Goal: Task Accomplishment & Management: Manage account settings

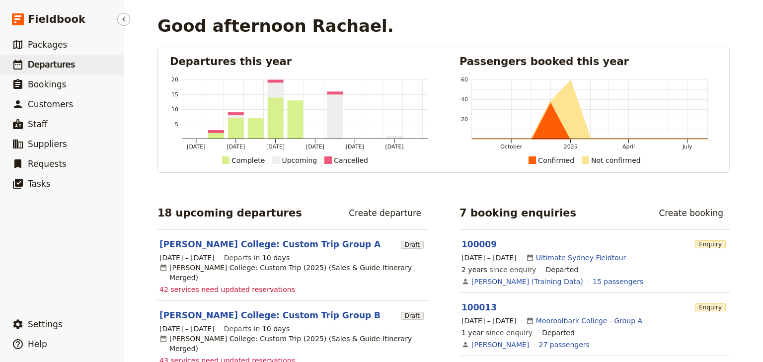
click at [44, 62] on span "Departures" at bounding box center [51, 65] width 47 height 10
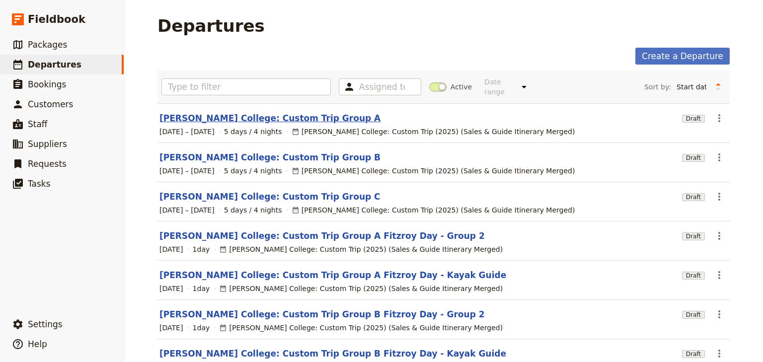
click at [264, 112] on link "[PERSON_NAME] College: Custom Trip Group A" at bounding box center [270, 118] width 221 height 12
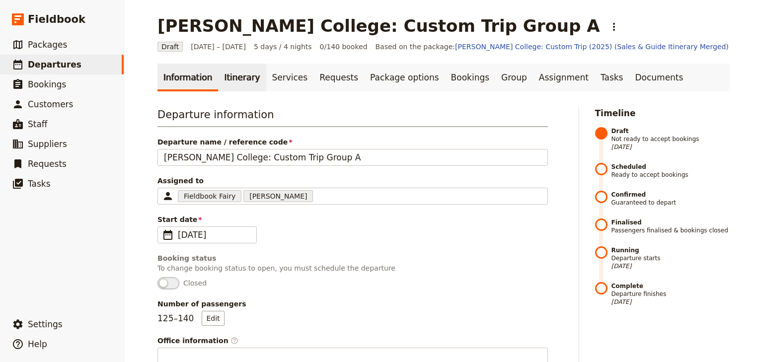
click at [227, 79] on link "Itinerary" at bounding box center [242, 78] width 48 height 28
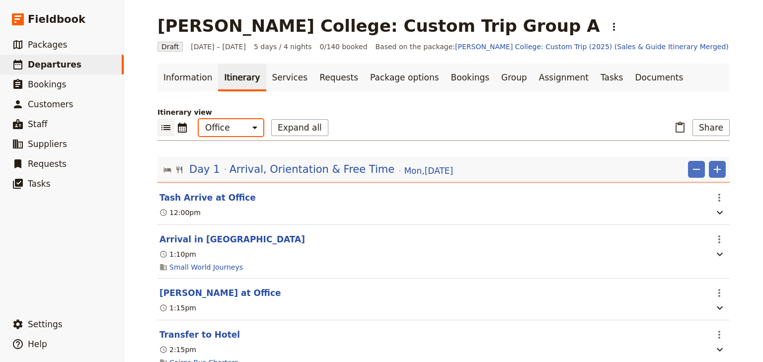
click at [229, 126] on select "Office Guide Passenger Sales" at bounding box center [231, 127] width 65 height 17
select select "STAFF"
click at [199, 119] on select "Office Guide Passenger Sales" at bounding box center [231, 127] width 65 height 17
click at [297, 131] on button "Expand all" at bounding box center [299, 127] width 57 height 17
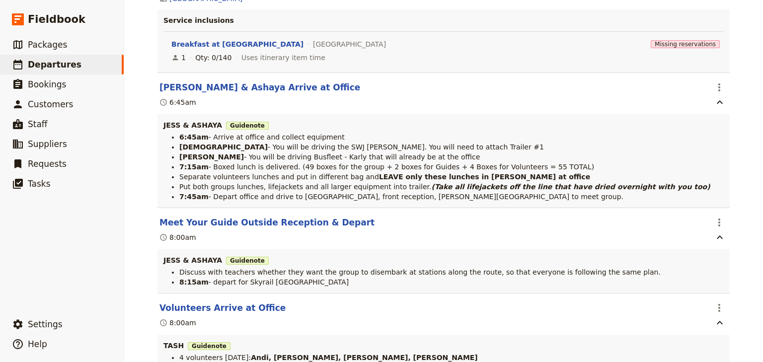
scroll to position [3697, 0]
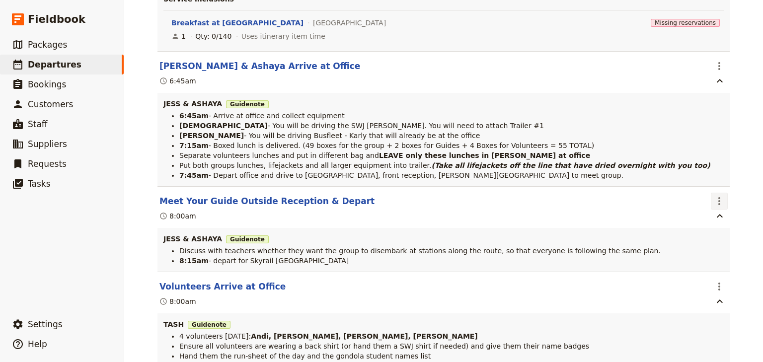
click at [714, 207] on icon "Actions" at bounding box center [720, 201] width 12 height 12
click at [702, 234] on span "Edit this itinerary item" at bounding box center [670, 236] width 78 height 10
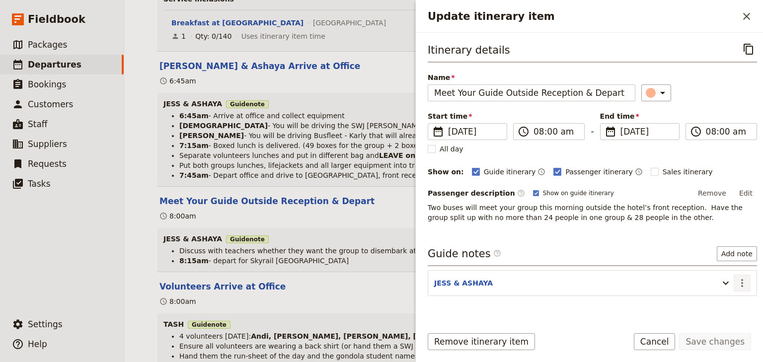
click at [739, 284] on icon "Actions" at bounding box center [743, 283] width 12 height 12
click at [714, 301] on span "Edit note" at bounding box center [707, 303] width 31 height 10
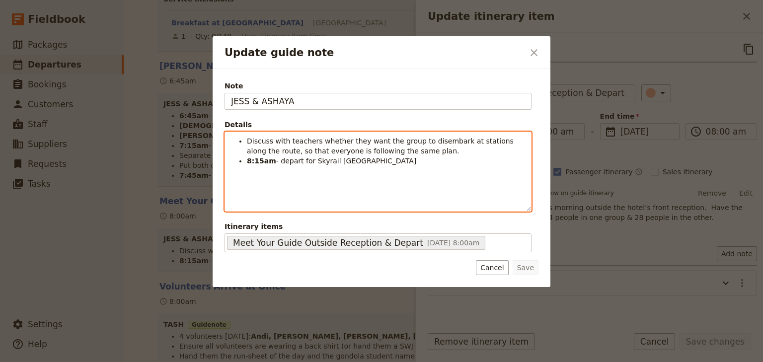
click at [404, 151] on li "Discuss with teachers whether they want the group to disembark at stations alon…" at bounding box center [386, 146] width 278 height 20
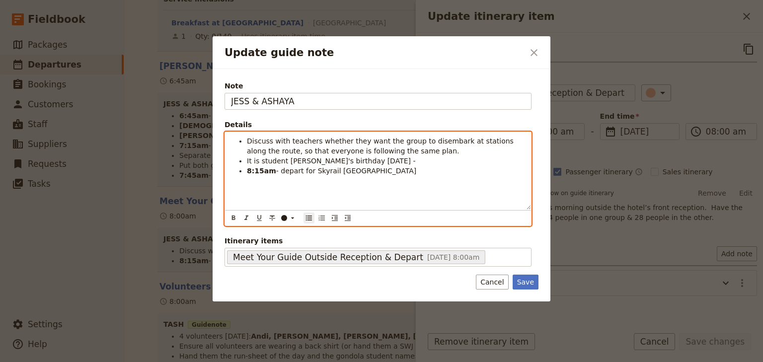
click at [317, 161] on span "It is student Indigo Scot's birthday today -" at bounding box center [331, 161] width 169 height 8
click at [328, 160] on span "It is student Indigo Scott's birthday today -" at bounding box center [328, 161] width 163 height 8
click at [399, 161] on li "It is student Indigo Scott's 12th birthday today -" at bounding box center [386, 161] width 278 height 10
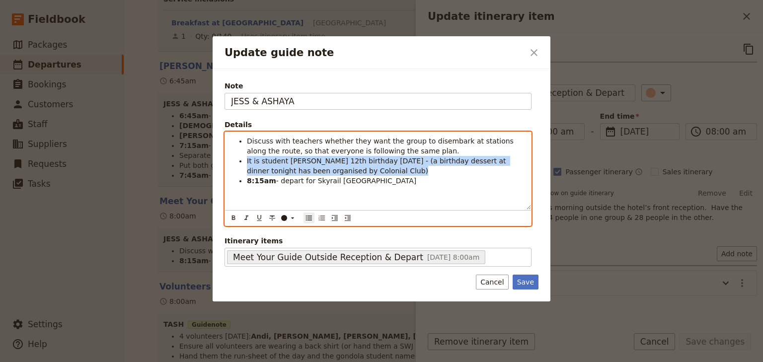
drag, startPoint x: 306, startPoint y: 167, endPoint x: 245, endPoint y: 163, distance: 61.3
click at [245, 163] on ul "Discuss with teachers whether they want the group to disembark at stations alon…" at bounding box center [378, 161] width 294 height 50
click at [292, 218] on icon "Update guide note" at bounding box center [292, 218] width 3 height 1
click at [285, 239] on div "button" at bounding box center [285, 242] width 6 height 6
click at [246, 214] on icon "Format italic" at bounding box center [247, 218] width 8 height 8
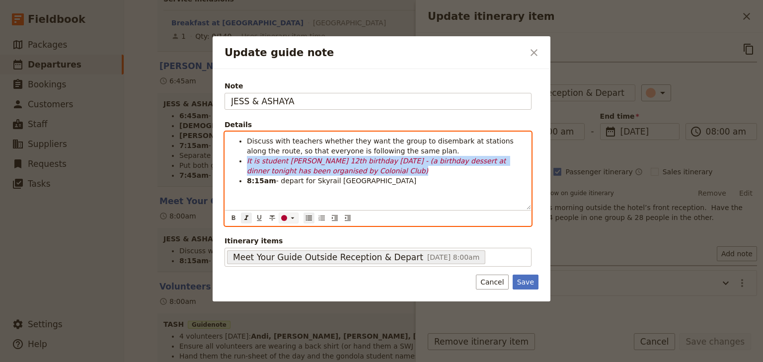
click at [293, 219] on icon "Update guide note" at bounding box center [293, 218] width 8 height 8
click at [283, 248] on div "button" at bounding box center [285, 249] width 6 height 6
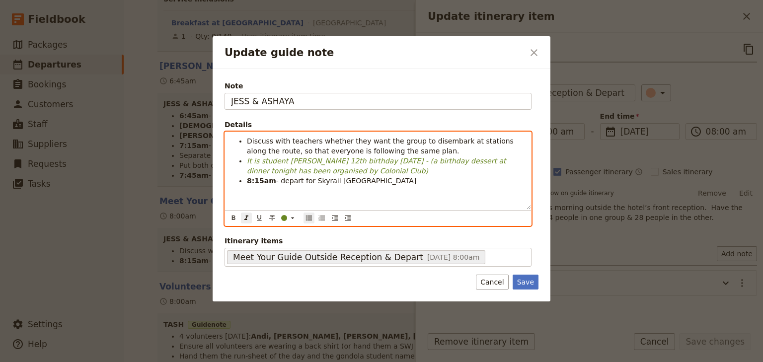
click at [262, 195] on div "Discuss with teachers whether they want the group to disembark at stations alon…" at bounding box center [378, 171] width 306 height 78
drag, startPoint x: 283, startPoint y: 159, endPoint x: 323, endPoint y: 161, distance: 39.3
click at [323, 161] on em "It is student Indigo Scott's 12th birthday today - (a birthday dessert at dinne…" at bounding box center [377, 166] width 261 height 18
click at [233, 217] on icon "Format bold" at bounding box center [233, 218] width 3 height 4
click at [255, 186] on li "8:15am - depart for Skyrail Smithfield Terminal" at bounding box center [386, 181] width 278 height 10
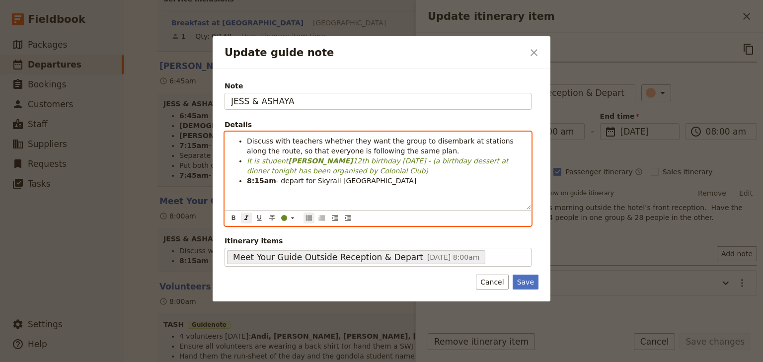
click at [247, 160] on em "It is student" at bounding box center [267, 161] width 41 height 8
click at [404, 157] on em "12th birthday today - (a birthday dessert at dinner tonight has been organised …" at bounding box center [379, 166] width 264 height 18
drag, startPoint x: 256, startPoint y: 160, endPoint x: 247, endPoint y: 160, distance: 9.4
click at [247, 160] on em "It is student" at bounding box center [267, 161] width 41 height 8
click at [427, 180] on li "8:15am - depart for Skyrail Smithfield Terminal" at bounding box center [386, 181] width 278 height 10
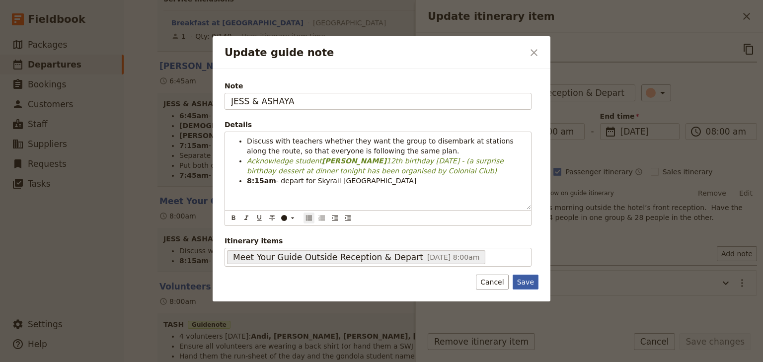
click at [526, 280] on button "Save" at bounding box center [526, 282] width 26 height 15
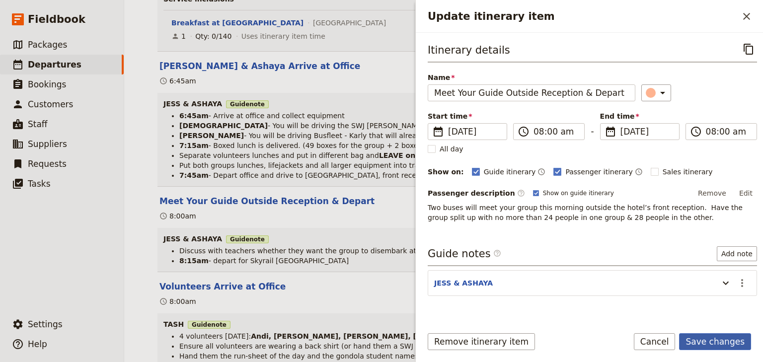
click at [702, 342] on button "Save changes" at bounding box center [715, 341] width 72 height 17
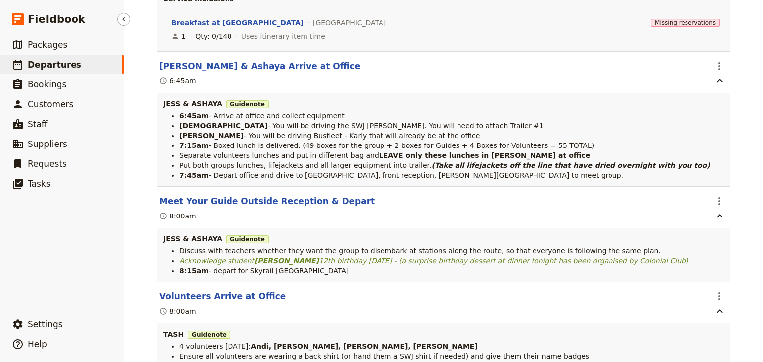
click at [58, 64] on span "Departures" at bounding box center [55, 65] width 54 height 10
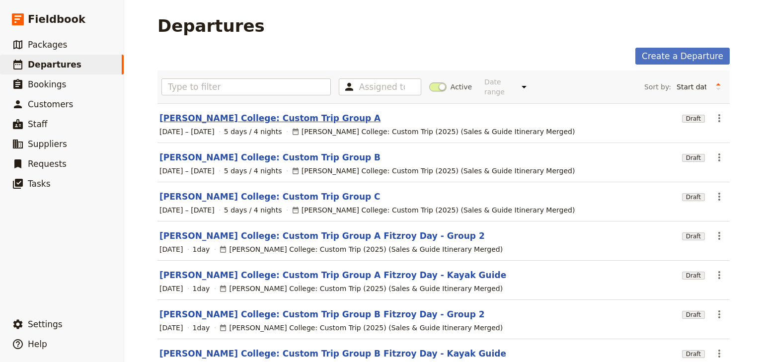
click at [277, 112] on link "[PERSON_NAME] College: Custom Trip Group A" at bounding box center [270, 118] width 221 height 12
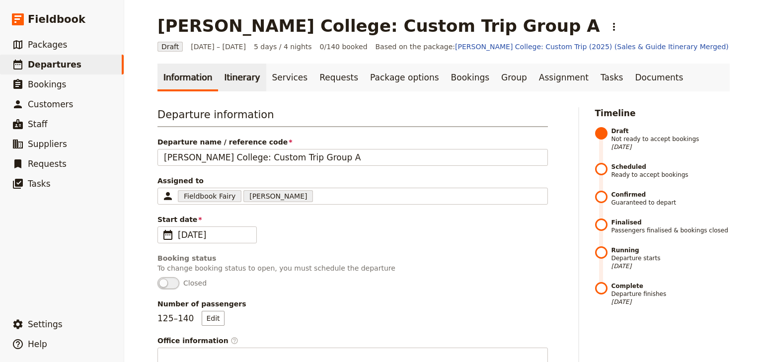
click at [223, 77] on link "Itinerary" at bounding box center [242, 78] width 48 height 28
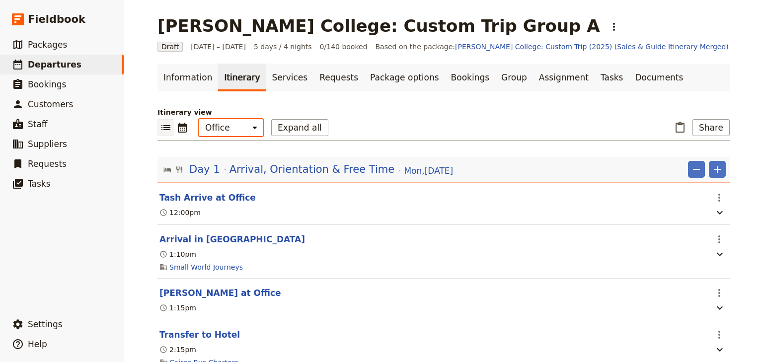
click at [228, 129] on select "Office Guide Passenger Sales" at bounding box center [231, 127] width 65 height 17
select select "STAFF"
click at [199, 119] on select "Office Guide Passenger Sales" at bounding box center [231, 127] width 65 height 17
click at [286, 128] on button "Expand all" at bounding box center [299, 127] width 57 height 17
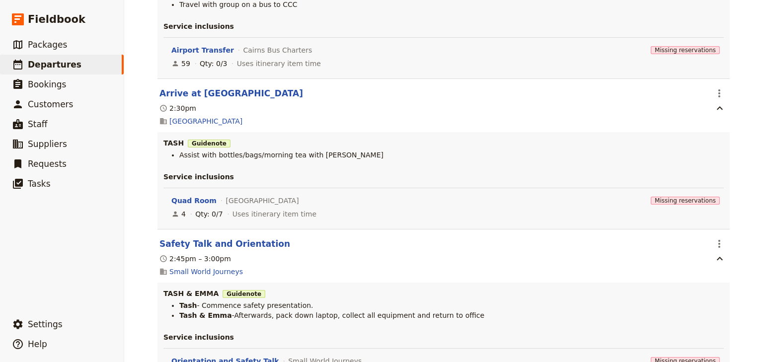
scroll to position [676, 0]
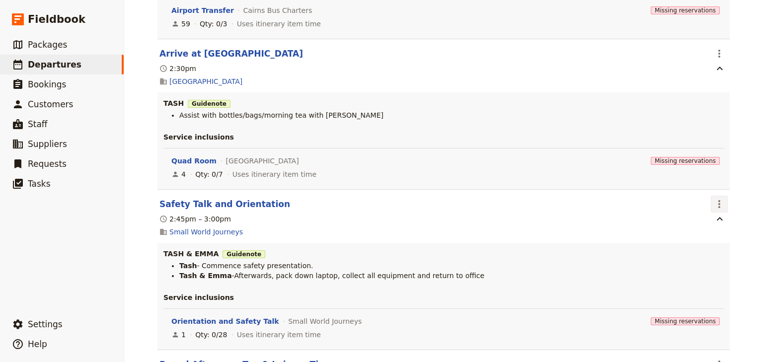
click at [716, 210] on icon "Actions" at bounding box center [720, 204] width 12 height 12
click at [712, 228] on span "Edit this itinerary item" at bounding box center [674, 228] width 87 height 10
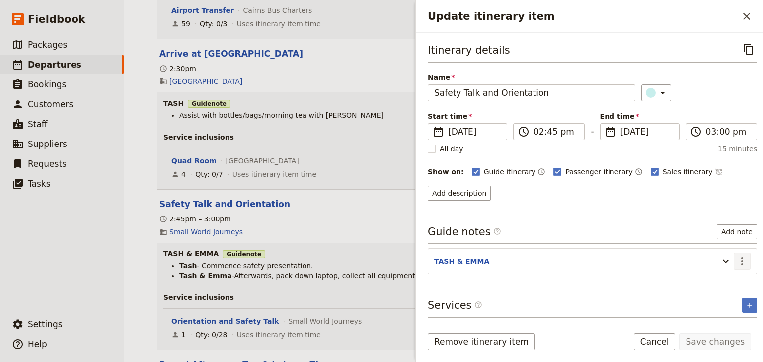
click at [737, 253] on button "​" at bounding box center [742, 261] width 17 height 17
click at [724, 274] on button "Edit note" at bounding box center [715, 281] width 58 height 14
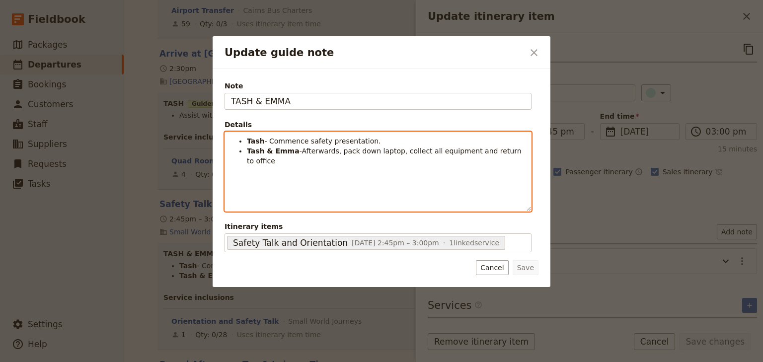
click at [386, 142] on li "Tash - Commence safety presentation." at bounding box center [386, 141] width 278 height 10
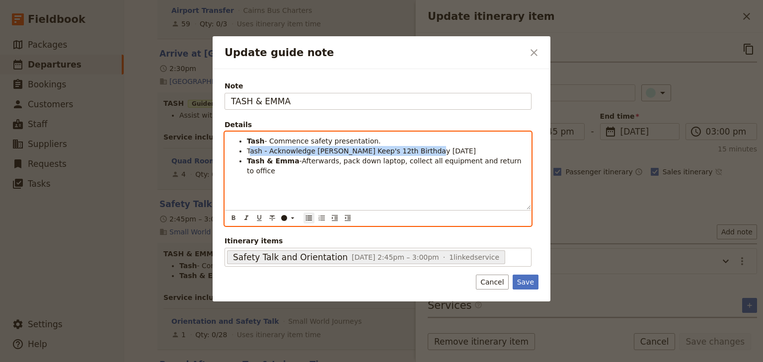
drag, startPoint x: 421, startPoint y: 150, endPoint x: 248, endPoint y: 151, distance: 173.0
click at [248, 151] on li "Tash - Acknowledge Jordan Keep's 12th Birthday today" at bounding box center [386, 151] width 278 height 10
click at [259, 152] on span "Tash - Acknowledge Jordan Keep's 12th Birthday today" at bounding box center [361, 151] width 229 height 8
drag, startPoint x: 254, startPoint y: 151, endPoint x: 246, endPoint y: 150, distance: 8.5
click at [246, 150] on ul "Tash - Commence safety presentation. Tash - Acknowledge Jordan Keep's 12th Birt…" at bounding box center [378, 156] width 294 height 40
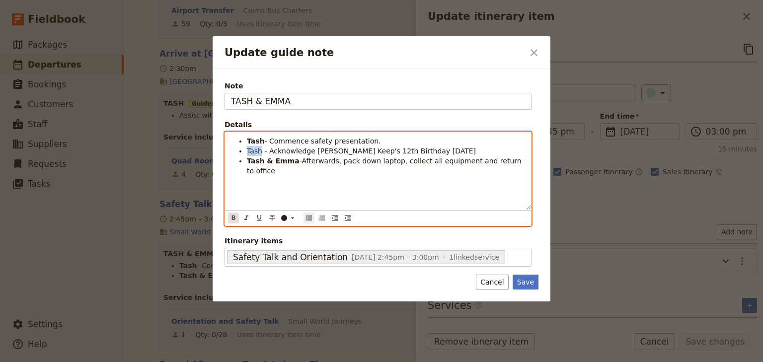
click at [233, 216] on icon "Format bold" at bounding box center [234, 218] width 8 height 8
click at [278, 159] on strong "Tash & Emma" at bounding box center [273, 161] width 53 height 8
drag, startPoint x: 423, startPoint y: 152, endPoint x: 268, endPoint y: 151, distance: 154.6
click at [268, 151] on li "Tash - Acknowledge Jordan Keep's 12th Birthday today" at bounding box center [386, 151] width 278 height 10
click at [291, 219] on icon "Update guide note" at bounding box center [293, 218] width 8 height 8
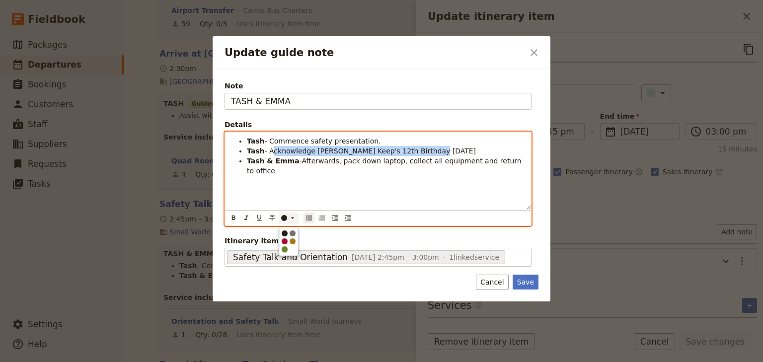
click at [284, 247] on div "button" at bounding box center [285, 249] width 6 height 6
click at [246, 217] on icon "Format italic" at bounding box center [247, 218] width 8 height 8
click at [322, 151] on em "Acknowledge Jordan Keep's 12th Birthday today" at bounding box center [370, 151] width 207 height 8
drag, startPoint x: 310, startPoint y: 149, endPoint x: 350, endPoint y: 149, distance: 40.3
click at [350, 149] on em "Acknowledge Jordan Keep's 12th Birthday today" at bounding box center [370, 151] width 207 height 8
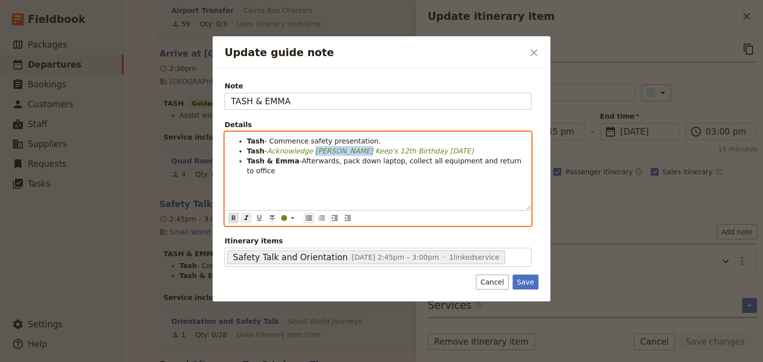
click at [233, 216] on icon "Format bold" at bounding box center [233, 218] width 3 height 4
click at [323, 190] on div "Tash - Commence safety presentation. Tash - Acknowledge Jordan Keep's 12th Birt…" at bounding box center [378, 171] width 306 height 78
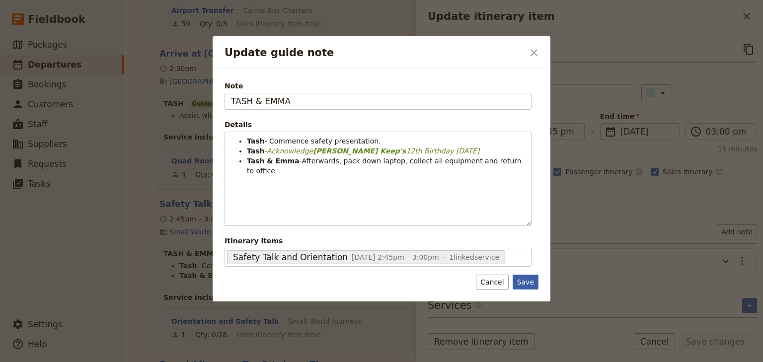
click at [520, 281] on button "Save" at bounding box center [526, 282] width 26 height 15
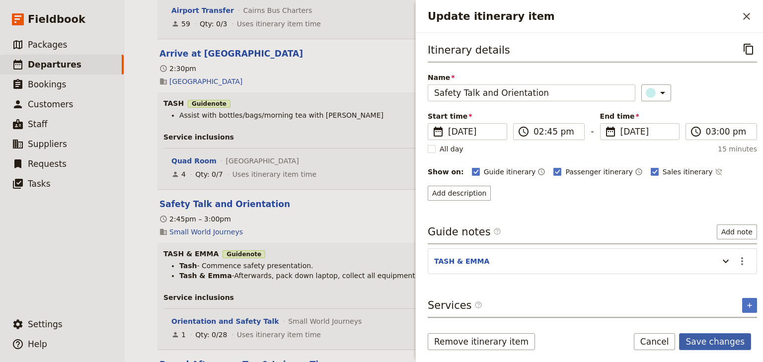
click at [708, 343] on button "Save changes" at bounding box center [715, 341] width 72 height 17
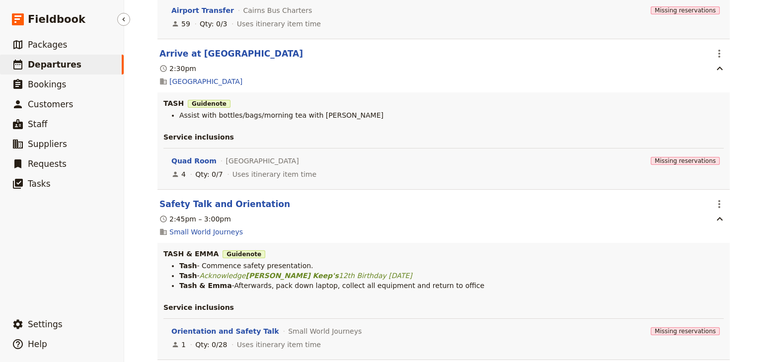
click at [52, 68] on span "Departures" at bounding box center [55, 65] width 54 height 10
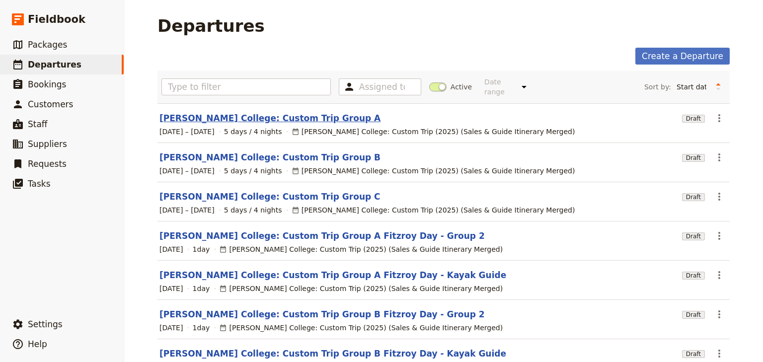
click at [266, 112] on link "[PERSON_NAME] College: Custom Trip Group A" at bounding box center [270, 118] width 221 height 12
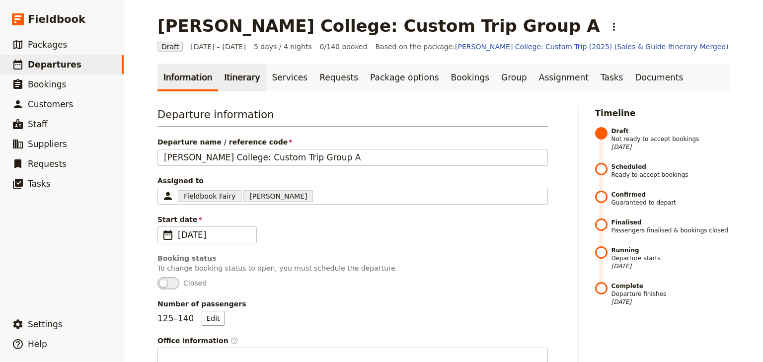
click at [240, 78] on link "Itinerary" at bounding box center [242, 78] width 48 height 28
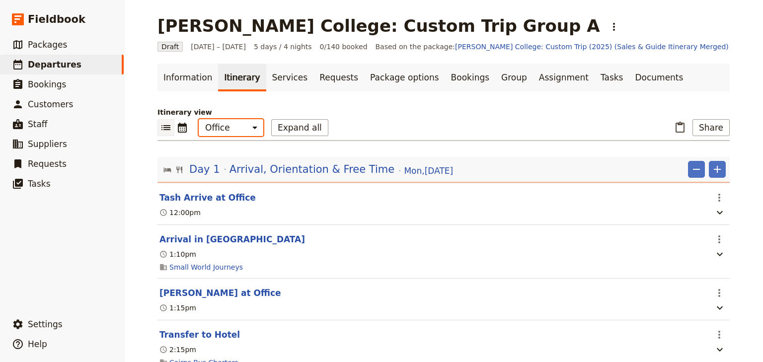
click at [232, 134] on select "Office Guide Passenger Sales" at bounding box center [231, 127] width 65 height 17
select select "STAFF"
click at [199, 119] on select "Office Guide Passenger Sales" at bounding box center [231, 127] width 65 height 17
click at [280, 126] on button "Expand all" at bounding box center [299, 127] width 57 height 17
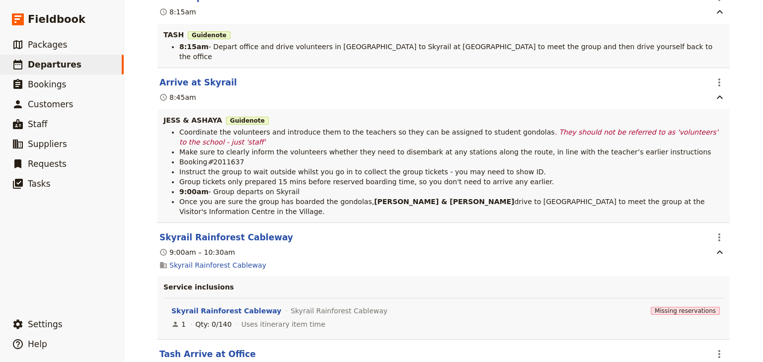
scroll to position [4135, 0]
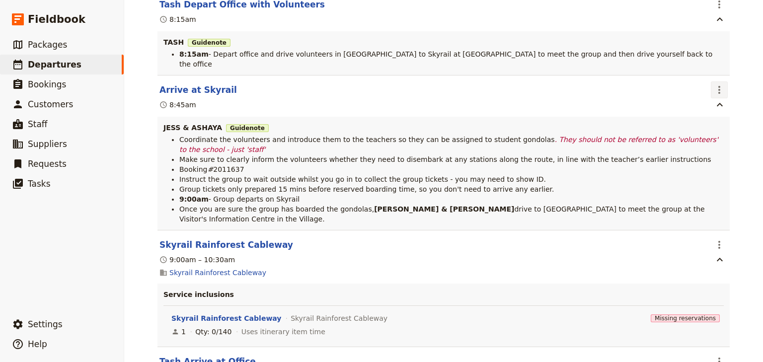
click at [716, 93] on icon "Actions" at bounding box center [720, 90] width 12 height 12
click at [708, 115] on span "Edit this itinerary item" at bounding box center [670, 117] width 78 height 10
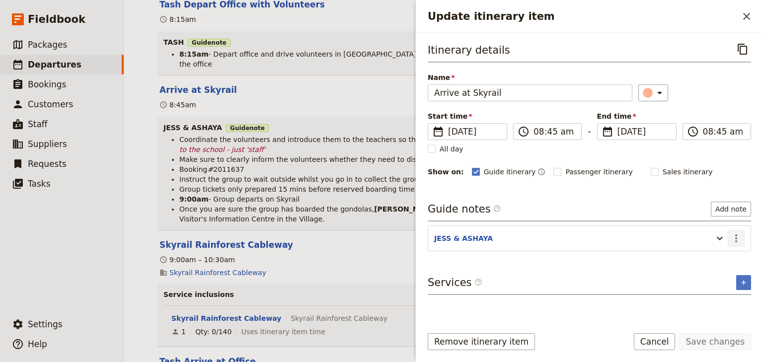
click at [738, 237] on icon "Actions" at bounding box center [737, 239] width 12 height 12
click at [715, 260] on span "Edit note" at bounding box center [707, 258] width 31 height 10
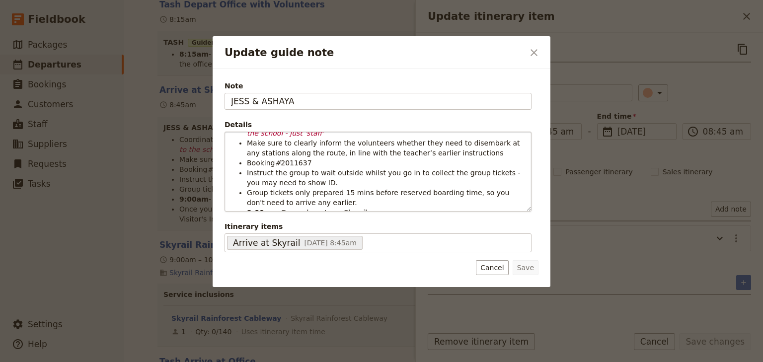
scroll to position [58, 0]
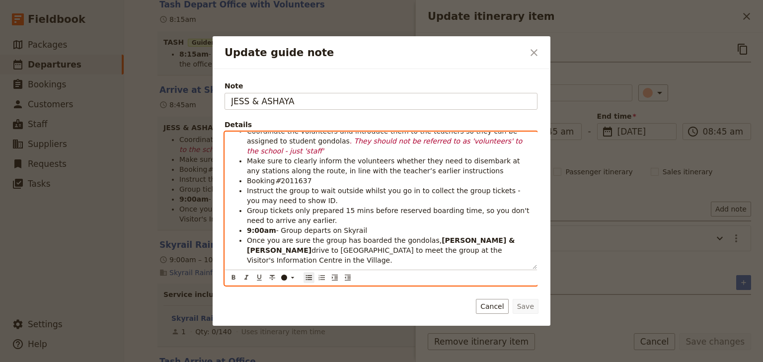
click at [491, 205] on ul "Coordinate the volunteers and introduce them to the teachers so they can be ass…" at bounding box center [381, 195] width 300 height 139
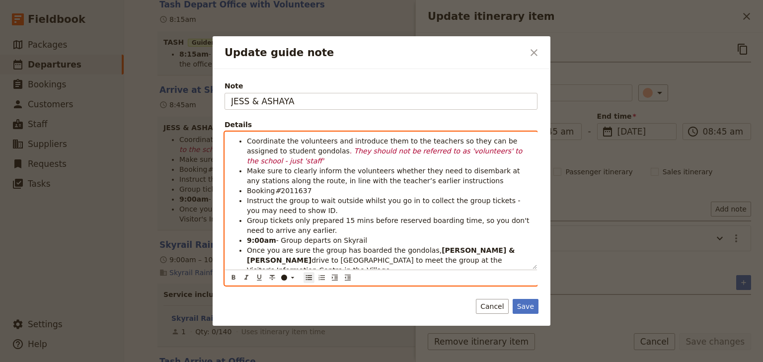
scroll to position [0, 0]
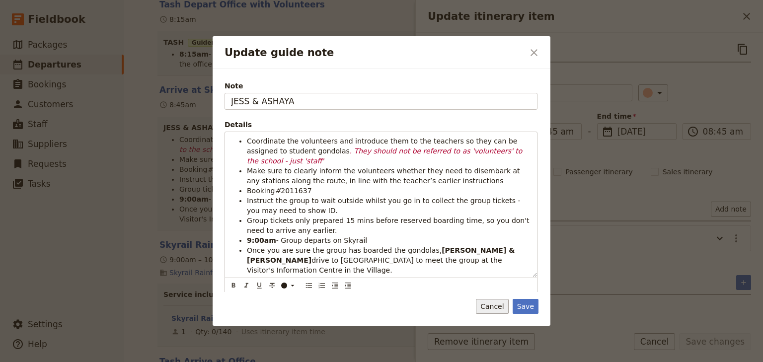
click at [502, 306] on button "Cancel" at bounding box center [492, 306] width 32 height 15
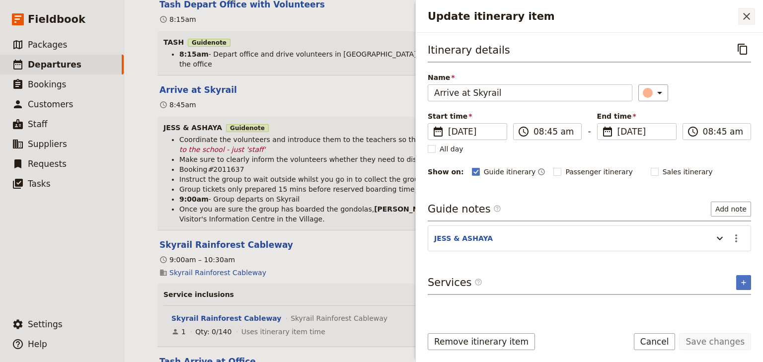
click at [750, 18] on icon "Close drawer" at bounding box center [747, 16] width 12 height 12
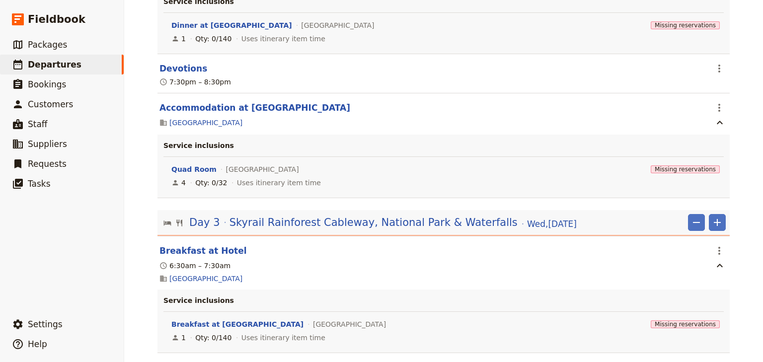
scroll to position [3419, 0]
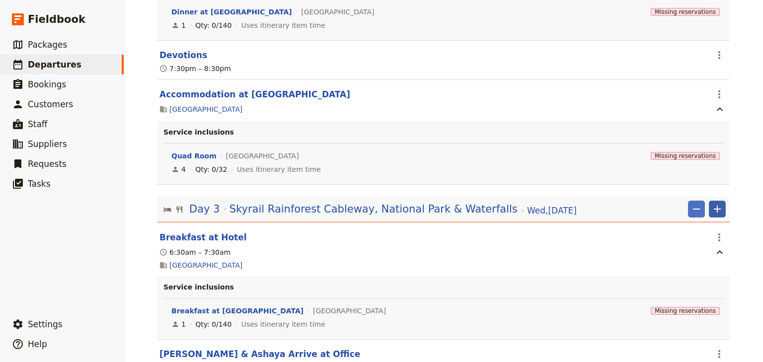
click at [714, 215] on icon "Add" at bounding box center [718, 209] width 12 height 12
click at [705, 240] on span "Add itinerary item" at bounding box center [685, 243] width 63 height 10
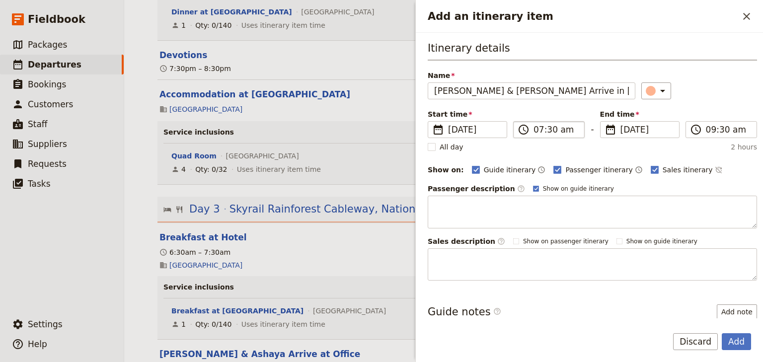
type input "[PERSON_NAME] & [PERSON_NAME] Arrive in [GEOGRAPHIC_DATA]"
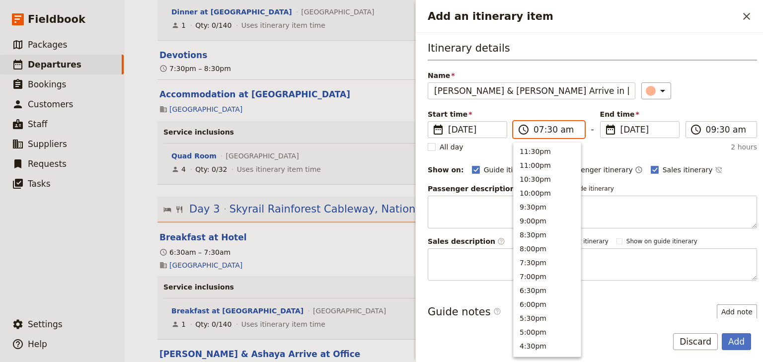
click at [539, 131] on input "07:30 am" at bounding box center [556, 130] width 45 height 12
type input "10:00 am"
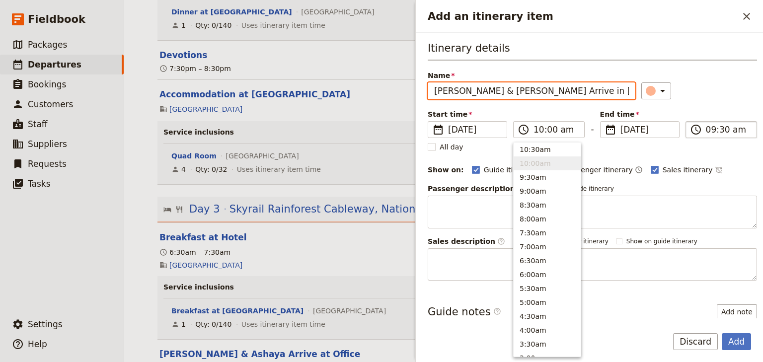
type input "10:00 am"
click at [706, 133] on input "10:00 am" at bounding box center [728, 130] width 45 height 12
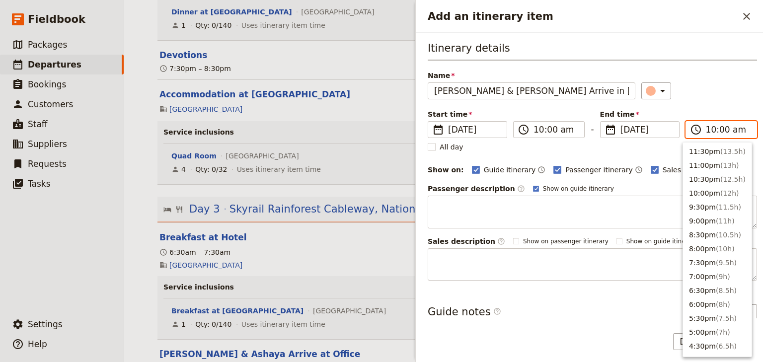
scroll to position [378, 0]
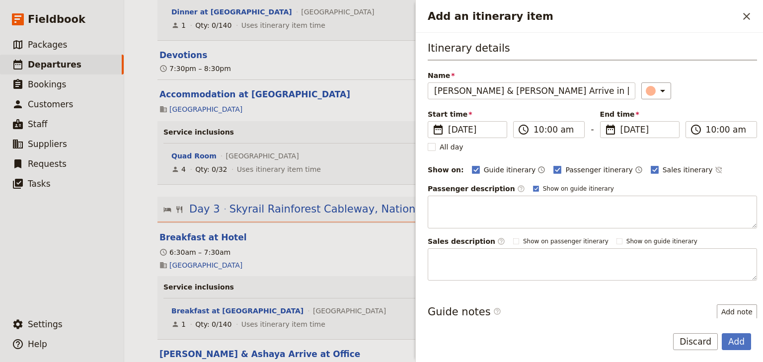
click at [712, 100] on div "Itinerary details Name Jess & Ashaya Arrive in Kuranda ​ Start time ​ 3 Sep 202…" at bounding box center [592, 161] width 329 height 240
click at [556, 169] on polygon "Add an itinerary item" at bounding box center [558, 168] width 5 height 5
click at [553, 165] on input "Passenger itinerary" at bounding box center [553, 164] width 0 height 0
checkbox input "false"
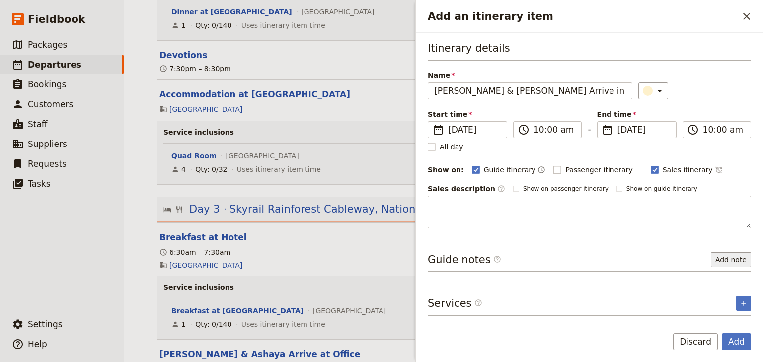
click at [723, 259] on button "Add note" at bounding box center [731, 259] width 40 height 15
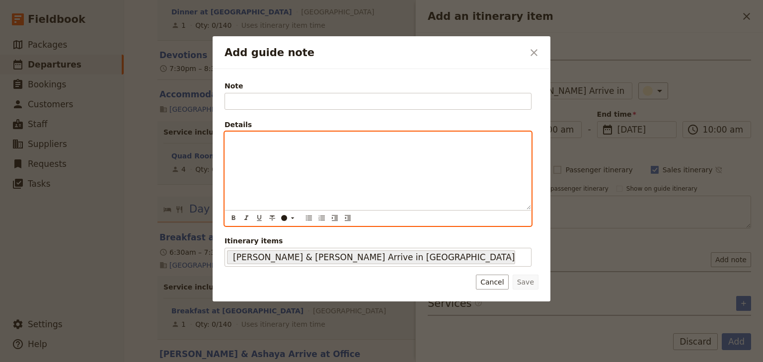
click at [248, 149] on div "Add guide note" at bounding box center [378, 171] width 306 height 78
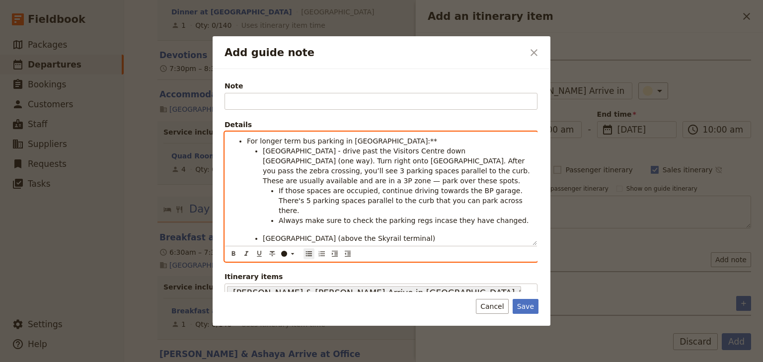
scroll to position [0, 0]
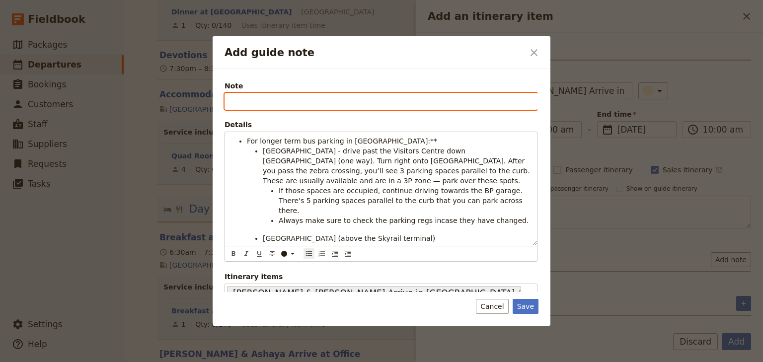
click at [239, 101] on input "Note" at bounding box center [381, 101] width 313 height 17
type input "JESS & ASHAYA"
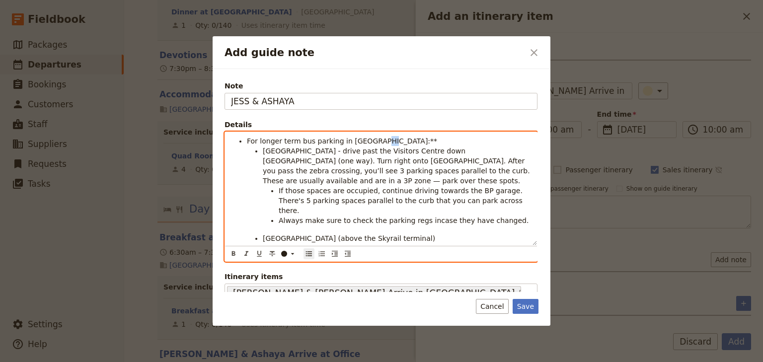
drag, startPoint x: 376, startPoint y: 141, endPoint x: 369, endPoint y: 139, distance: 7.1
click at [369, 139] on li "For longer term bus parking in Kuranda:**" at bounding box center [389, 141] width 284 height 10
click at [439, 220] on ul "Coondoo Street - drive past the Visitors Centre down Therwine Street (one way).…" at bounding box center [389, 194] width 284 height 97
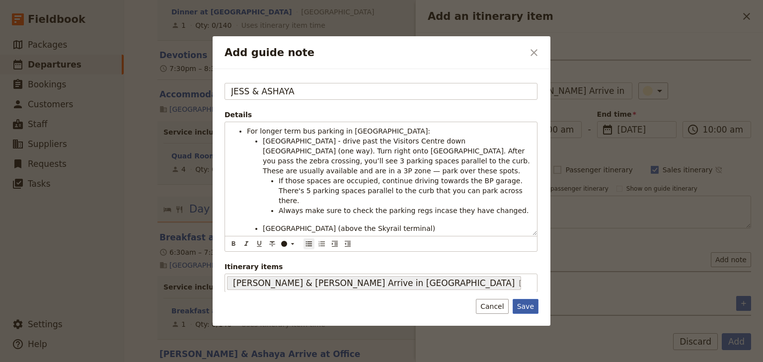
click at [527, 308] on button "Save" at bounding box center [526, 306] width 26 height 15
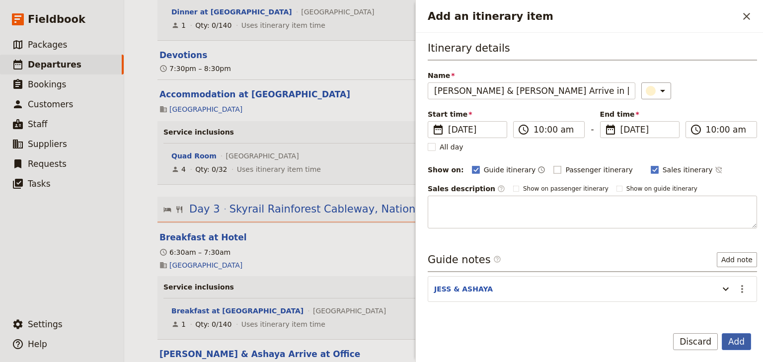
click at [737, 342] on button "Add" at bounding box center [736, 341] width 29 height 17
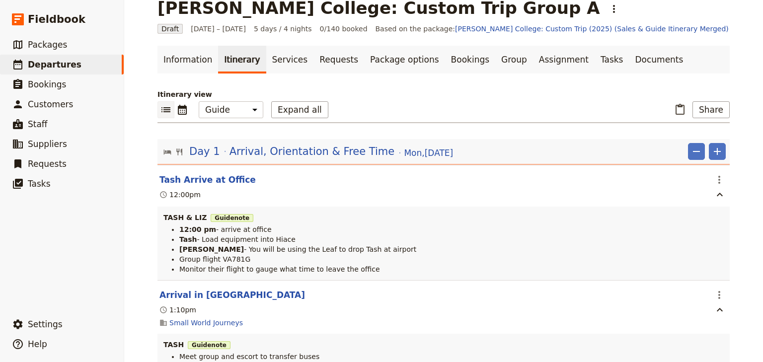
scroll to position [0, 0]
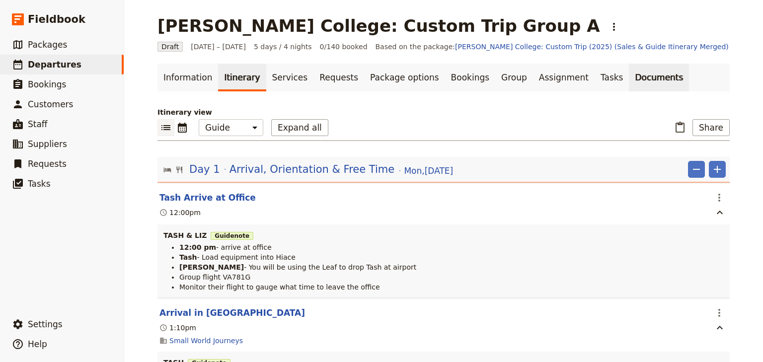
drag, startPoint x: 606, startPoint y: 79, endPoint x: 600, endPoint y: 83, distance: 7.9
click at [629, 79] on link "Documents" at bounding box center [659, 78] width 60 height 28
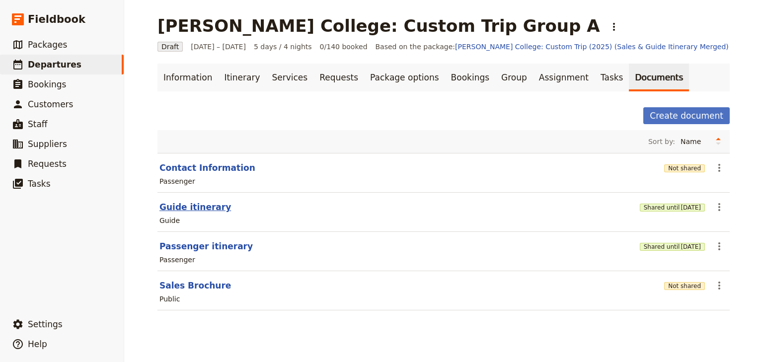
click at [195, 206] on button "Guide itinerary" at bounding box center [196, 207] width 72 height 12
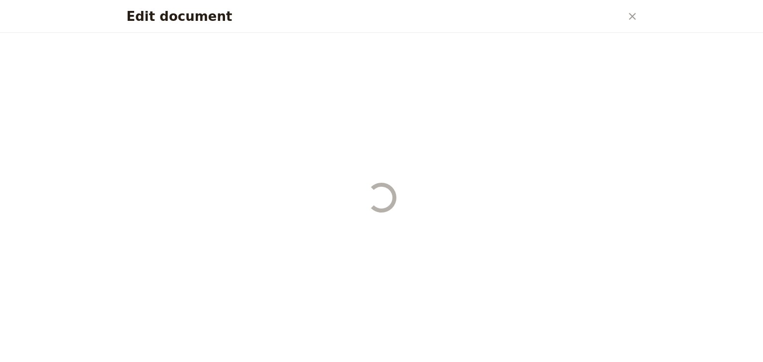
select select "STAFF"
select select "RUN_SHEET"
select select "DEFAULT"
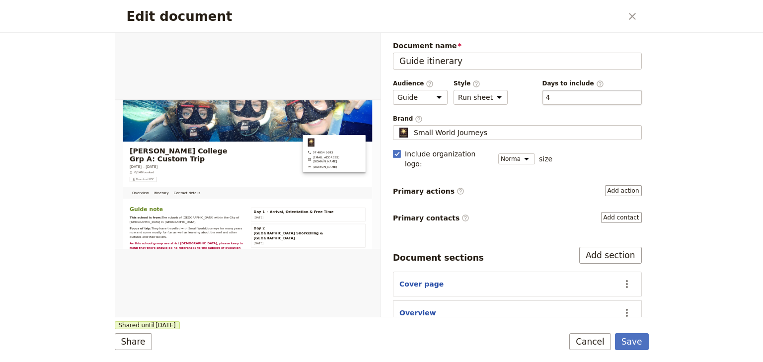
click at [551, 93] on div "​ 4 4" at bounding box center [592, 97] width 99 height 15
click at [551, 93] on button "​ 4" at bounding box center [548, 97] width 4 height 10
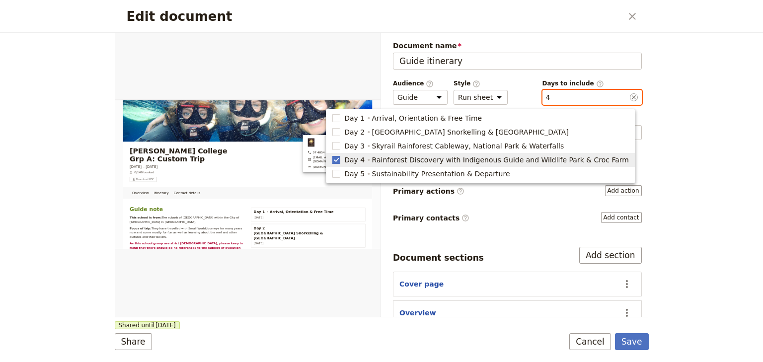
click at [340, 160] on rect "button" at bounding box center [336, 159] width 7 height 7
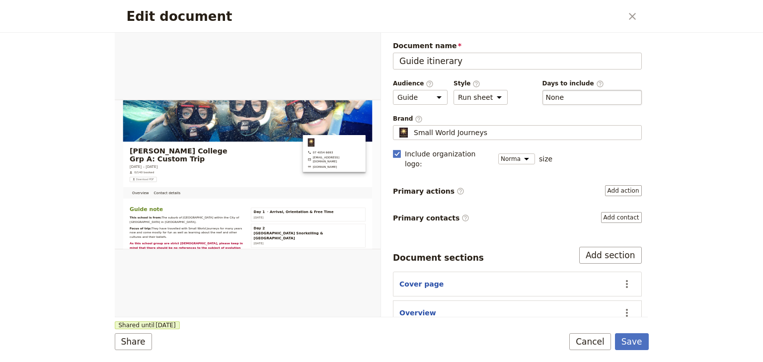
drag, startPoint x: 567, startPoint y: 96, endPoint x: 561, endPoint y: 101, distance: 7.8
click at [567, 96] on div "​ None" at bounding box center [592, 97] width 99 height 15
click at [565, 96] on button "​ None" at bounding box center [555, 97] width 18 height 10
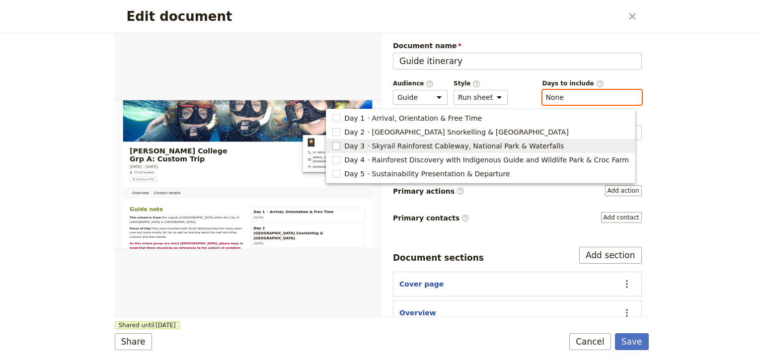
click at [340, 147] on rect "button" at bounding box center [336, 145] width 7 height 7
type input "3"
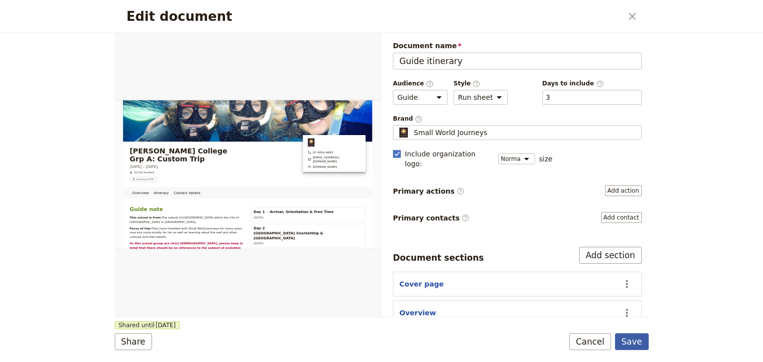
click at [626, 341] on button "Save" at bounding box center [632, 341] width 34 height 17
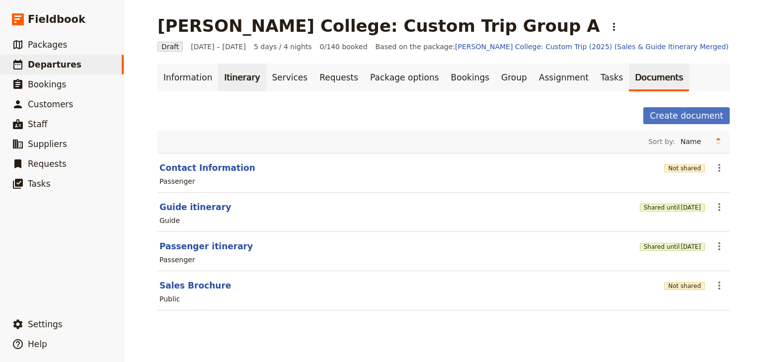
click at [226, 77] on link "Itinerary" at bounding box center [242, 78] width 48 height 28
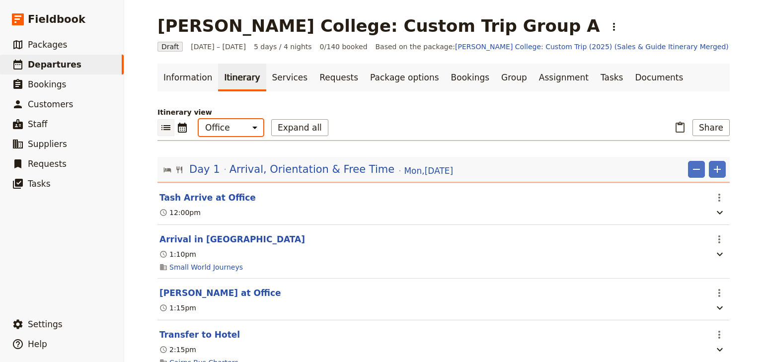
click at [221, 128] on select "Office Guide Passenger Sales" at bounding box center [231, 127] width 65 height 17
select select "STAFF"
click at [199, 119] on select "Office Guide Passenger Sales" at bounding box center [231, 127] width 65 height 17
click at [714, 128] on button "Share" at bounding box center [711, 127] width 37 height 17
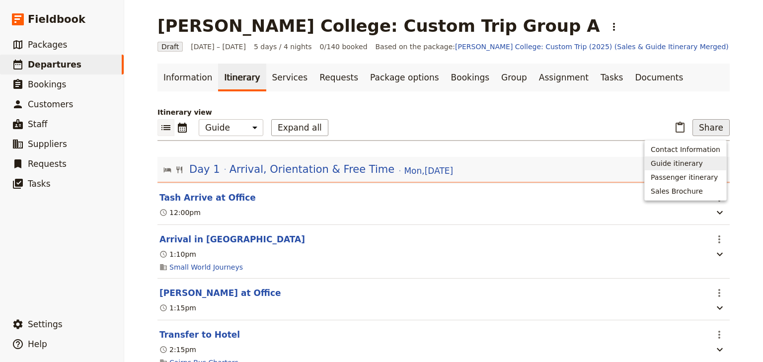
click at [688, 164] on span "Guide itinerary" at bounding box center [677, 164] width 52 height 10
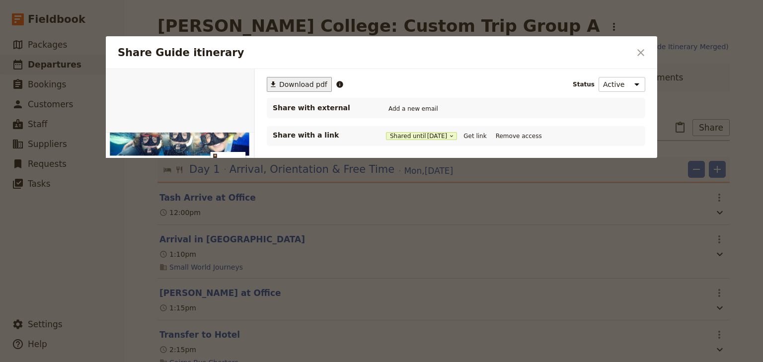
click at [289, 84] on span "Download pdf" at bounding box center [303, 85] width 48 height 10
click at [640, 51] on icon "Close dialog" at bounding box center [641, 52] width 7 height 7
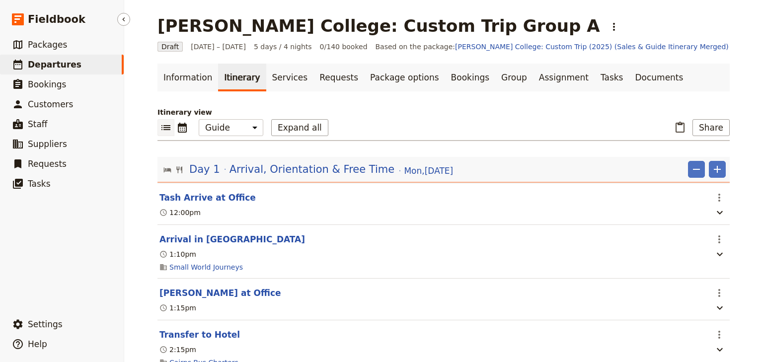
click at [52, 66] on span "Departures" at bounding box center [55, 65] width 54 height 10
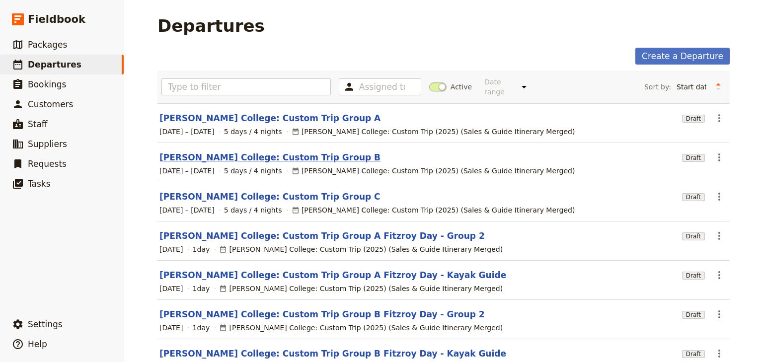
click at [256, 152] on link "[PERSON_NAME] College: Custom Trip Group B" at bounding box center [270, 158] width 221 height 12
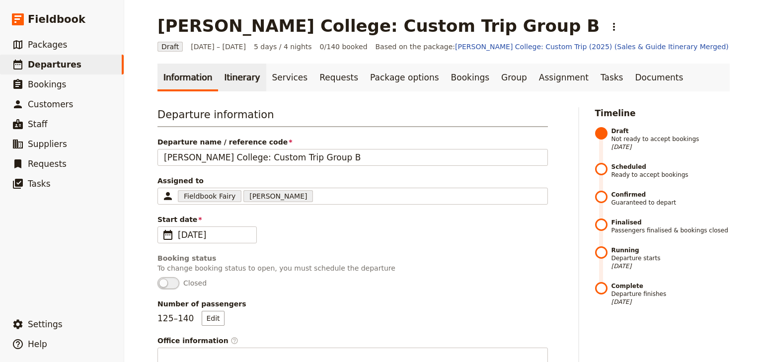
click at [237, 76] on link "Itinerary" at bounding box center [242, 78] width 48 height 28
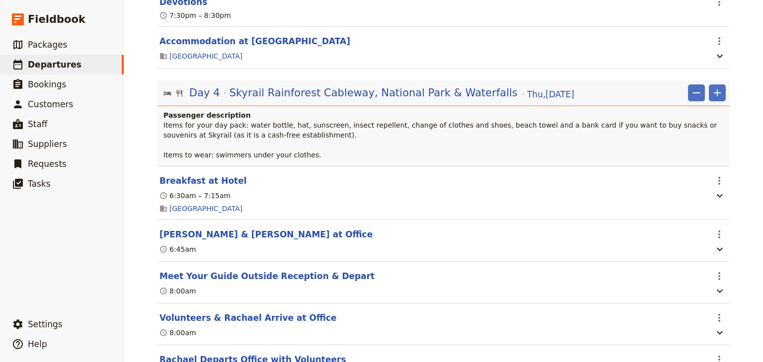
scroll to position [2902, 0]
click at [718, 96] on icon "Add" at bounding box center [717, 92] width 7 height 7
click at [689, 141] on span "Add itinerary item" at bounding box center [685, 143] width 63 height 10
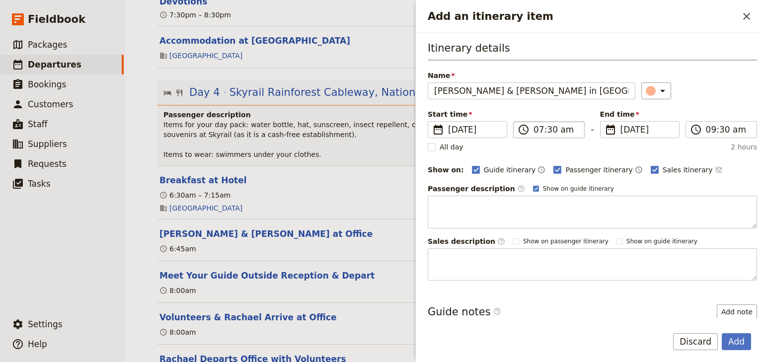
type input "Jess & Steven Arrive in Kuranda"
click at [536, 130] on input "07:30 am" at bounding box center [556, 130] width 45 height 12
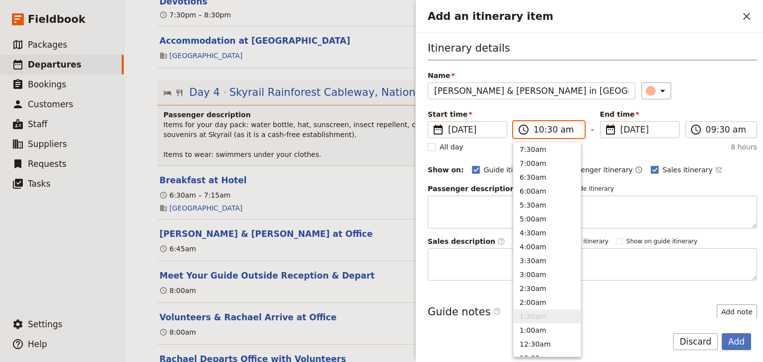
scroll to position [364, 0]
type input "10:00 am"
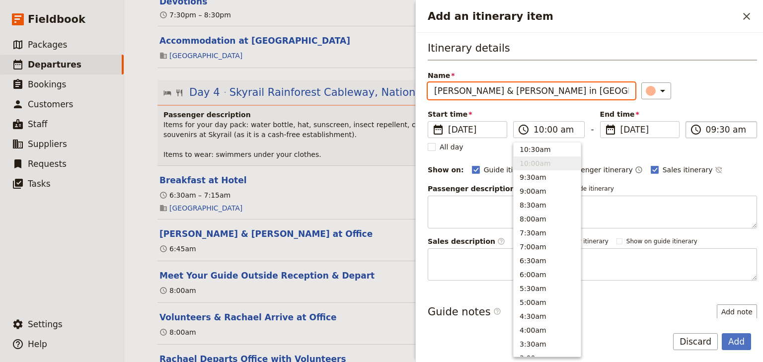
type input "10:00 am"
click at [708, 131] on input "10:00 am" at bounding box center [728, 130] width 45 height 12
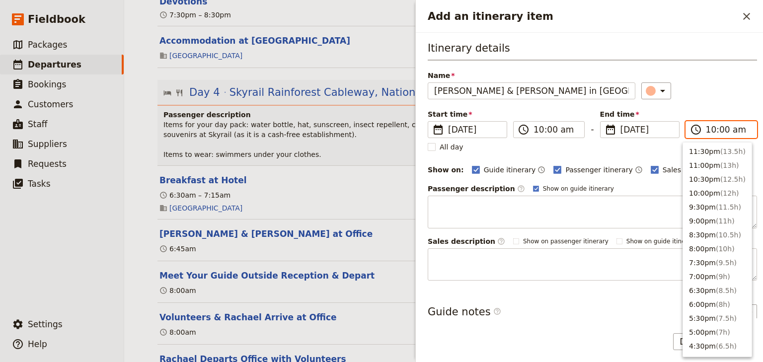
scroll to position [378, 0]
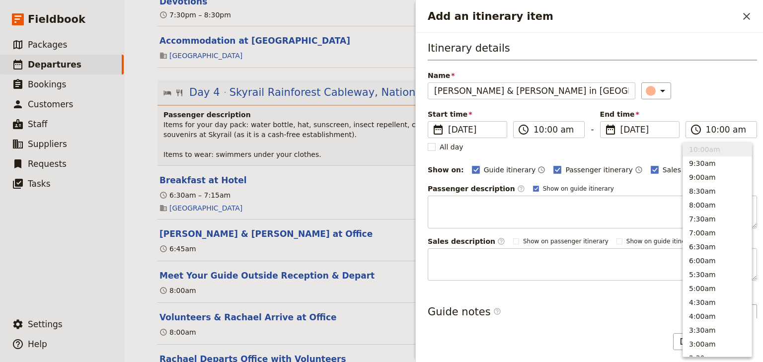
click at [710, 101] on div "Itinerary details Name Jess & Steven Arrive in Kuranda ​ Start time ​ 4 Sep 202…" at bounding box center [592, 161] width 329 height 240
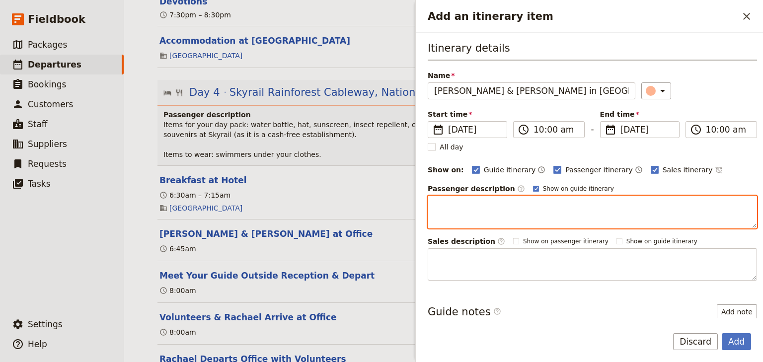
click at [440, 201] on textarea "Add an itinerary item" at bounding box center [592, 212] width 329 height 33
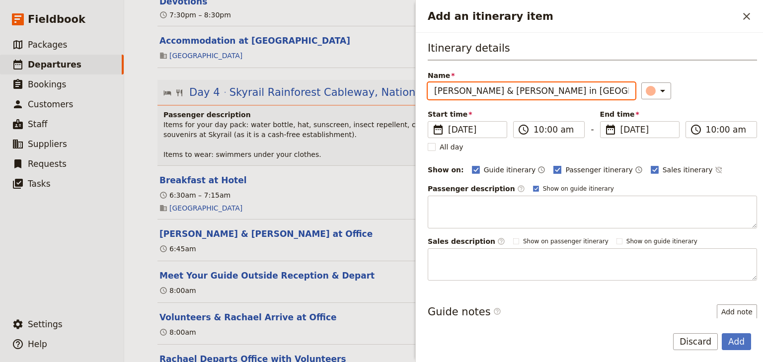
click at [554, 168] on rect "Add an itinerary item" at bounding box center [557, 169] width 7 height 7
click at [553, 165] on input "Passenger itinerary" at bounding box center [553, 164] width 0 height 0
checkbox input "false"
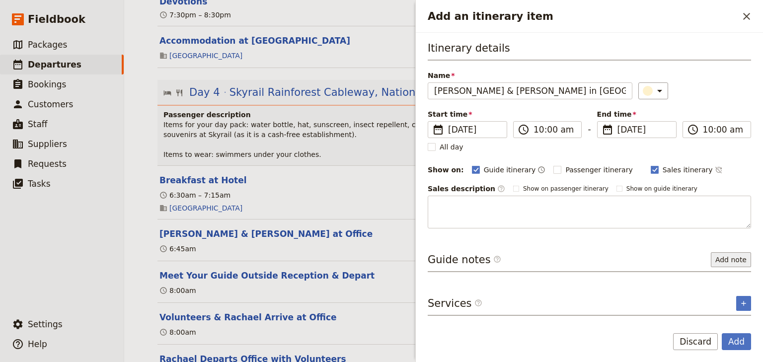
click at [738, 258] on button "Add note" at bounding box center [731, 259] width 40 height 15
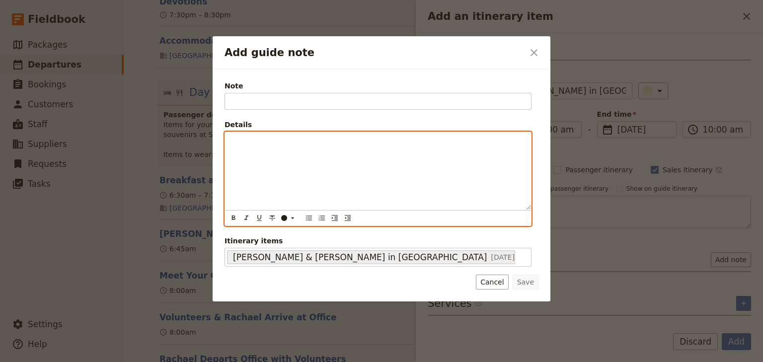
click at [234, 143] on p "Add guide note" at bounding box center [378, 141] width 294 height 10
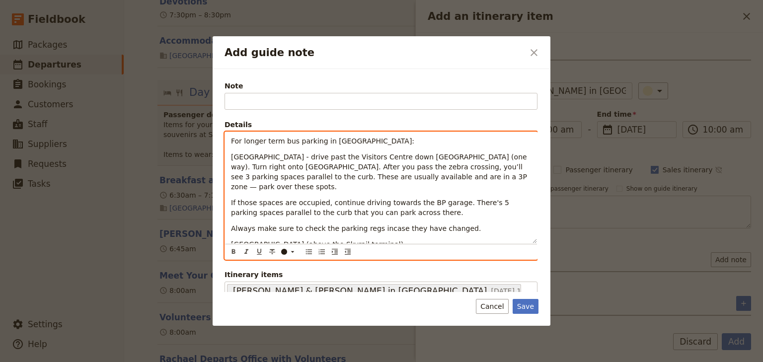
scroll to position [0, 0]
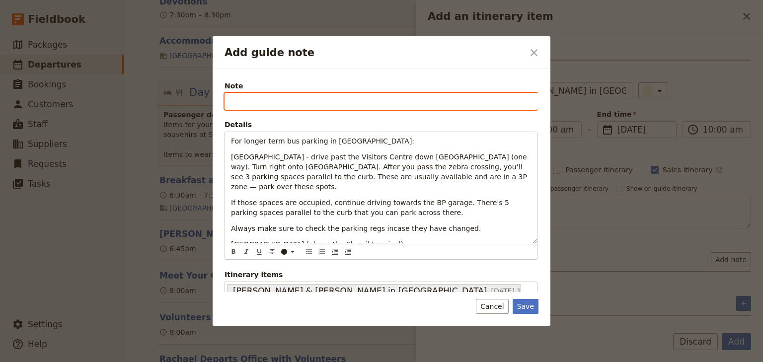
click at [239, 101] on input "Note" at bounding box center [381, 101] width 313 height 17
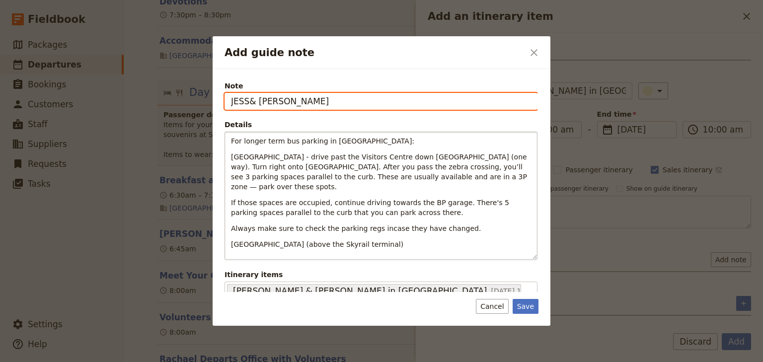
type input "JESS& STEVEN"
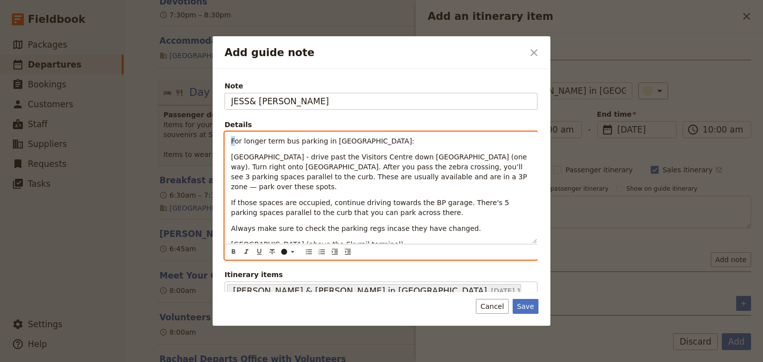
drag, startPoint x: 229, startPoint y: 141, endPoint x: 236, endPoint y: 140, distance: 7.0
click at [236, 140] on div "For longer term bus parking in Kuranda: Coondoo Street - drive past the Visitor…" at bounding box center [381, 187] width 312 height 111
click at [308, 252] on icon "Bulleted list" at bounding box center [309, 252] width 8 height 8
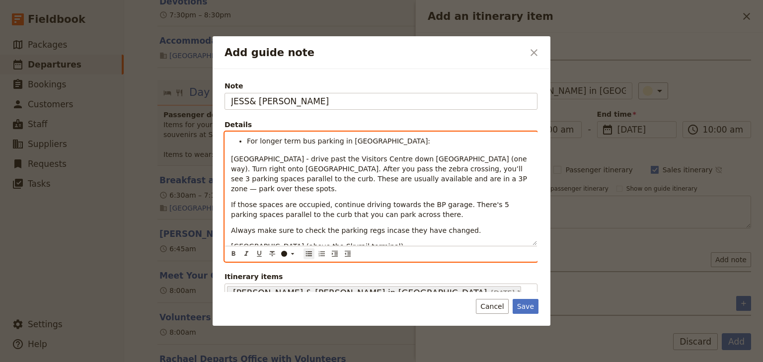
click at [231, 158] on div "For longer term bus parking in Kuranda: Coondoo Street - drive past the Visitor…" at bounding box center [381, 188] width 312 height 113
click at [228, 158] on div "For longer term bus parking in Kuranda: Coondoo Street - drive past the Visitor…" at bounding box center [381, 188] width 312 height 113
click at [307, 253] on icon "Bulleted list" at bounding box center [309, 254] width 8 height 8
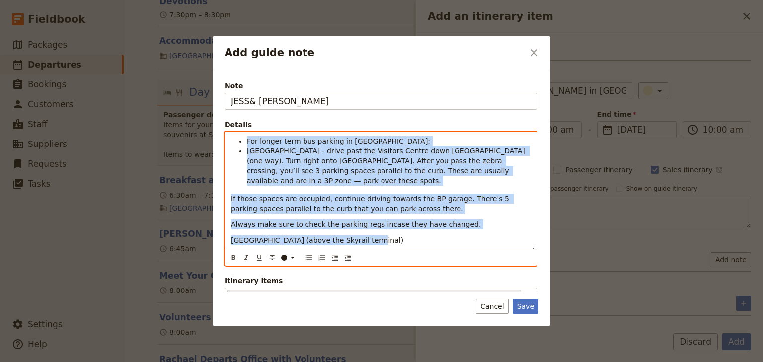
drag, startPoint x: 359, startPoint y: 244, endPoint x: 236, endPoint y: 137, distance: 163.1
click at [236, 137] on div "For longer term bus parking in Kuranda: Coondoo Street - drive past the Visitor…" at bounding box center [381, 190] width 312 height 117
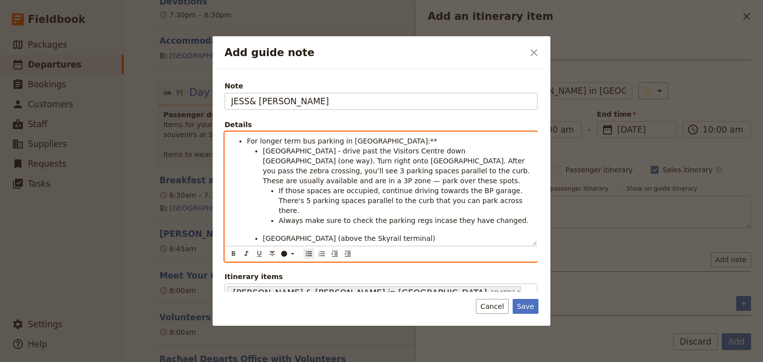
click at [230, 239] on div "For longer term bus parking in Kuranda:** Coondoo Street - drive past the Visit…" at bounding box center [381, 188] width 312 height 113
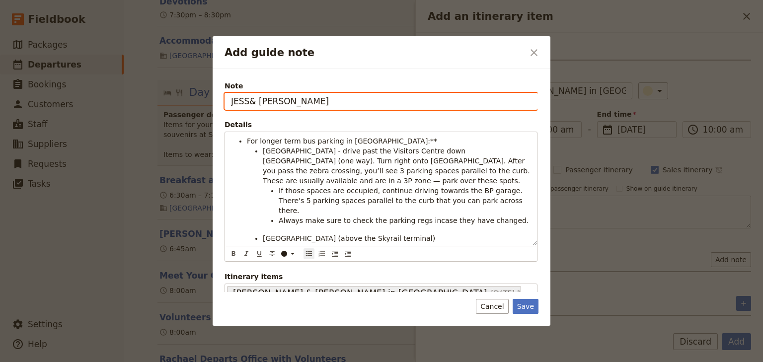
click at [248, 102] on input "JESS& STEVEN" at bounding box center [381, 101] width 313 height 17
type input "JESS & STEVEN"
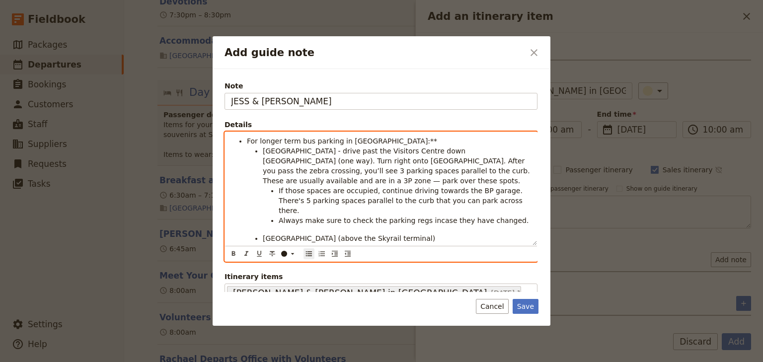
click at [378, 138] on li "For longer term bus parking in Kuranda:**" at bounding box center [389, 141] width 284 height 10
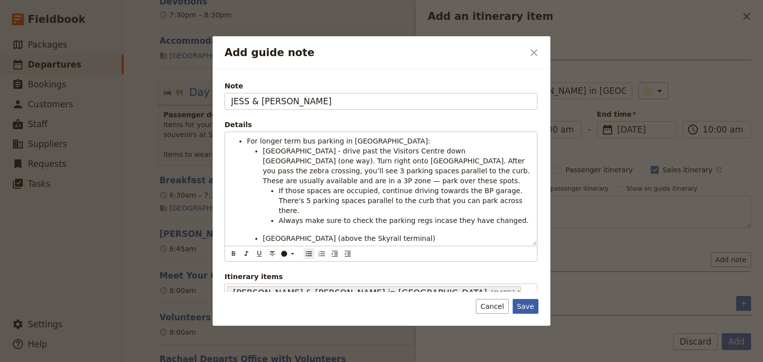
click at [527, 309] on button "Save" at bounding box center [526, 306] width 26 height 15
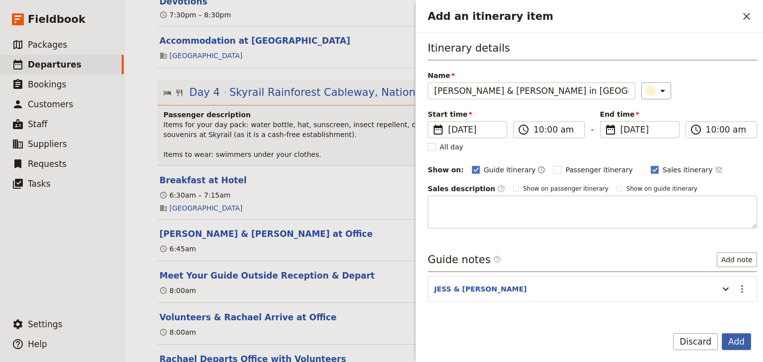
click at [739, 341] on button "Add" at bounding box center [736, 341] width 29 height 17
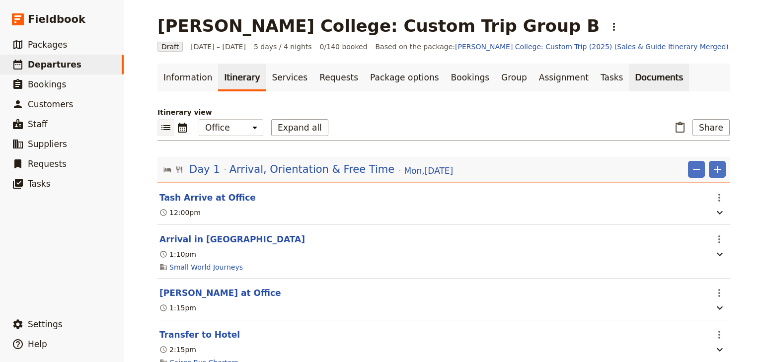
click at [629, 74] on link "Documents" at bounding box center [659, 78] width 60 height 28
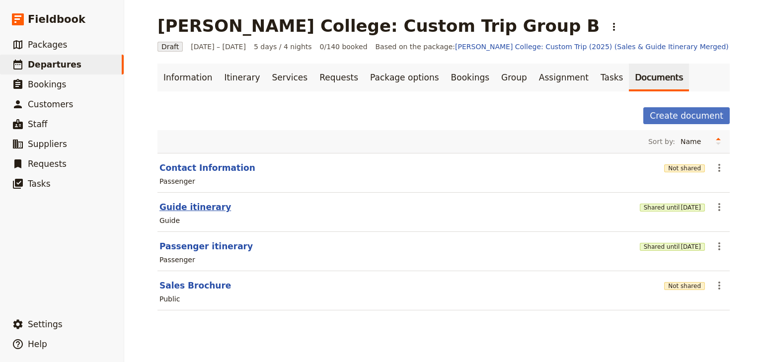
click at [183, 204] on button "Guide itinerary" at bounding box center [196, 207] width 72 height 12
select select "STAFF"
select select "RUN_SHEET"
select select "DEFAULT"
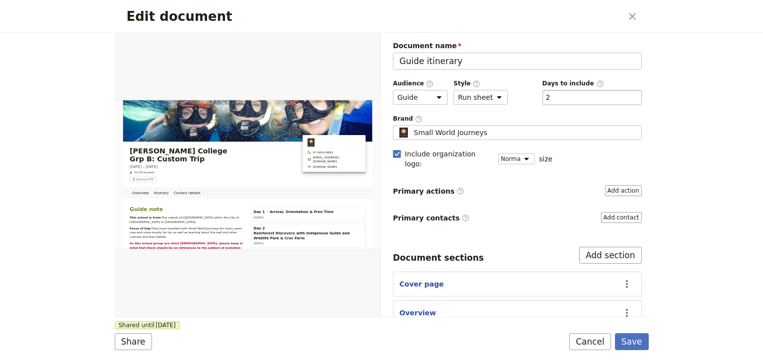
click at [574, 95] on div "​ 2 2" at bounding box center [592, 97] width 99 height 15
click at [551, 95] on button "​ 2" at bounding box center [548, 97] width 4 height 10
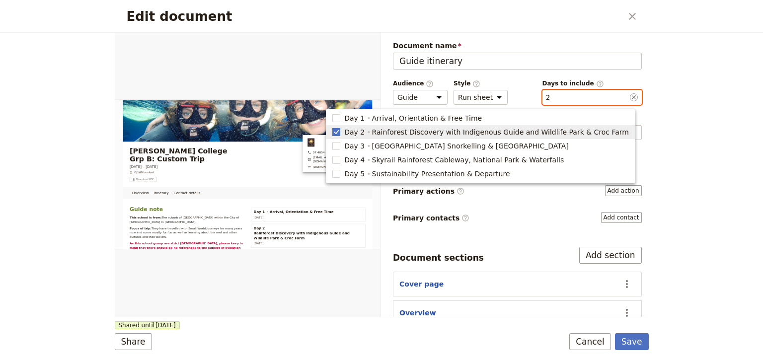
click at [339, 131] on polygon "button" at bounding box center [336, 131] width 5 height 5
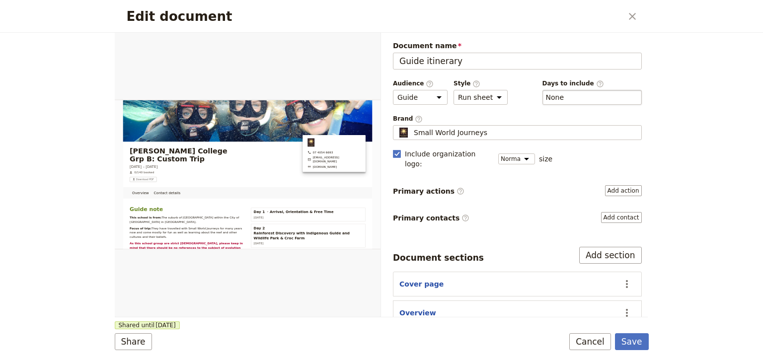
click at [566, 98] on div "​ None" at bounding box center [592, 97] width 99 height 15
click at [565, 98] on button "​ None" at bounding box center [555, 97] width 18 height 10
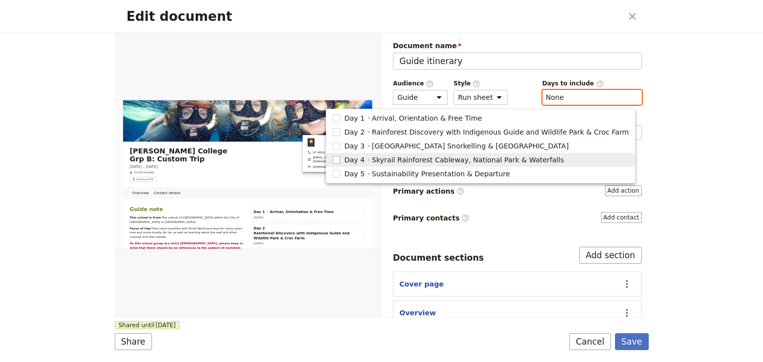
click at [340, 161] on rect "button" at bounding box center [336, 159] width 7 height 7
type input "4"
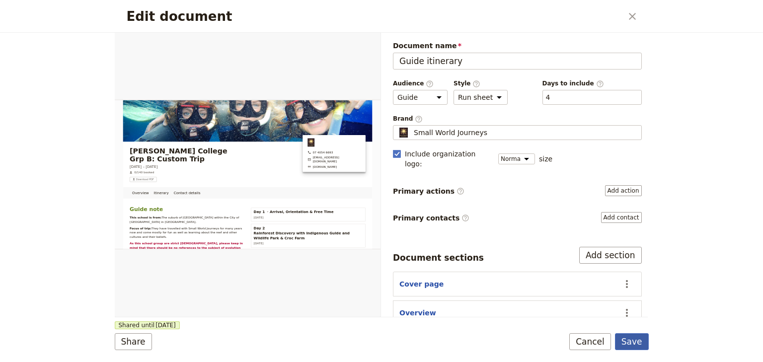
click at [634, 342] on button "Save" at bounding box center [632, 341] width 34 height 17
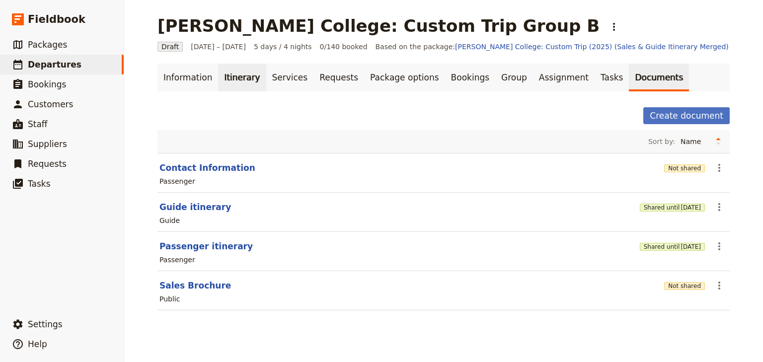
click at [225, 80] on link "Itinerary" at bounding box center [242, 78] width 48 height 28
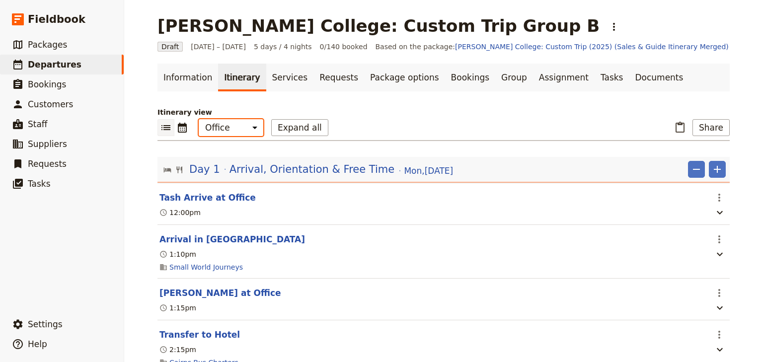
click at [224, 131] on select "Office Guide Passenger Sales" at bounding box center [231, 127] width 65 height 17
select select "STAFF"
click at [199, 119] on select "Office Guide Passenger Sales" at bounding box center [231, 127] width 65 height 17
click at [715, 123] on button "Share" at bounding box center [711, 127] width 37 height 17
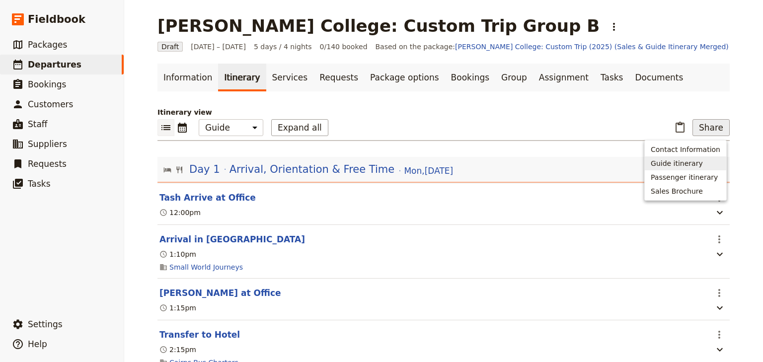
click at [698, 164] on span "Guide itinerary" at bounding box center [677, 164] width 52 height 10
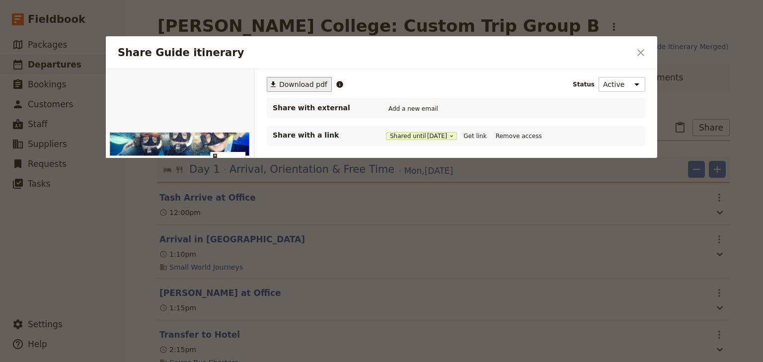
click at [283, 84] on span "Download pdf" at bounding box center [303, 85] width 48 height 10
click at [649, 52] on button "​" at bounding box center [641, 52] width 17 height 17
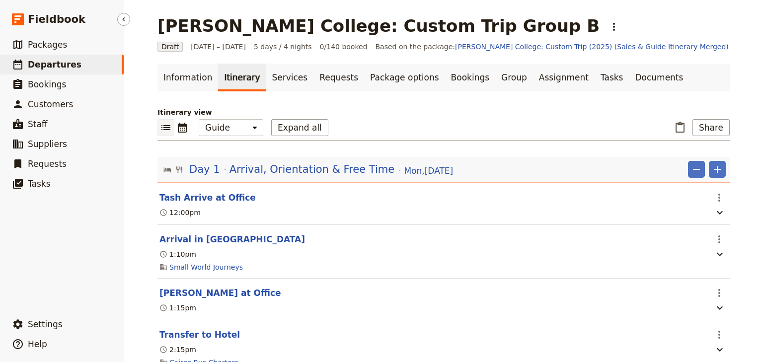
click at [56, 67] on span "Departures" at bounding box center [55, 65] width 54 height 10
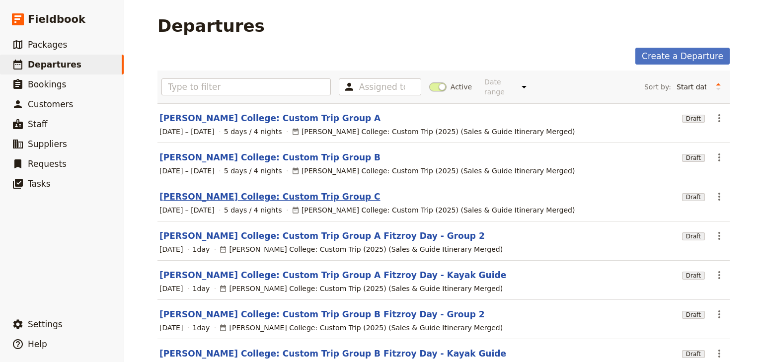
click at [266, 191] on link "[PERSON_NAME] College: Custom Trip Group C" at bounding box center [270, 197] width 221 height 12
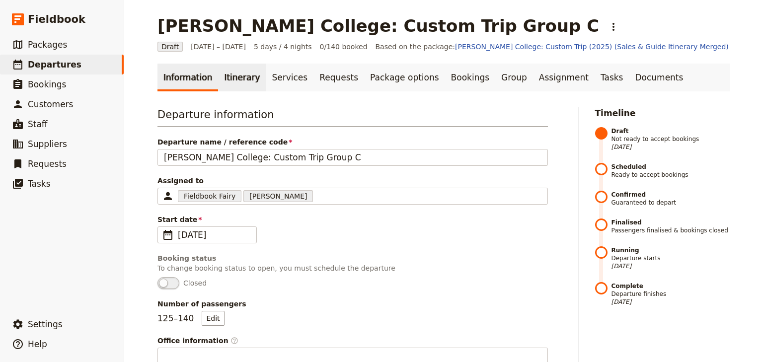
click at [234, 77] on link "Itinerary" at bounding box center [242, 78] width 48 height 28
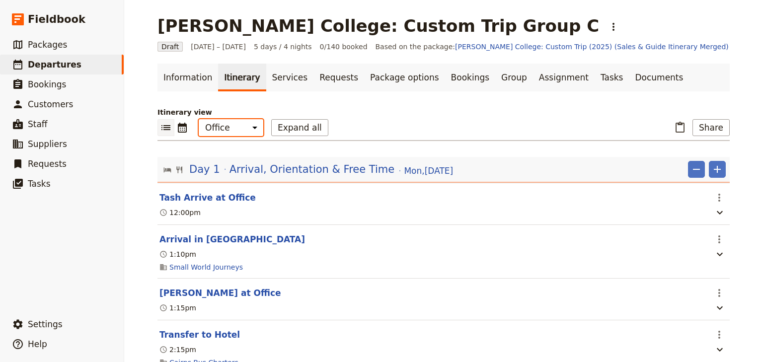
click at [236, 125] on select "Office Guide Passenger Sales" at bounding box center [231, 127] width 65 height 17
select select "STAFF"
click at [199, 119] on select "Office Guide Passenger Sales" at bounding box center [231, 127] width 65 height 17
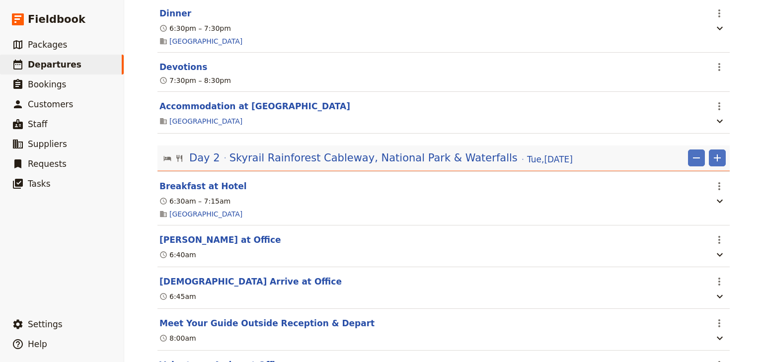
scroll to position [676, 0]
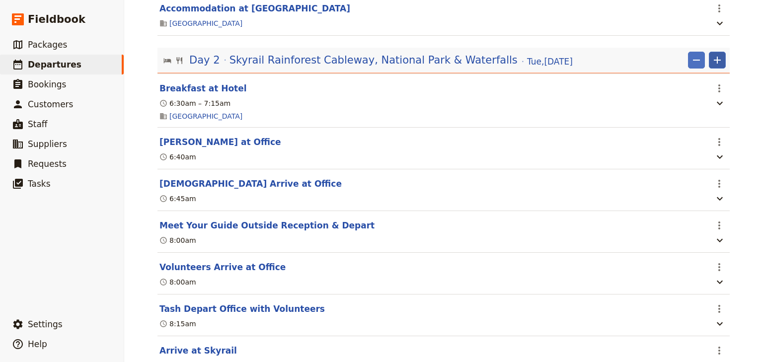
click at [716, 65] on icon "Add" at bounding box center [718, 60] width 12 height 12
click at [692, 88] on span "Add itinerary item" at bounding box center [685, 87] width 63 height 10
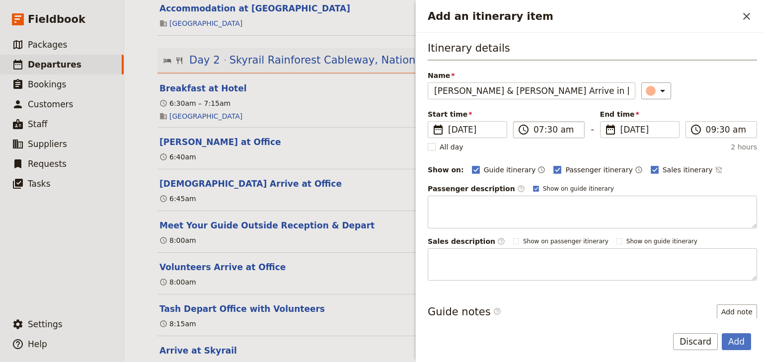
type input "[PERSON_NAME] & [PERSON_NAME] Arrive in [GEOGRAPHIC_DATA]"
click at [535, 129] on input "07:30 am" at bounding box center [556, 130] width 45 height 12
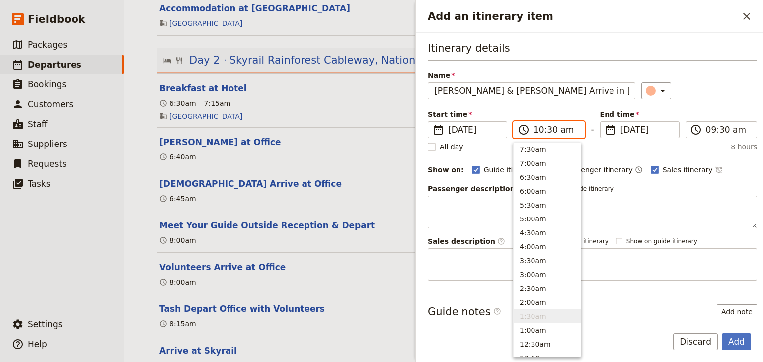
scroll to position [364, 0]
type input "10:00 am"
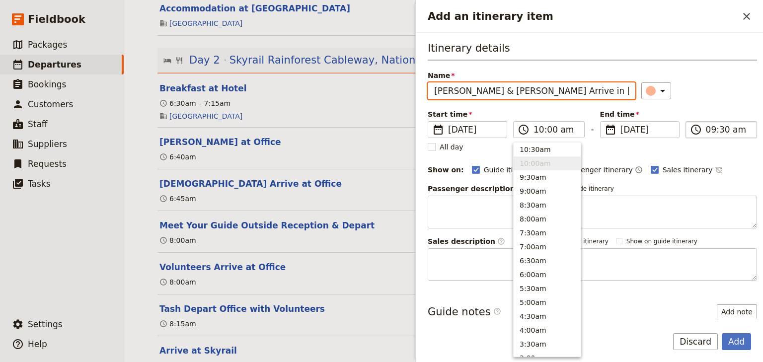
type input "10:00 am"
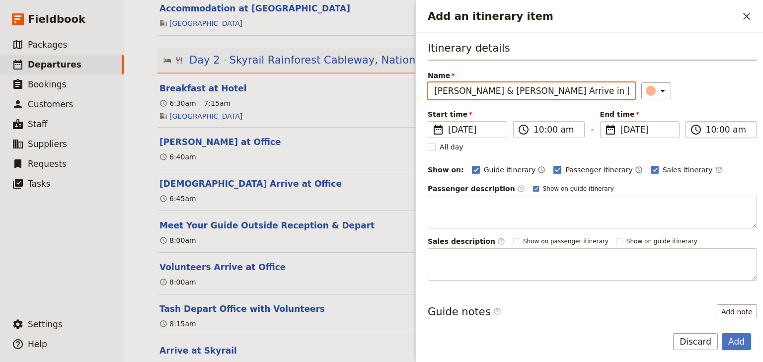
click at [707, 130] on input "10:00 am" at bounding box center [728, 130] width 45 height 12
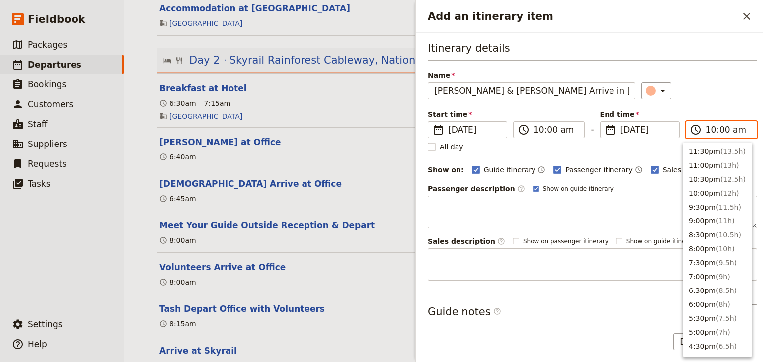
scroll to position [378, 0]
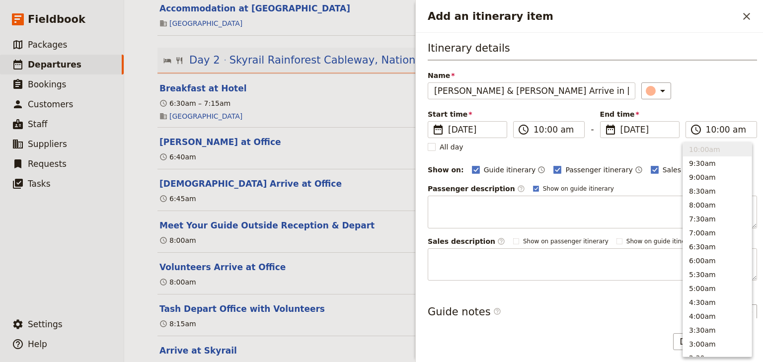
click at [715, 108] on div "Itinerary details Name Jess & Ashaya Arrive in Kuranda ​ Start time ​ 2 Sep 202…" at bounding box center [592, 161] width 329 height 240
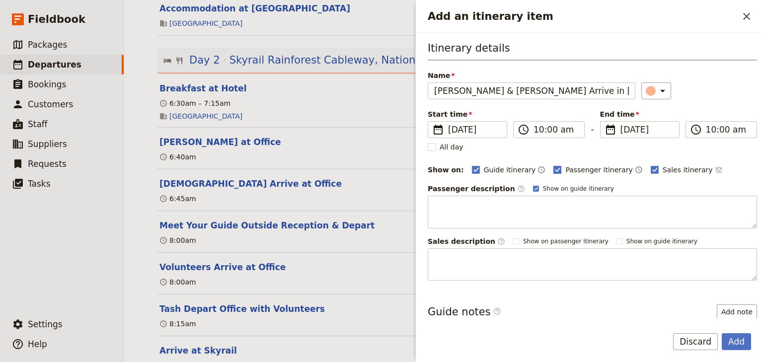
click at [554, 166] on rect "Add an itinerary item" at bounding box center [557, 169] width 7 height 7
click at [553, 165] on input "Passenger itinerary" at bounding box center [553, 164] width 0 height 0
checkbox input "false"
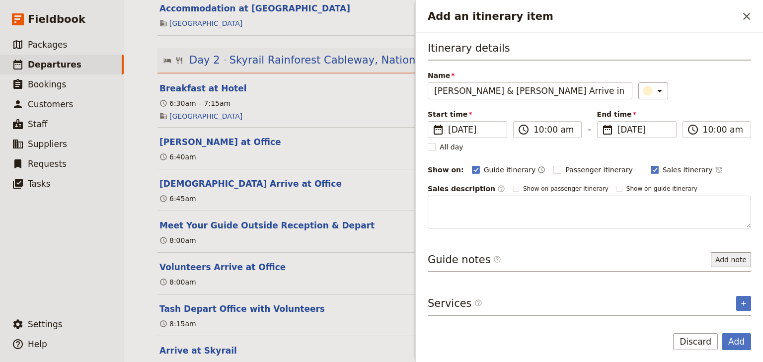
click at [730, 256] on button "Add note" at bounding box center [731, 259] width 40 height 15
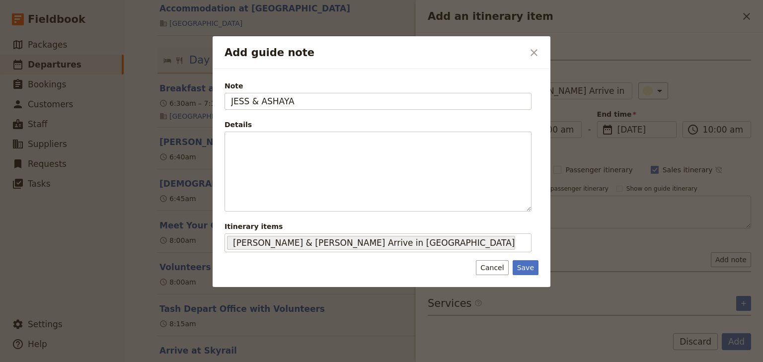
type input "JESS & ASHAYA"
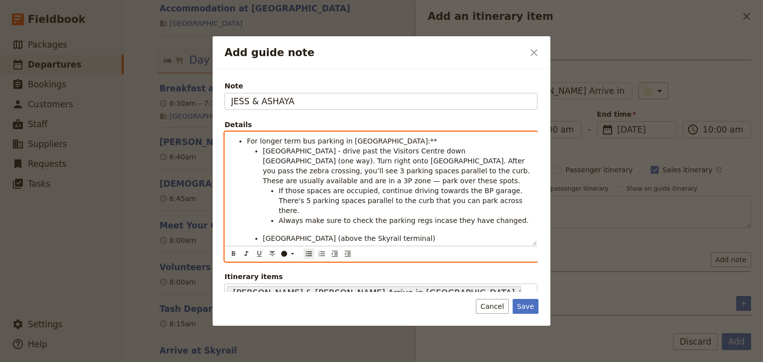
scroll to position [0, 0]
click at [378, 143] on li "For longer term bus parking in Kuranda:**" at bounding box center [389, 141] width 284 height 10
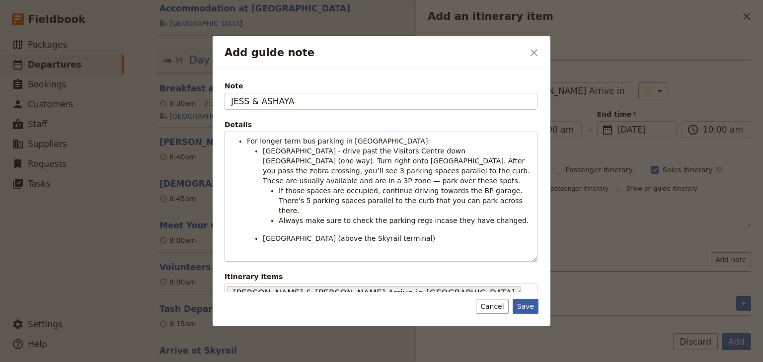
click at [525, 307] on button "Save" at bounding box center [526, 306] width 26 height 15
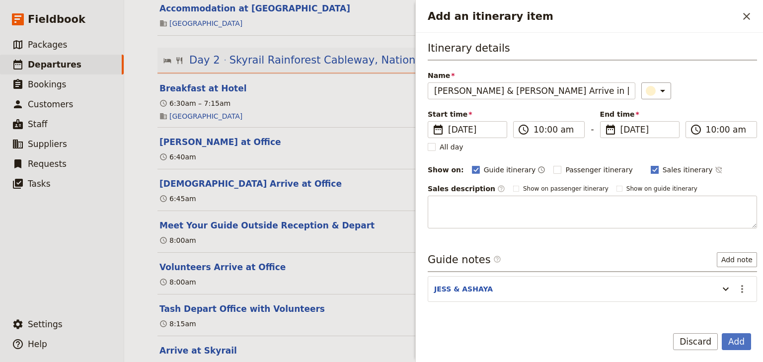
click at [651, 167] on rect "Add an itinerary item" at bounding box center [654, 169] width 7 height 7
click at [651, 165] on input "Sales itinerary" at bounding box center [651, 164] width 0 height 0
checkbox input "false"
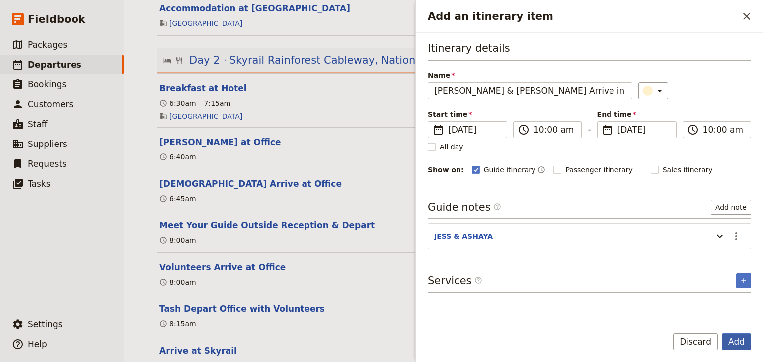
click at [737, 340] on button "Add" at bounding box center [736, 341] width 29 height 17
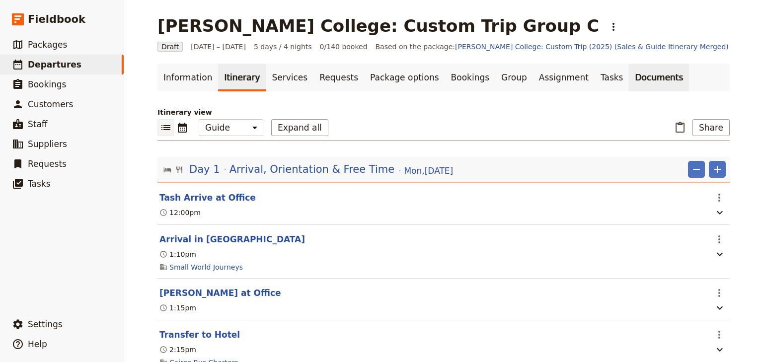
click at [629, 81] on link "Documents" at bounding box center [659, 78] width 60 height 28
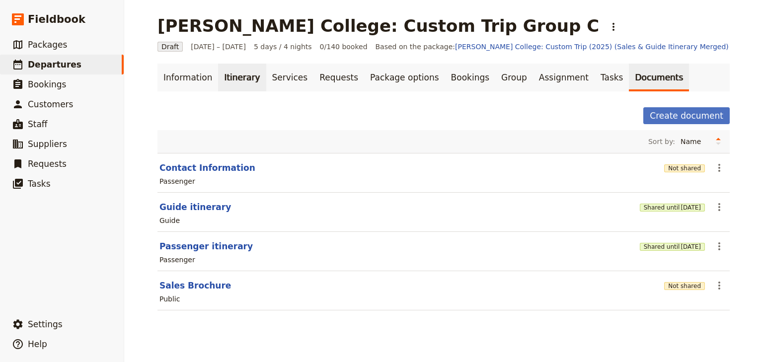
click at [231, 76] on link "Itinerary" at bounding box center [242, 78] width 48 height 28
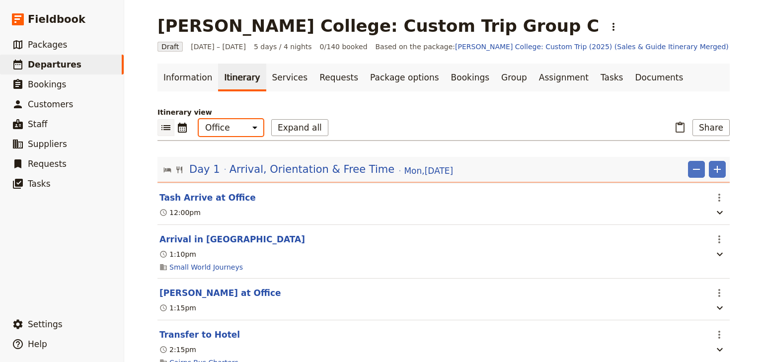
click at [226, 129] on select "Office Guide Passenger Sales" at bounding box center [231, 127] width 65 height 17
click at [629, 78] on link "Documents" at bounding box center [659, 78] width 60 height 28
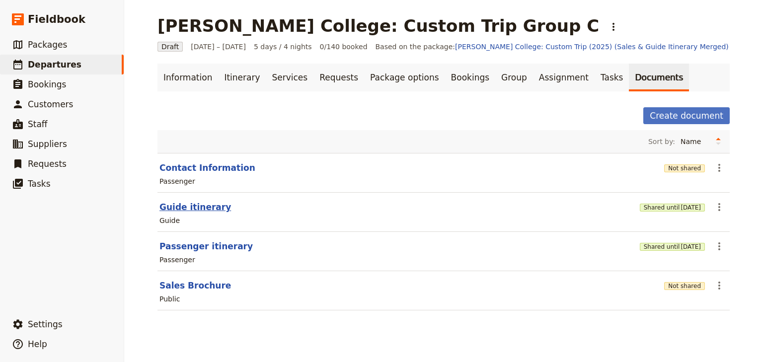
click at [182, 210] on button "Guide itinerary" at bounding box center [196, 207] width 72 height 12
select select "STAFF"
select select "RUN_SHEET"
select select "DEFAULT"
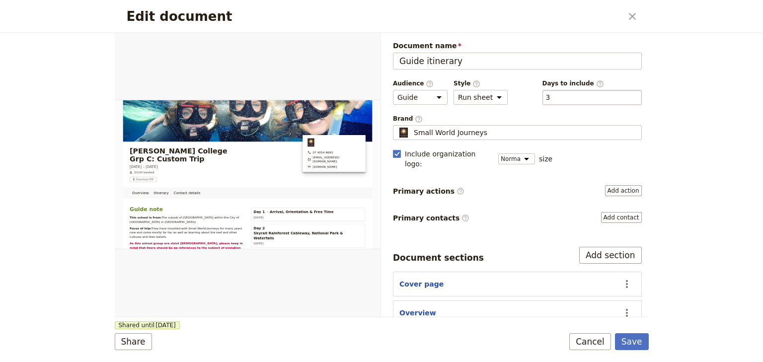
click at [554, 100] on div "​ 3 3" at bounding box center [592, 97] width 99 height 15
click at [551, 100] on button "​ 3" at bounding box center [548, 97] width 4 height 10
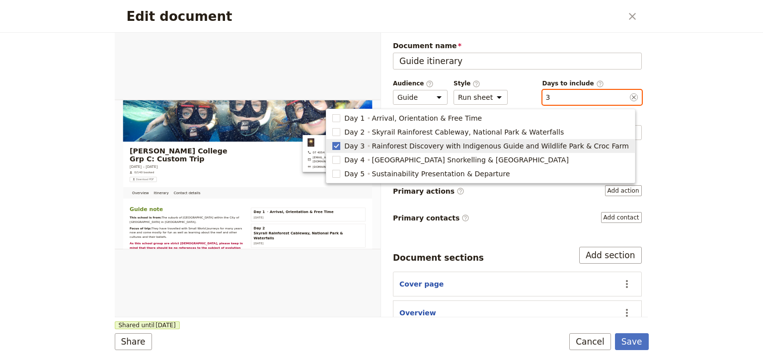
click at [340, 146] on rect "button" at bounding box center [336, 145] width 7 height 7
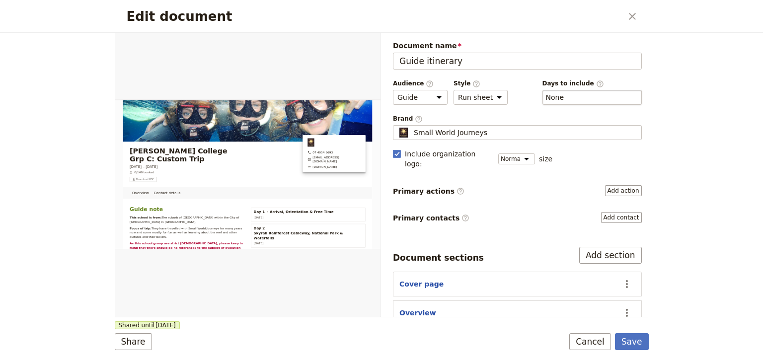
click at [565, 93] on div "​ None" at bounding box center [592, 97] width 99 height 15
click at [565, 93] on button "​ None" at bounding box center [555, 97] width 18 height 10
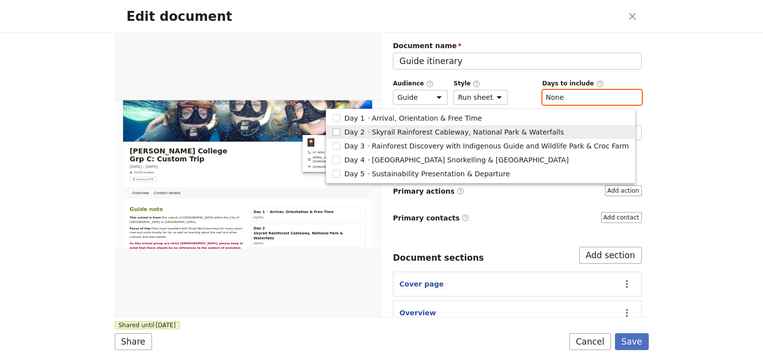
click at [340, 132] on rect "button" at bounding box center [336, 131] width 7 height 7
type input "2"
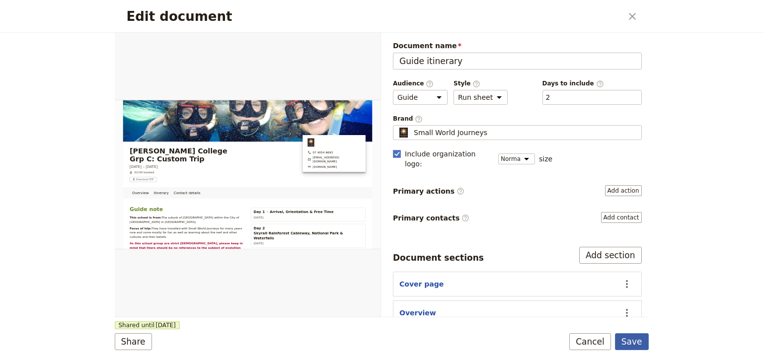
click at [634, 344] on button "Save" at bounding box center [632, 341] width 34 height 17
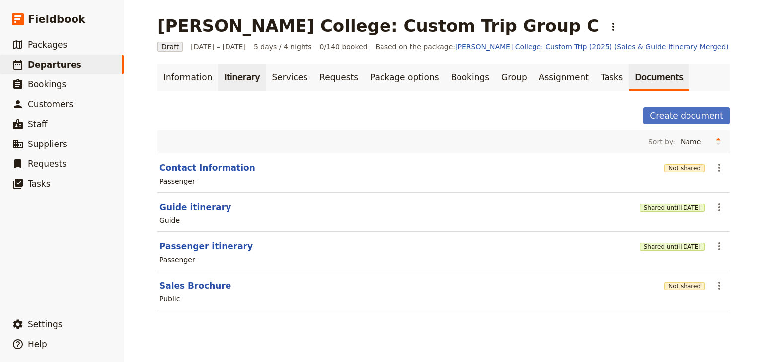
click at [219, 74] on link "Itinerary" at bounding box center [242, 78] width 48 height 28
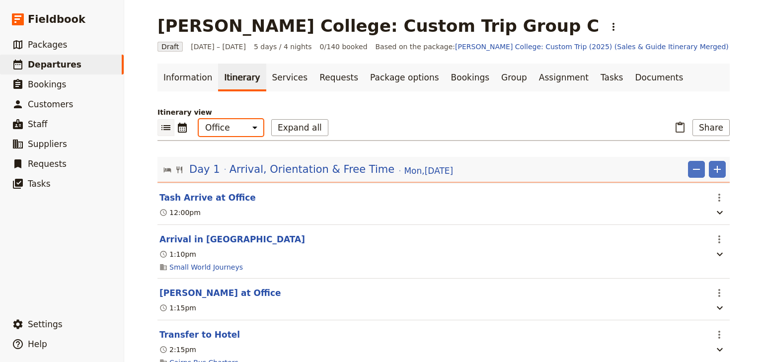
click at [220, 129] on select "Office Guide Passenger Sales" at bounding box center [231, 127] width 65 height 17
select select "STAFF"
click at [199, 119] on select "Office Guide Passenger Sales" at bounding box center [231, 127] width 65 height 17
click at [705, 125] on button "Share" at bounding box center [711, 127] width 37 height 17
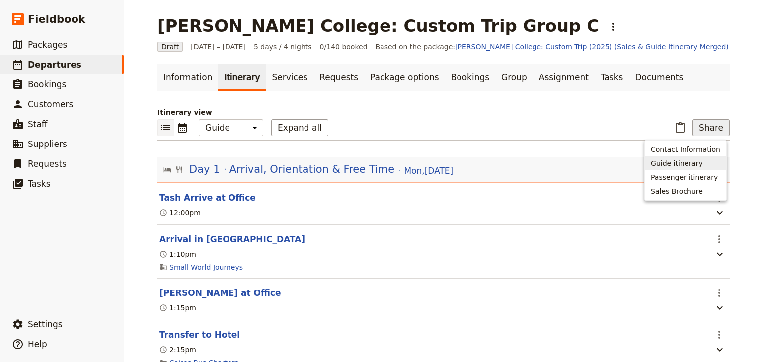
click at [690, 165] on span "Guide itinerary" at bounding box center [677, 164] width 52 height 10
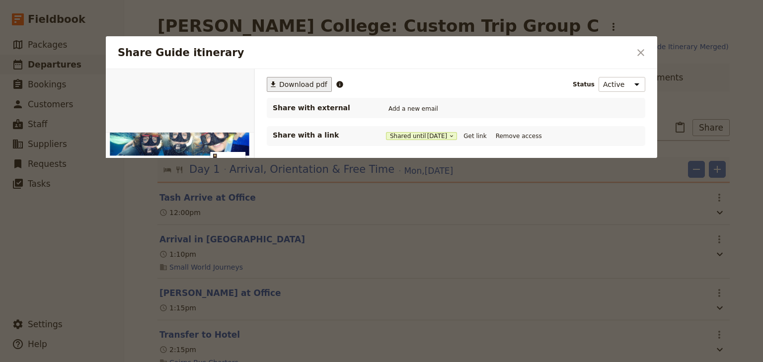
click at [294, 82] on span "Download pdf" at bounding box center [303, 85] width 48 height 10
click at [646, 51] on icon "Close dialog" at bounding box center [641, 53] width 12 height 12
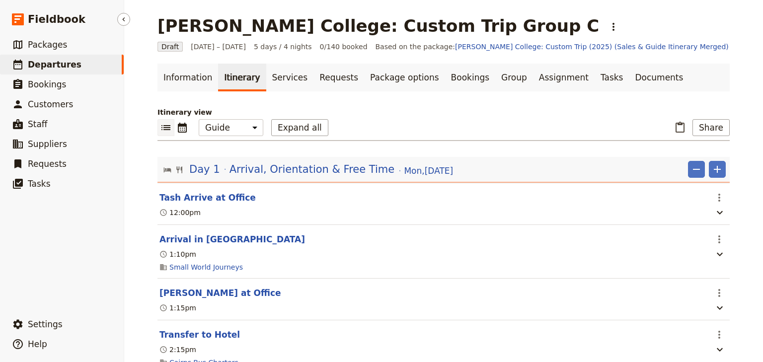
click at [58, 66] on span "Departures" at bounding box center [55, 65] width 54 height 10
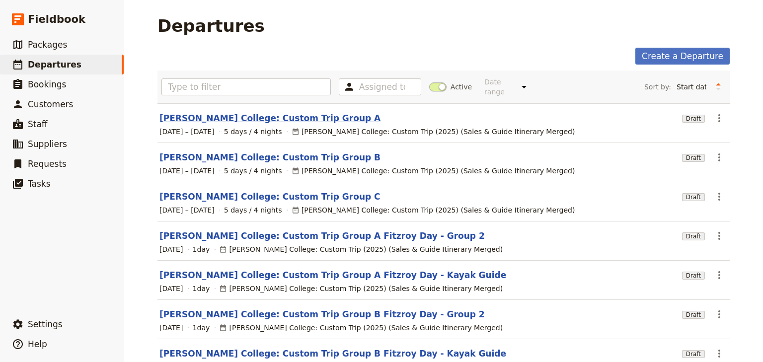
click at [250, 112] on link "[PERSON_NAME] College: Custom Trip Group A" at bounding box center [270, 118] width 221 height 12
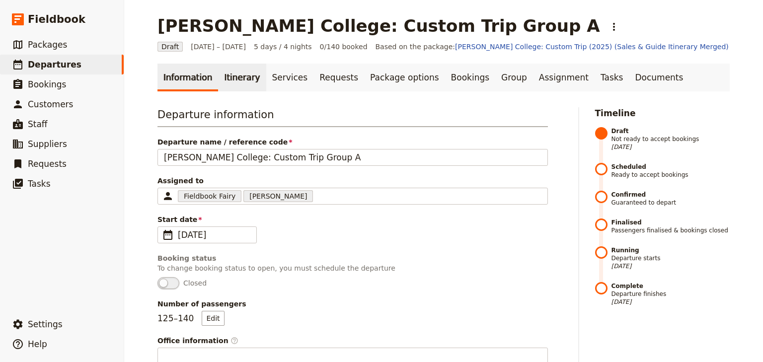
click at [230, 76] on link "Itinerary" at bounding box center [242, 78] width 48 height 28
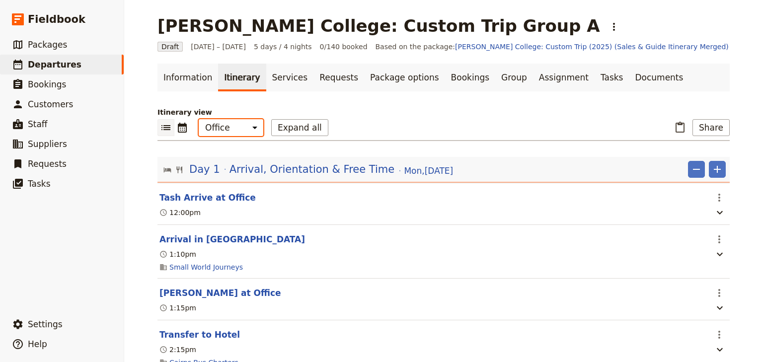
click at [231, 127] on select "Office Guide Passenger Sales" at bounding box center [231, 127] width 65 height 17
select select "STAFF"
click at [199, 119] on select "Office Guide Passenger Sales" at bounding box center [231, 127] width 65 height 17
click at [286, 131] on button "Expand all" at bounding box center [299, 127] width 57 height 17
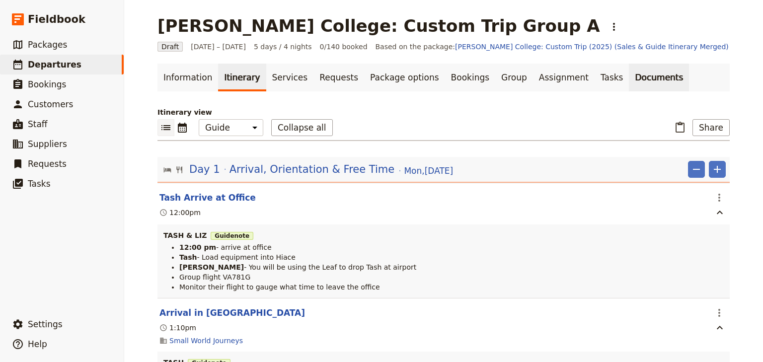
click at [629, 80] on link "Documents" at bounding box center [659, 78] width 60 height 28
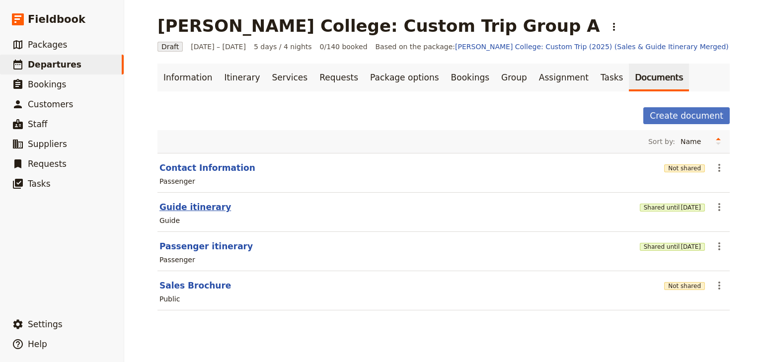
click at [192, 207] on button "Guide itinerary" at bounding box center [196, 207] width 72 height 12
select select "STAFF"
select select "RUN_SHEET"
select select "DEFAULT"
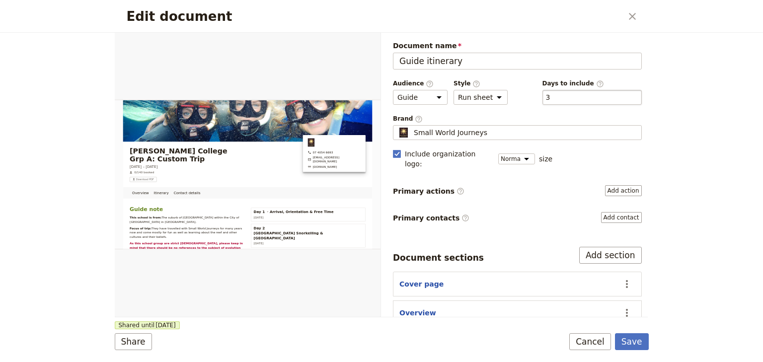
click at [564, 98] on div "​ 3 3" at bounding box center [592, 97] width 99 height 15
click at [551, 98] on button "​ 3" at bounding box center [548, 97] width 4 height 10
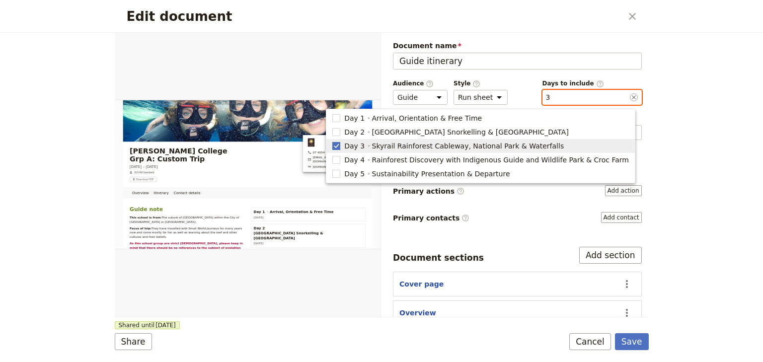
click at [339, 146] on polygon "button" at bounding box center [336, 145] width 5 height 5
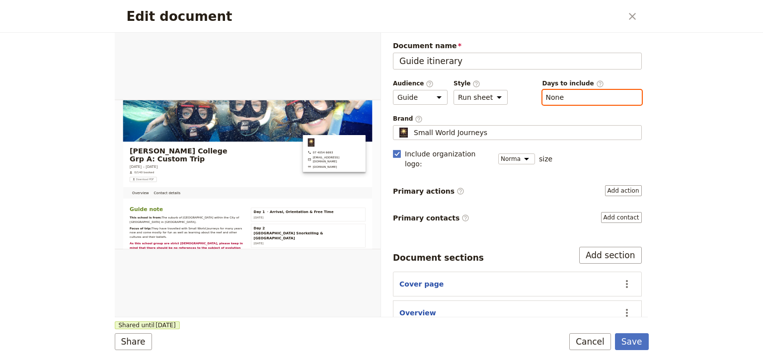
click at [549, 96] on button "​ None" at bounding box center [555, 97] width 18 height 10
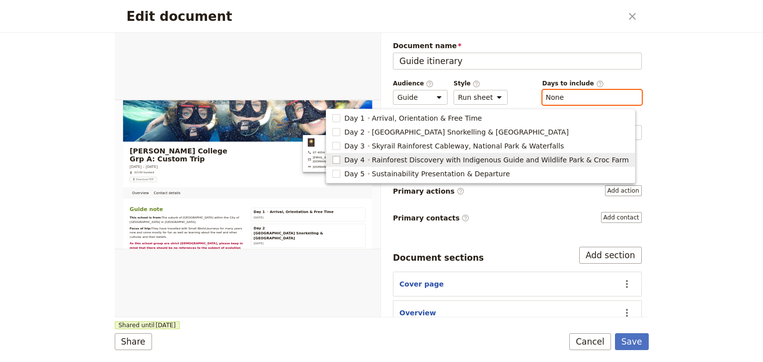
click at [340, 161] on rect "button" at bounding box center [336, 159] width 7 height 7
type input "4"
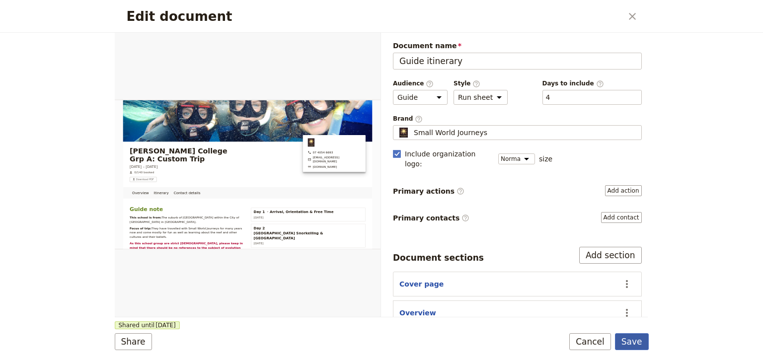
click at [637, 340] on button "Save" at bounding box center [632, 341] width 34 height 17
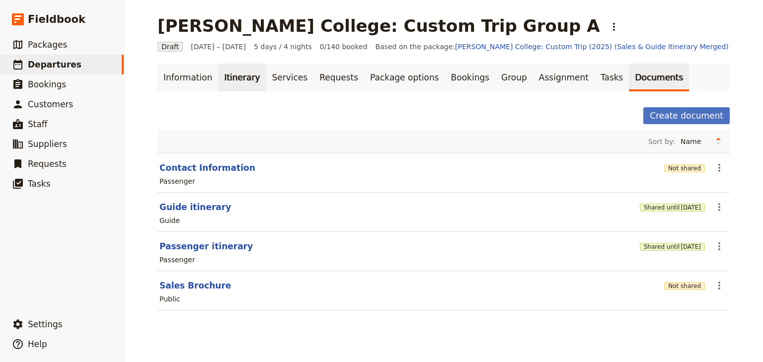
click at [223, 80] on link "Itinerary" at bounding box center [242, 78] width 48 height 28
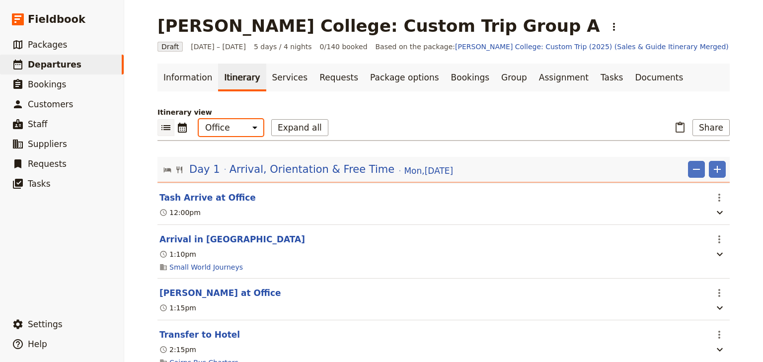
click at [227, 123] on select "Office Guide Passenger Sales" at bounding box center [231, 127] width 65 height 17
select select "STAFF"
click at [199, 119] on select "Office Guide Passenger Sales" at bounding box center [231, 127] width 65 height 17
click at [286, 127] on button "Expand all" at bounding box center [299, 127] width 57 height 17
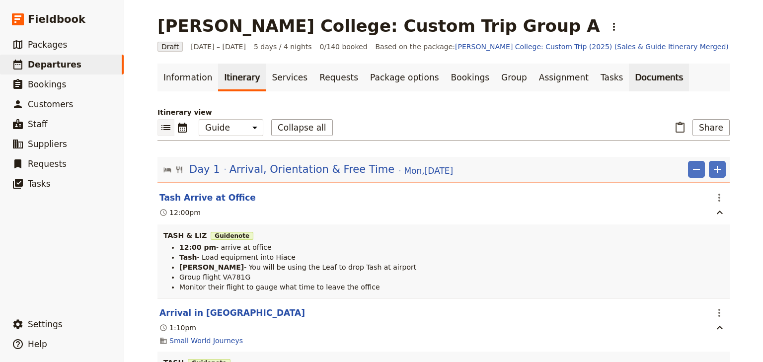
click at [629, 80] on link "Documents" at bounding box center [659, 78] width 60 height 28
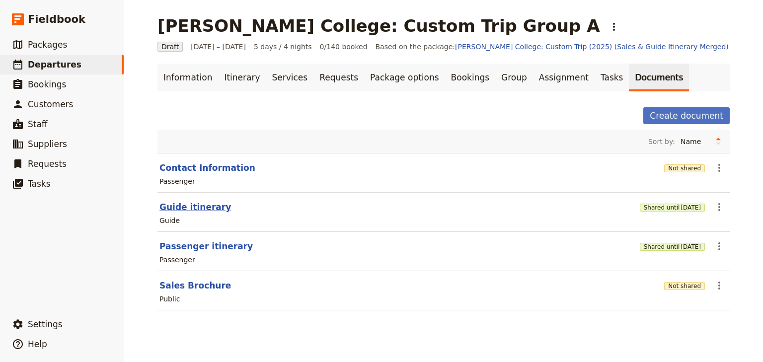
click at [196, 204] on button "Guide itinerary" at bounding box center [196, 207] width 72 height 12
select select "STAFF"
select select "RUN_SHEET"
select select "DEFAULT"
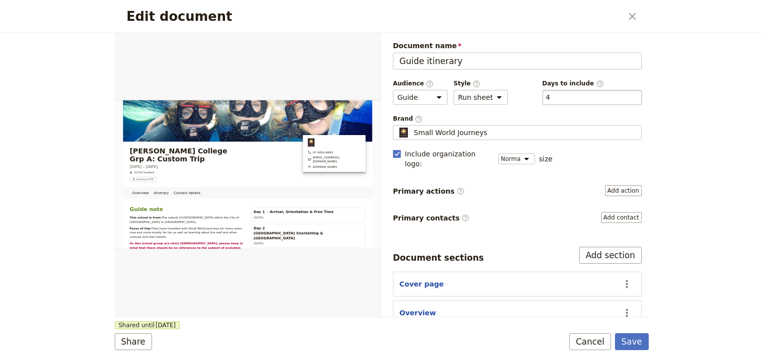
click at [557, 93] on div "​ 4 4" at bounding box center [592, 97] width 99 height 15
click at [551, 93] on button "​ 4" at bounding box center [548, 97] width 4 height 10
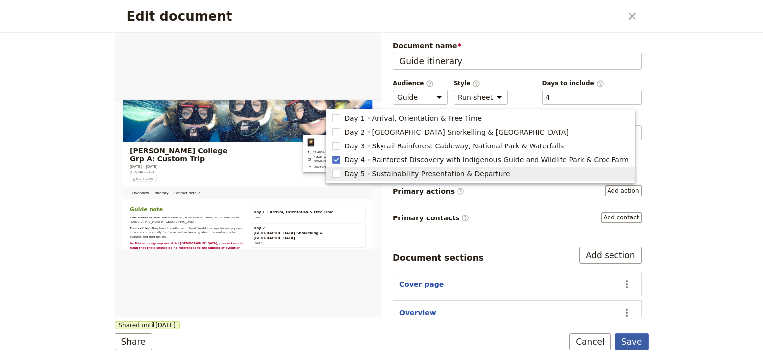
click at [632, 339] on button "Save" at bounding box center [632, 341] width 34 height 17
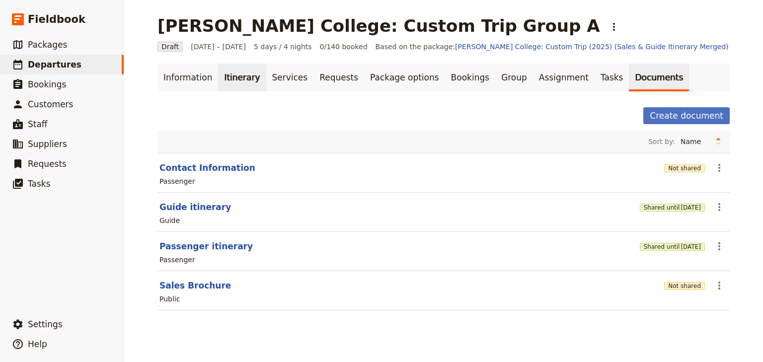
click at [231, 76] on link "Itinerary" at bounding box center [242, 78] width 48 height 28
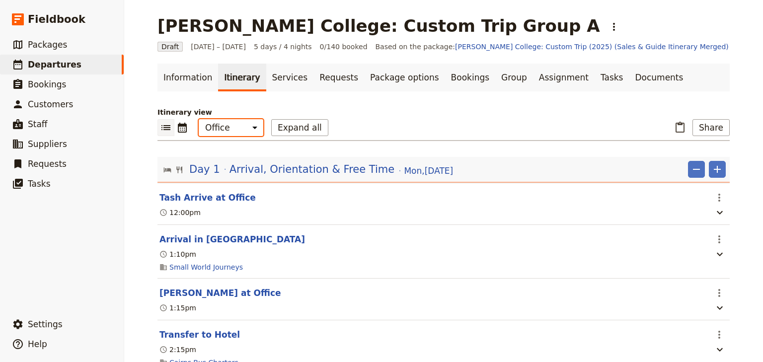
click at [231, 128] on select "Office Guide Passenger Sales" at bounding box center [231, 127] width 65 height 17
select select "STAFF"
click at [199, 119] on select "Office Guide Passenger Sales" at bounding box center [231, 127] width 65 height 17
click at [698, 129] on button "Share" at bounding box center [711, 127] width 37 height 17
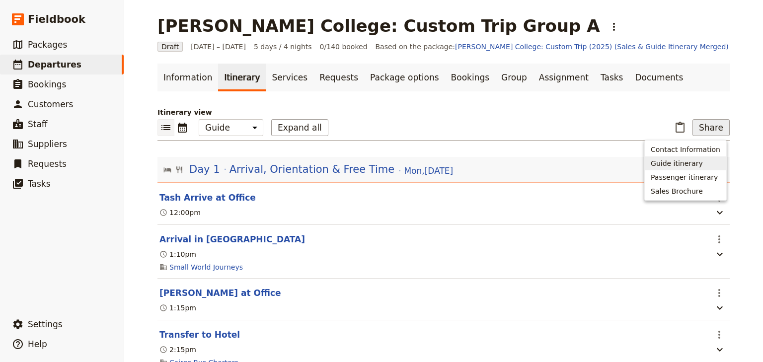
click at [666, 165] on span "Guide itinerary" at bounding box center [677, 164] width 52 height 10
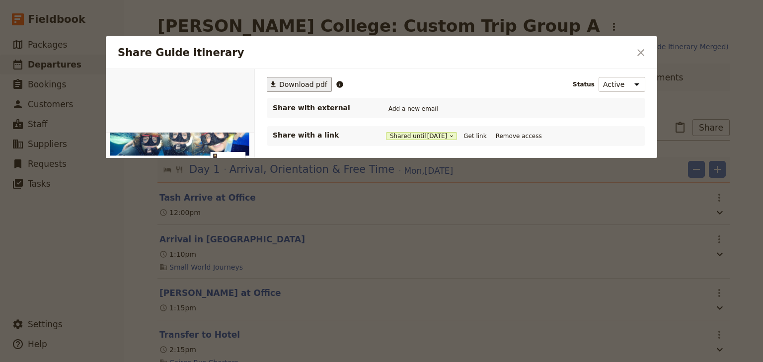
click at [304, 83] on span "Download pdf" at bounding box center [303, 85] width 48 height 10
click at [642, 49] on icon "Close dialog" at bounding box center [641, 53] width 12 height 12
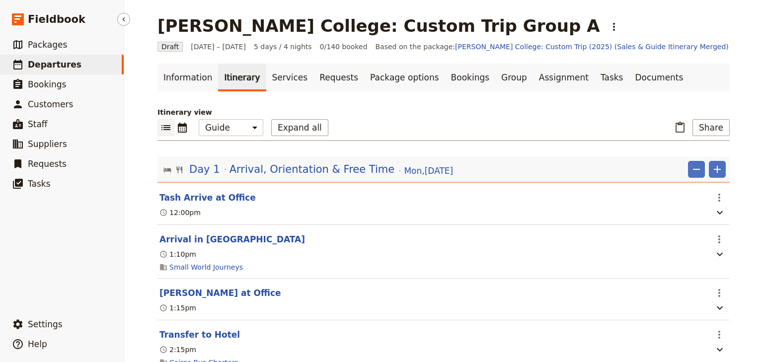
click at [59, 66] on span "Departures" at bounding box center [55, 65] width 54 height 10
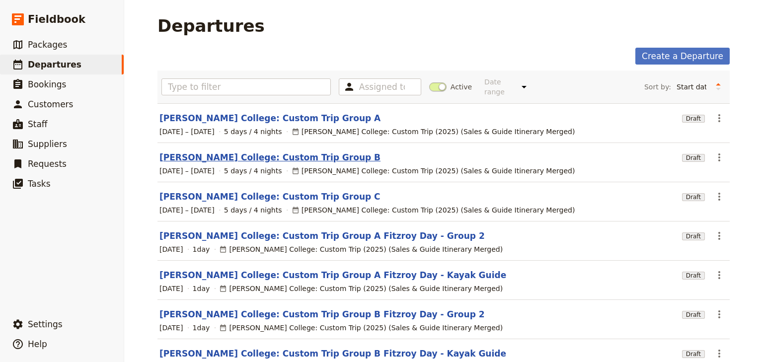
click at [290, 153] on link "[PERSON_NAME] College: Custom Trip Group B" at bounding box center [270, 158] width 221 height 12
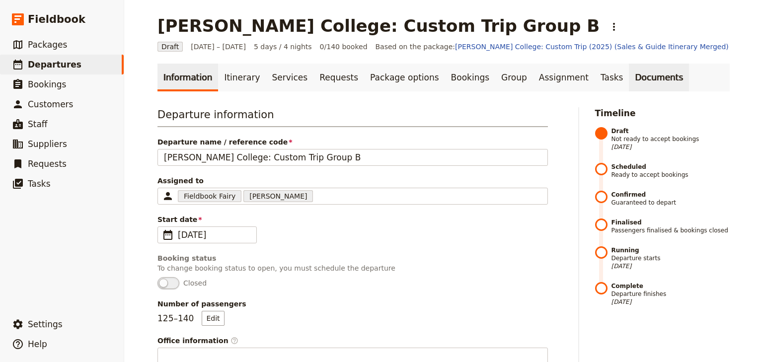
drag, startPoint x: 624, startPoint y: 76, endPoint x: 614, endPoint y: 85, distance: 14.1
click at [629, 76] on link "Documents" at bounding box center [659, 78] width 60 height 28
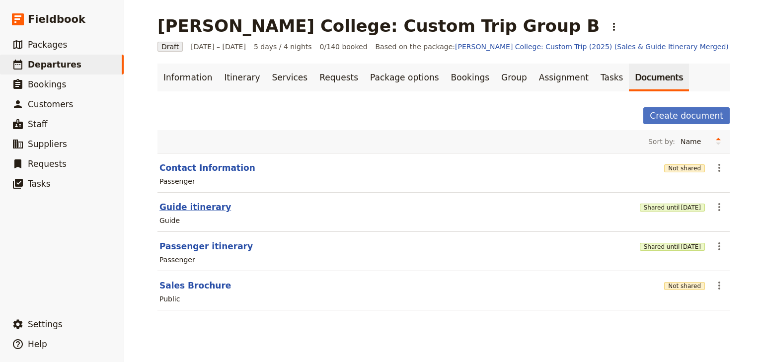
click at [181, 207] on button "Guide itinerary" at bounding box center [196, 207] width 72 height 12
select select "STAFF"
select select "RUN_SHEET"
select select "DEFAULT"
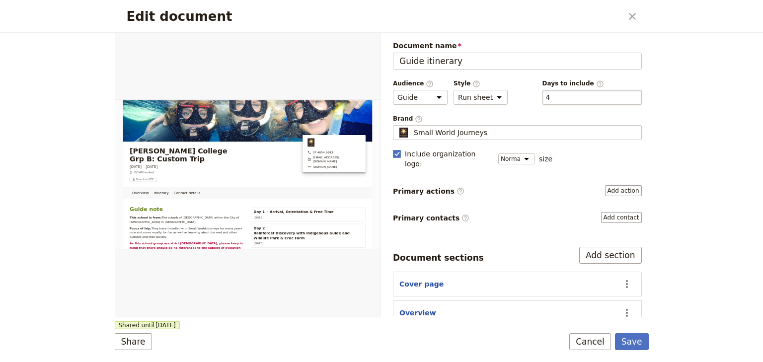
click at [575, 95] on div "​ 4 4" at bounding box center [592, 97] width 99 height 15
click at [551, 95] on button "​ 4" at bounding box center [548, 97] width 4 height 10
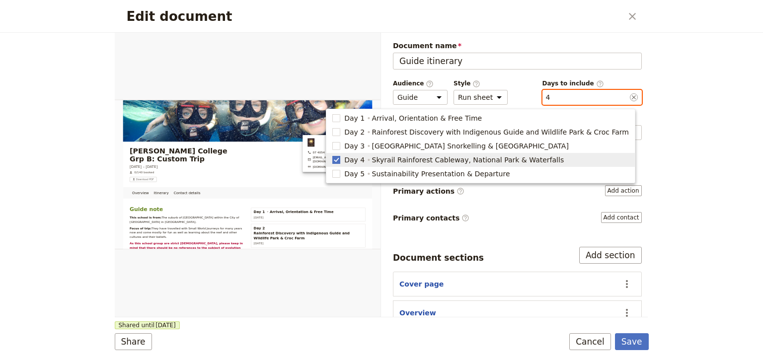
click at [340, 159] on rect "button" at bounding box center [336, 159] width 7 height 7
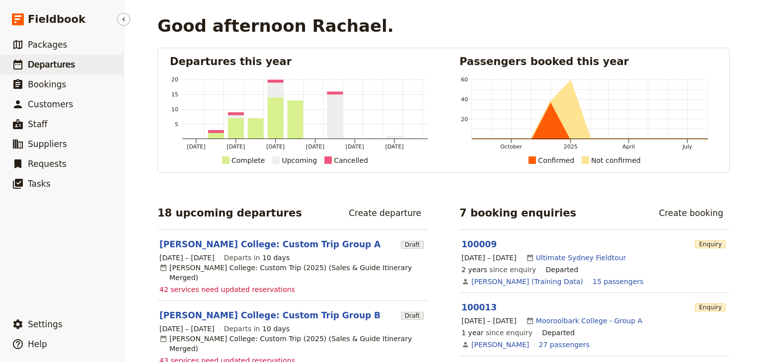
click at [59, 65] on span "Departures" at bounding box center [51, 65] width 47 height 10
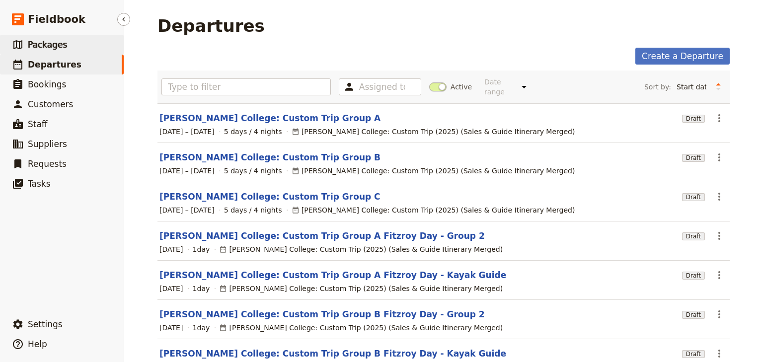
click at [46, 47] on span "Packages" at bounding box center [47, 45] width 39 height 10
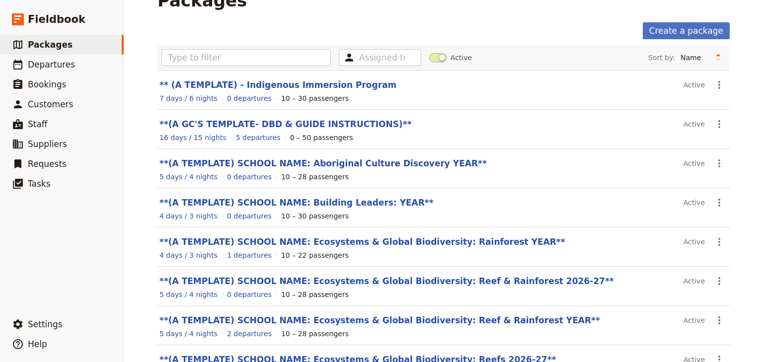
scroll to position [40, 0]
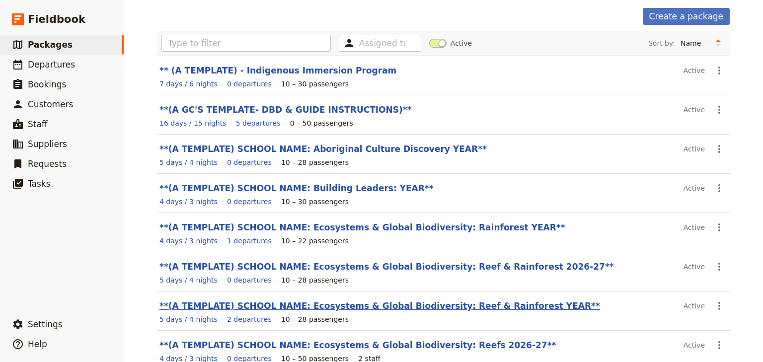
click at [380, 305] on link "**(A TEMPLATE) SCHOOL NAME: Ecosystems & Global Biodiversity: Reef & Rainforest…" at bounding box center [380, 306] width 441 height 10
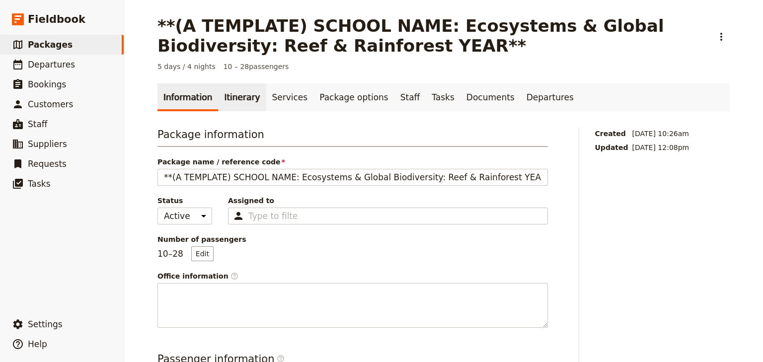
click at [237, 97] on link "Itinerary" at bounding box center [242, 97] width 48 height 28
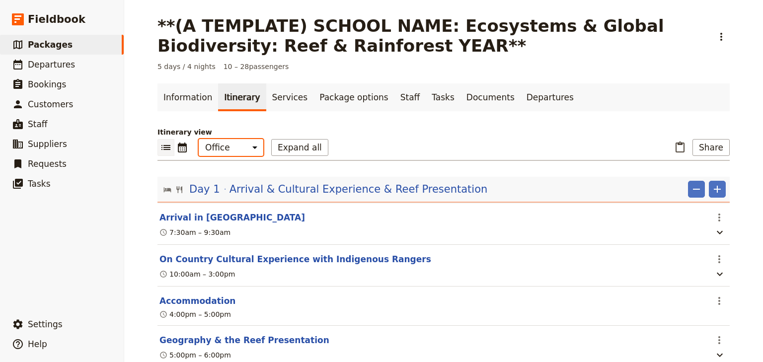
click at [235, 152] on select "Office Guide Passenger Sales" at bounding box center [231, 147] width 65 height 17
click at [378, 145] on div "​ ​ Office Guide Passenger Sales Expand all ​ Share" at bounding box center [444, 150] width 573 height 22
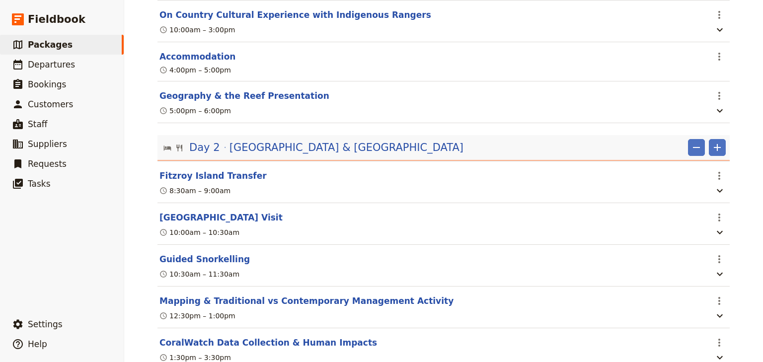
scroll to position [85, 0]
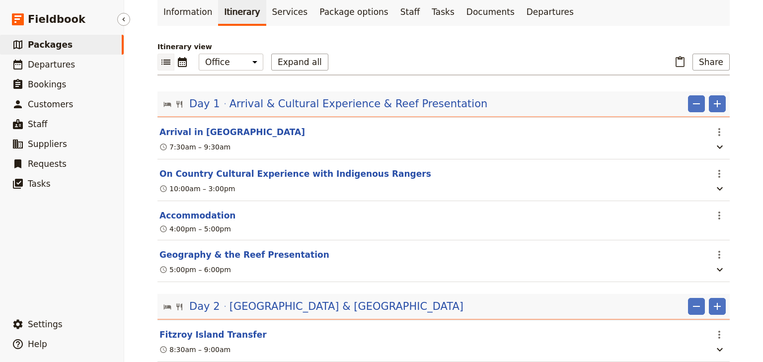
click at [69, 44] on link "​ Packages" at bounding box center [62, 45] width 124 height 20
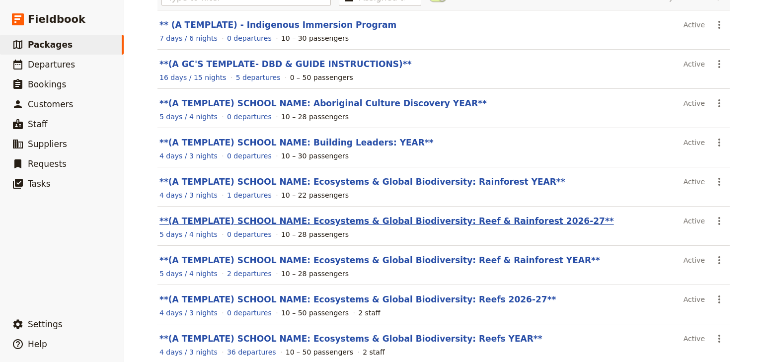
click at [489, 221] on link "**(A TEMPLATE) SCHOOL NAME: Ecosystems & Global Biodiversity: Reef & Rainforest…" at bounding box center [387, 221] width 455 height 10
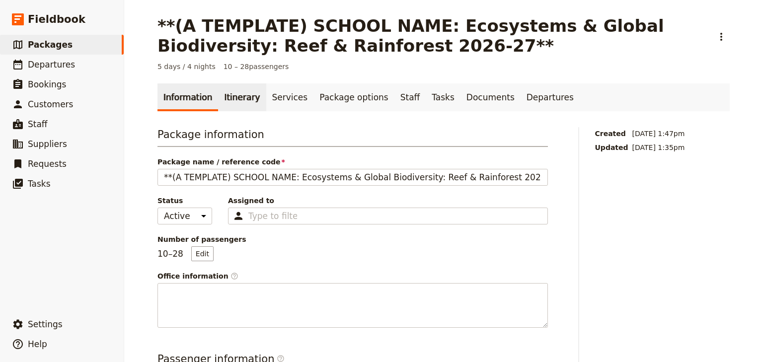
click at [234, 97] on link "Itinerary" at bounding box center [242, 97] width 48 height 28
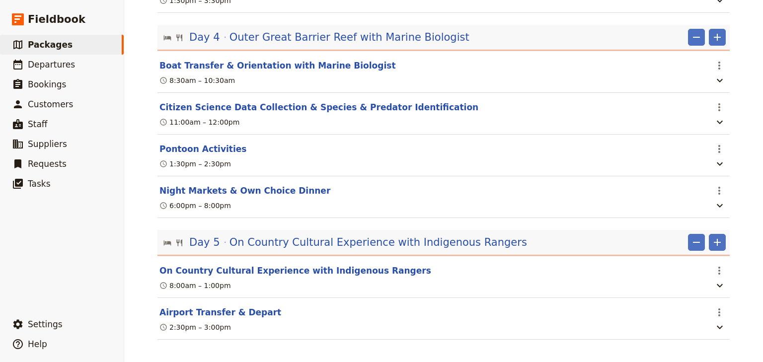
scroll to position [930, 0]
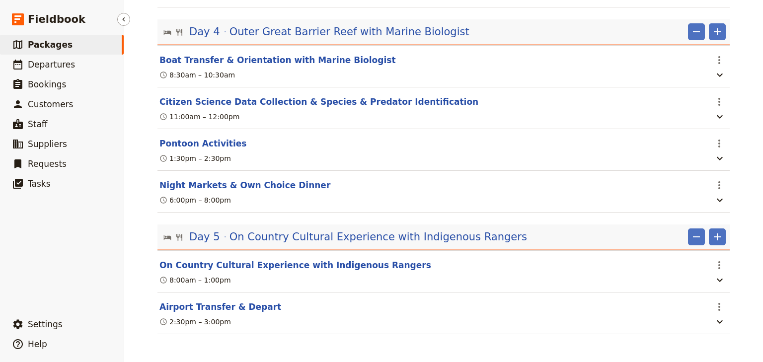
click at [67, 44] on link "​ Packages" at bounding box center [62, 45] width 124 height 20
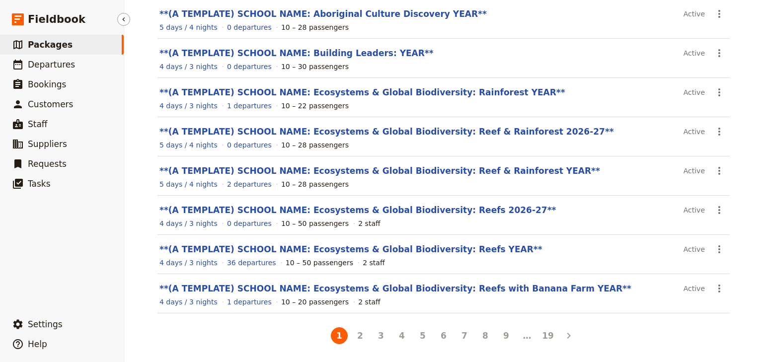
scroll to position [173, 0]
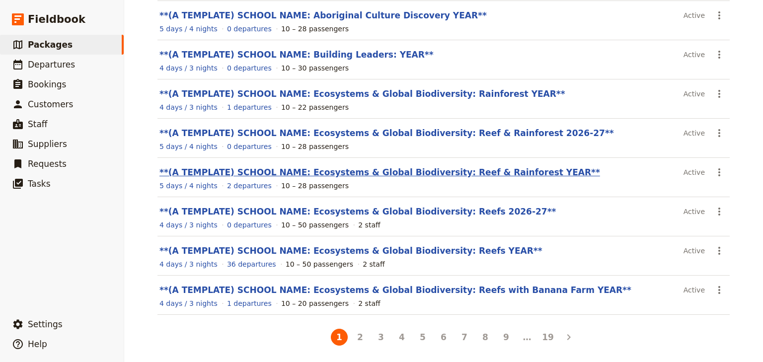
click at [451, 167] on link "**(A TEMPLATE) SCHOOL NAME: Ecosystems & Global Biodiversity: Reef & Rainforest…" at bounding box center [380, 172] width 441 height 10
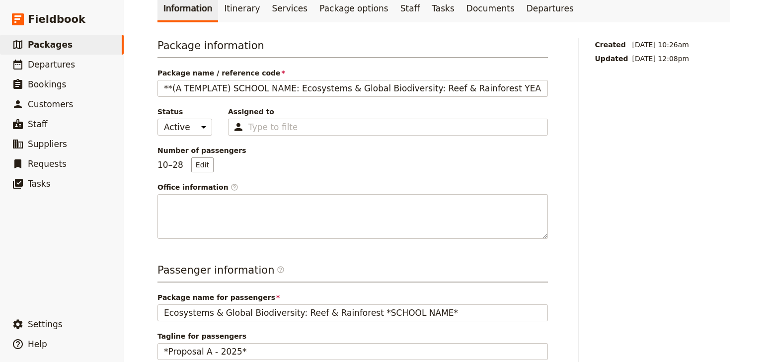
scroll to position [14, 0]
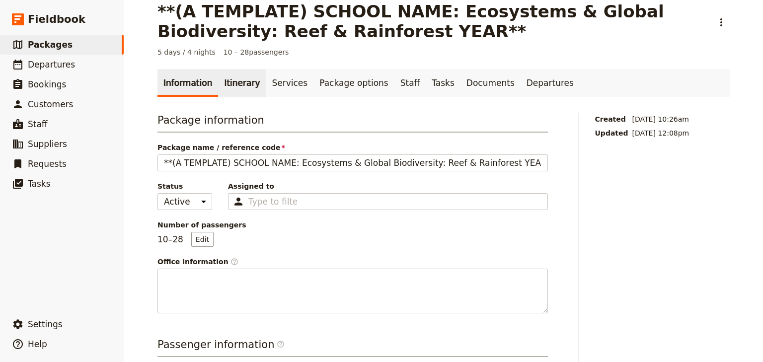
click at [236, 85] on link "Itinerary" at bounding box center [242, 83] width 48 height 28
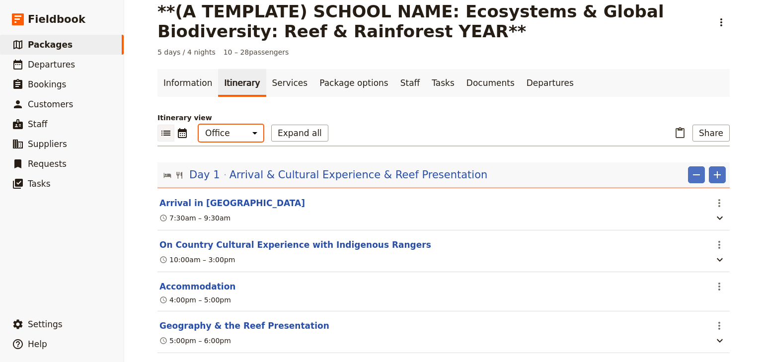
click at [220, 135] on select "Office Guide Passenger Sales" at bounding box center [231, 133] width 65 height 17
click at [199, 125] on select "Office Guide Passenger Sales" at bounding box center [231, 133] width 65 height 17
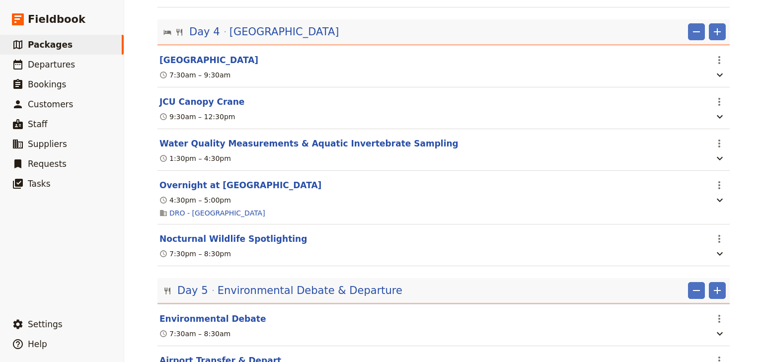
scroll to position [960, 0]
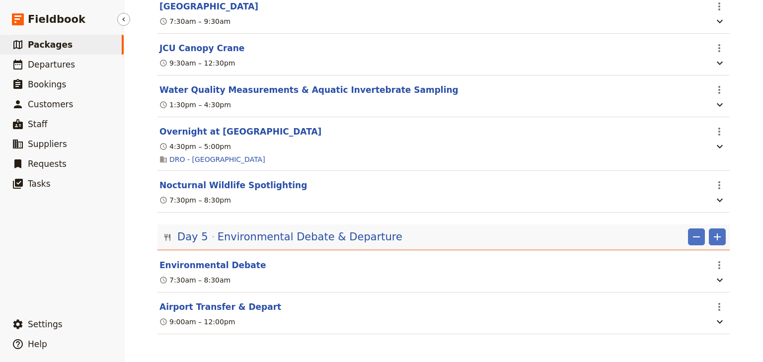
click at [36, 44] on span "Packages" at bounding box center [50, 45] width 45 height 10
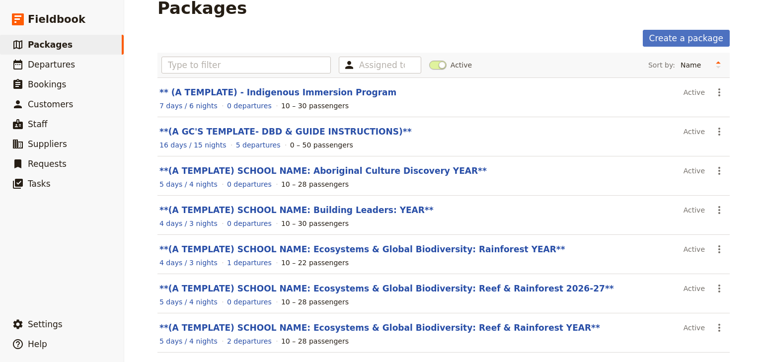
scroll to position [14, 0]
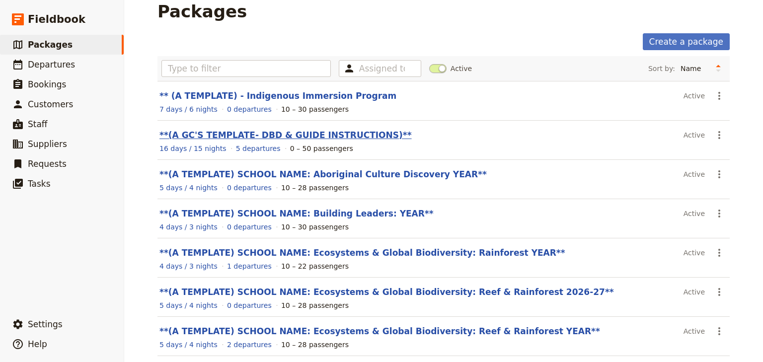
click at [236, 133] on link "**(A GC'S TEMPLATE- DBD & GUIDE INSTRUCTIONS)**" at bounding box center [286, 135] width 252 height 10
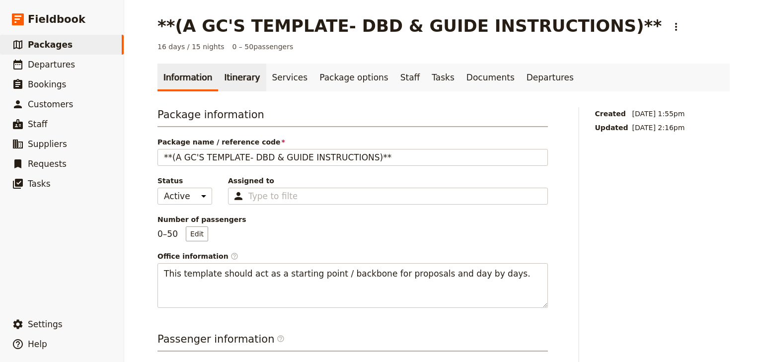
click at [223, 81] on link "Itinerary" at bounding box center [242, 78] width 48 height 28
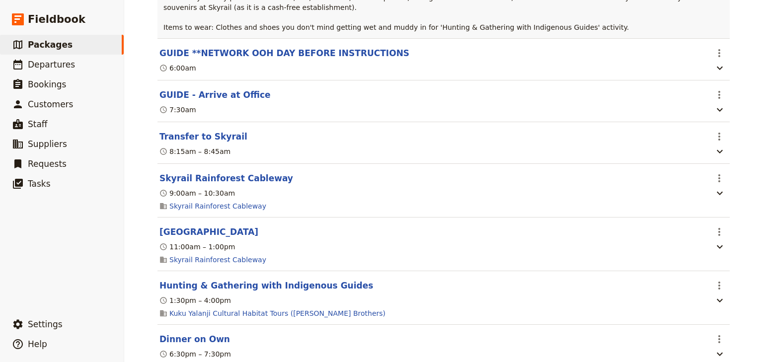
scroll to position [954, 0]
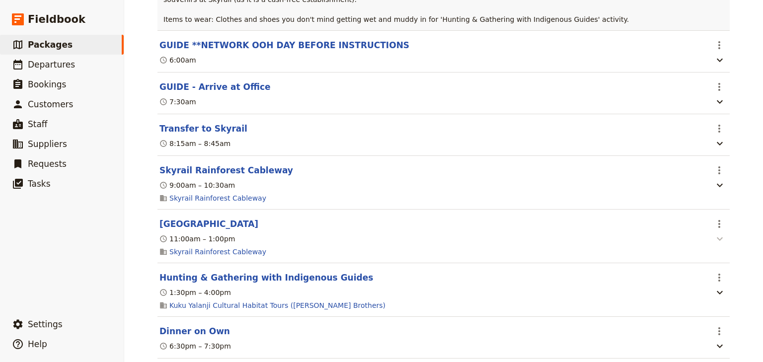
click at [718, 245] on icon "button" at bounding box center [720, 239] width 12 height 12
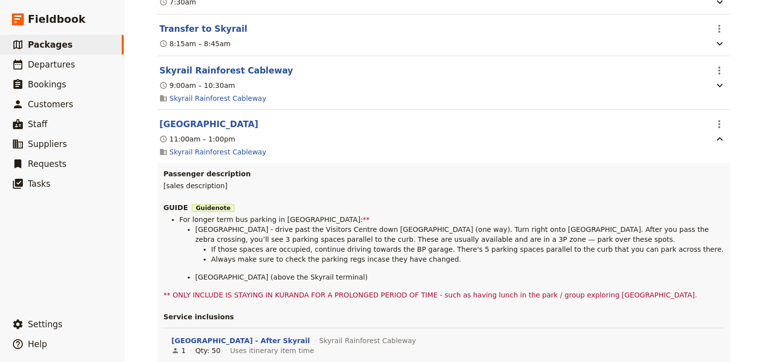
scroll to position [1073, 0]
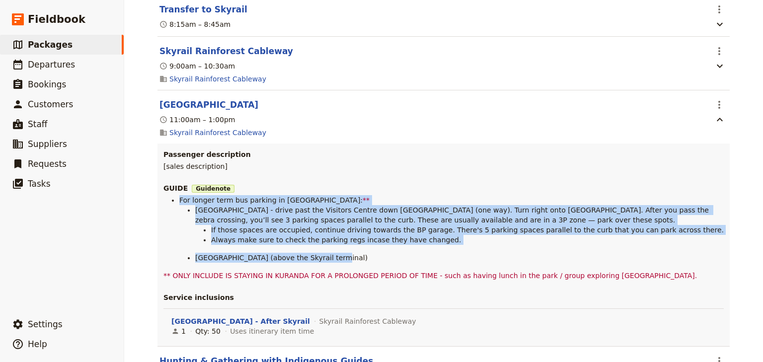
drag, startPoint x: 318, startPoint y: 268, endPoint x: 173, endPoint y: 209, distance: 156.2
click at [173, 209] on ul "For longer term bus parking in Kuranda: ** Coondoo Street - drive past the Visi…" at bounding box center [444, 229] width 561 height 68
copy ul "For longer term bus parking in Kuranda: ** Coondoo Street - drive past the Visi…"
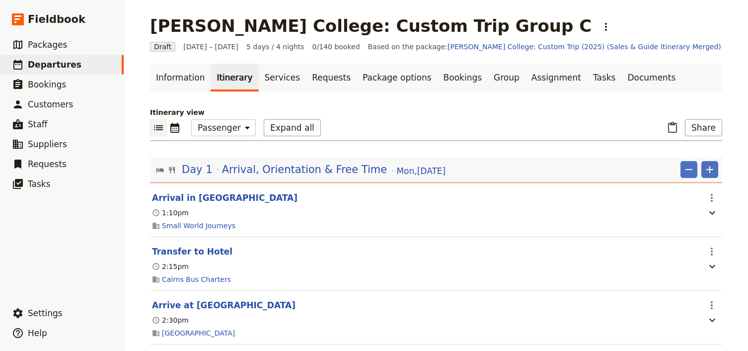
select select "PASSENGER"
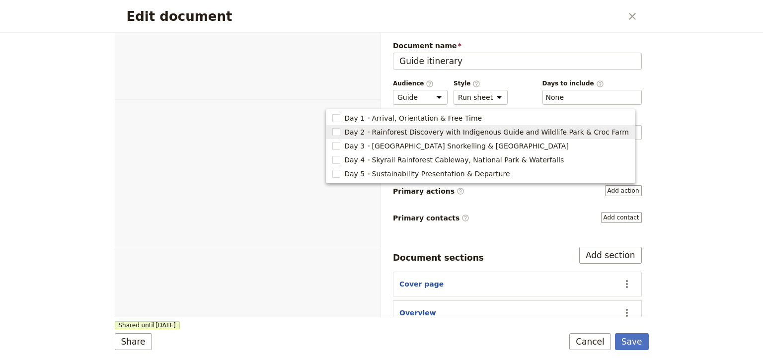
select select "STAFF"
select select "RUN_SHEET"
select select "DEFAULT"
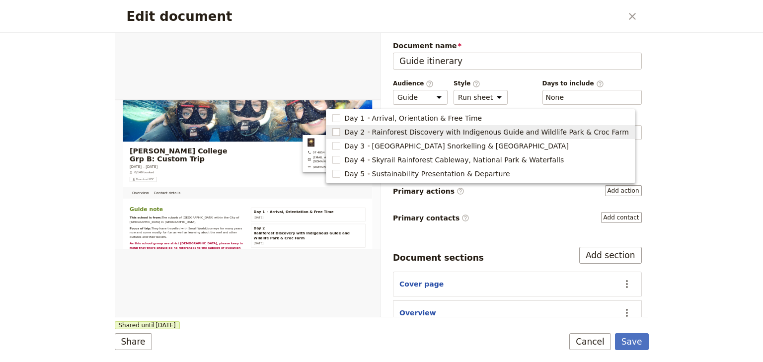
click at [340, 132] on rect "button" at bounding box center [336, 131] width 7 height 7
type input "2"
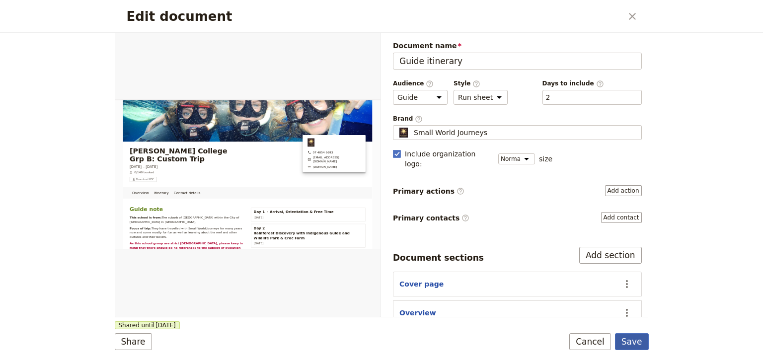
click at [635, 339] on button "Save" at bounding box center [632, 341] width 34 height 17
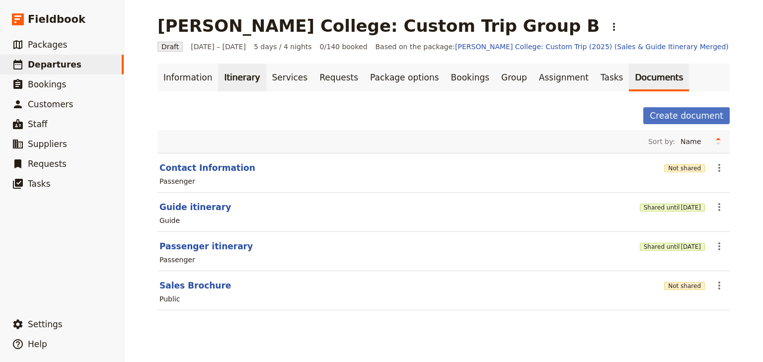
click at [225, 75] on link "Itinerary" at bounding box center [242, 78] width 48 height 28
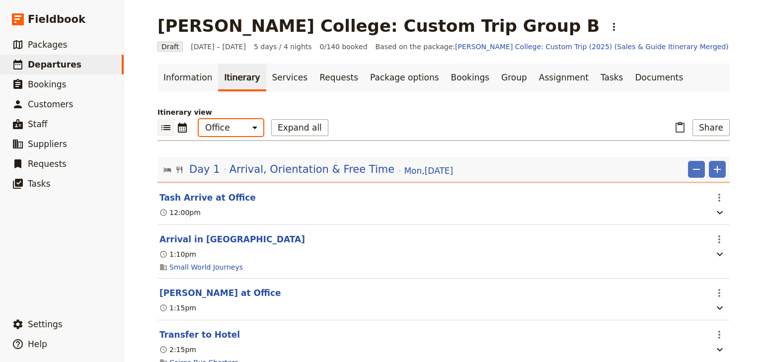
click at [239, 127] on select "Office Guide Passenger Sales" at bounding box center [231, 127] width 65 height 17
select select "STAFF"
click at [199, 119] on select "Office Guide Passenger Sales" at bounding box center [231, 127] width 65 height 17
click at [714, 125] on button "Share" at bounding box center [711, 127] width 37 height 17
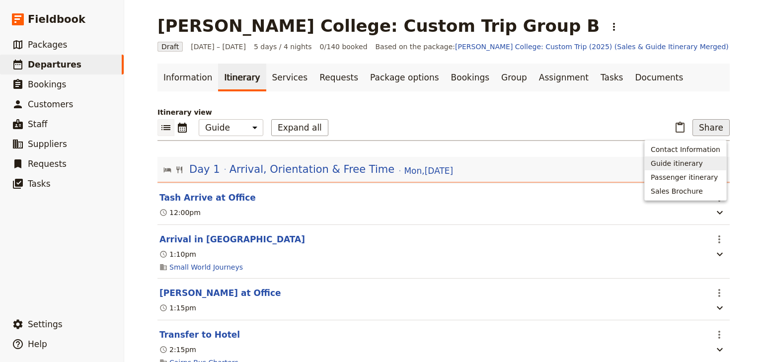
click at [695, 161] on span "Guide itinerary" at bounding box center [677, 164] width 52 height 10
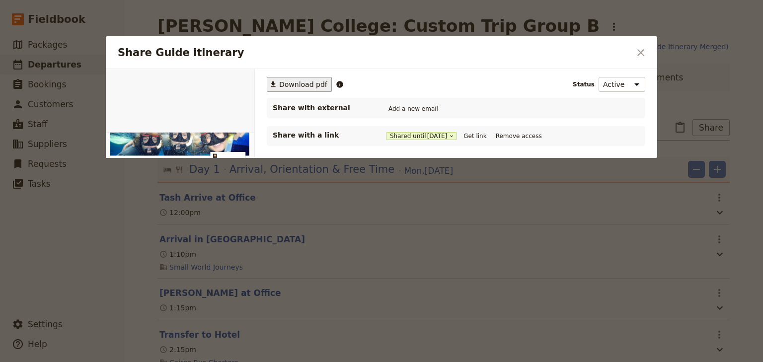
click at [296, 83] on span "Download pdf" at bounding box center [303, 85] width 48 height 10
click at [640, 51] on icon "Close dialog" at bounding box center [641, 52] width 7 height 7
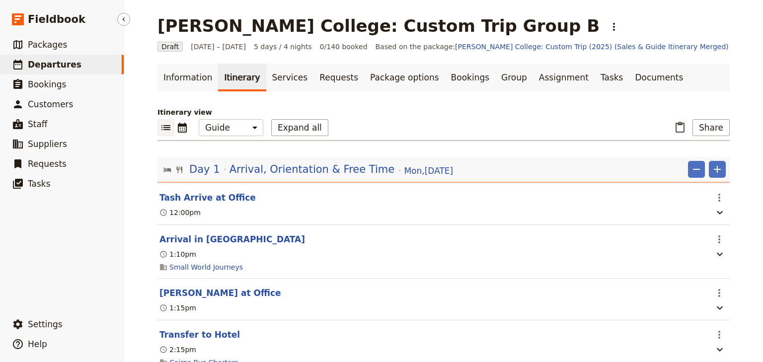
click at [47, 64] on span "Departures" at bounding box center [55, 65] width 54 height 10
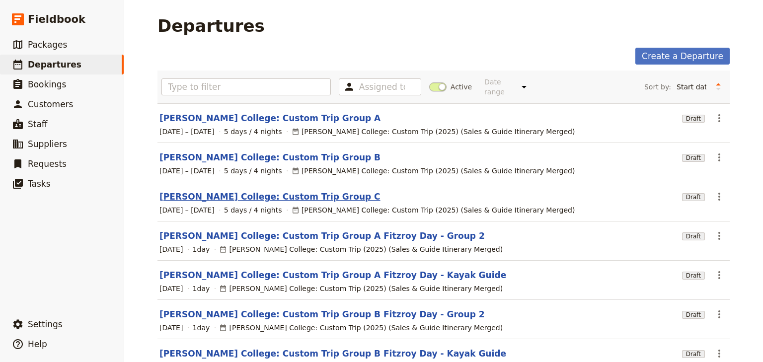
click at [252, 191] on link "[PERSON_NAME] College: Custom Trip Group C" at bounding box center [270, 197] width 221 height 12
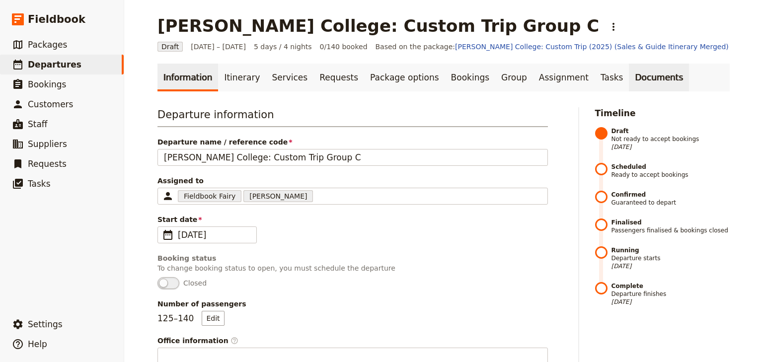
click at [629, 82] on link "Documents" at bounding box center [659, 78] width 60 height 28
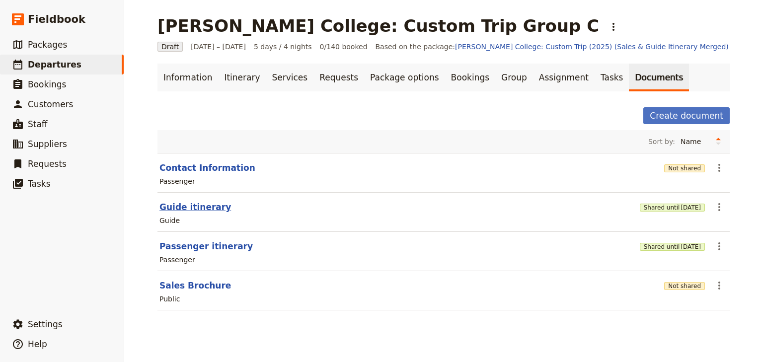
click at [200, 209] on button "Guide itinerary" at bounding box center [196, 207] width 72 height 12
select select "STAFF"
select select "RUN_SHEET"
select select "DEFAULT"
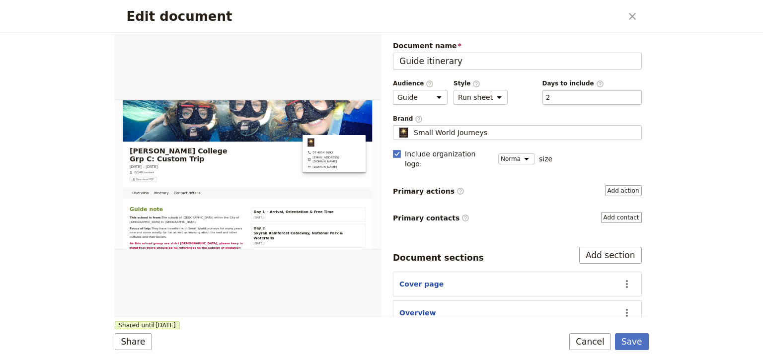
click at [594, 96] on div "​ 2 2" at bounding box center [592, 97] width 99 height 15
click at [551, 96] on button "​ 2" at bounding box center [548, 97] width 4 height 10
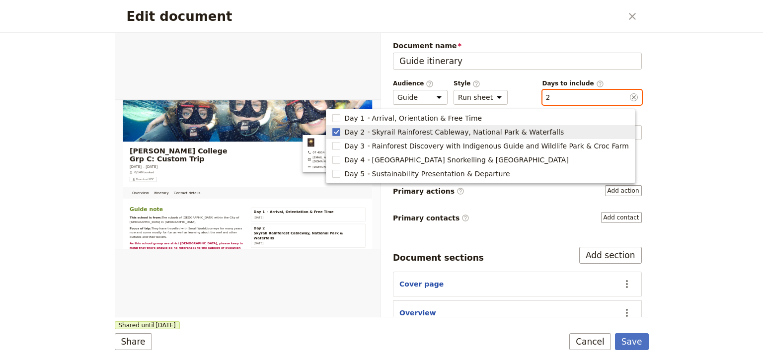
click at [365, 130] on span "Day 2" at bounding box center [354, 132] width 20 height 10
checkbox input "false"
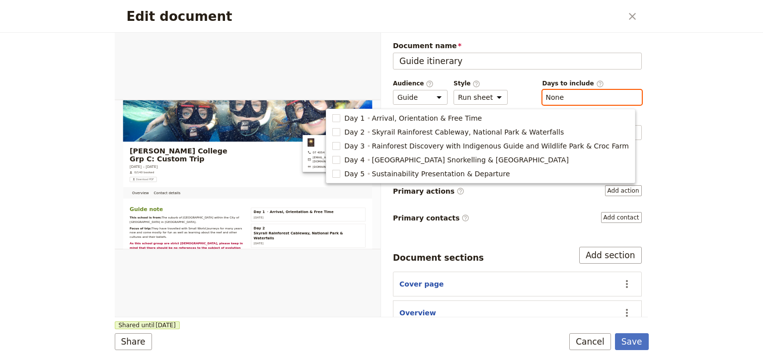
click at [571, 94] on div "​ None" at bounding box center [592, 97] width 99 height 15
click at [565, 94] on button "​ None" at bounding box center [555, 97] width 18 height 10
click at [340, 147] on rect "button" at bounding box center [336, 145] width 7 height 7
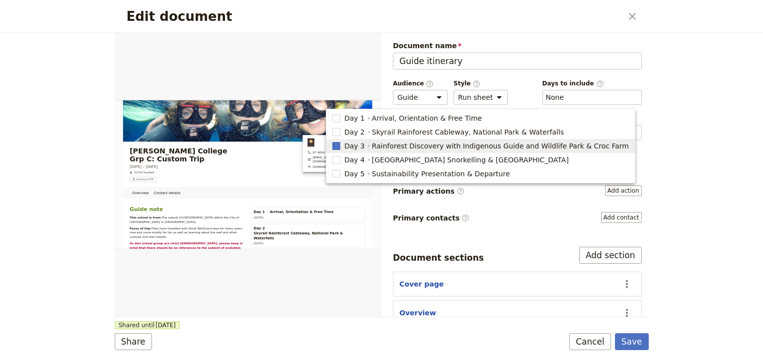
type input "3"
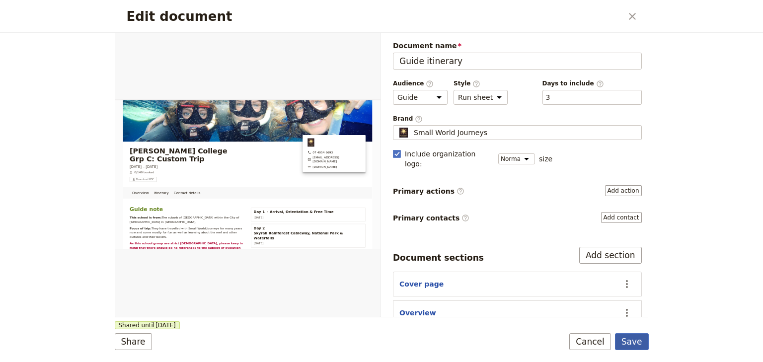
click at [642, 344] on button "Save" at bounding box center [632, 341] width 34 height 17
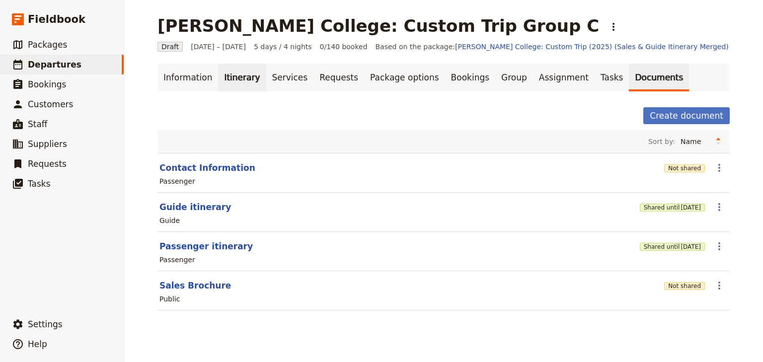
click at [239, 81] on link "Itinerary" at bounding box center [242, 78] width 48 height 28
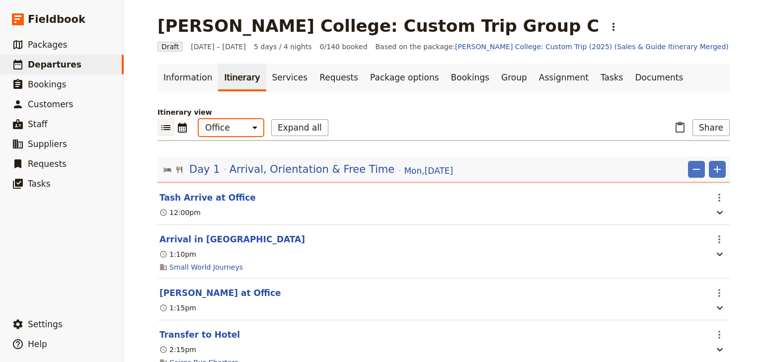
click at [223, 130] on select "Office Guide Passenger Sales" at bounding box center [231, 127] width 65 height 17
select select "STAFF"
click at [199, 119] on select "Office Guide Passenger Sales" at bounding box center [231, 127] width 65 height 17
click at [718, 130] on button "Share" at bounding box center [711, 127] width 37 height 17
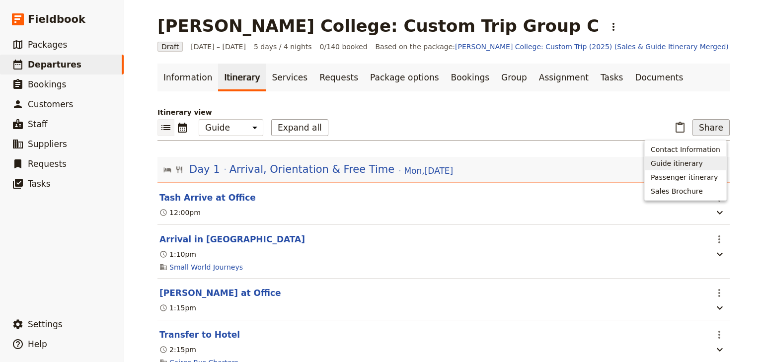
click at [683, 165] on span "Guide itinerary" at bounding box center [677, 164] width 52 height 10
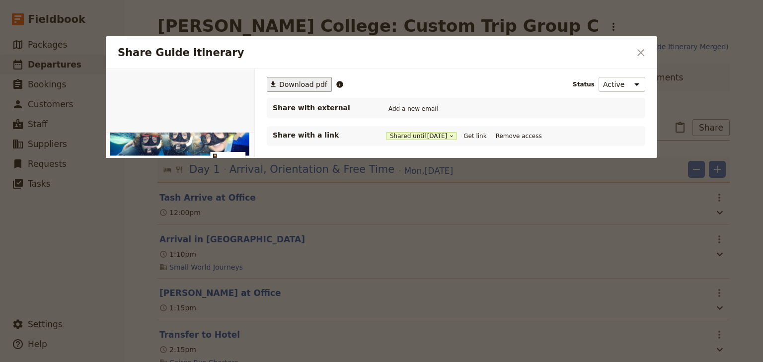
click at [298, 84] on span "Download pdf" at bounding box center [303, 85] width 48 height 10
drag, startPoint x: 640, startPoint y: 47, endPoint x: 618, endPoint y: 72, distance: 33.1
click at [640, 47] on icon "Close dialog" at bounding box center [641, 53] width 12 height 12
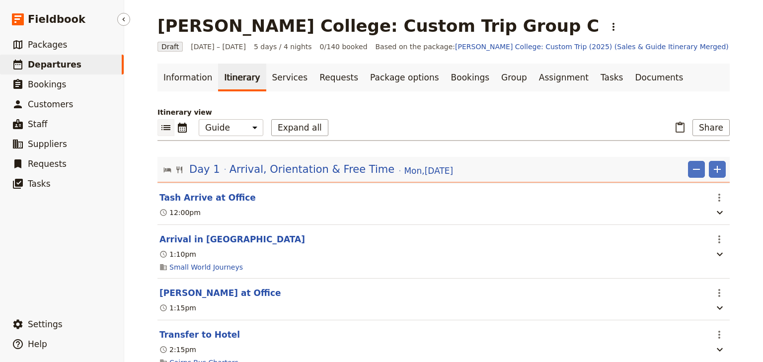
click at [50, 66] on span "Departures" at bounding box center [55, 65] width 54 height 10
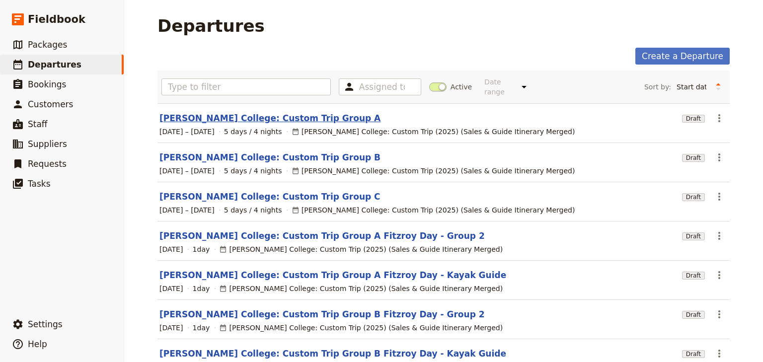
click at [234, 112] on link "[PERSON_NAME] College: Custom Trip Group A" at bounding box center [270, 118] width 221 height 12
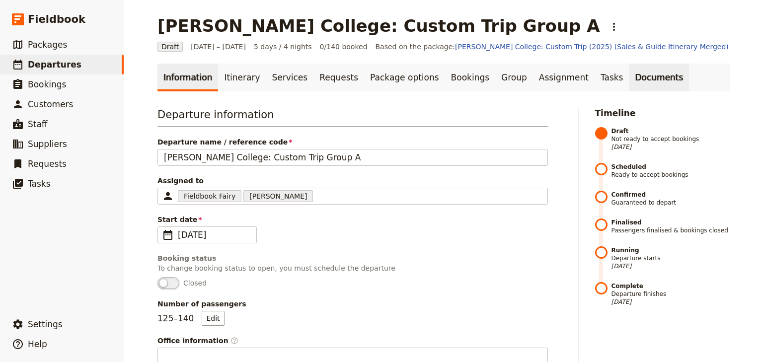
click at [629, 76] on link "Documents" at bounding box center [659, 78] width 60 height 28
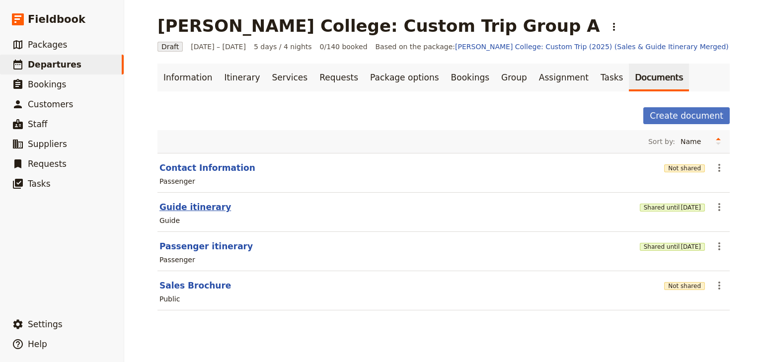
click at [197, 207] on button "Guide itinerary" at bounding box center [196, 207] width 72 height 12
select select "STAFF"
select select "RUN_SHEET"
select select "DEFAULT"
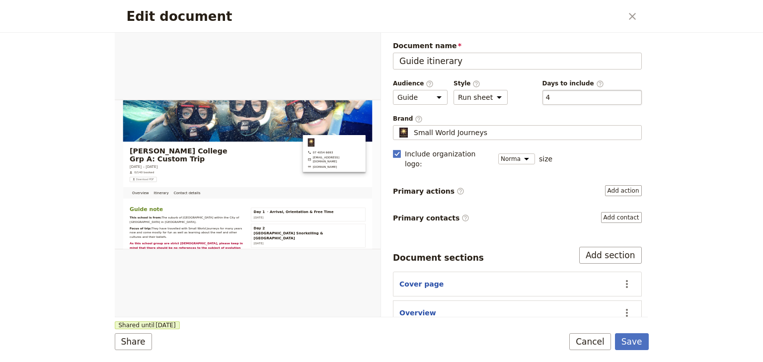
click at [548, 96] on div "​ 4 4" at bounding box center [592, 97] width 99 height 15
click at [548, 96] on button "​ 4" at bounding box center [548, 97] width 4 height 10
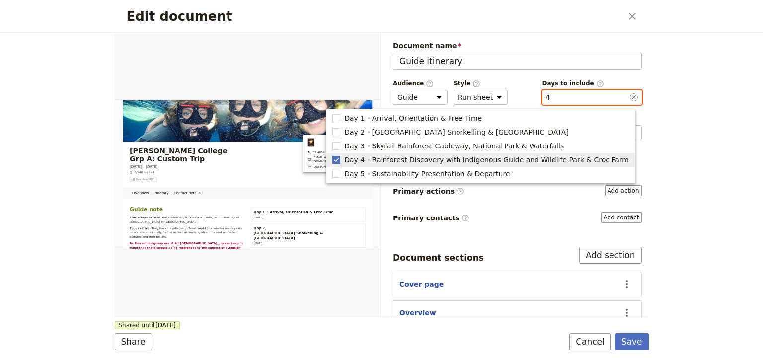
click at [340, 158] on rect "button" at bounding box center [336, 159] width 7 height 7
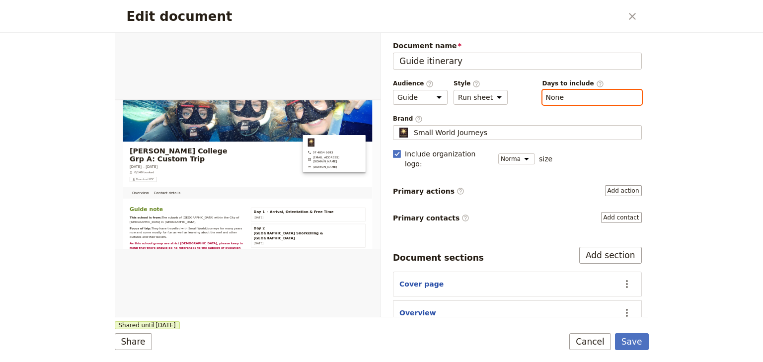
click at [551, 97] on button "​ None" at bounding box center [555, 97] width 18 height 10
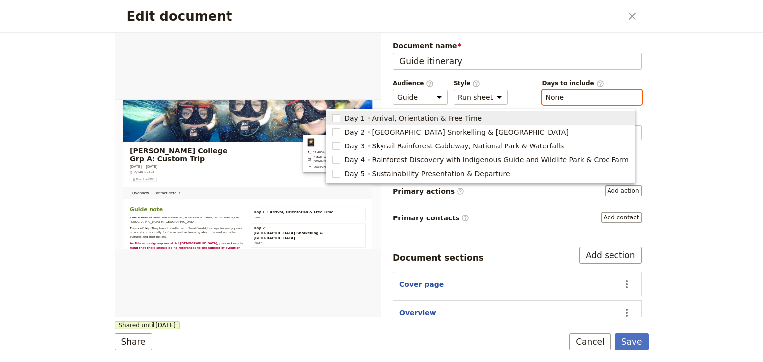
click at [374, 117] on span "Day 1 Arrival, Orientation & Free Time" at bounding box center [480, 118] width 297 height 10
type input "1"
checkbox input "true"
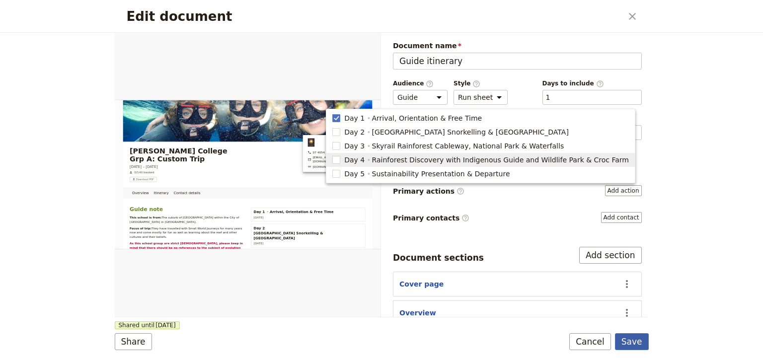
click at [634, 345] on button "Save" at bounding box center [632, 341] width 34 height 17
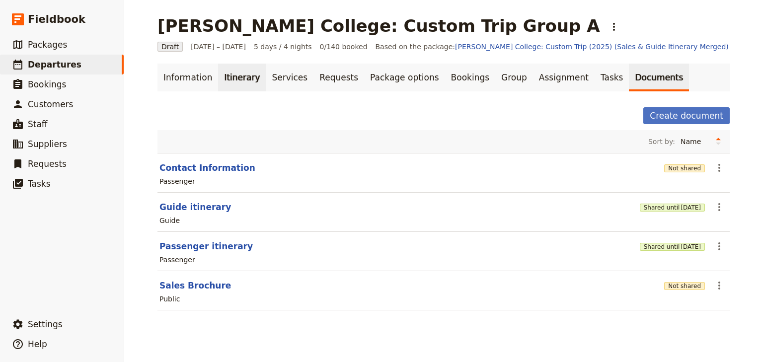
click at [219, 76] on link "Itinerary" at bounding box center [242, 78] width 48 height 28
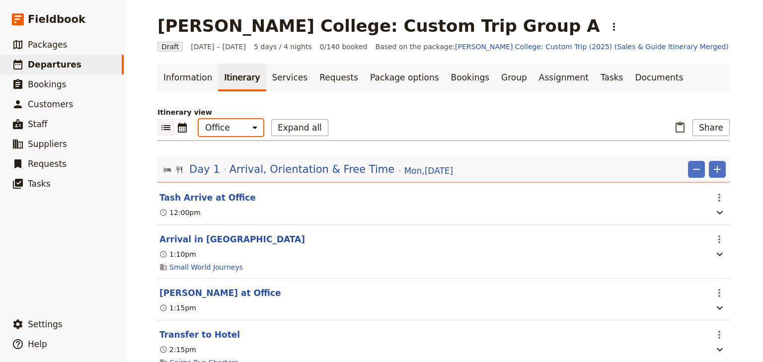
click at [220, 131] on select "Office Guide Passenger Sales" at bounding box center [231, 127] width 65 height 17
select select "STAFF"
click at [199, 119] on select "Office Guide Passenger Sales" at bounding box center [231, 127] width 65 height 17
click at [708, 130] on button "Share" at bounding box center [711, 127] width 37 height 17
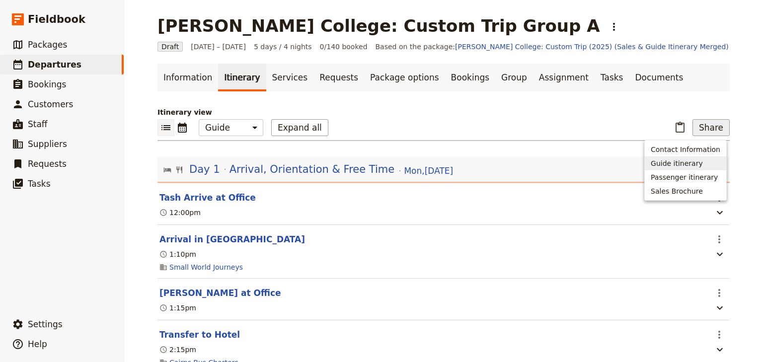
click at [672, 165] on span "Guide itinerary" at bounding box center [677, 164] width 52 height 10
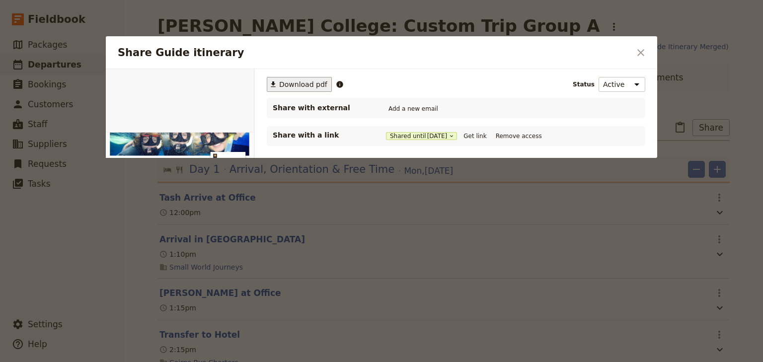
click at [283, 83] on span "Download pdf" at bounding box center [303, 85] width 48 height 10
click at [564, 41] on div "Share Guide itinerary ​" at bounding box center [382, 52] width 552 height 33
click at [645, 48] on icon "Close dialog" at bounding box center [641, 53] width 12 height 12
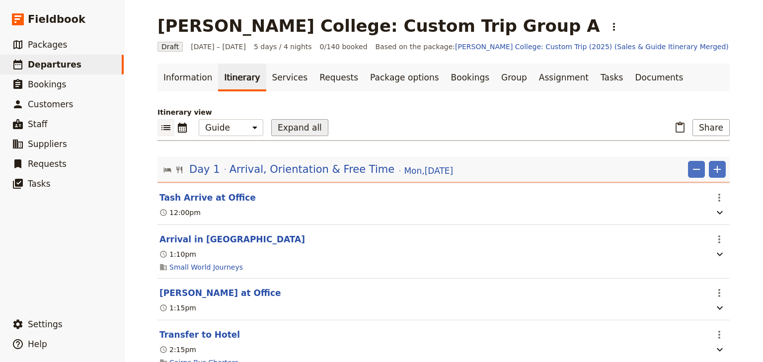
click at [282, 129] on button "Expand all" at bounding box center [299, 127] width 57 height 17
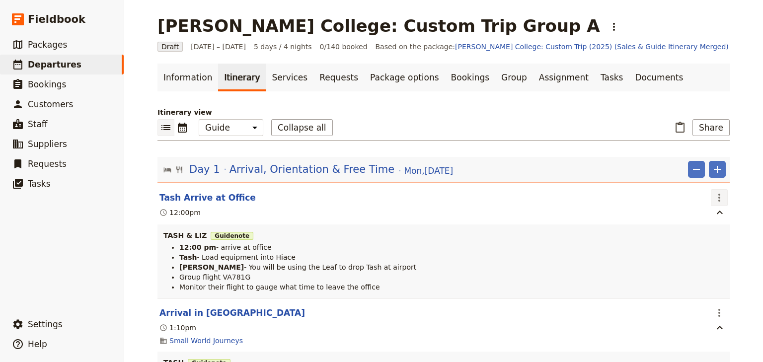
click at [714, 195] on icon "Actions" at bounding box center [720, 198] width 12 height 12
click at [689, 218] on span "Edit this itinerary item" at bounding box center [670, 219] width 78 height 10
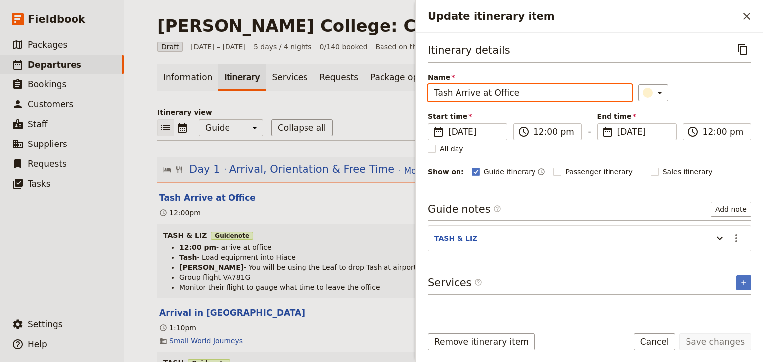
drag, startPoint x: 449, startPoint y: 91, endPoint x: 456, endPoint y: 104, distance: 14.5
click at [449, 91] on input "Tash Arrive at Office" at bounding box center [530, 92] width 205 height 17
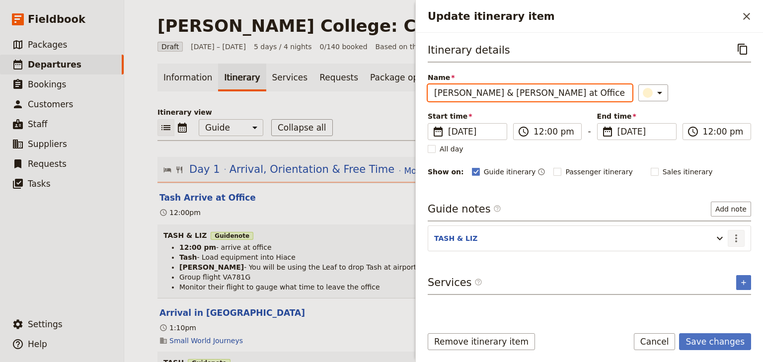
type input "Tash, Emma & Eva Arrive at Office"
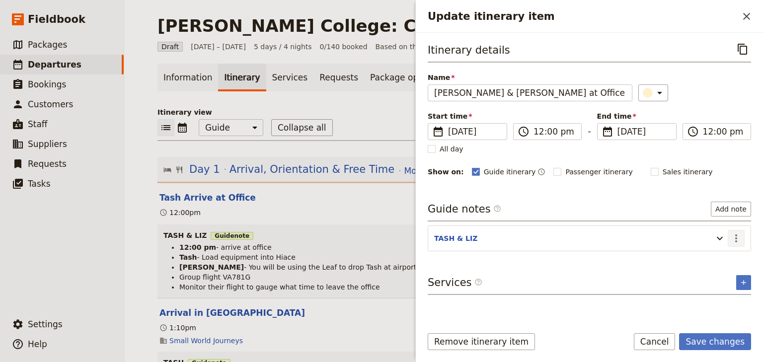
click at [736, 240] on icon "Actions" at bounding box center [737, 239] width 2 height 8
click at [706, 255] on span "Edit note" at bounding box center [707, 258] width 31 height 10
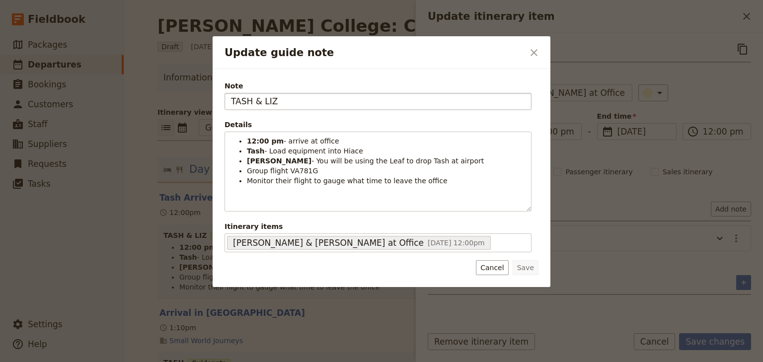
click at [252, 101] on input "TASH & LIZ" at bounding box center [378, 101] width 307 height 17
type input "[PERSON_NAME], [PERSON_NAME] & [PERSON_NAME]"
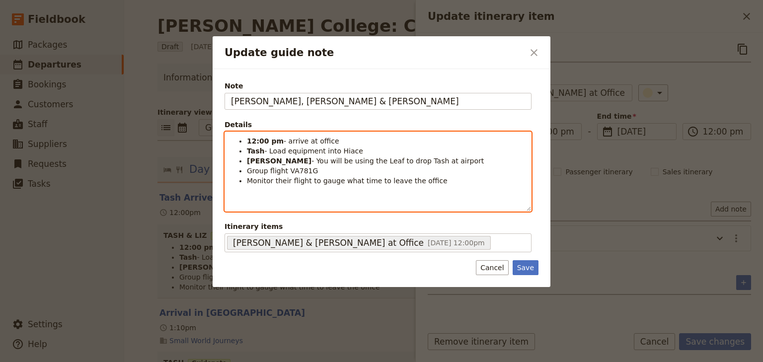
click at [260, 152] on strong "Tash" at bounding box center [256, 151] width 18 height 8
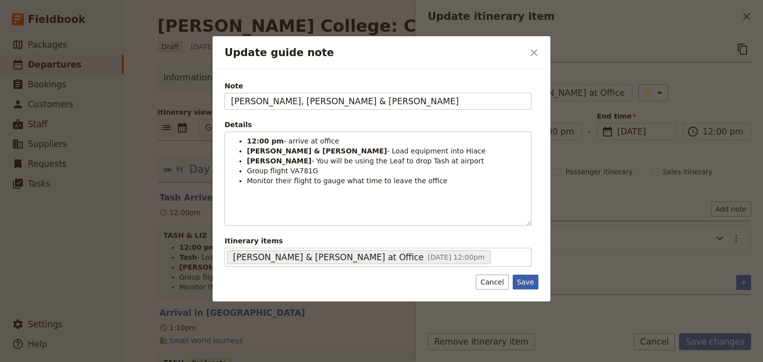
click at [528, 282] on button "Save" at bounding box center [526, 282] width 26 height 15
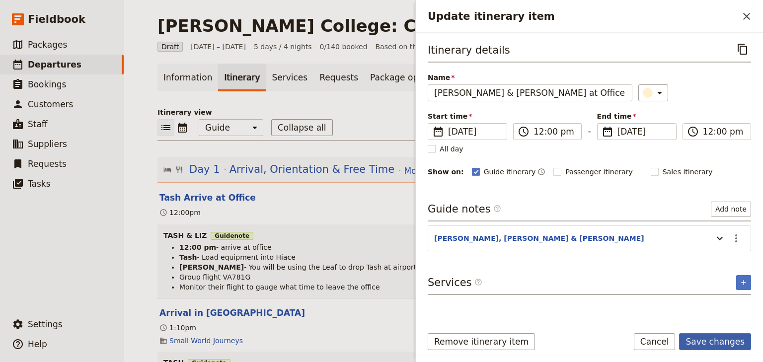
click at [715, 342] on button "Save changes" at bounding box center [715, 341] width 72 height 17
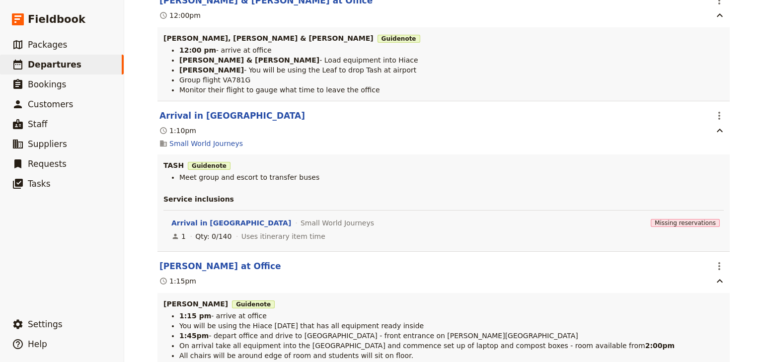
scroll to position [199, 0]
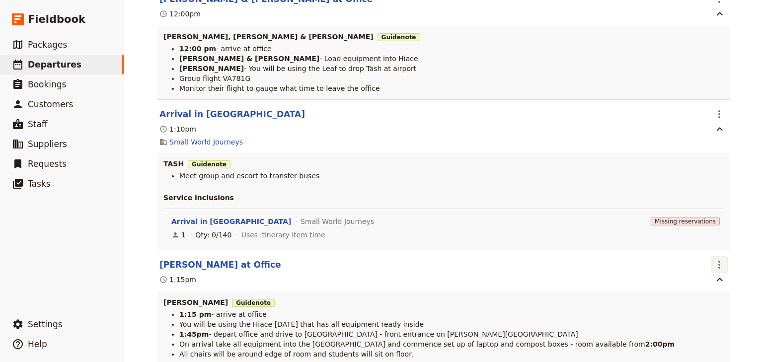
click at [718, 266] on icon "Actions" at bounding box center [720, 265] width 12 height 12
click at [706, 286] on span "Edit this itinerary item" at bounding box center [670, 287] width 78 height 10
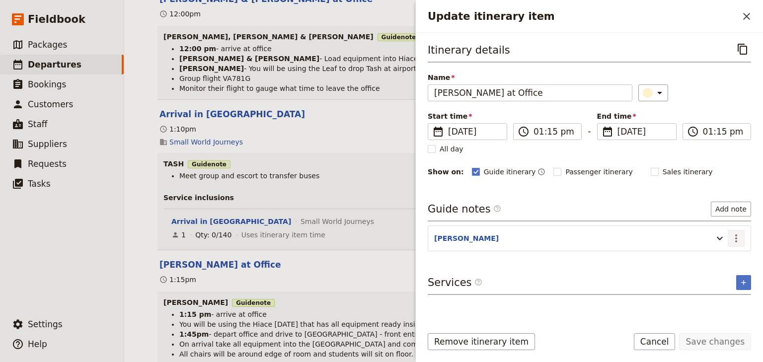
click at [737, 239] on icon "Actions" at bounding box center [737, 239] width 12 height 12
click at [714, 260] on span "Edit note" at bounding box center [707, 258] width 31 height 10
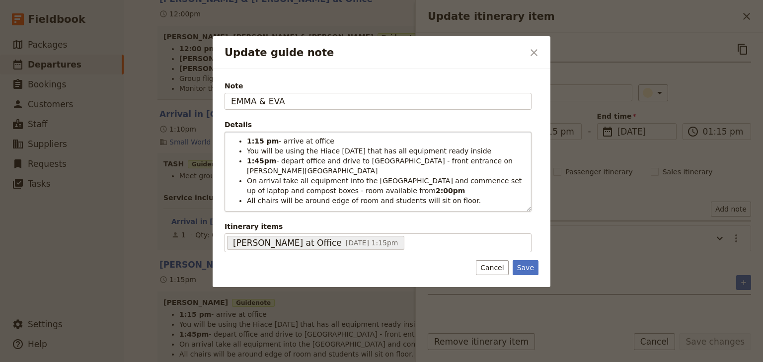
type input "EMMA & EVA"
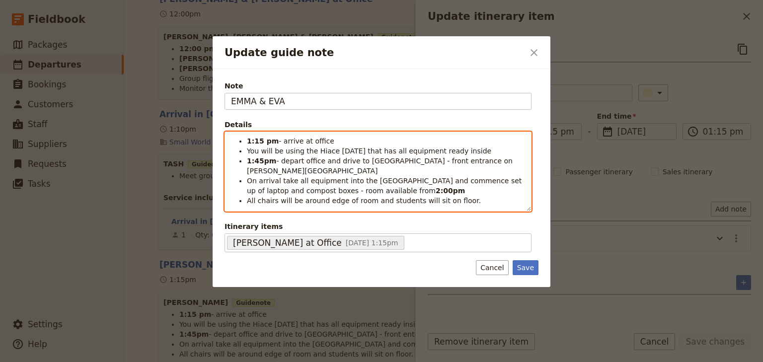
click at [248, 150] on span "You will be using the Hiace [DATE] that has all equipment ready inside" at bounding box center [369, 151] width 245 height 8
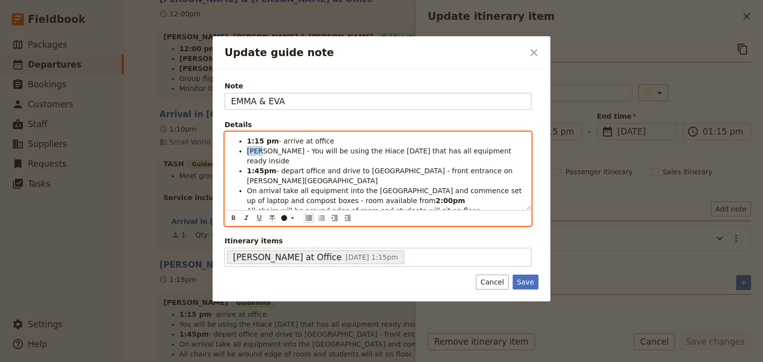
drag, startPoint x: 265, startPoint y: 150, endPoint x: 246, endPoint y: 149, distance: 19.4
click at [246, 149] on ul "1:15 pm - arrive at office Emma - You will be using the Hiace today that has al…" at bounding box center [378, 176] width 294 height 80
click at [234, 216] on icon "Format bold" at bounding box center [234, 218] width 8 height 8
click at [279, 187] on span "On arrival take all equipment into the [GEOGRAPHIC_DATA] and commence set up of…" at bounding box center [385, 196] width 277 height 18
drag, startPoint x: 316, startPoint y: 169, endPoint x: 279, endPoint y: 170, distance: 37.3
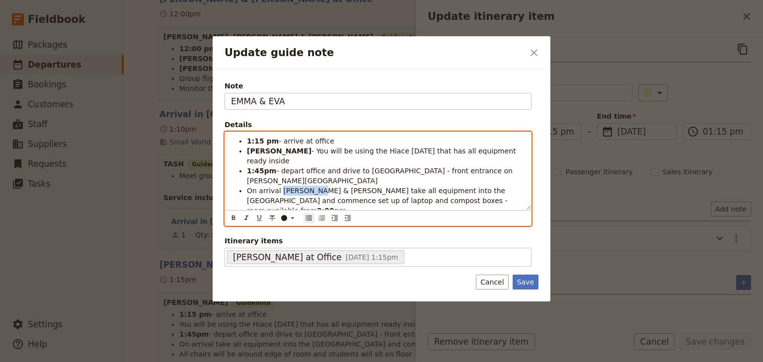
click at [279, 187] on span "On arrival Emma & Eva take all equipment into the Homestead Room and commence s…" at bounding box center [378, 201] width 263 height 28
click at [235, 215] on icon "Format bold" at bounding box center [234, 218] width 8 height 8
click at [352, 187] on span "take all equipment into the Homestead Room and commence set up of laptop and co…" at bounding box center [378, 201] width 263 height 28
click at [456, 217] on span "All chairs will be around edge of room and students will sit on floor." at bounding box center [364, 221] width 234 height 8
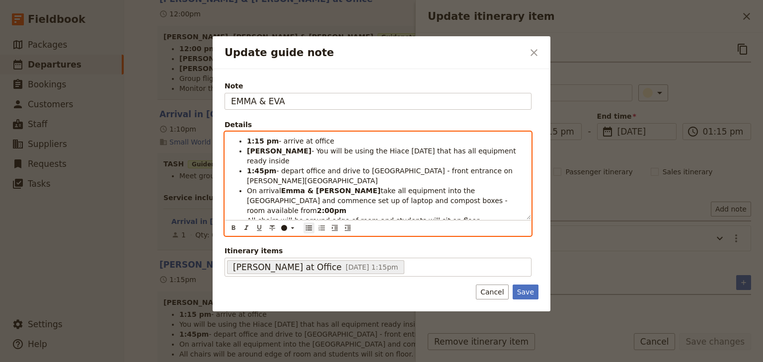
scroll to position [0, 0]
click at [464, 187] on span "take all equipment into the Homestead Room and commence set up of laptop and co…" at bounding box center [378, 201] width 263 height 28
click at [477, 187] on span "take all equipment into the Homestead Room and commence set up of laptop and co…" at bounding box center [378, 201] width 263 height 28
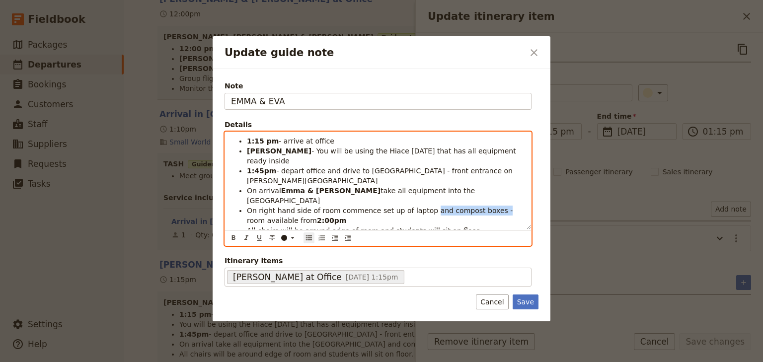
drag, startPoint x: 484, startPoint y: 181, endPoint x: 419, endPoint y: 181, distance: 64.6
click at [419, 207] on span "On right hand side of room commence set up of laptop and compost boxes - room a…" at bounding box center [381, 216] width 268 height 18
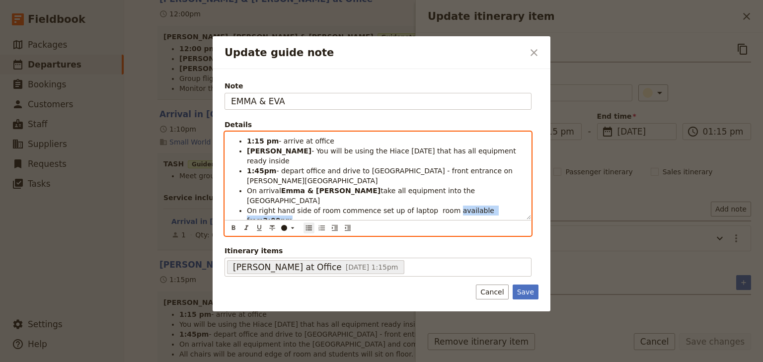
drag, startPoint x: 512, startPoint y: 181, endPoint x: 440, endPoint y: 182, distance: 72.1
click at [440, 206] on li "On right hand side of room commence set up of laptop room available from 2:00pm" at bounding box center [386, 216] width 278 height 20
click at [461, 187] on span "take all equipment into the Homestead Room" at bounding box center [362, 196] width 231 height 18
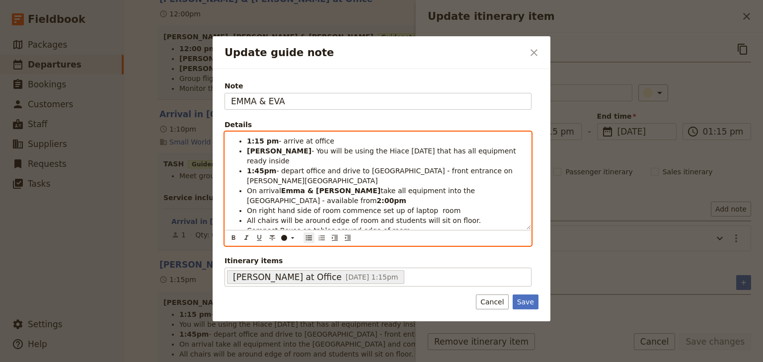
click at [259, 139] on strong "1:15 pm" at bounding box center [263, 141] width 32 height 8
click at [302, 187] on strong "Emma & [PERSON_NAME]" at bounding box center [330, 191] width 99 height 8
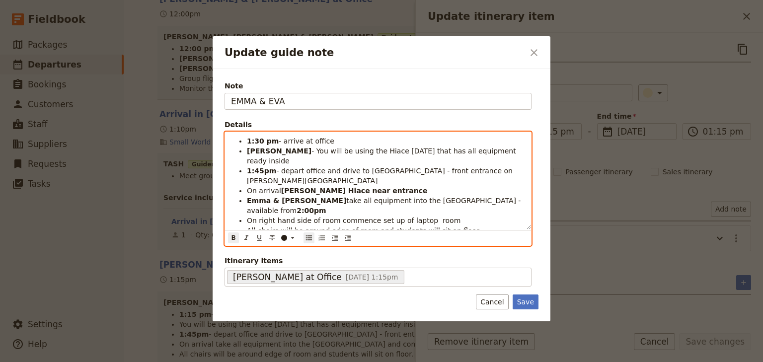
click at [513, 196] on li "Emma & Eva take all equipment into the Homestead Room - available from 2:00pm" at bounding box center [386, 206] width 278 height 20
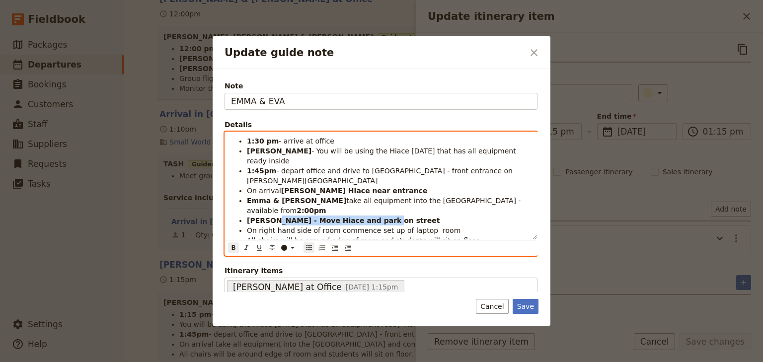
drag, startPoint x: 376, startPoint y: 192, endPoint x: 276, endPoint y: 192, distance: 99.4
click at [276, 216] on li "Emma - Move Hiace and park on street" at bounding box center [389, 221] width 284 height 10
click at [228, 246] on button "​" at bounding box center [233, 248] width 11 height 11
click at [290, 237] on span "All chairs will be around edge of room and students will sit on floor." at bounding box center [364, 241] width 234 height 8
drag, startPoint x: 448, startPoint y: 200, endPoint x: 418, endPoint y: 200, distance: 30.3
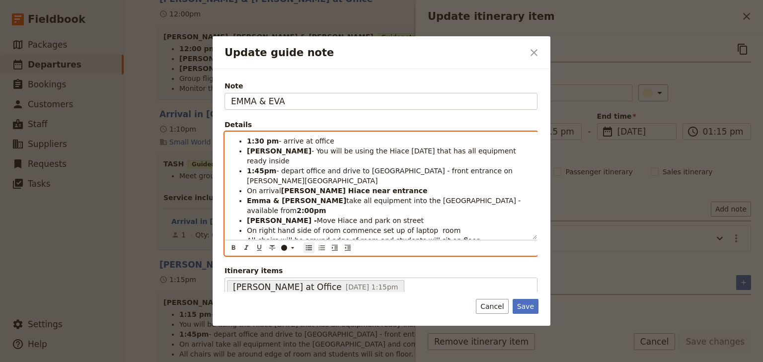
click at [418, 226] on li "On right hand side of room commence set up of laptop room" at bounding box center [389, 231] width 284 height 10
click at [455, 237] on span "All chairs will be around edge of room and students will sit on floor." at bounding box center [364, 241] width 234 height 8
click at [296, 246] on span "Compost Boxes on tables around edge of room" at bounding box center [329, 250] width 164 height 8
click at [368, 246] on span "Compost Boxes to be placed on tables around edge of room" at bounding box center [351, 250] width 209 height 8
drag, startPoint x: 388, startPoint y: 220, endPoint x: 367, endPoint y: 221, distance: 20.9
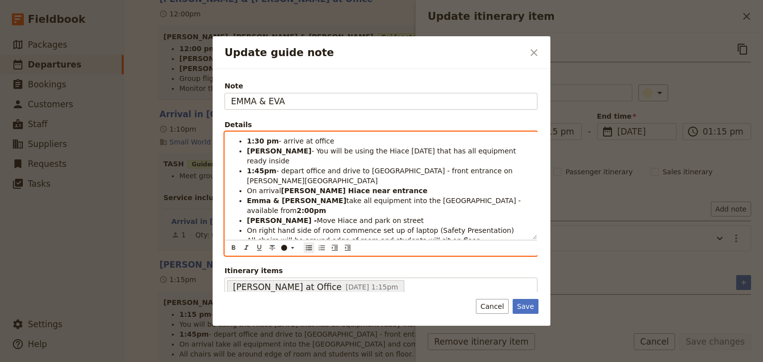
click at [367, 246] on span "Compost Boxes to be placed on tables around edge of room" at bounding box center [351, 250] width 209 height 8
click at [417, 255] on li "Bottles, Bags and Dietaries at convenient spot in room" at bounding box center [389, 260] width 284 height 10
drag, startPoint x: 452, startPoint y: 230, endPoint x: 414, endPoint y: 230, distance: 37.8
click at [414, 255] on li "Bottles, Bags and Dietaries at convenient spot in room for students" at bounding box center [389, 260] width 284 height 10
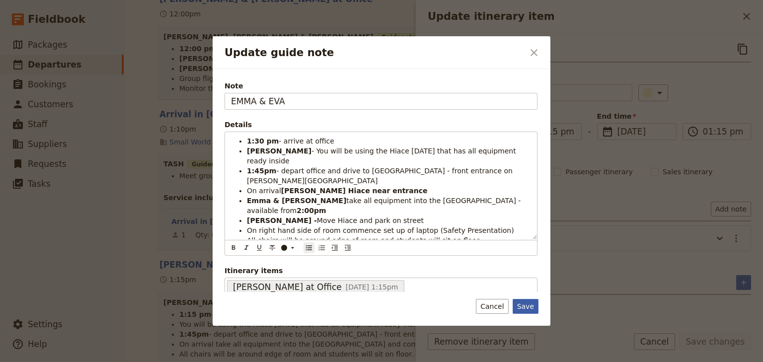
click at [532, 308] on button "Save" at bounding box center [526, 306] width 26 height 15
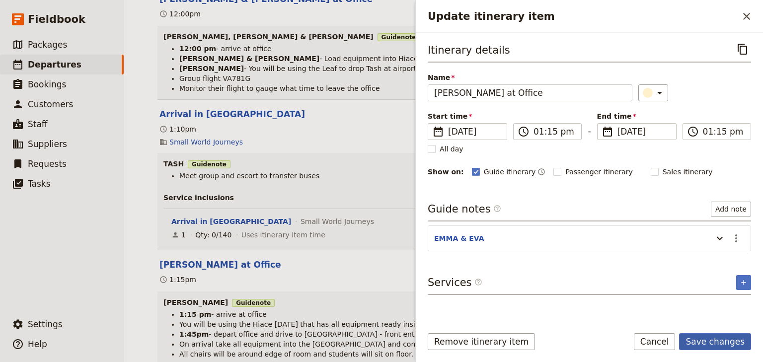
click at [730, 341] on button "Save changes" at bounding box center [715, 341] width 72 height 17
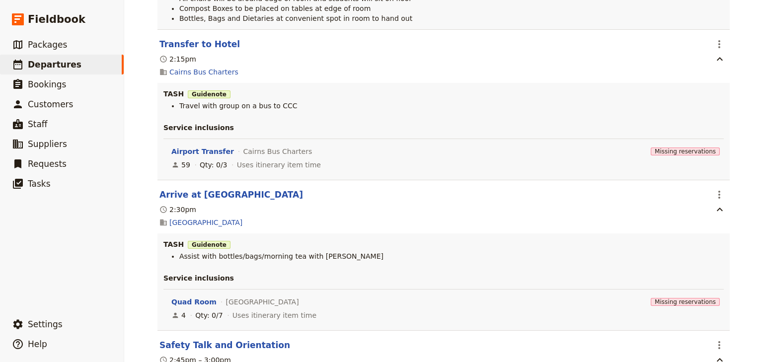
scroll to position [596, 0]
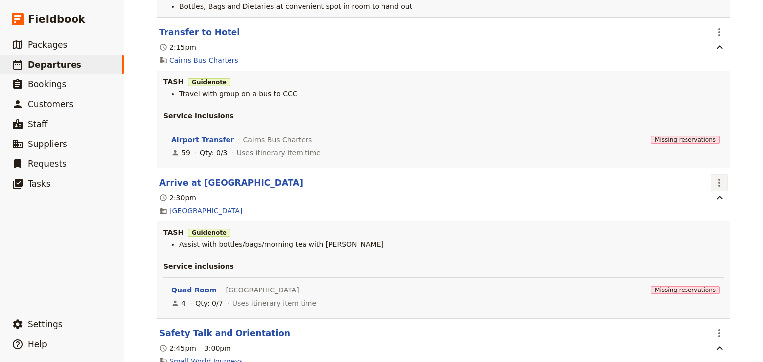
click at [714, 185] on icon "Actions" at bounding box center [720, 183] width 12 height 12
click at [708, 205] on span "Edit this itinerary item" at bounding box center [670, 206] width 78 height 10
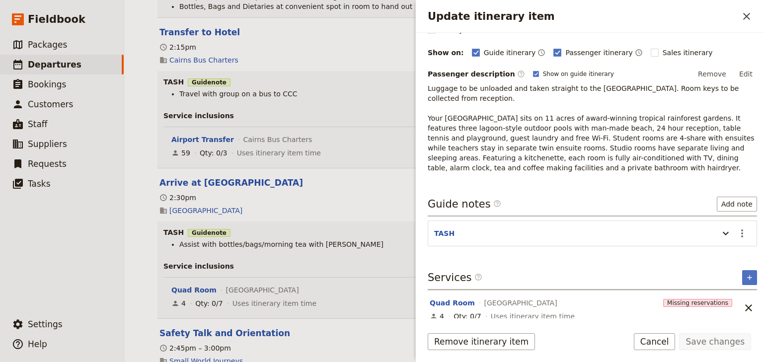
scroll to position [124, 0]
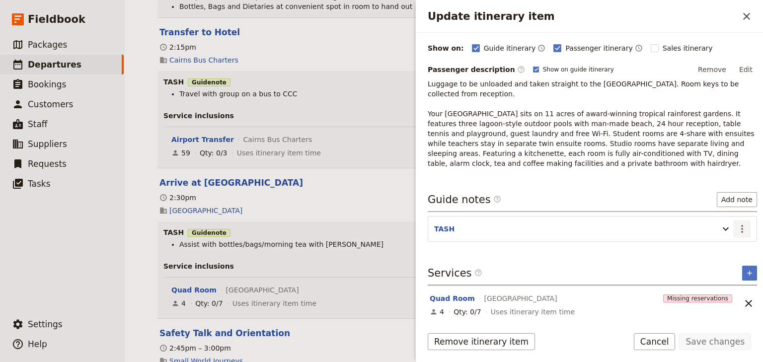
click at [737, 229] on icon "Actions" at bounding box center [743, 229] width 12 height 12
click at [719, 248] on span "Edit note" at bounding box center [707, 249] width 31 height 10
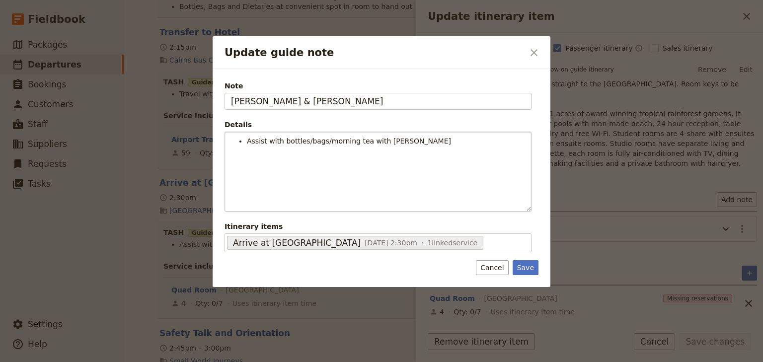
type input "[PERSON_NAME] & [PERSON_NAME]"
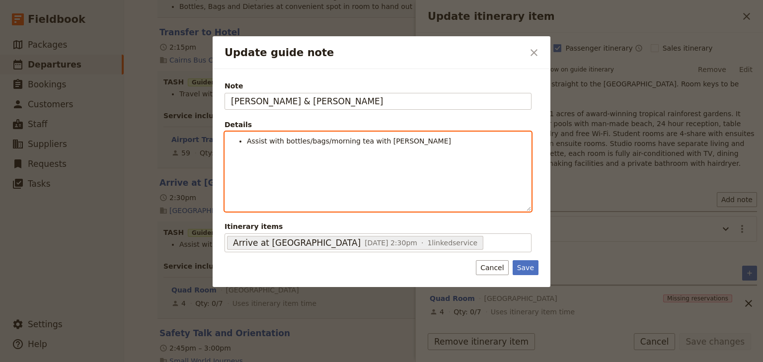
click at [268, 141] on span "Assist with bottles/bags/morning tea with [PERSON_NAME]" at bounding box center [349, 141] width 204 height 8
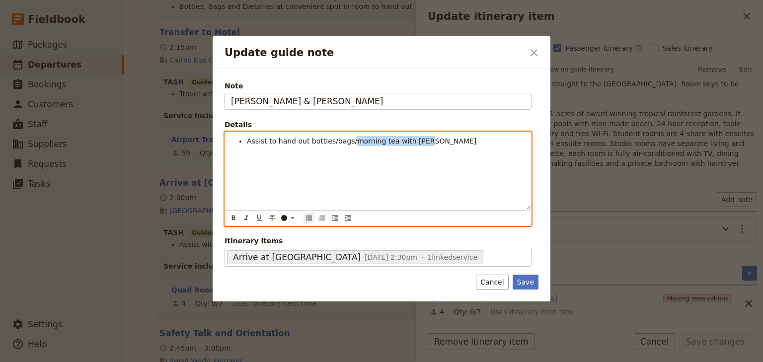
drag, startPoint x: 417, startPoint y: 141, endPoint x: 346, endPoint y: 141, distance: 71.6
click at [346, 141] on span "Assist to hand out bottles/bags/morning tea with Emma" at bounding box center [362, 141] width 230 height 8
click at [330, 138] on span "Assist to hand out bottles/bags a" at bounding box center [304, 141] width 114 height 8
click at [356, 142] on span "Assist to hand out bottles & bags a" at bounding box center [308, 141] width 122 height 8
click at [248, 139] on span "Assist to hand out bottles & bags to group" at bounding box center [320, 141] width 147 height 8
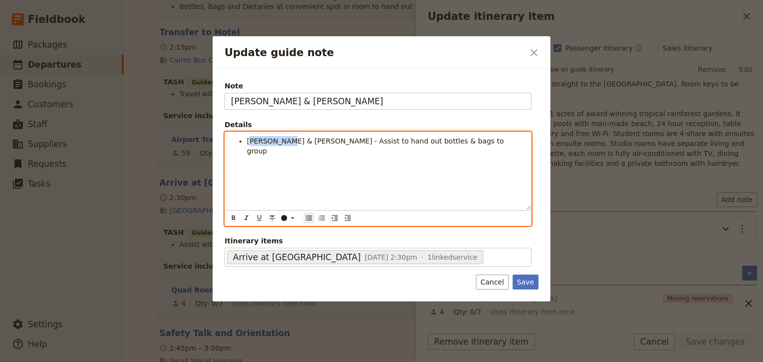
drag, startPoint x: 290, startPoint y: 141, endPoint x: 250, endPoint y: 140, distance: 39.8
click at [250, 140] on span "EMMA & EVA - Assist to hand out bottles & bags to group" at bounding box center [376, 146] width 259 height 18
click at [232, 218] on icon "Format bold" at bounding box center [233, 218] width 3 height 4
click at [446, 140] on li "EMMA & EVA - Assist to hand out bottles & bags to group" at bounding box center [386, 141] width 278 height 10
click at [268, 139] on strong "EMMA & EVA" at bounding box center [274, 141] width 50 height 8
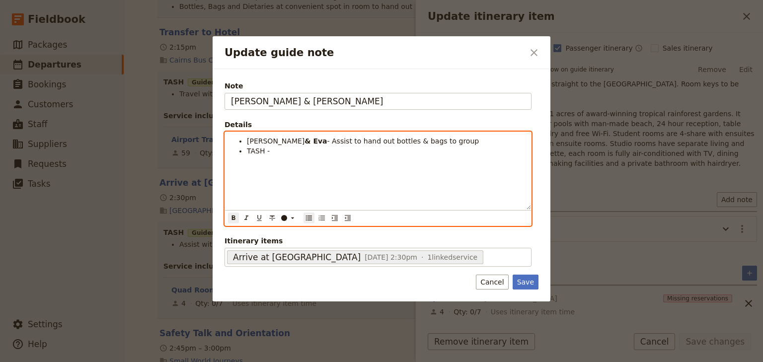
click at [262, 152] on span "TASH -" at bounding box center [258, 151] width 23 height 8
drag, startPoint x: 260, startPoint y: 151, endPoint x: 248, endPoint y: 151, distance: 11.9
click at [248, 151] on span "Tash - Hand out dietaries to teachers" at bounding box center [311, 151] width 129 height 8
click at [270, 161] on div "Emma & Eva - Assist to hand out bottles & bags to group Tash - Hand out dietari…" at bounding box center [378, 171] width 306 height 78
drag, startPoint x: 259, startPoint y: 150, endPoint x: 246, endPoint y: 150, distance: 12.9
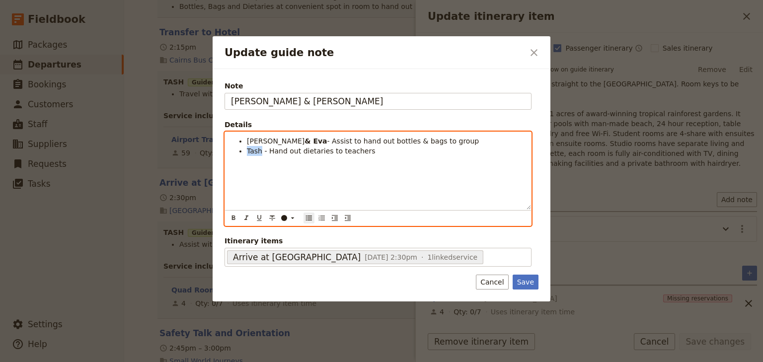
click at [247, 150] on span "Tash - Hand out dietaries to teachers" at bounding box center [311, 151] width 129 height 8
click at [231, 215] on icon "Format bold" at bounding box center [234, 218] width 8 height 8
drag, startPoint x: 247, startPoint y: 139, endPoint x: 266, endPoint y: 139, distance: 18.9
click at [266, 139] on li "Emma & Eva - Assist to hand out bottles & bags to group" at bounding box center [386, 141] width 278 height 10
click at [233, 217] on icon "Format bold" at bounding box center [233, 218] width 3 height 4
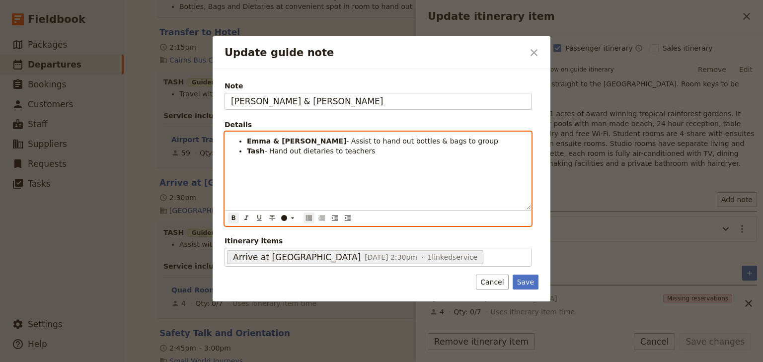
click at [267, 176] on div "Emma & Eva - Assist to hand out bottles & bags to group Tash - Hand out dietari…" at bounding box center [378, 171] width 306 height 78
click at [381, 141] on span "- Assist to hand out bottles & bags to group" at bounding box center [422, 141] width 152 height 8
click at [397, 139] on span "- Assist to hand out bottles & bags to group" at bounding box center [422, 141] width 152 height 8
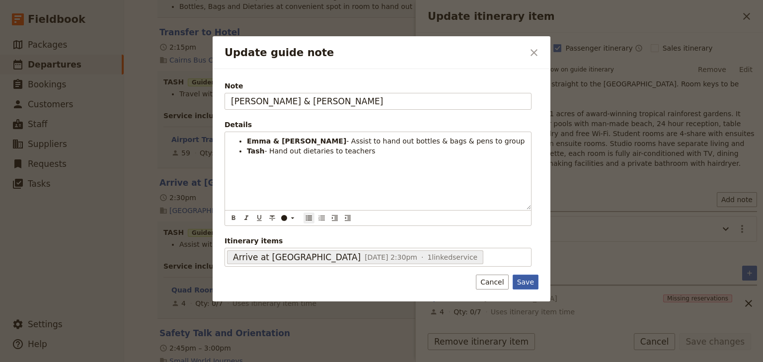
click at [531, 280] on button "Save" at bounding box center [526, 282] width 26 height 15
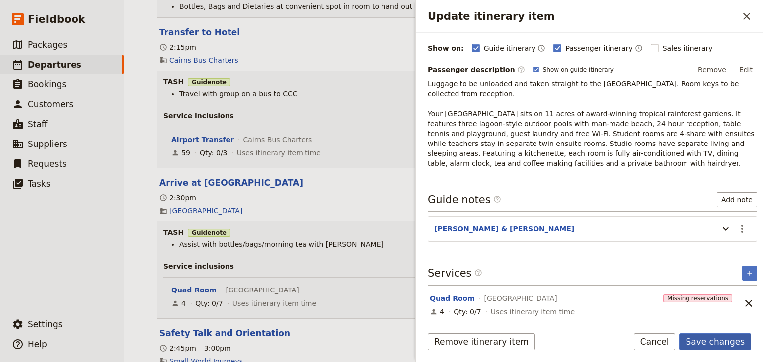
click at [722, 341] on button "Save changes" at bounding box center [715, 341] width 72 height 17
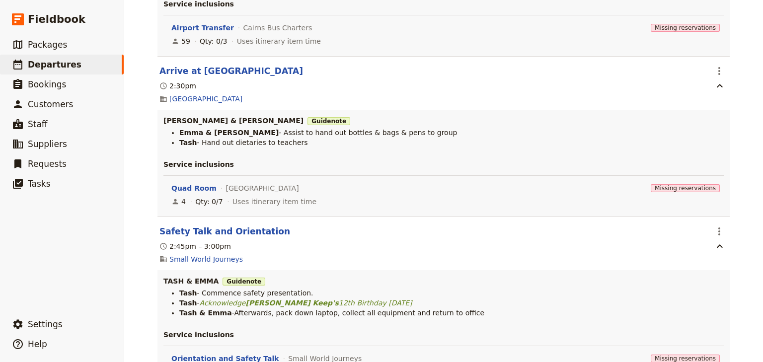
scroll to position [716, 0]
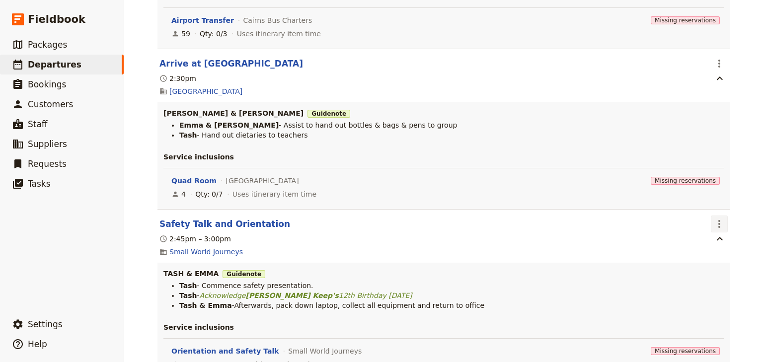
click at [714, 230] on icon "Actions" at bounding box center [720, 224] width 12 height 12
click at [704, 249] on span "Edit this itinerary item" at bounding box center [670, 248] width 78 height 10
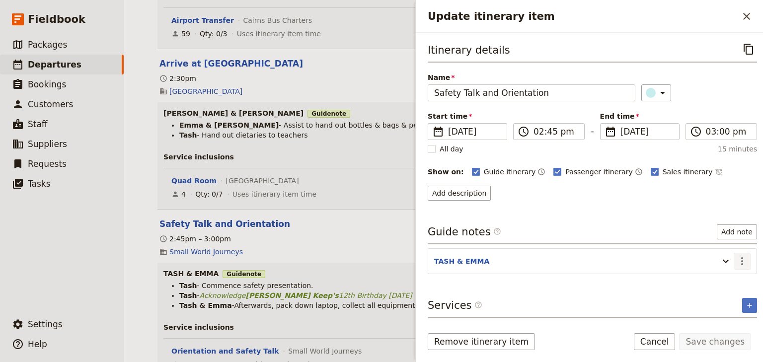
click at [737, 260] on icon "Actions" at bounding box center [743, 261] width 12 height 12
click at [713, 277] on span "Edit note" at bounding box center [707, 281] width 31 height 10
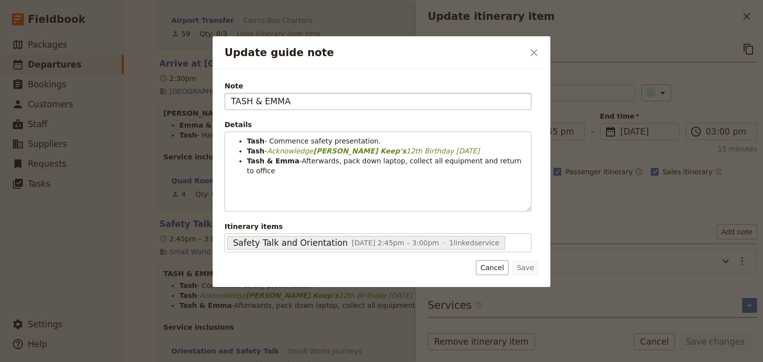
click at [262, 101] on input "TASH & EMMA" at bounding box center [378, 101] width 307 height 17
click at [281, 104] on input "[PERSON_NAME]" at bounding box center [378, 101] width 307 height 17
type input "[PERSON_NAME] & [PERSON_NAME]"
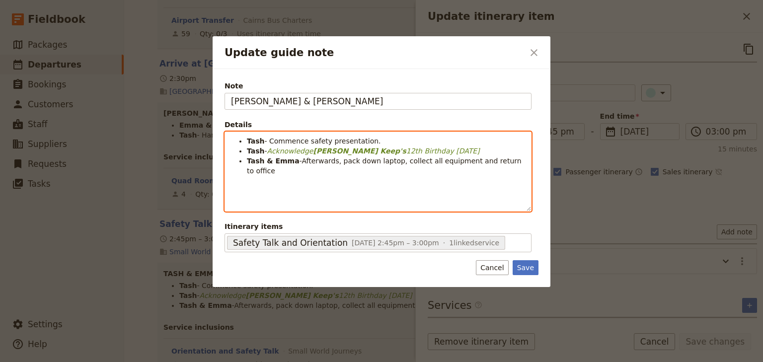
click at [271, 159] on strong "Tash & Emma" at bounding box center [273, 161] width 53 height 8
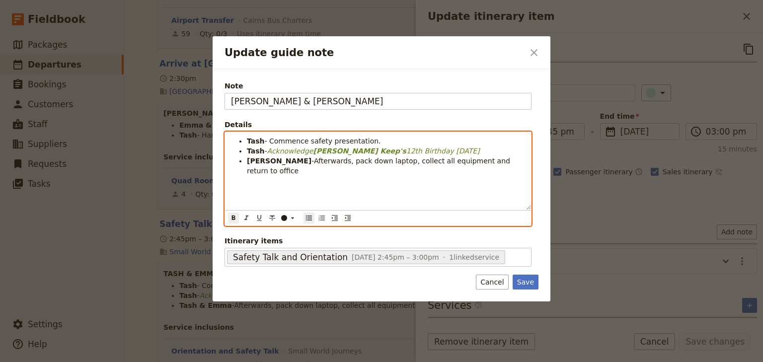
click at [284, 162] on strong "Tash, Emma" at bounding box center [279, 161] width 65 height 8
click at [471, 162] on span "-Afterwards, pack down laptop, collect all equipment and return to office" at bounding box center [385, 166] width 276 height 18
click at [469, 159] on span "-Afterwards, pack down laptop, collect all equipment including pens and return …" at bounding box center [385, 166] width 276 height 18
drag, startPoint x: 499, startPoint y: 161, endPoint x: 427, endPoint y: 161, distance: 72.1
click at [427, 161] on span "-Afterwards, pack down laptop, collect all equipment including pens and return …" at bounding box center [385, 166] width 276 height 18
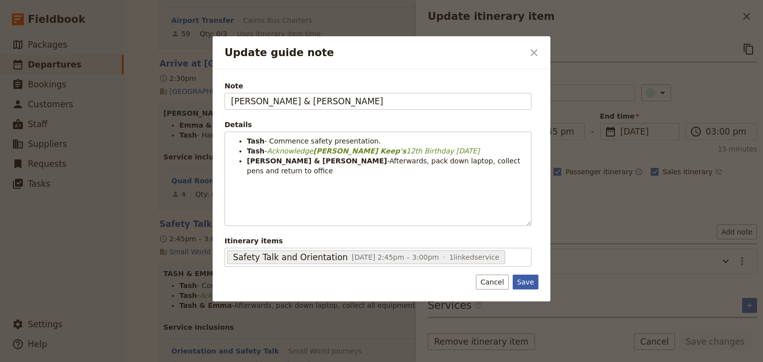
click at [527, 281] on button "Save" at bounding box center [526, 282] width 26 height 15
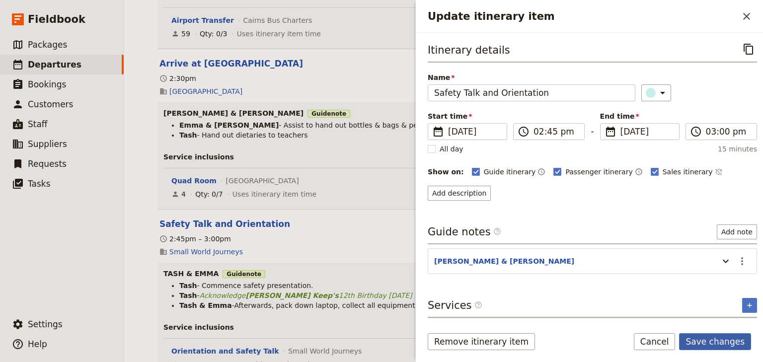
click at [730, 343] on button "Save changes" at bounding box center [715, 341] width 72 height 17
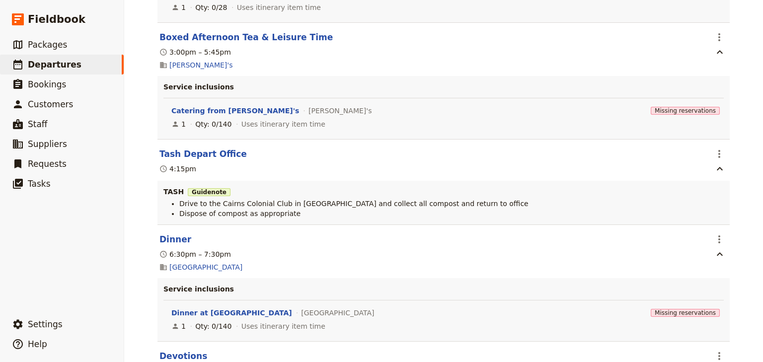
scroll to position [1073, 0]
click at [721, 157] on icon "Actions" at bounding box center [720, 154] width 12 height 12
click at [719, 180] on button "Edit this itinerary item" at bounding box center [674, 178] width 99 height 14
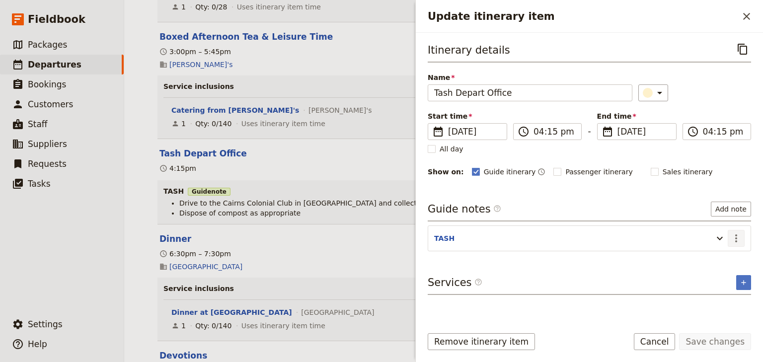
click at [739, 236] on icon "Actions" at bounding box center [737, 239] width 12 height 12
click at [722, 253] on span "Edit note" at bounding box center [707, 258] width 31 height 10
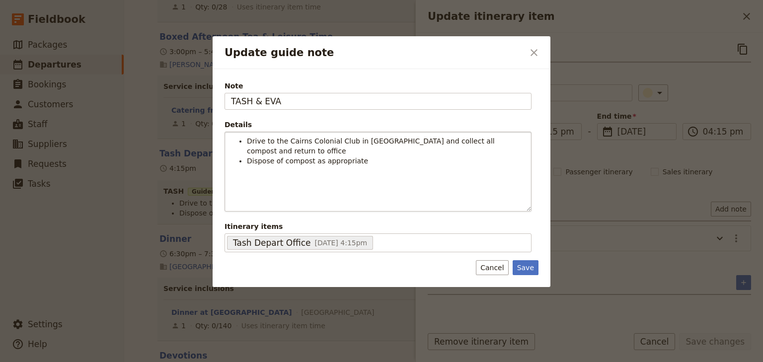
type input "TASH & EVA"
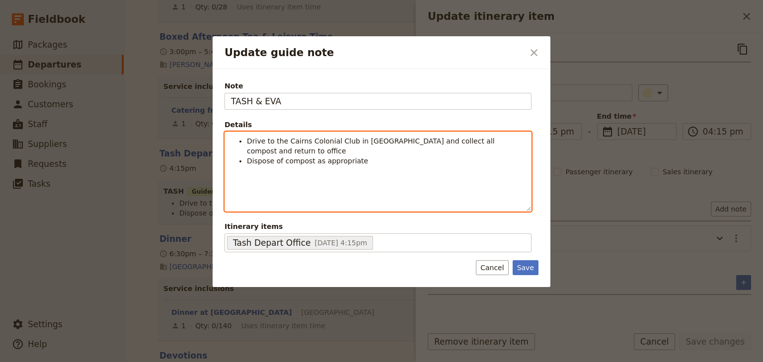
click at [296, 157] on span "Dispose of compost as appropriate" at bounding box center [307, 161] width 121 height 8
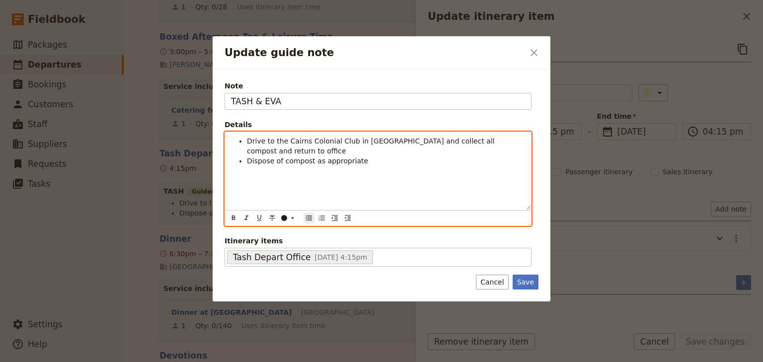
click at [246, 150] on ul "Drive to the Cairns Colonial Club in Hiace and collect all compost and return t…" at bounding box center [378, 151] width 294 height 30
click at [247, 140] on span "Drive to the Cairns Colonial Club in [GEOGRAPHIC_DATA] and collect all compost …" at bounding box center [372, 146] width 250 height 18
drag, startPoint x: 260, startPoint y: 140, endPoint x: 246, endPoint y: 139, distance: 13.5
click at [247, 139] on span "Tash - Drive to the Cairns Colonial Club in Hiace and collect all compost and r…" at bounding box center [383, 146] width 272 height 18
click at [232, 218] on icon "Format bold" at bounding box center [233, 218] width 3 height 4
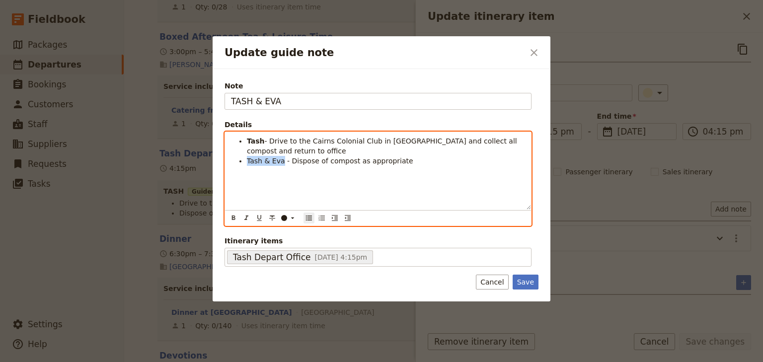
drag, startPoint x: 280, startPoint y: 160, endPoint x: 247, endPoint y: 160, distance: 32.8
click at [247, 160] on span "Tash & Eva - Dispose of compost as appropriate" at bounding box center [330, 161] width 166 height 8
click at [232, 217] on icon "Format bold" at bounding box center [234, 218] width 8 height 8
click at [300, 179] on div "Tash - Drive to the Cairns Colonial Club in Hiace and collect all compost and r…" at bounding box center [378, 171] width 306 height 78
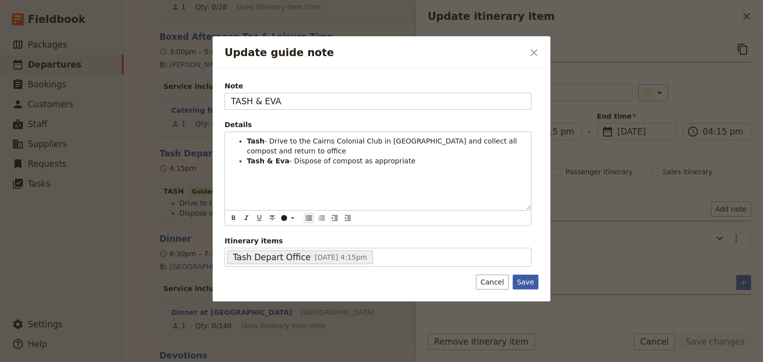
click at [522, 282] on button "Save" at bounding box center [526, 282] width 26 height 15
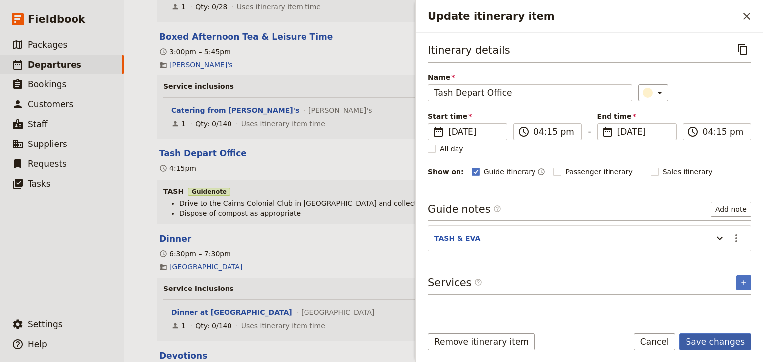
click at [716, 340] on button "Save changes" at bounding box center [715, 341] width 72 height 17
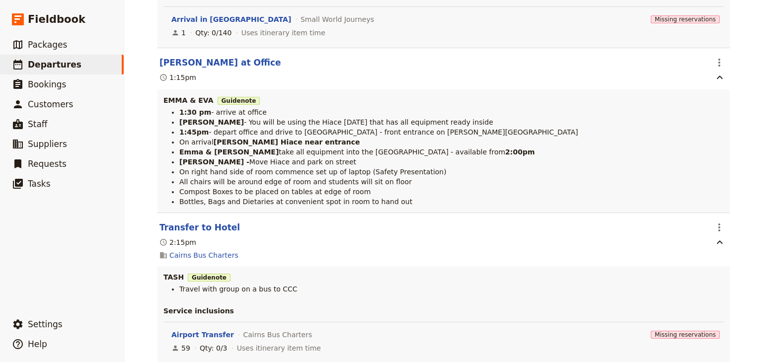
scroll to position [358, 0]
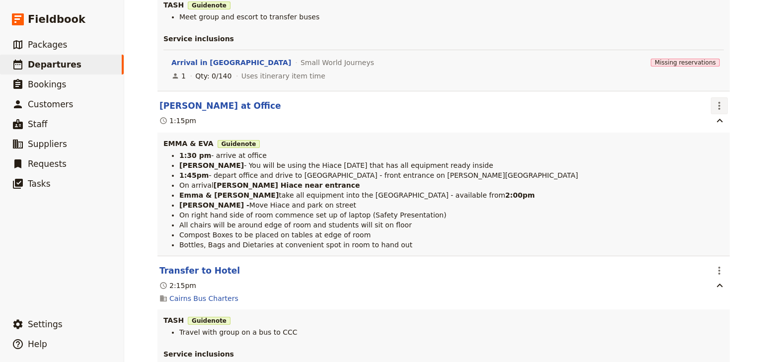
click at [717, 104] on icon "Actions" at bounding box center [720, 106] width 12 height 12
click at [712, 126] on span "Edit this itinerary item" at bounding box center [674, 128] width 87 height 10
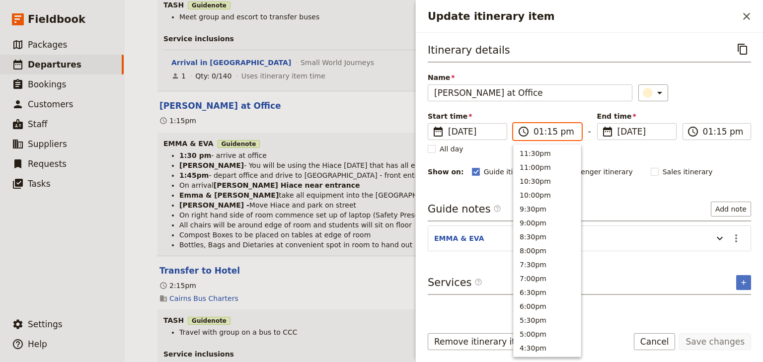
click at [547, 132] on input "01:15 pm" at bounding box center [555, 132] width 42 height 12
click at [551, 132] on input "01:15 pm" at bounding box center [555, 132] width 42 height 12
type input "01:30 pm"
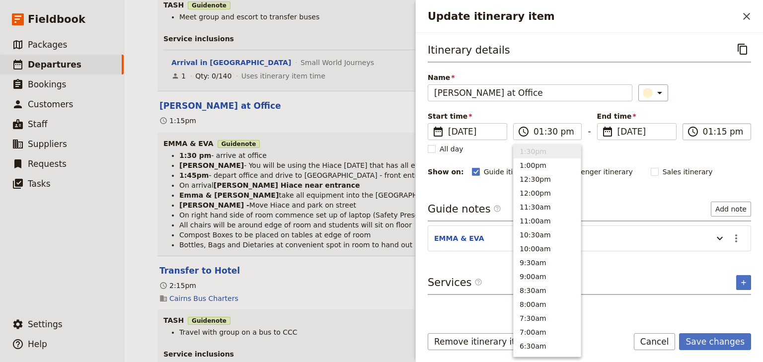
type input "01:30 pm"
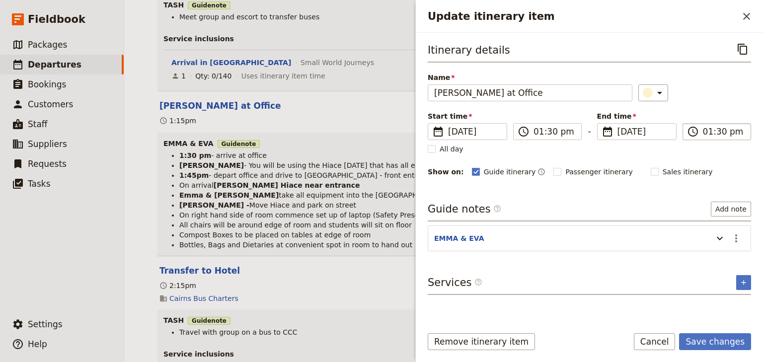
click at [715, 131] on input "01:30 pm" at bounding box center [724, 132] width 42 height 12
click at [716, 102] on div "Itinerary details ​ Name Emma Arrive at Office ​ Start time ​ 1 Sep 2025 01/09/…" at bounding box center [590, 109] width 324 height 137
drag, startPoint x: 711, startPoint y: 341, endPoint x: 633, endPoint y: 296, distance: 90.2
click at [711, 341] on button "Save changes" at bounding box center [715, 341] width 72 height 17
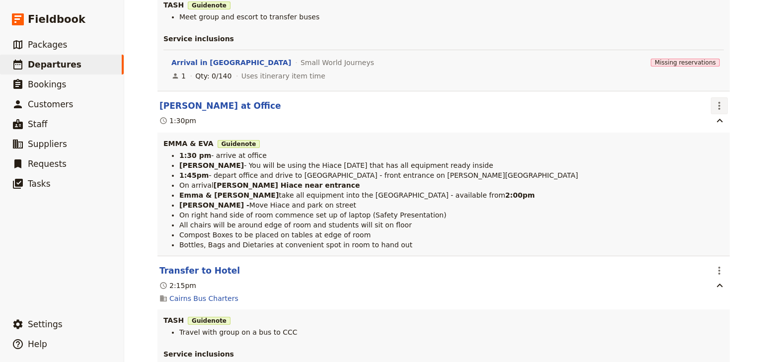
click at [718, 103] on icon "Actions" at bounding box center [720, 106] width 12 height 12
click at [690, 128] on span "Edit this itinerary item" at bounding box center [670, 128] width 78 height 10
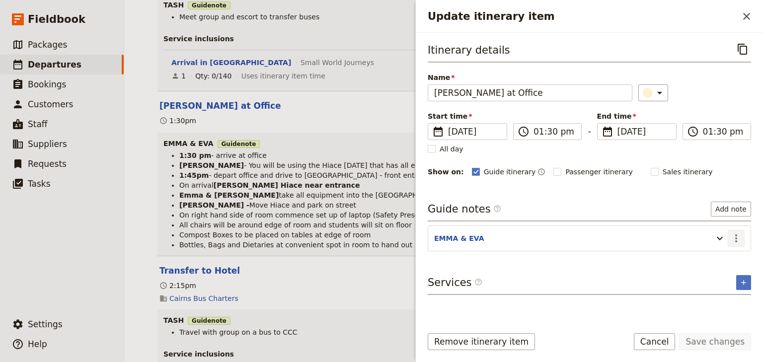
click at [737, 238] on icon "Actions" at bounding box center [737, 239] width 12 height 12
click at [696, 257] on button "Edit note" at bounding box center [715, 258] width 58 height 14
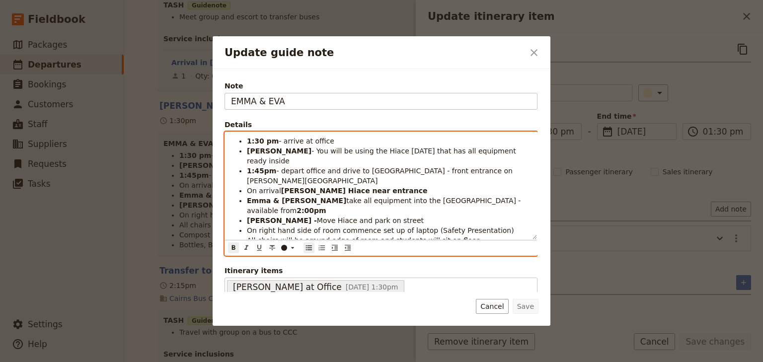
click at [301, 187] on strong "Emma park Hiace near entrance" at bounding box center [354, 191] width 147 height 8
drag, startPoint x: 278, startPoint y: 170, endPoint x: 248, endPoint y: 170, distance: 29.8
click at [248, 186] on li "On arrival Emma park Hiace near entrance" at bounding box center [389, 191] width 284 height 10
click at [267, 187] on strong "Emma park Hiace near entrance" at bounding box center [320, 191] width 147 height 8
click at [389, 186] on li "Emma - on arrival park Hiace near entrance" at bounding box center [389, 191] width 284 height 10
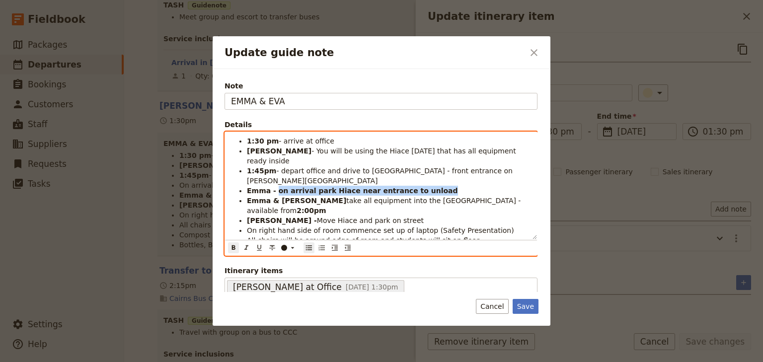
drag, startPoint x: 273, startPoint y: 169, endPoint x: 433, endPoint y: 172, distance: 159.6
click at [433, 186] on li "Emma - on arrival park Hiace near entrance to unload" at bounding box center [389, 191] width 284 height 10
click at [232, 247] on icon "Format bold" at bounding box center [233, 248] width 3 height 4
click at [322, 237] on span "All chairs will be around edge of room and students will sit on floor" at bounding box center [363, 241] width 233 height 8
click at [374, 216] on li "Emma - Move Hiace and park on street" at bounding box center [389, 221] width 284 height 10
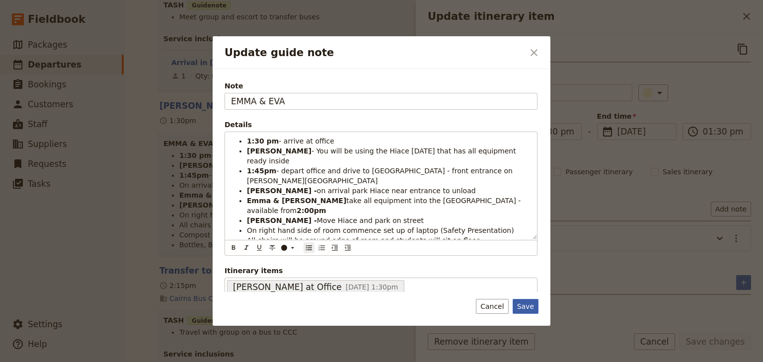
click at [531, 309] on button "Save" at bounding box center [526, 306] width 26 height 15
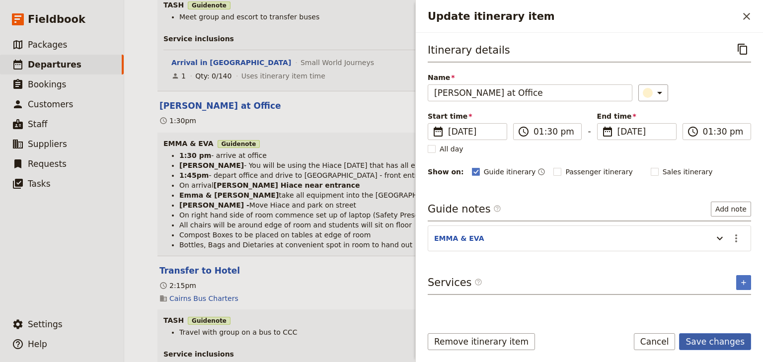
click at [720, 343] on button "Save changes" at bounding box center [715, 341] width 72 height 17
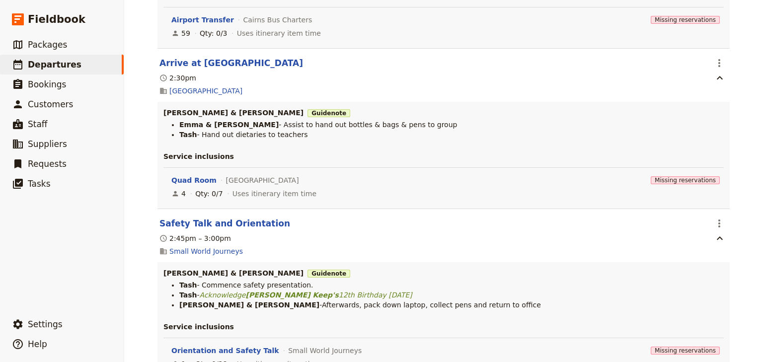
scroll to position [755, 0]
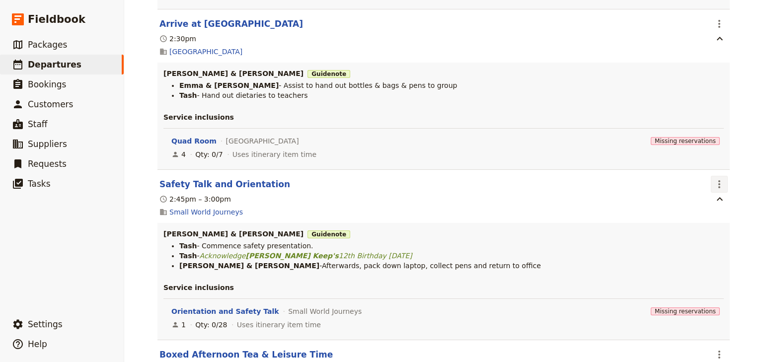
click at [717, 190] on icon "Actions" at bounding box center [720, 184] width 12 height 12
click at [712, 205] on span "Edit this itinerary item" at bounding box center [674, 208] width 87 height 10
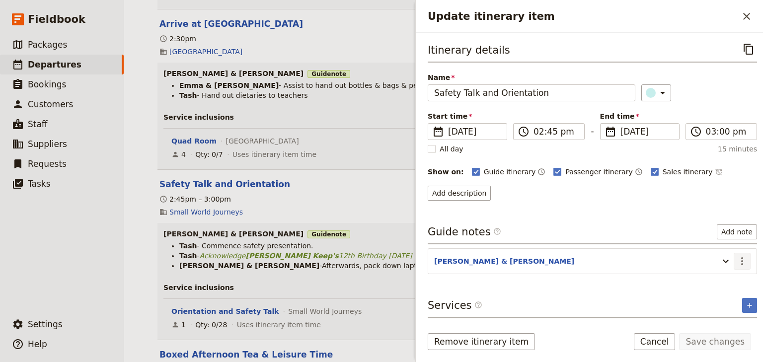
click at [741, 255] on icon "Actions" at bounding box center [743, 261] width 12 height 12
click at [723, 275] on button "Edit note" at bounding box center [715, 281] width 58 height 14
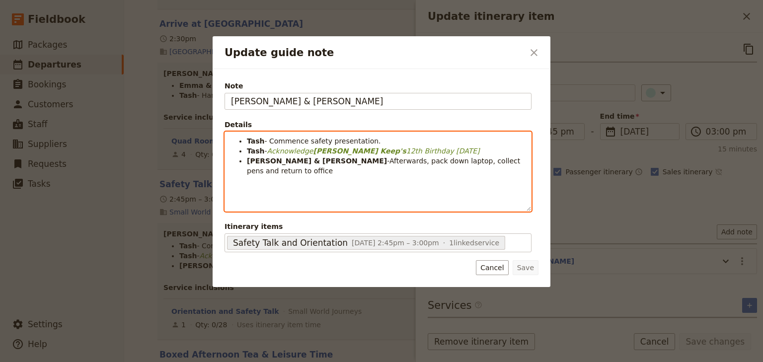
drag, startPoint x: 460, startPoint y: 160, endPoint x: 465, endPoint y: 181, distance: 21.6
click at [460, 161] on span "-Afterwards, pack down laptop, collect pens and return to office" at bounding box center [385, 166] width 276 height 18
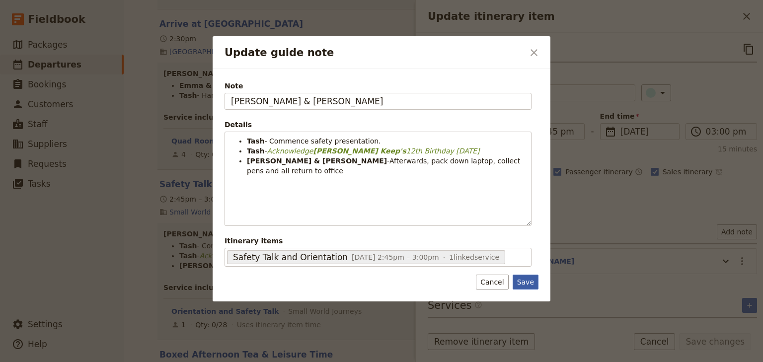
click at [527, 279] on button "Save" at bounding box center [526, 282] width 26 height 15
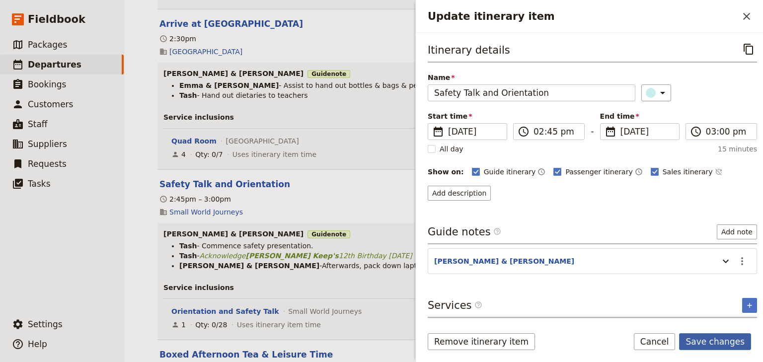
click at [702, 343] on button "Save changes" at bounding box center [715, 341] width 72 height 17
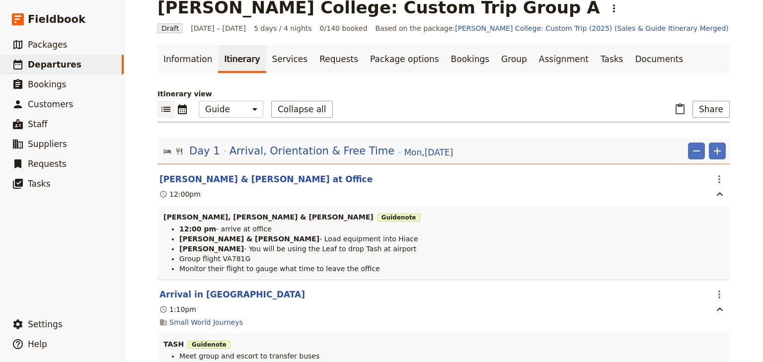
scroll to position [0, 0]
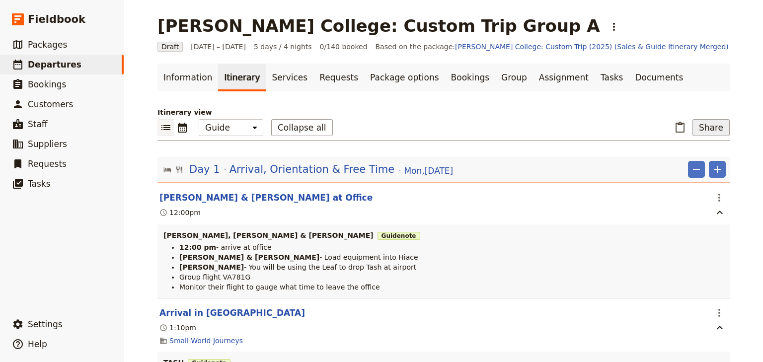
click at [718, 128] on button "Share" at bounding box center [711, 127] width 37 height 17
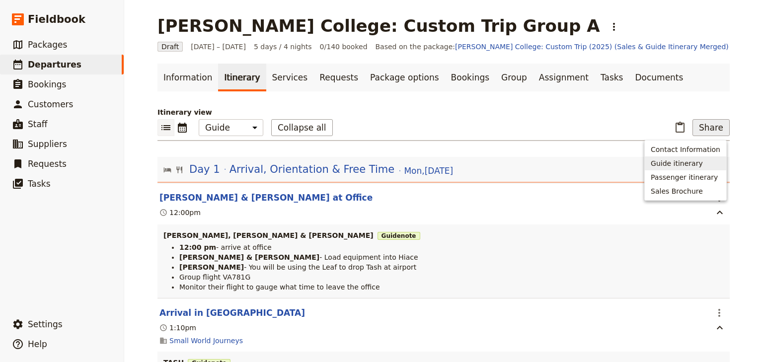
click at [680, 165] on span "Guide itinerary" at bounding box center [677, 164] width 52 height 10
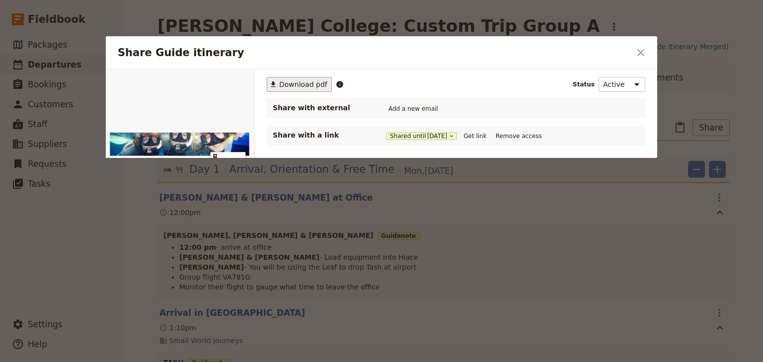
click at [282, 83] on span "Download pdf" at bounding box center [303, 85] width 48 height 10
click at [640, 50] on icon "Close dialog" at bounding box center [641, 53] width 12 height 12
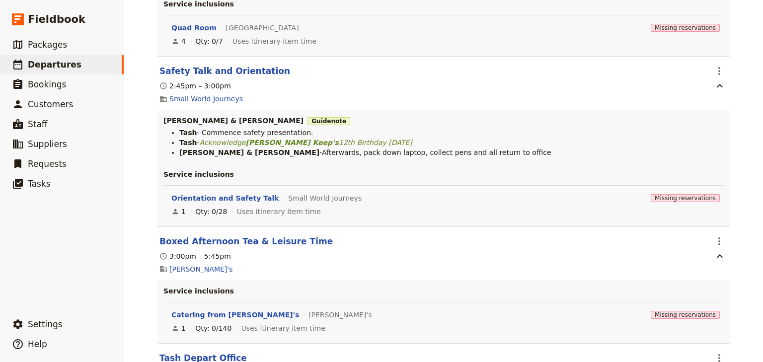
scroll to position [914, 0]
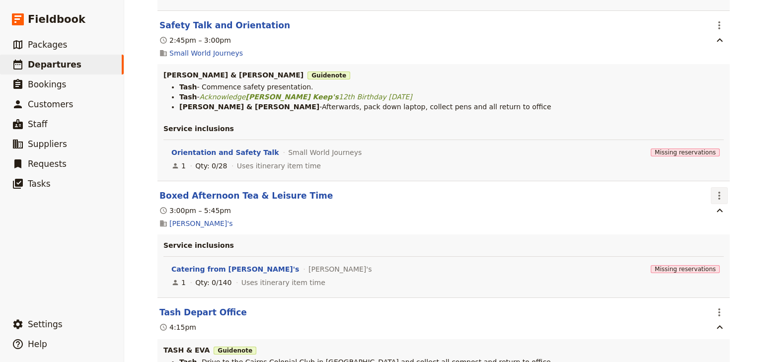
click at [716, 200] on icon "Actions" at bounding box center [720, 196] width 12 height 12
click at [706, 217] on span "Edit this itinerary item" at bounding box center [670, 220] width 78 height 10
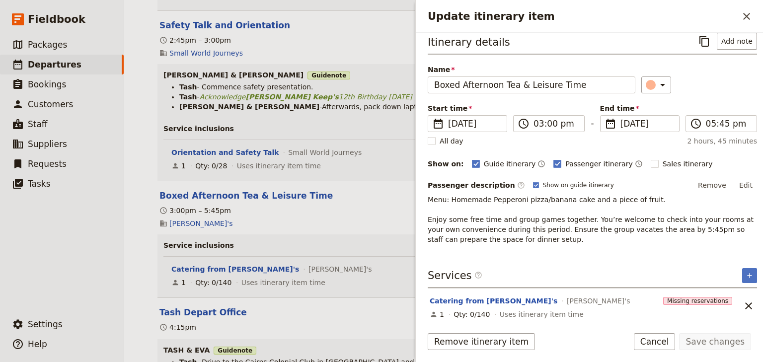
scroll to position [10, 0]
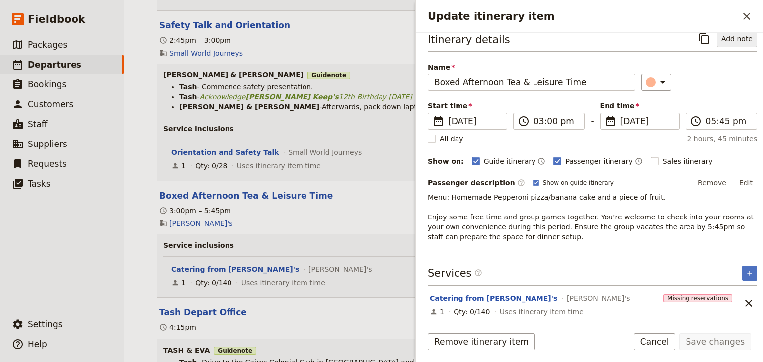
click at [723, 38] on button "Add note" at bounding box center [737, 38] width 40 height 17
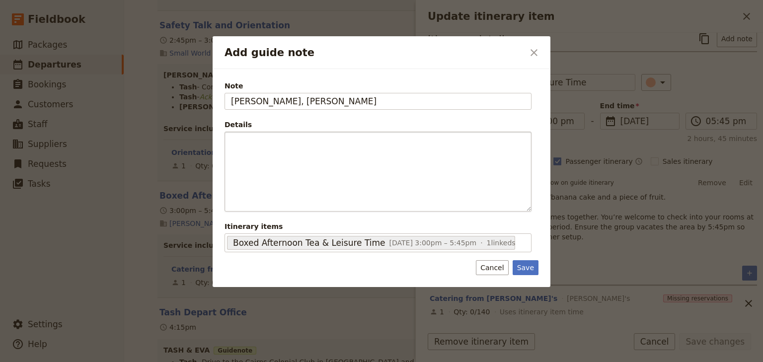
type input "TASH, EMMA, EVA"
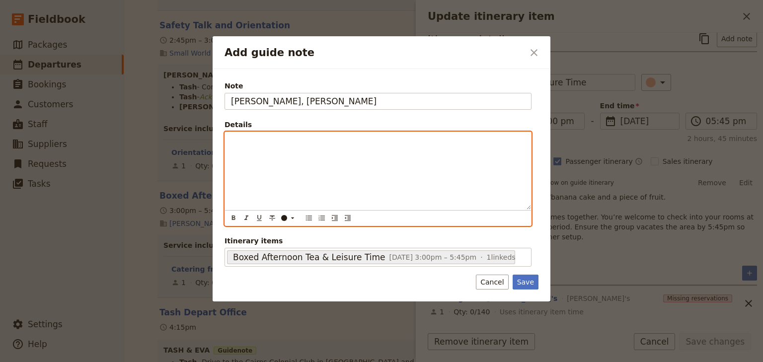
click at [289, 141] on p "Add guide note" at bounding box center [378, 141] width 294 height 10
click at [229, 141] on div "Assist with catered delivered boxed snacks and put on to tables" at bounding box center [378, 171] width 306 height 78
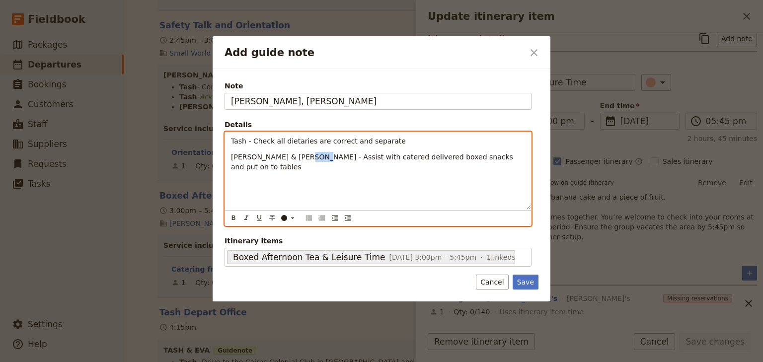
drag, startPoint x: 295, startPoint y: 155, endPoint x: 309, endPoint y: 155, distance: 13.9
click at [309, 155] on span "Emma & Eva - Assist with catered delivered boxed snacks and put on to tables" at bounding box center [373, 162] width 284 height 18
drag, startPoint x: 229, startPoint y: 139, endPoint x: 237, endPoint y: 152, distance: 15.9
click at [237, 152] on div "Tash - Check all dietaries are correct and separate Emma & Eva - Assist to plac…" at bounding box center [378, 171] width 306 height 78
click at [309, 218] on icon "Bulleted list" at bounding box center [309, 218] width 8 height 8
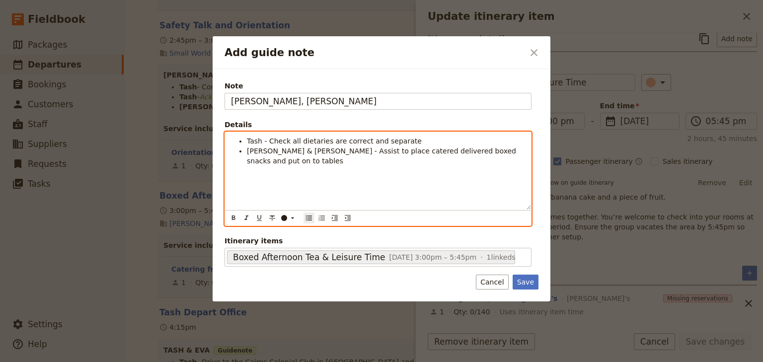
click at [267, 147] on span "Emma & Eva - Assist to place catered delivered boxed snacks and put on to tables" at bounding box center [382, 156] width 271 height 18
drag, startPoint x: 260, startPoint y: 141, endPoint x: 247, endPoint y: 139, distance: 13.6
click at [247, 139] on span "Tash - Check all dietaries are correct and separate" at bounding box center [334, 141] width 175 height 8
drag, startPoint x: 232, startPoint y: 220, endPoint x: 249, endPoint y: 181, distance: 42.5
click at [232, 219] on icon "Format bold" at bounding box center [234, 218] width 8 height 8
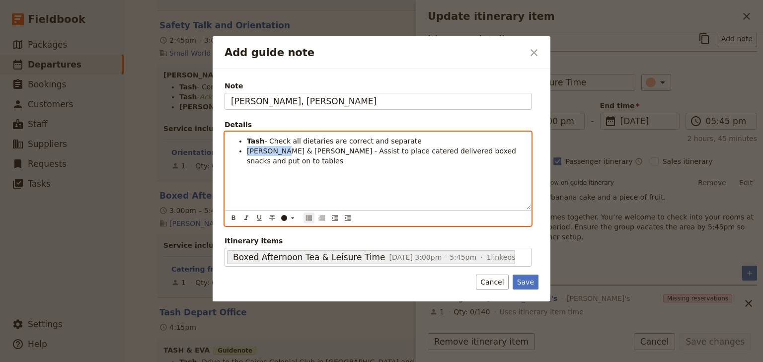
drag, startPoint x: 284, startPoint y: 151, endPoint x: 247, endPoint y: 151, distance: 37.3
click at [247, 151] on span "Emma & Eva - Assist to place catered delivered boxed snacks and put on to tables" at bounding box center [382, 156] width 271 height 18
click at [232, 219] on icon "Format bold" at bounding box center [234, 218] width 8 height 8
click at [283, 178] on div "Tash - Check all dietaries are correct and separate Emma & Eva - Assist to plac…" at bounding box center [378, 171] width 306 height 78
drag, startPoint x: 392, startPoint y: 151, endPoint x: 366, endPoint y: 151, distance: 25.8
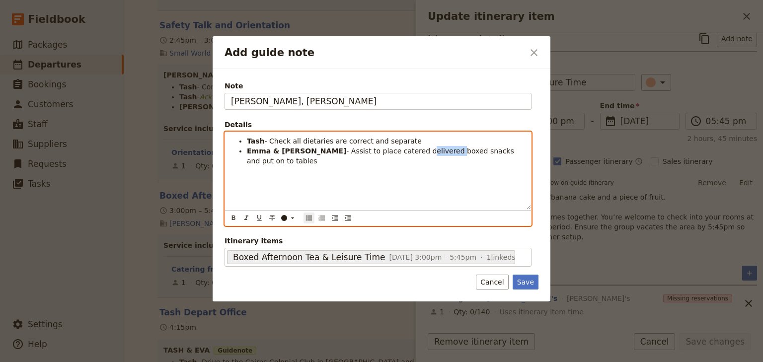
click at [366, 151] on span "- Assist to place catered delivered boxed snacks and put on to tables" at bounding box center [381, 156] width 269 height 18
click at [366, 151] on span "- Assist to place catered boxed snacks and put on to tables" at bounding box center [385, 156] width 277 height 18
drag, startPoint x: 364, startPoint y: 151, endPoint x: 341, endPoint y: 150, distance: 22.4
click at [341, 150] on span "- Assist to place catered boxed snacks and put on to tables" at bounding box center [385, 156] width 277 height 18
click at [344, 152] on span "- Assist to place boxed snacks and put on to tables" at bounding box center [377, 156] width 260 height 18
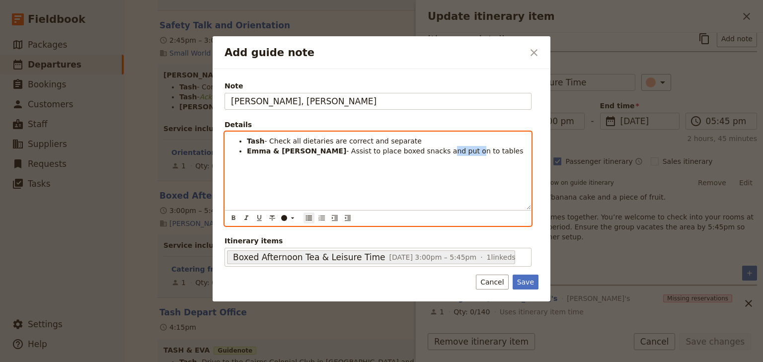
drag, startPoint x: 409, startPoint y: 151, endPoint x: 384, endPoint y: 152, distance: 24.4
click at [384, 152] on span "- Assist to place boxed snacks and put on to tables" at bounding box center [434, 151] width 177 height 8
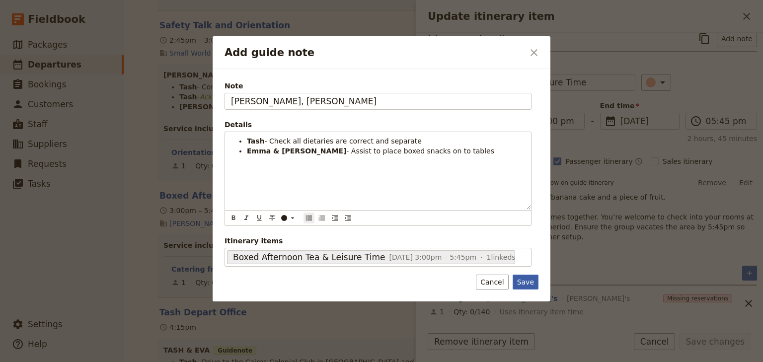
click at [524, 281] on button "Save" at bounding box center [526, 282] width 26 height 15
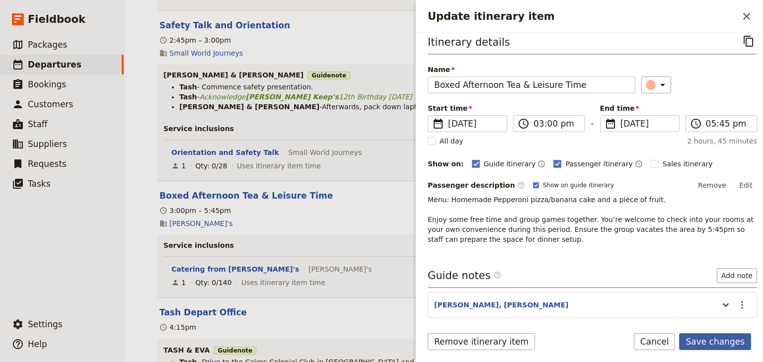
click at [706, 341] on button "Save changes" at bounding box center [715, 341] width 72 height 17
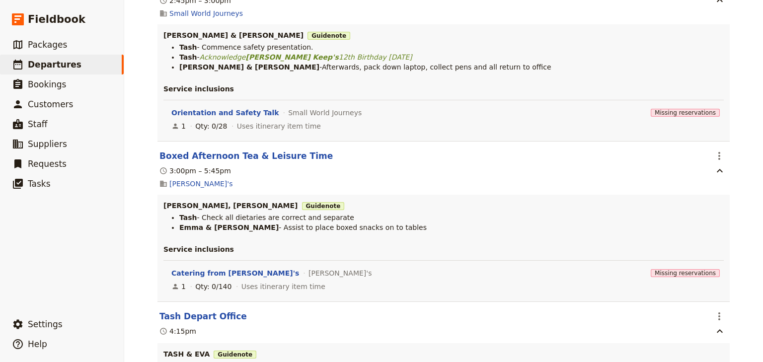
scroll to position [914, 0]
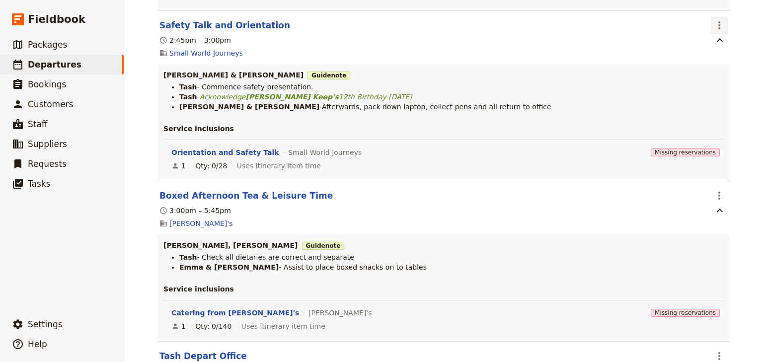
click at [715, 29] on icon "Actions" at bounding box center [720, 25] width 12 height 12
click at [714, 50] on span "Edit this itinerary item" at bounding box center [674, 49] width 87 height 10
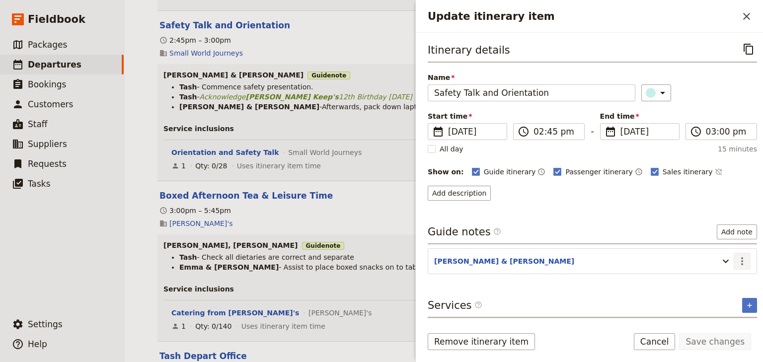
click at [741, 259] on icon "Actions" at bounding box center [742, 261] width 2 height 8
click at [715, 282] on span "Edit note" at bounding box center [707, 281] width 31 height 10
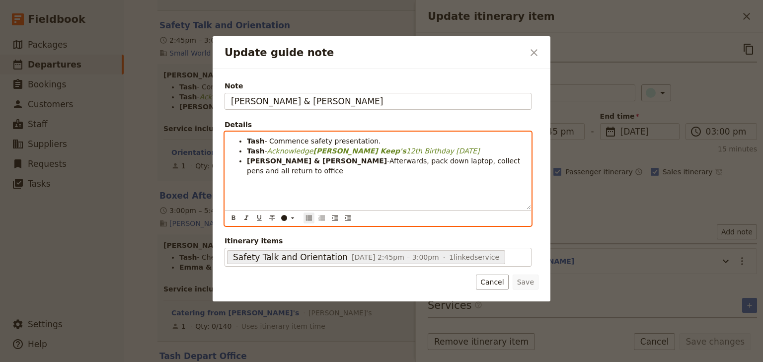
drag, startPoint x: 445, startPoint y: 161, endPoint x: 512, endPoint y: 161, distance: 67.1
click at [512, 161] on span "-Afterwards, pack down laptop, collect pens and all return to office" at bounding box center [385, 166] width 276 height 18
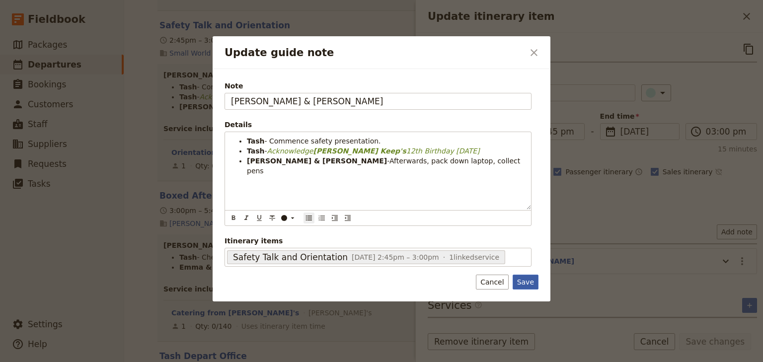
click at [528, 280] on button "Save" at bounding box center [526, 282] width 26 height 15
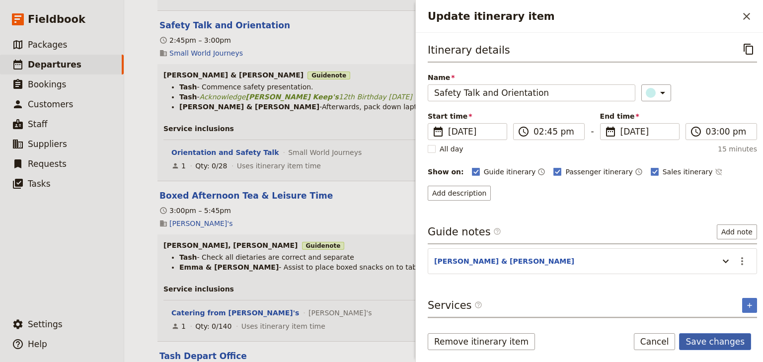
click at [713, 344] on button "Save changes" at bounding box center [715, 341] width 72 height 17
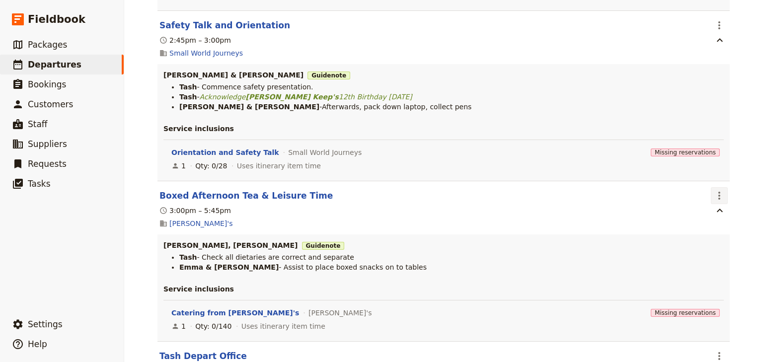
click at [714, 197] on icon "Actions" at bounding box center [720, 196] width 12 height 12
click at [708, 217] on span "Edit this itinerary item" at bounding box center [670, 220] width 78 height 10
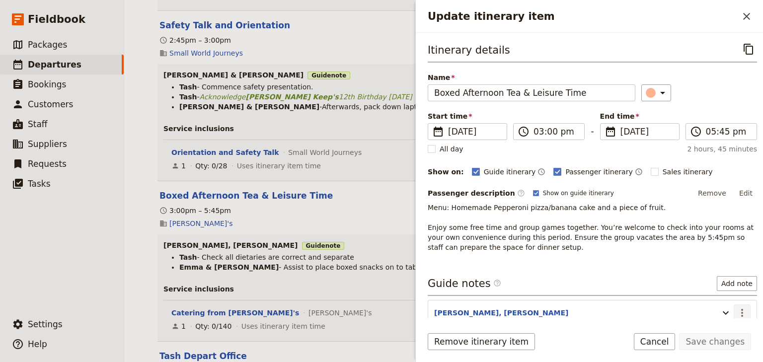
click at [738, 307] on icon "Actions" at bounding box center [743, 313] width 12 height 12
click at [712, 331] on span "Edit note" at bounding box center [707, 333] width 31 height 10
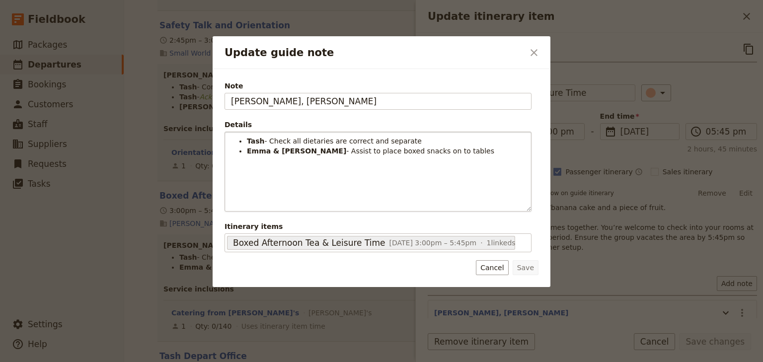
scroll to position [0, 0]
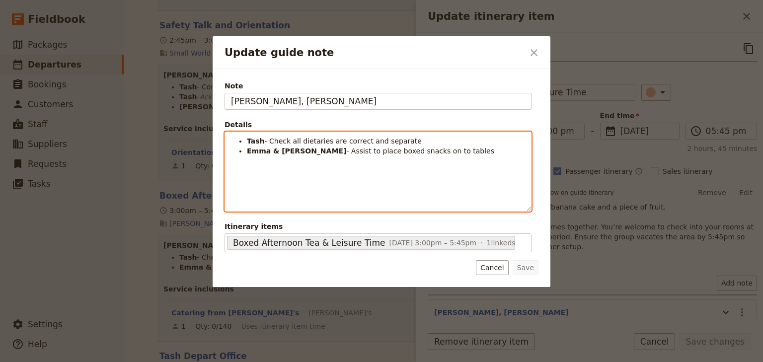
click at [433, 150] on li "Emma & Eva - Assist to place boxed snacks on to tables" at bounding box center [386, 151] width 278 height 10
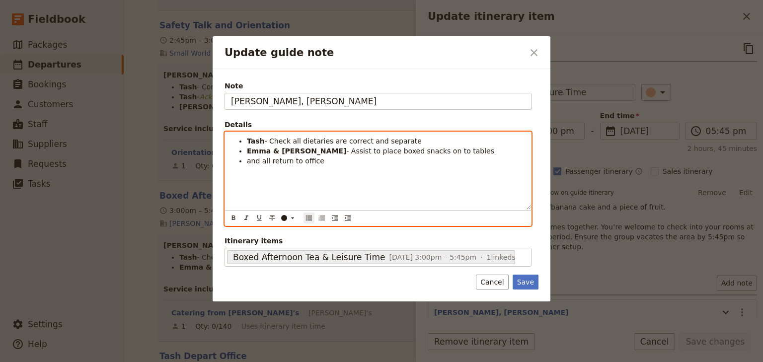
click at [246, 161] on ul "Tash - Check all dietaries are correct and separate Emma & Eva - Assist to plac…" at bounding box center [378, 151] width 294 height 30
drag, startPoint x: 306, startPoint y: 163, endPoint x: 248, endPoint y: 163, distance: 57.7
click at [248, 163] on li "3:15and all return to office" at bounding box center [386, 161] width 278 height 10
click at [260, 159] on span "3:15and all return to office" at bounding box center [293, 161] width 93 height 8
drag, startPoint x: 295, startPoint y: 161, endPoint x: 274, endPoint y: 161, distance: 21.4
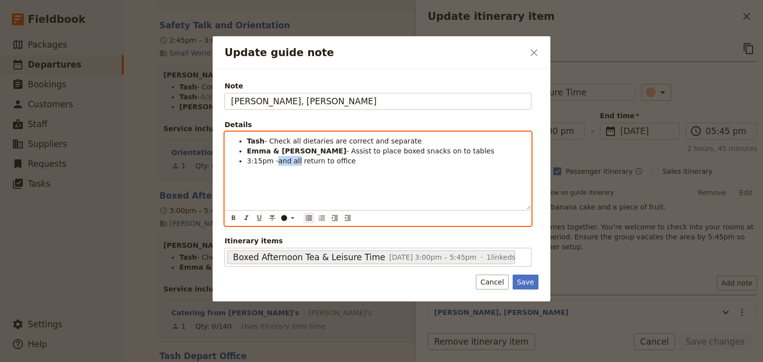
click at [274, 161] on span "3:15pm -and all return to office" at bounding box center [301, 161] width 109 height 8
click at [251, 160] on span "3:15pm - Depart and return to office" at bounding box center [310, 161] width 127 height 8
drag, startPoint x: 268, startPoint y: 160, endPoint x: 248, endPoint y: 161, distance: 20.4
click at [248, 161] on span "3:15pm - Depart and return to office" at bounding box center [310, 161] width 127 height 8
click at [234, 216] on icon "Format bold" at bounding box center [233, 218] width 3 height 4
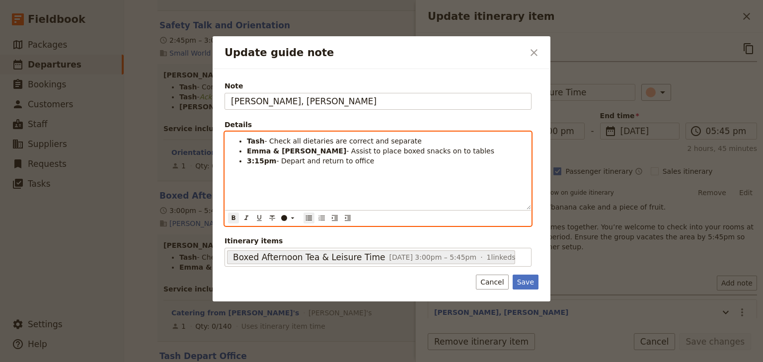
click at [298, 190] on div "Tash - Check all dietaries are correct and separate Emma & Eva - Assist to plac…" at bounding box center [378, 171] width 306 height 78
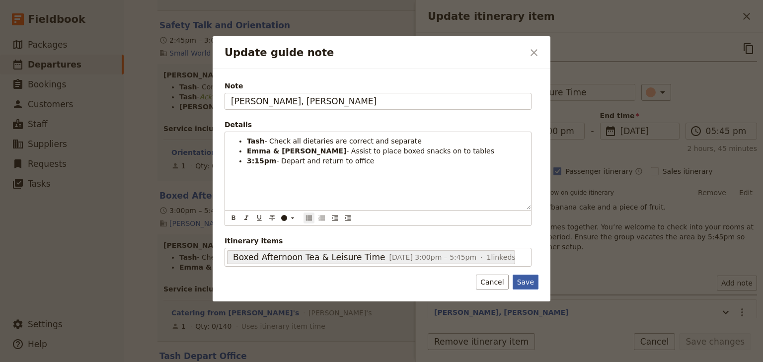
click at [526, 280] on button "Save" at bounding box center [526, 282] width 26 height 15
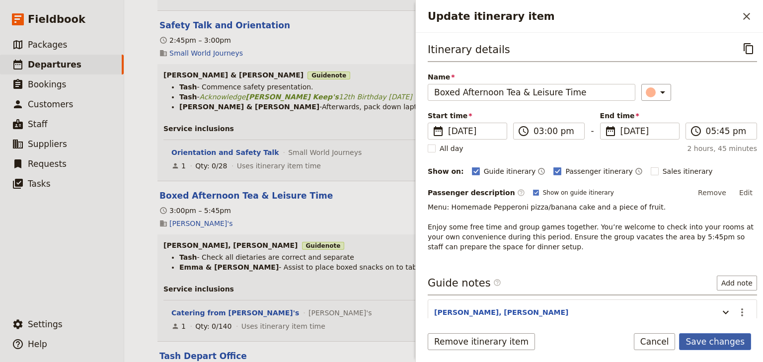
click at [707, 341] on button "Save changes" at bounding box center [715, 341] width 72 height 17
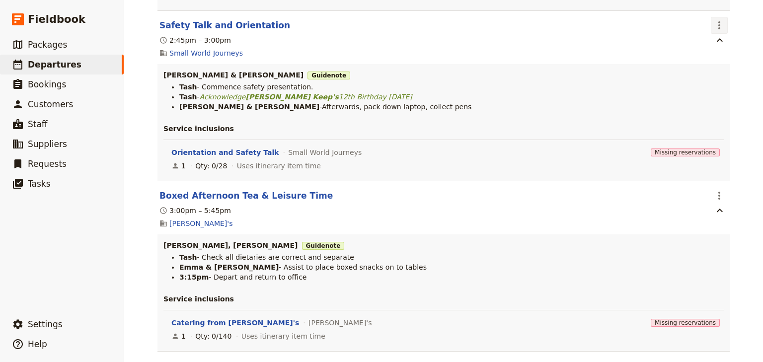
click at [720, 26] on icon "Actions" at bounding box center [720, 25] width 12 height 12
click at [671, 47] on span "Edit this itinerary item" at bounding box center [670, 49] width 78 height 10
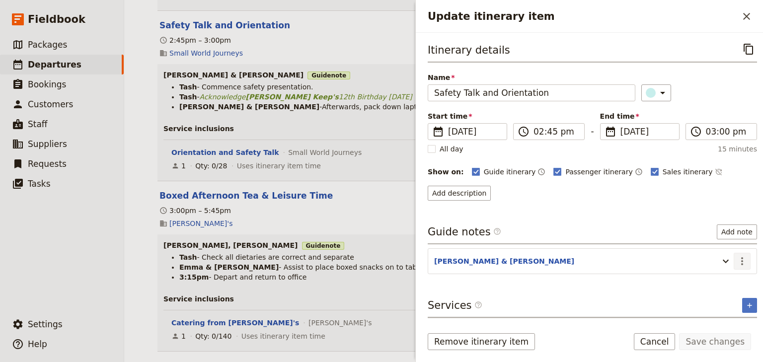
click at [737, 262] on icon "Actions" at bounding box center [743, 261] width 12 height 12
click at [713, 280] on span "Edit note" at bounding box center [707, 281] width 31 height 10
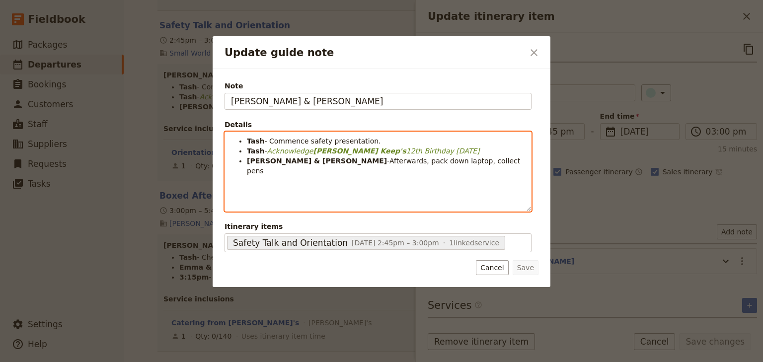
click at [442, 160] on span "-Afterwards, pack down laptop, collect pens" at bounding box center [385, 166] width 276 height 18
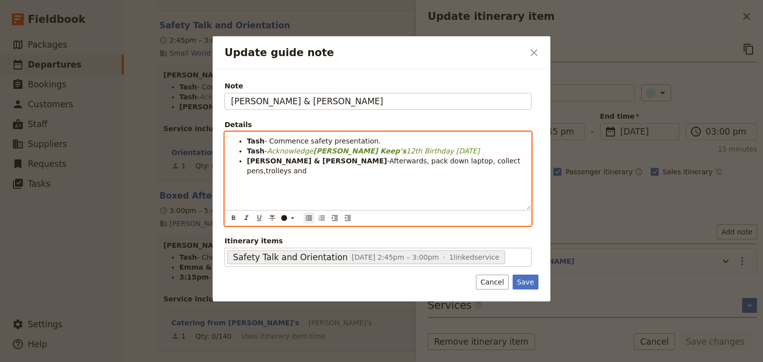
drag, startPoint x: 485, startPoint y: 161, endPoint x: 442, endPoint y: 162, distance: 42.3
click at [442, 162] on li "Tash, Emma & Eva -Afterwards, pack down laptop, collect pens,trolleys and" at bounding box center [386, 166] width 278 height 20
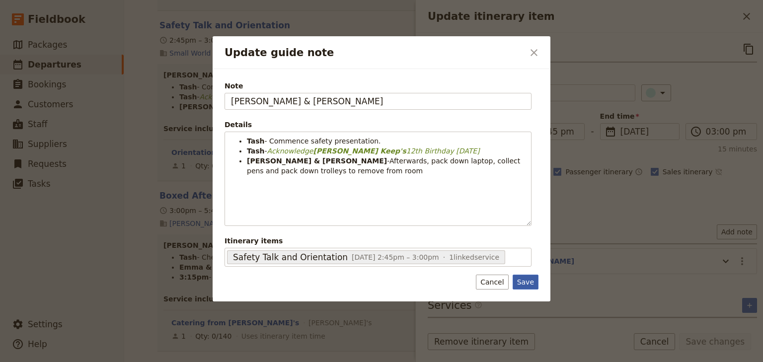
click at [524, 283] on button "Save" at bounding box center [526, 282] width 26 height 15
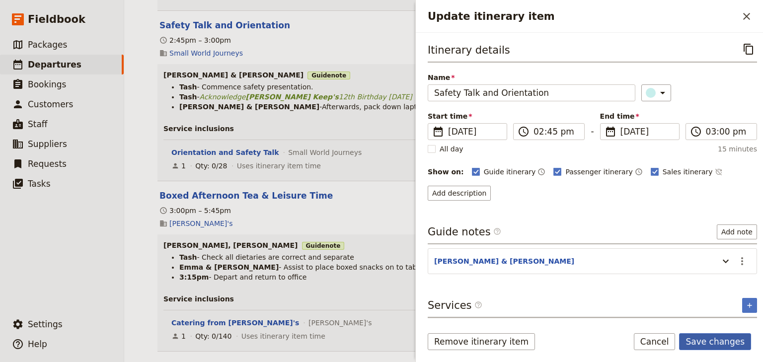
click at [713, 342] on button "Save changes" at bounding box center [715, 341] width 72 height 17
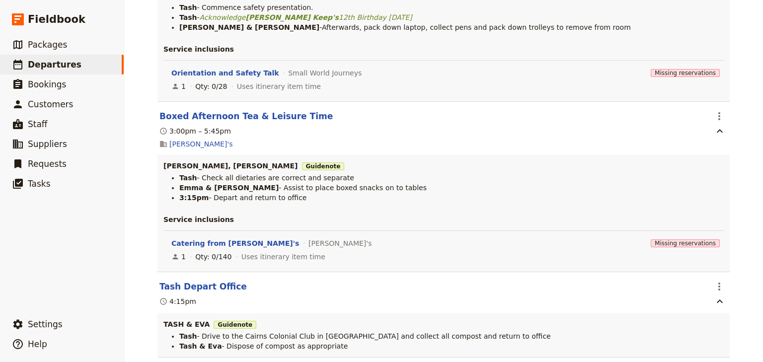
scroll to position [0, 0]
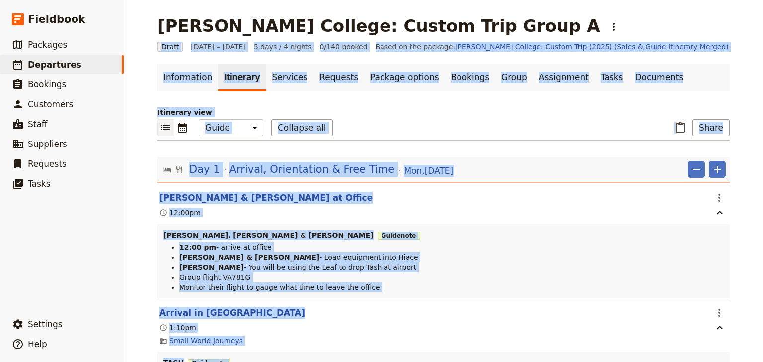
drag, startPoint x: 763, startPoint y: 57, endPoint x: 762, endPoint y: 2, distance: 55.2
click at [762, 2] on div "Mueller College: Custom Trip Group A ​ Draft 1 – 5 Sep 2025 5 days / 4 nights 0…" at bounding box center [443, 181] width 639 height 362
click at [684, 84] on ul "Information Itinerary Services Requests Package options Bookings Group Assignme…" at bounding box center [444, 78] width 573 height 28
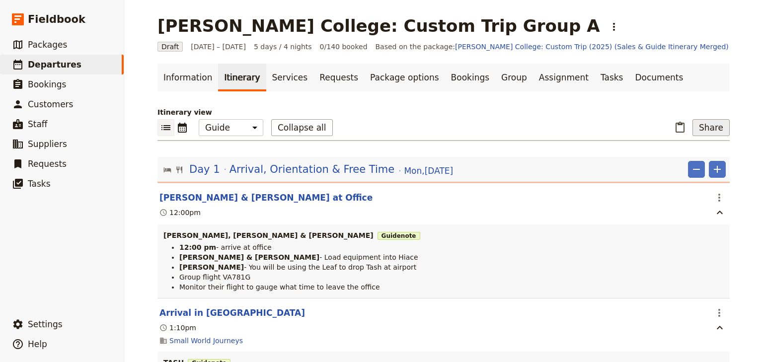
click at [712, 122] on button "Share" at bounding box center [711, 127] width 37 height 17
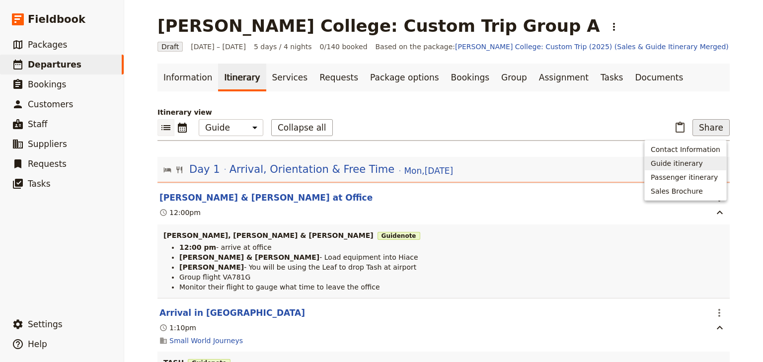
click at [694, 162] on span "Guide itinerary" at bounding box center [677, 164] width 52 height 10
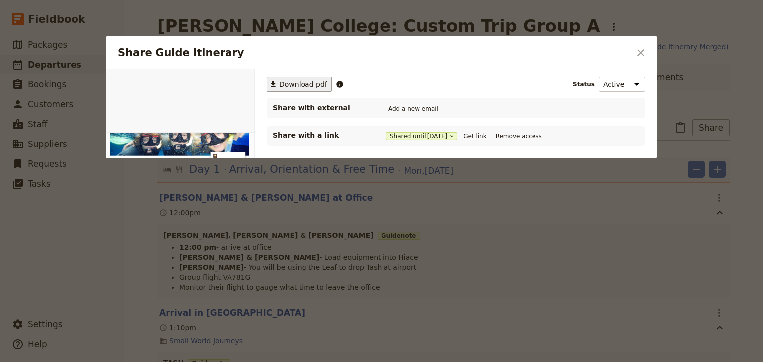
click at [309, 83] on span "Download pdf" at bounding box center [303, 85] width 48 height 10
click at [637, 49] on icon "Close dialog" at bounding box center [641, 53] width 12 height 12
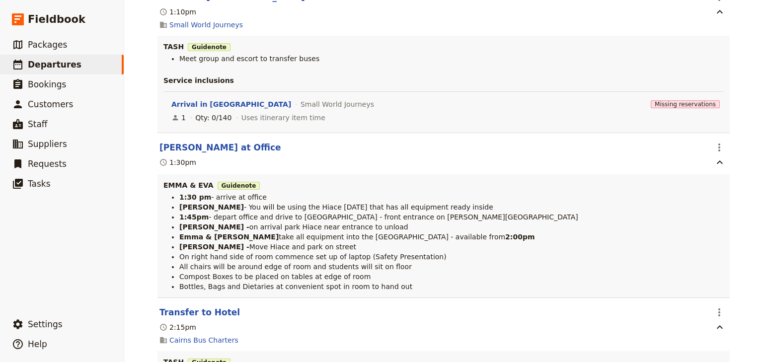
scroll to position [318, 0]
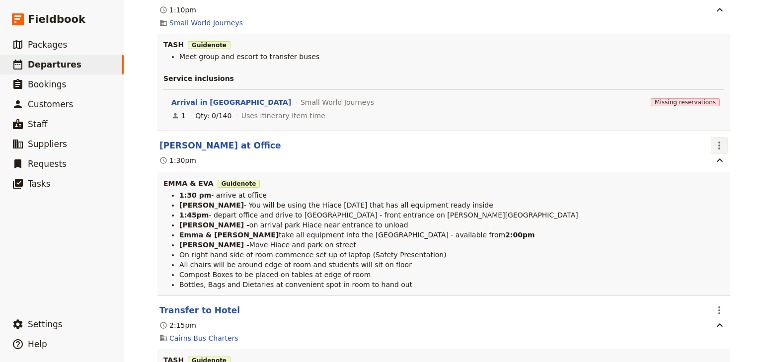
click at [714, 145] on icon "Actions" at bounding box center [720, 146] width 12 height 12
click at [692, 172] on span "Edit this itinerary item" at bounding box center [670, 168] width 78 height 10
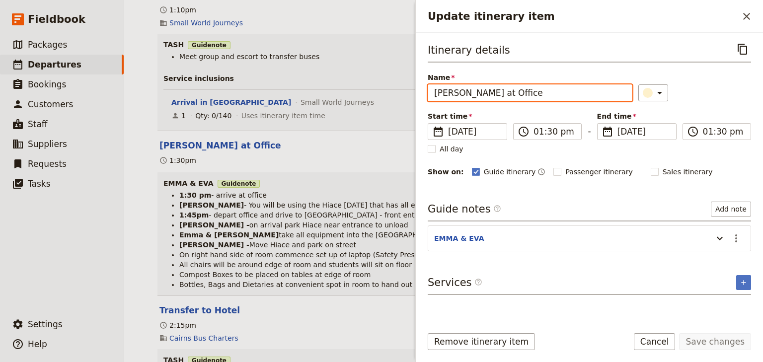
click at [456, 91] on input "[PERSON_NAME] at Office" at bounding box center [530, 92] width 205 height 17
type input "Emma & [PERSON_NAME] at Office"
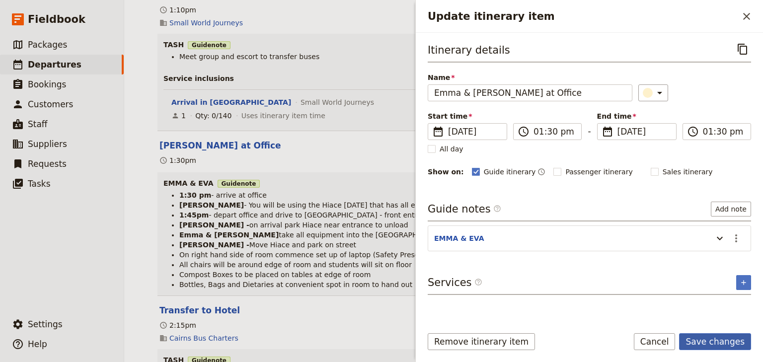
click at [721, 342] on button "Save changes" at bounding box center [715, 341] width 72 height 17
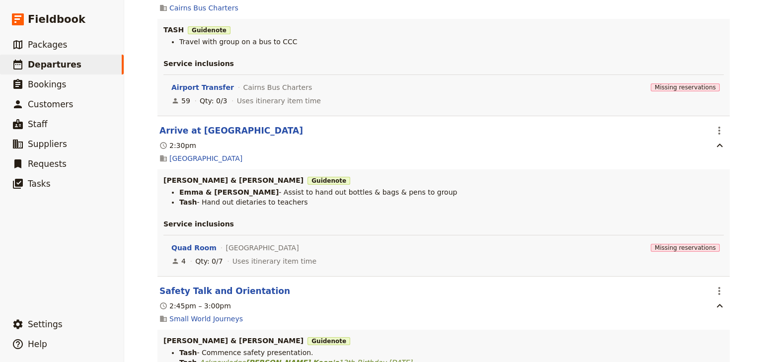
scroll to position [755, 0]
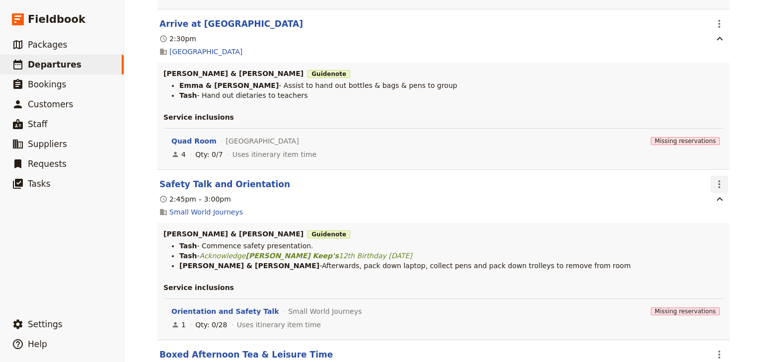
click at [718, 189] on icon "Actions" at bounding box center [720, 184] width 12 height 12
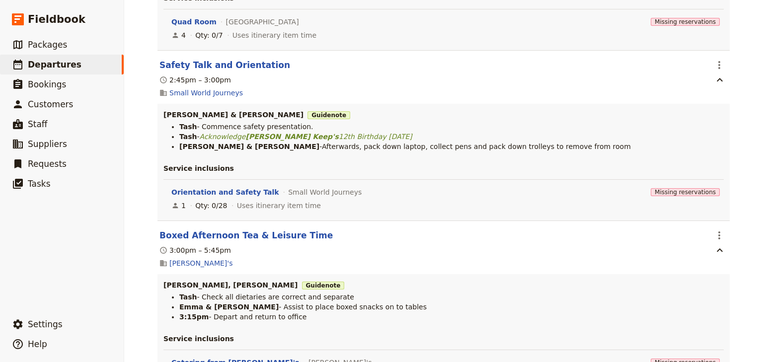
scroll to position [994, 0]
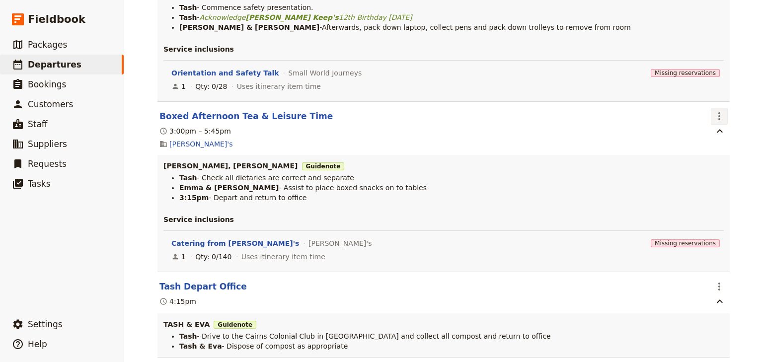
click at [716, 119] on icon "Actions" at bounding box center [720, 116] width 12 height 12
click at [714, 141] on span "Edit this itinerary item" at bounding box center [674, 141] width 87 height 10
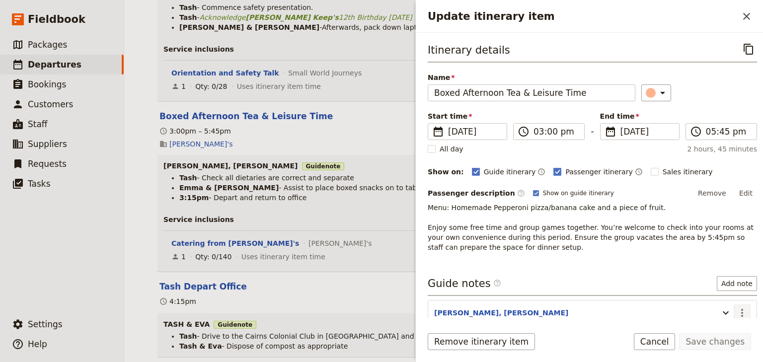
click at [737, 312] on icon "Actions" at bounding box center [743, 313] width 12 height 12
click at [709, 328] on span "Edit note" at bounding box center [707, 333] width 31 height 10
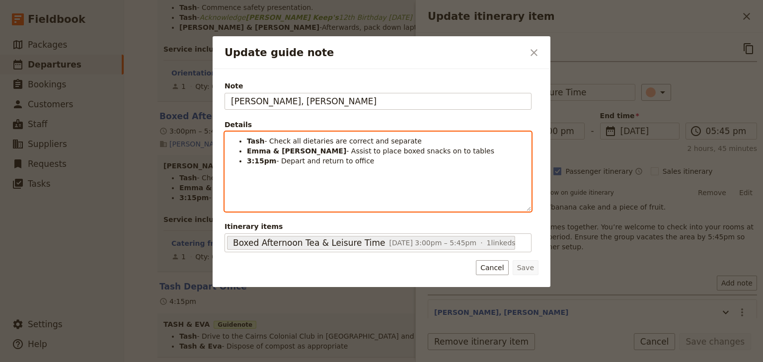
click at [268, 138] on span "- Check all dietaries are correct and separate" at bounding box center [343, 141] width 157 height 8
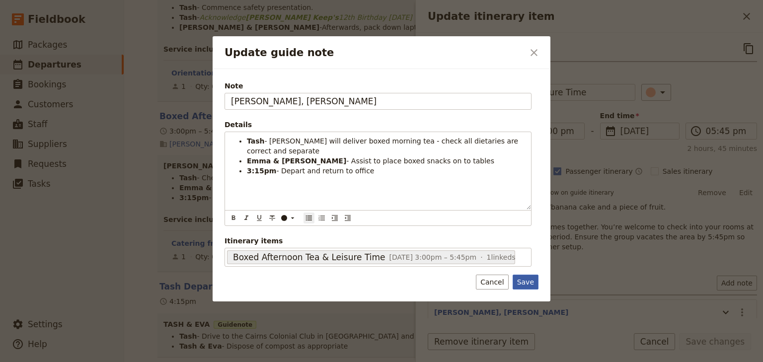
click at [530, 282] on button "Save" at bounding box center [526, 282] width 26 height 15
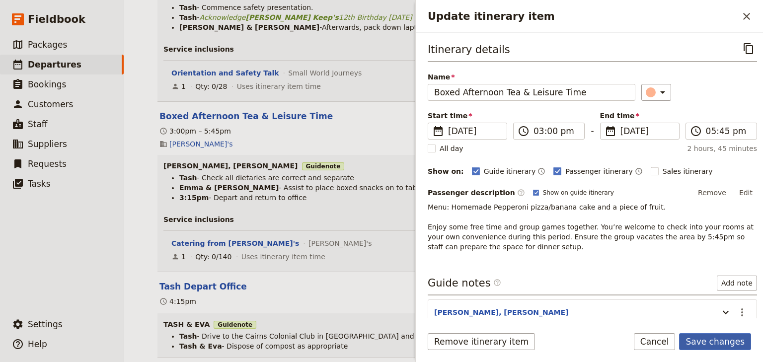
click at [710, 340] on button "Save changes" at bounding box center [715, 341] width 72 height 17
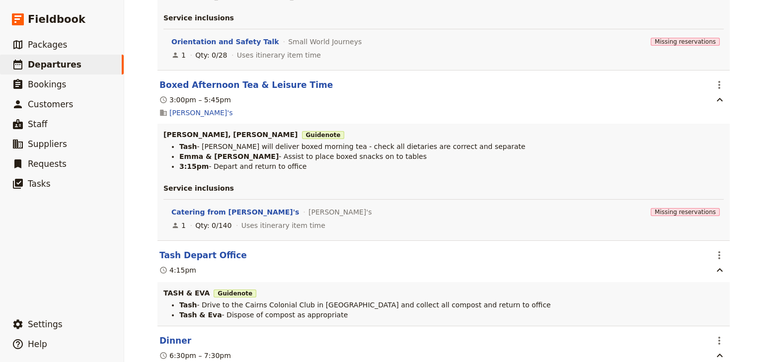
scroll to position [1073, 0]
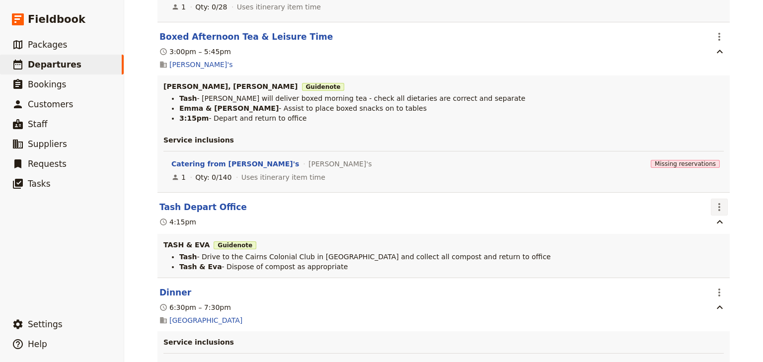
click at [714, 211] on icon "Actions" at bounding box center [720, 207] width 12 height 12
click at [707, 231] on span "Edit this itinerary item" at bounding box center [670, 232] width 78 height 10
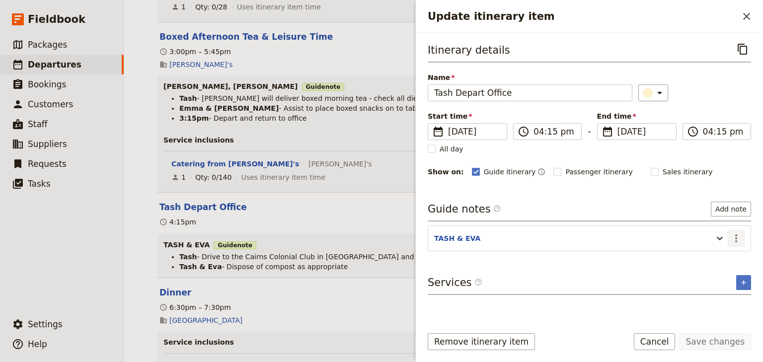
click at [739, 238] on icon "Actions" at bounding box center [737, 239] width 12 height 12
click at [720, 257] on span "Edit note" at bounding box center [707, 258] width 31 height 10
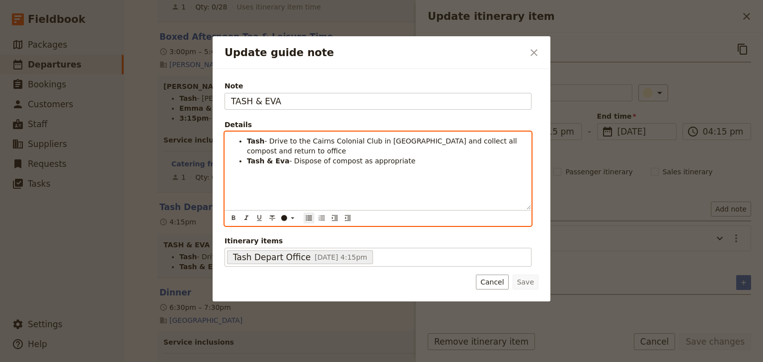
click at [397, 161] on li "Tash & Eva - Dispose of compost as appropriate" at bounding box center [386, 161] width 278 height 10
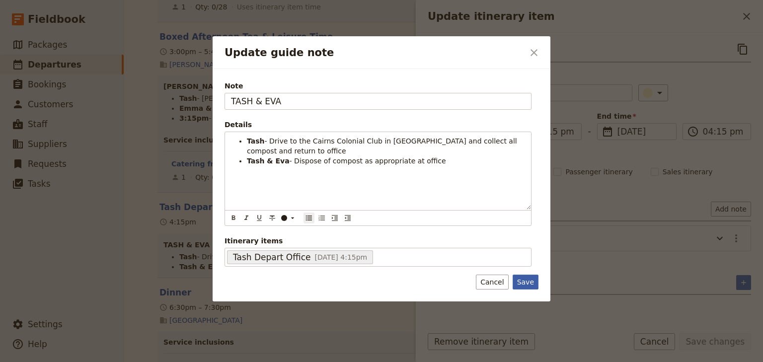
click at [525, 278] on button "Save" at bounding box center [526, 282] width 26 height 15
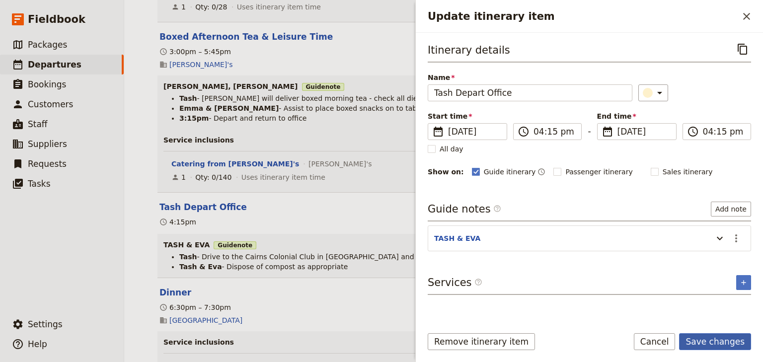
click at [707, 342] on button "Save changes" at bounding box center [715, 341] width 72 height 17
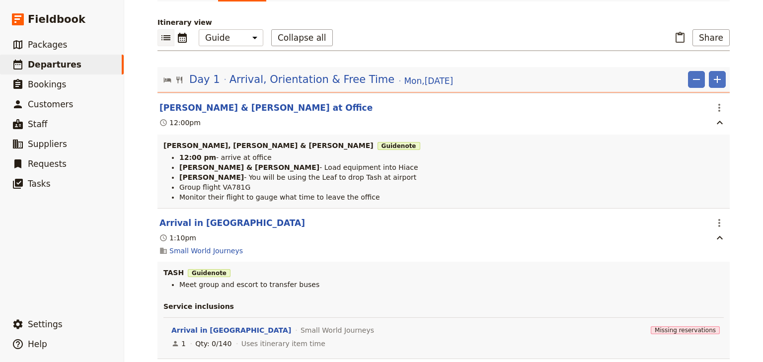
scroll to position [32, 0]
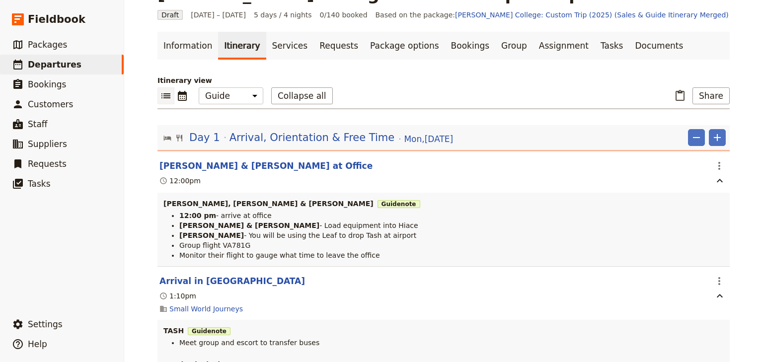
click at [164, 97] on icon "List view" at bounding box center [166, 95] width 9 height 5
click at [178, 93] on icon "Calendar view" at bounding box center [182, 96] width 9 height 10
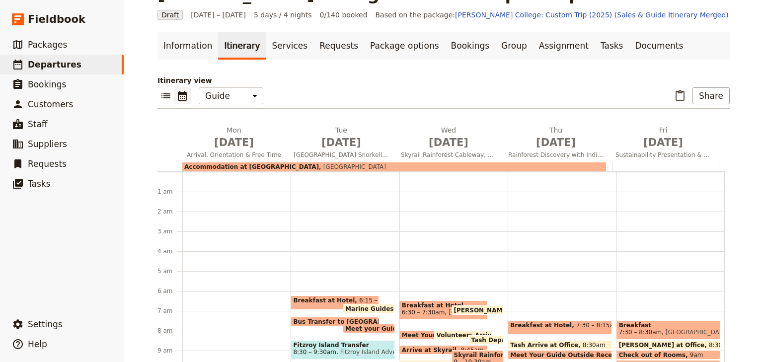
scroll to position [114, 0]
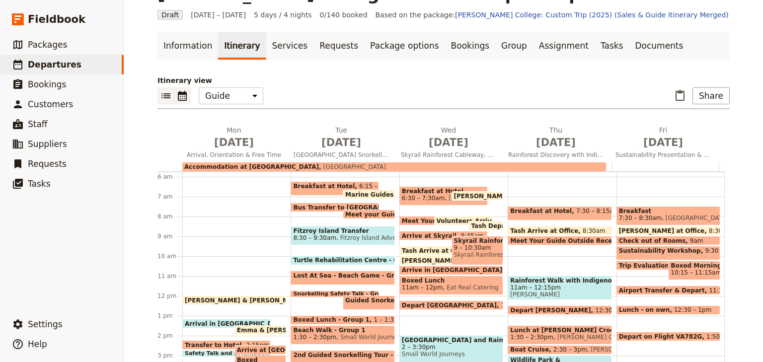
click at [165, 97] on icon "List view" at bounding box center [166, 96] width 12 height 12
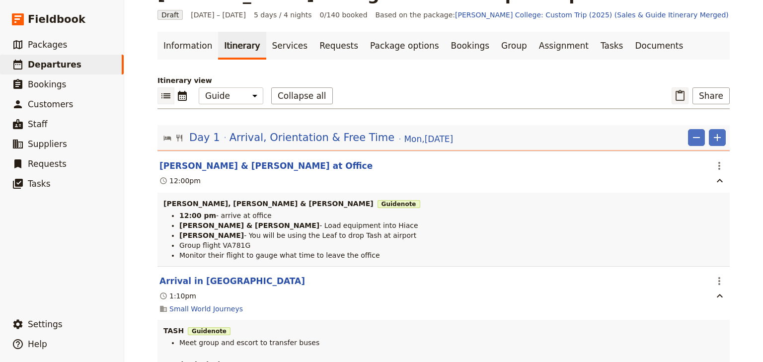
click at [681, 96] on icon "Paste itinerary item" at bounding box center [680, 96] width 12 height 12
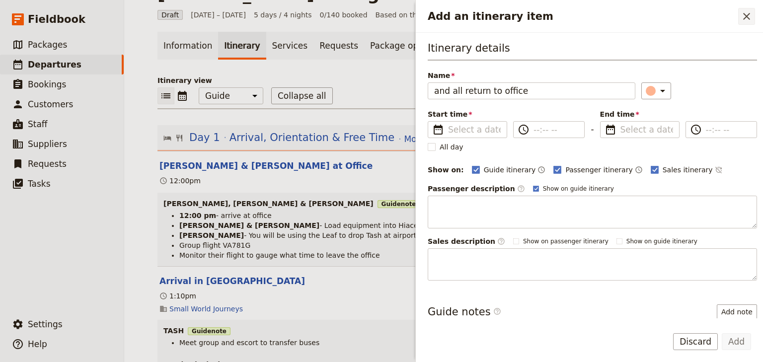
click at [745, 17] on icon "Close drawer" at bounding box center [746, 16] width 7 height 7
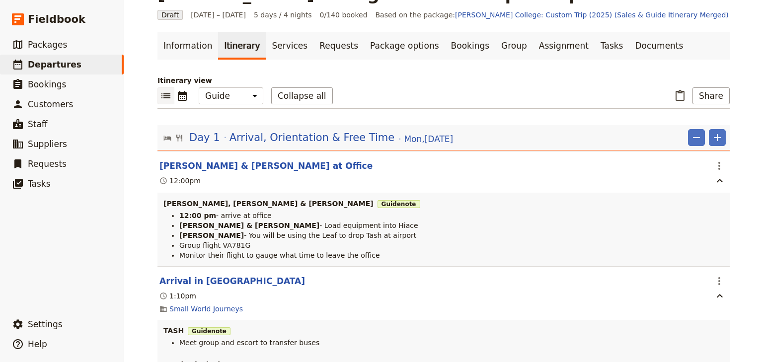
click at [300, 139] on span "Arrival, Orientation & Free Time" at bounding box center [312, 137] width 165 height 15
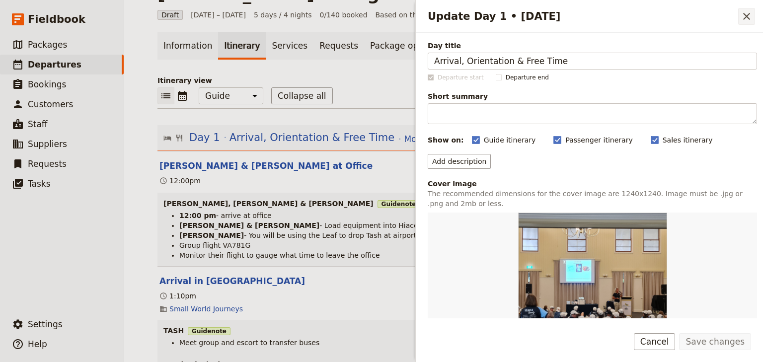
click at [743, 18] on icon "Close drawer" at bounding box center [747, 16] width 12 height 12
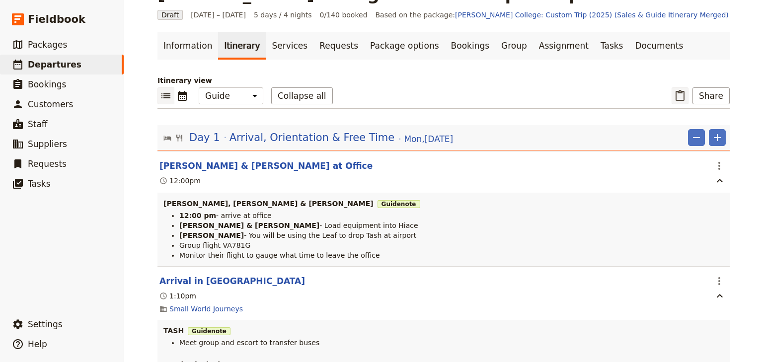
click at [679, 92] on icon "Paste itinerary item" at bounding box center [680, 95] width 9 height 11
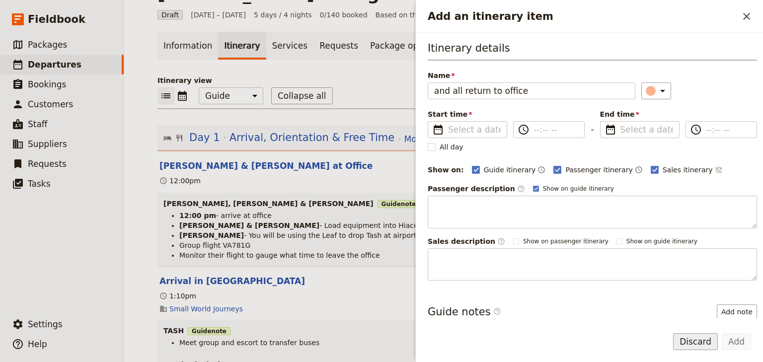
click at [703, 343] on button "Discard" at bounding box center [695, 341] width 45 height 17
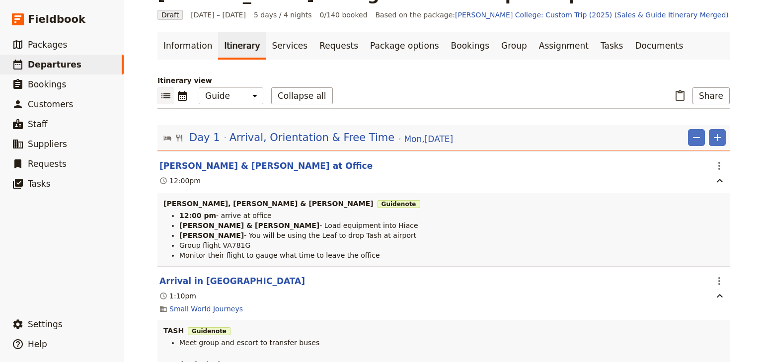
click at [382, 94] on div "​ ​ Office Guide Passenger Sales Collapse all ​ Share" at bounding box center [444, 98] width 573 height 22
click at [678, 96] on icon "Paste itinerary item" at bounding box center [680, 96] width 12 height 12
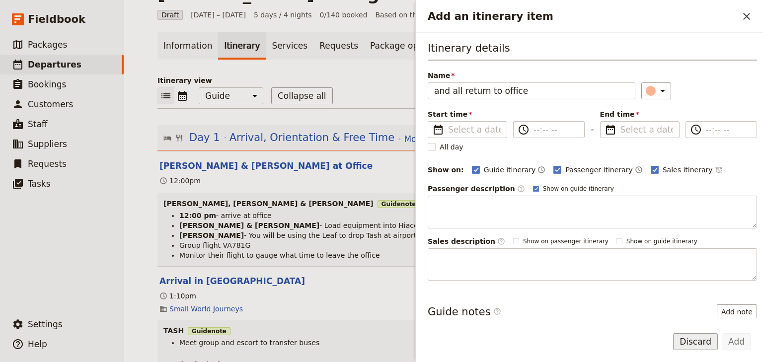
click at [694, 343] on button "Discard" at bounding box center [695, 341] width 45 height 17
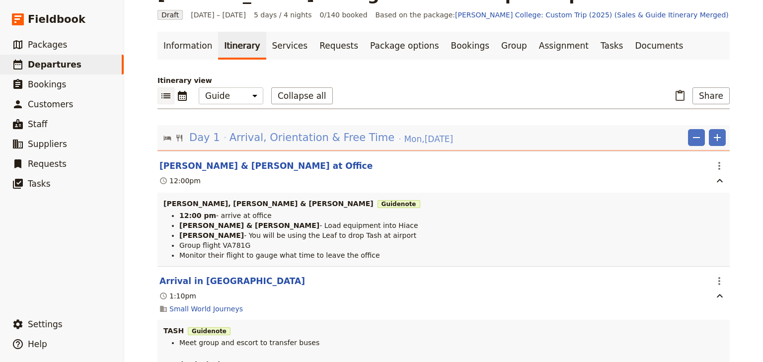
click at [205, 138] on span "Day 1" at bounding box center [204, 137] width 31 height 15
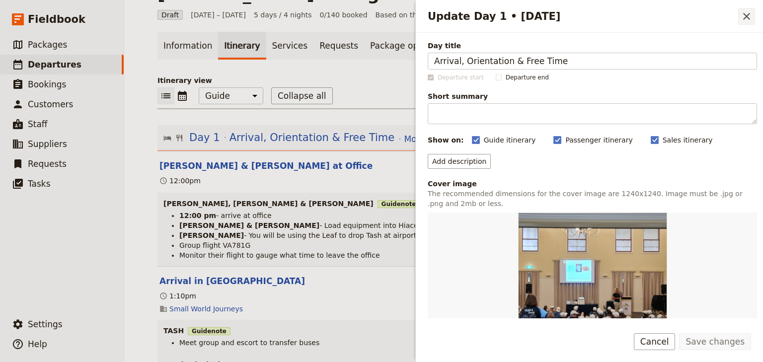
click at [747, 15] on icon "Close drawer" at bounding box center [746, 16] width 7 height 7
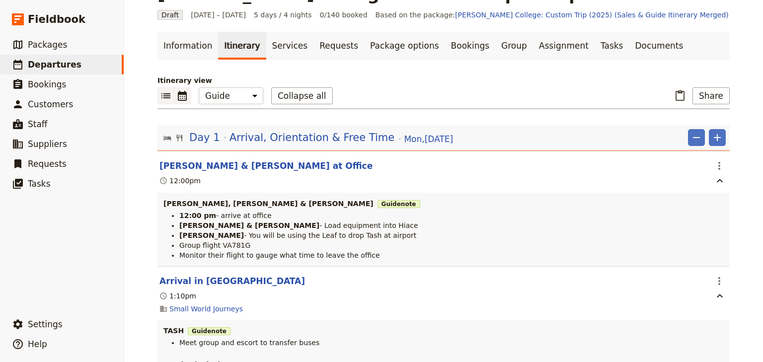
click at [178, 99] on icon "Calendar view" at bounding box center [182, 96] width 9 height 10
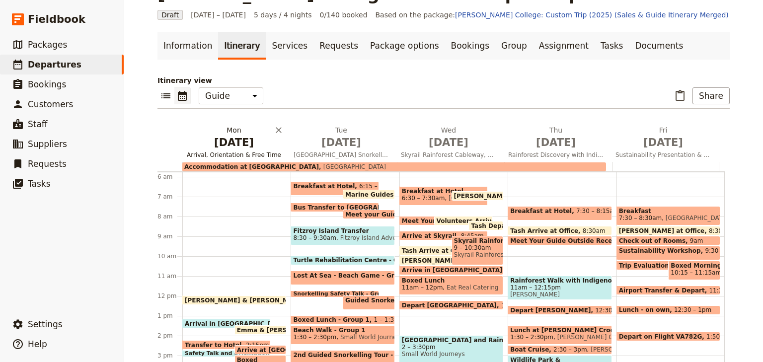
click at [231, 145] on span "Sep 1" at bounding box center [233, 142] width 95 height 15
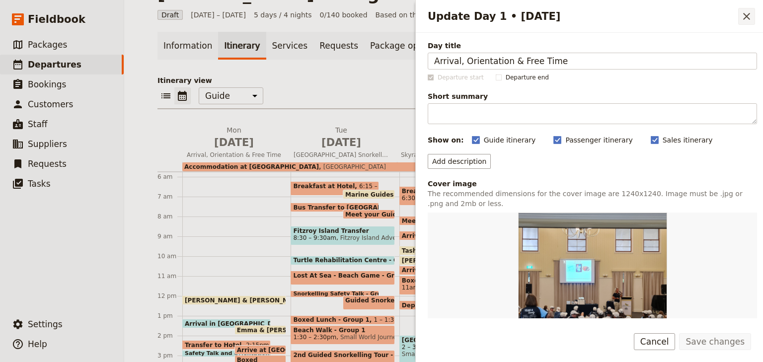
click at [749, 20] on icon "Close drawer" at bounding box center [747, 16] width 12 height 12
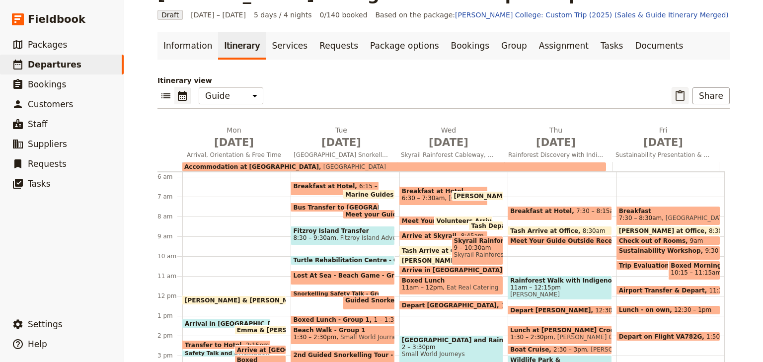
click at [679, 95] on icon "Paste itinerary item" at bounding box center [680, 96] width 12 height 12
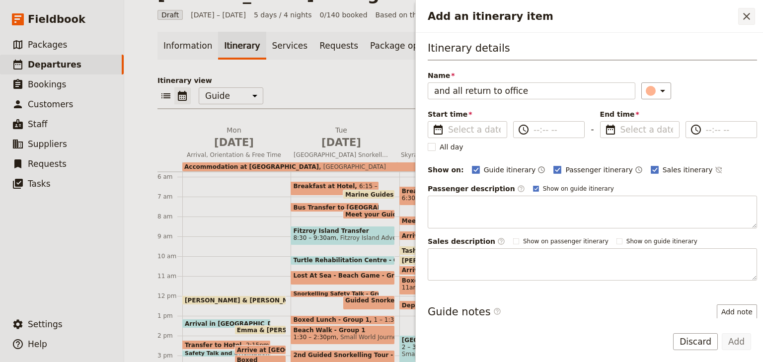
click at [751, 13] on icon "Close drawer" at bounding box center [747, 16] width 12 height 12
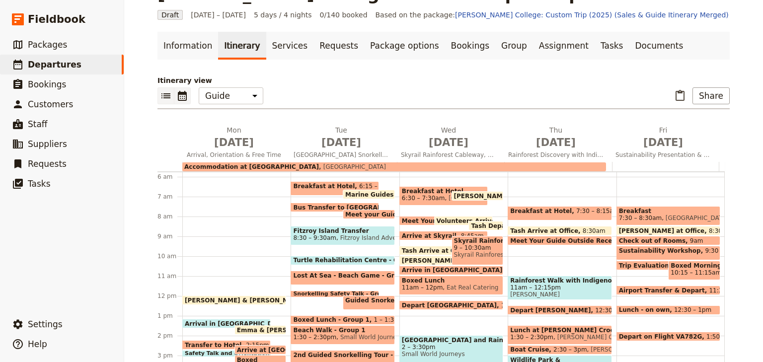
click at [164, 94] on icon "List view" at bounding box center [166, 95] width 9 height 5
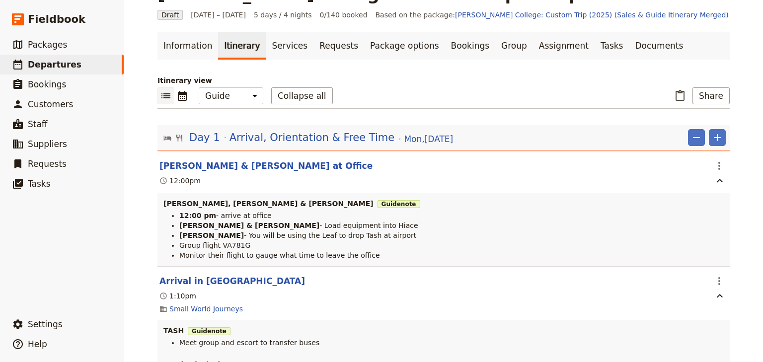
click at [420, 255] on li "Monitor their flight to gauge what time to leave the office" at bounding box center [451, 255] width 545 height 10
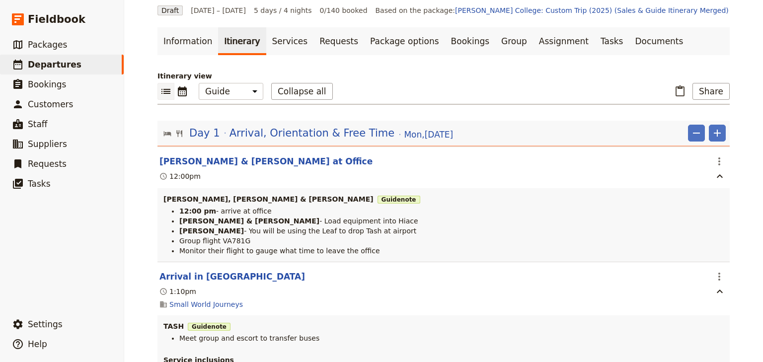
scroll to position [0, 0]
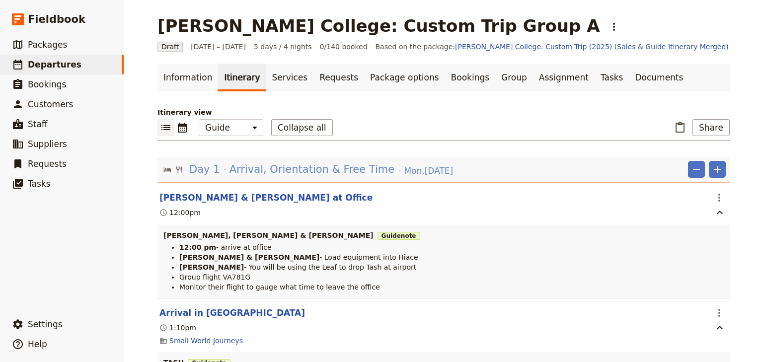
click at [230, 167] on span "Arrival, Orientation & Free Time" at bounding box center [312, 169] width 165 height 15
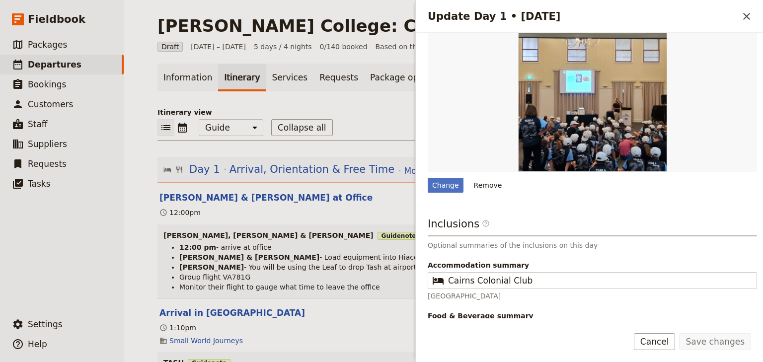
scroll to position [222, 0]
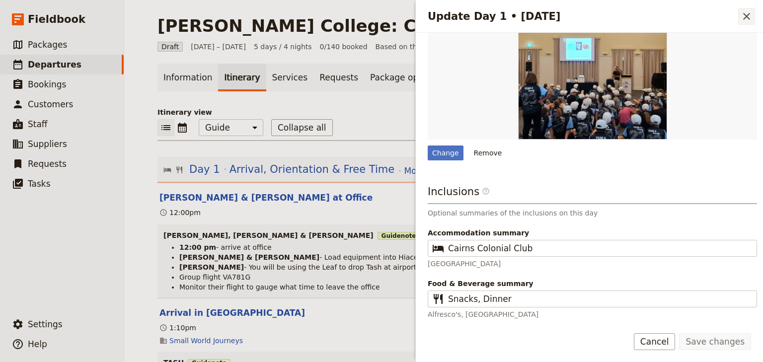
click at [748, 17] on icon "Close drawer" at bounding box center [746, 16] width 7 height 7
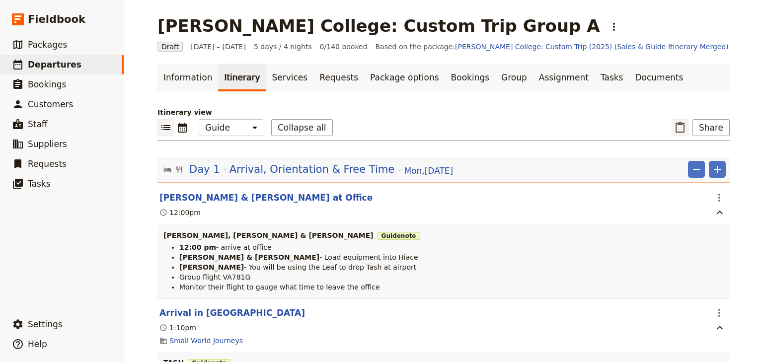
click at [679, 128] on icon "Paste itinerary item" at bounding box center [680, 128] width 12 height 12
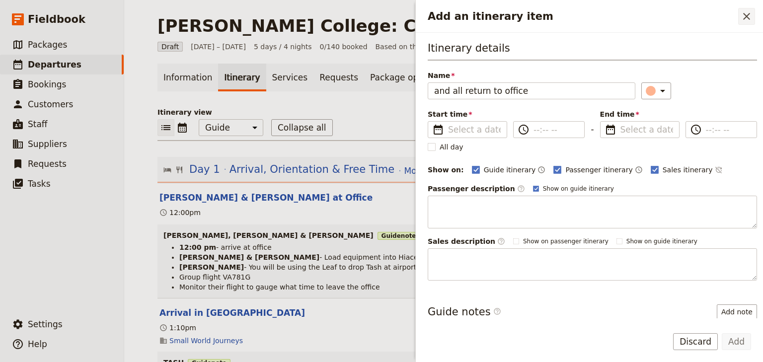
click at [741, 18] on icon "Close drawer" at bounding box center [747, 16] width 12 height 12
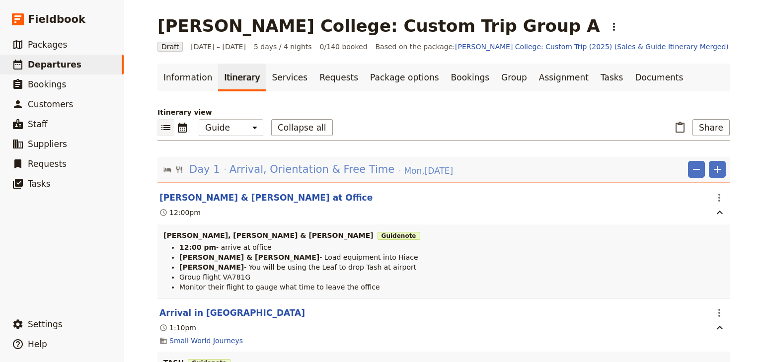
click at [198, 171] on span "Day 1" at bounding box center [204, 169] width 31 height 15
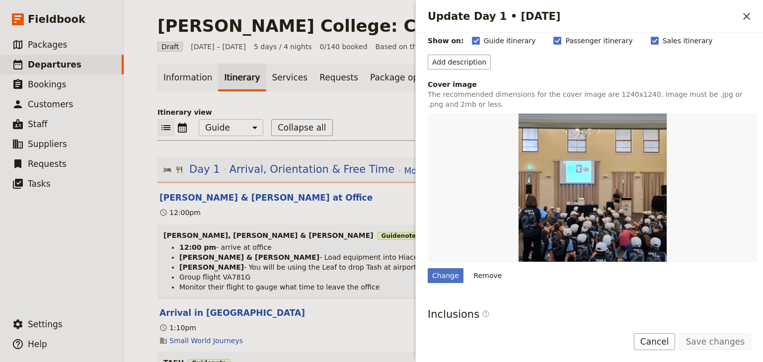
scroll to position [40, 0]
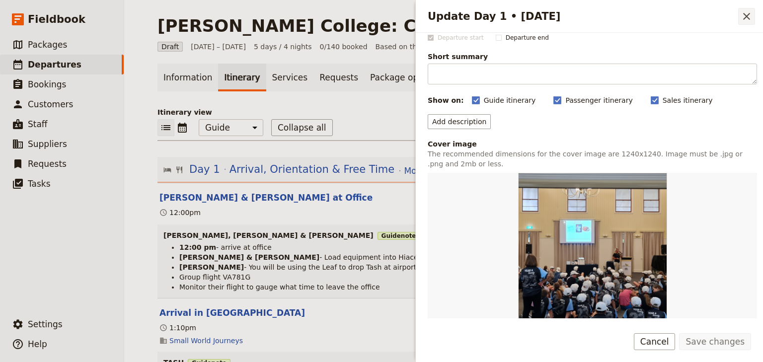
click at [750, 14] on icon "Close drawer" at bounding box center [747, 16] width 12 height 12
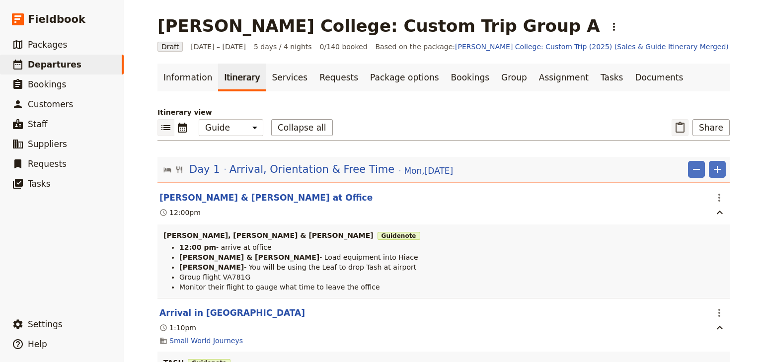
click at [679, 127] on icon "Paste itinerary item" at bounding box center [680, 128] width 12 height 12
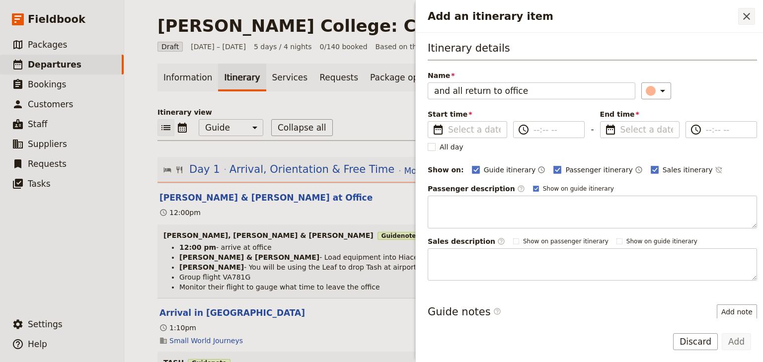
click at [740, 14] on button "​" at bounding box center [746, 16] width 17 height 17
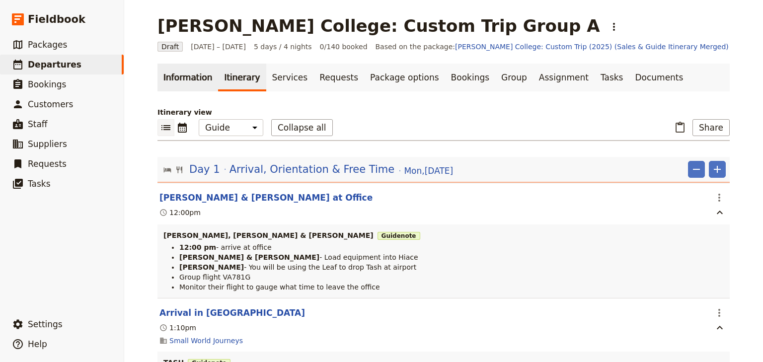
click at [179, 78] on link "Information" at bounding box center [188, 78] width 61 height 28
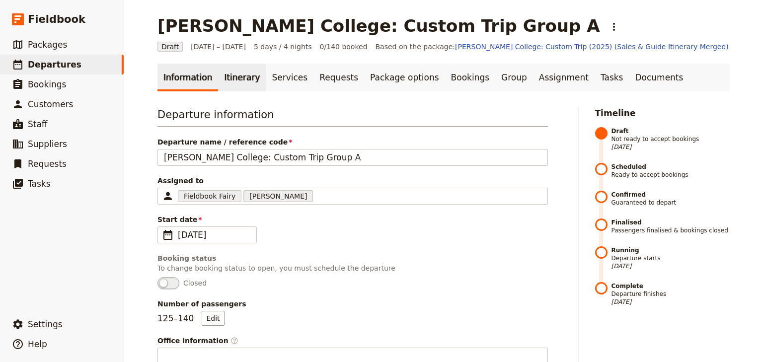
click at [241, 78] on link "Itinerary" at bounding box center [242, 78] width 48 height 28
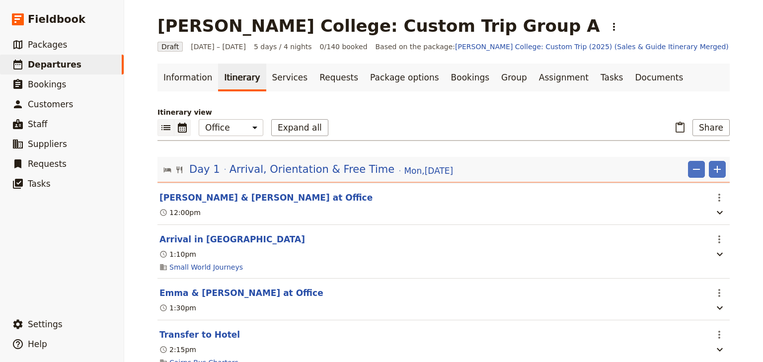
click at [181, 128] on icon "Calendar view" at bounding box center [182, 128] width 9 height 10
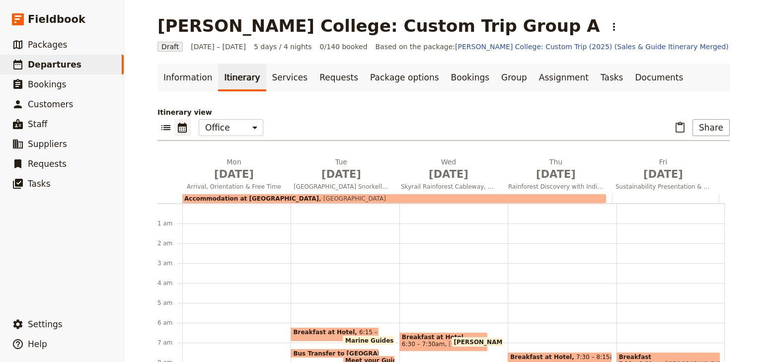
scroll to position [114, 0]
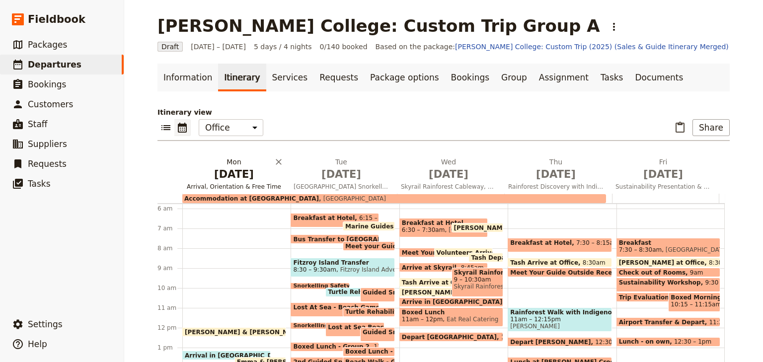
click at [232, 162] on h2 "Mon Sep 1 Arrival, Orientation & Free Time" at bounding box center [233, 169] width 95 height 25
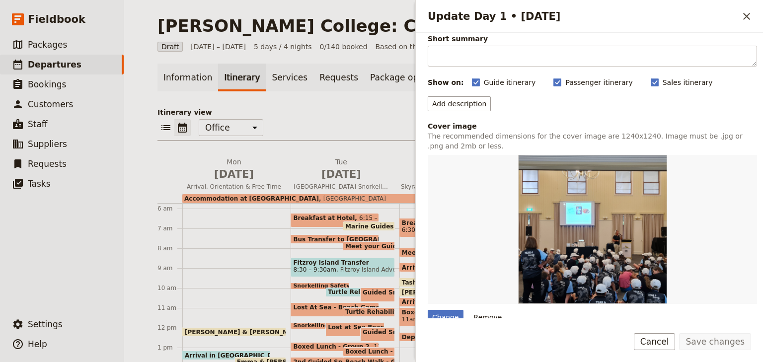
scroll to position [119, 0]
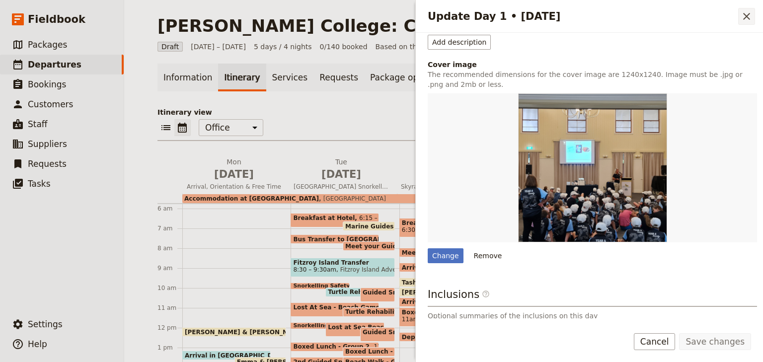
click at [745, 18] on icon "Close drawer" at bounding box center [747, 16] width 12 height 12
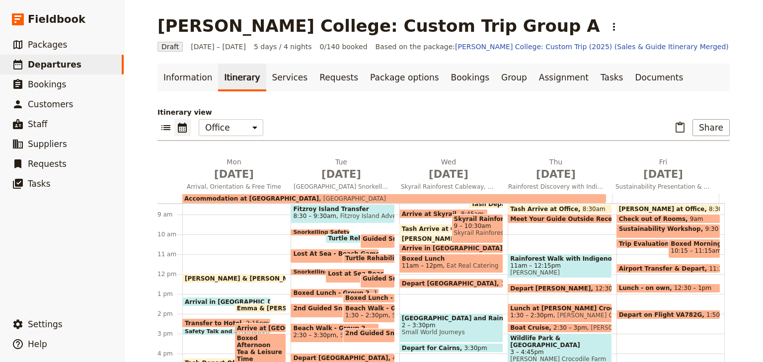
scroll to position [235, 0]
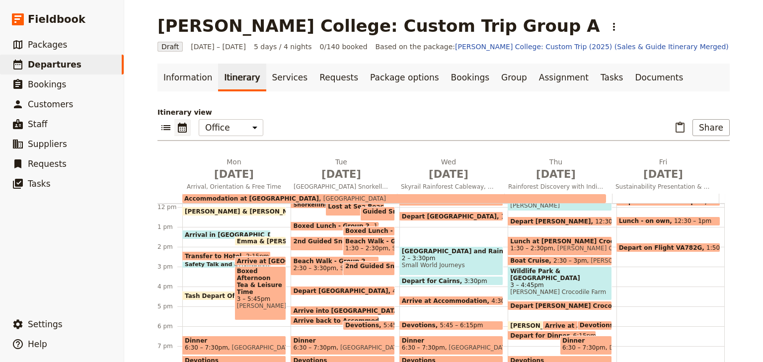
click at [215, 210] on span "Tash, Emma & Eva Arrive at Office" at bounding box center [262, 211] width 155 height 6
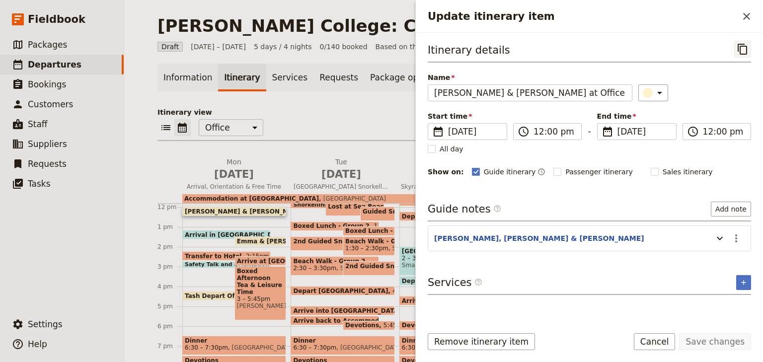
click at [743, 47] on icon "Copy itinerary item" at bounding box center [743, 49] width 12 height 12
click at [748, 18] on icon "Close drawer" at bounding box center [746, 16] width 7 height 7
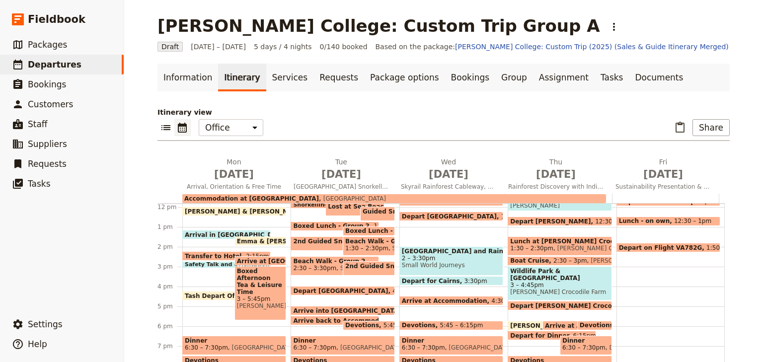
click at [176, 128] on icon "Calendar view" at bounding box center [182, 128] width 12 height 12
click at [162, 128] on icon "List view" at bounding box center [166, 127] width 9 height 5
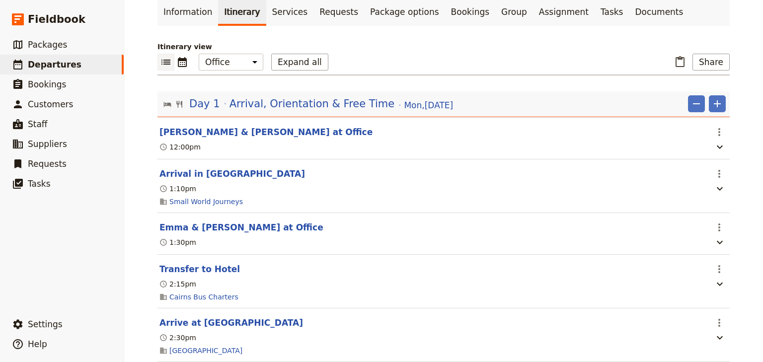
scroll to position [80, 0]
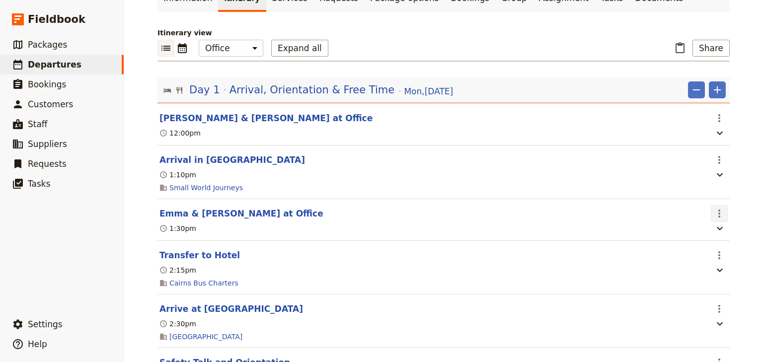
click at [716, 215] on icon "Actions" at bounding box center [720, 214] width 12 height 12
click at [656, 236] on span "Edit this itinerary item" at bounding box center [670, 236] width 78 height 10
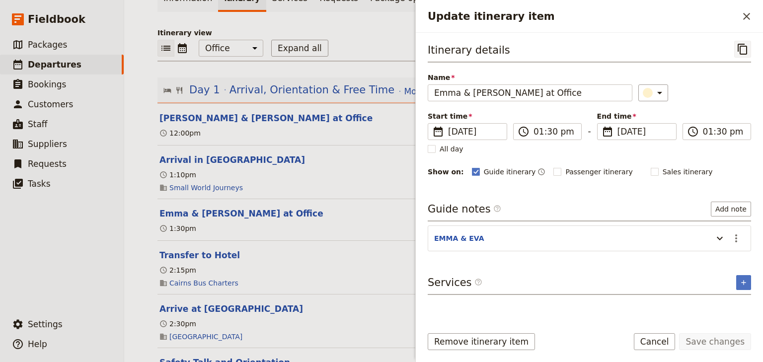
click at [743, 50] on icon "Copy itinerary item" at bounding box center [743, 49] width 12 height 12
click at [745, 18] on icon "Close drawer" at bounding box center [746, 16] width 7 height 7
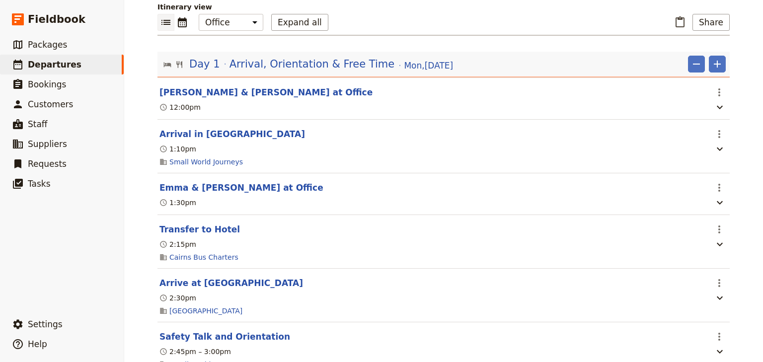
scroll to position [119, 0]
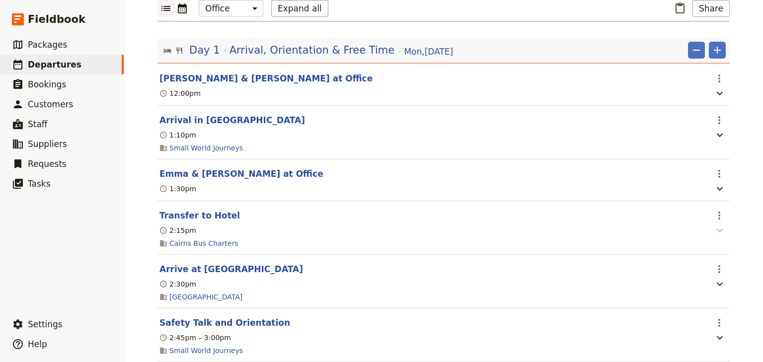
click at [717, 233] on icon "button" at bounding box center [720, 231] width 12 height 12
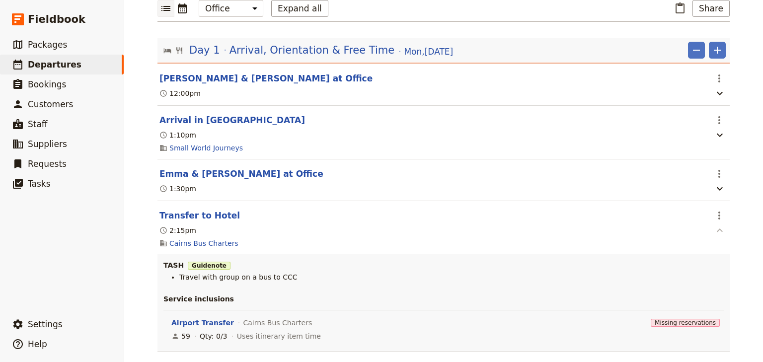
click at [717, 233] on icon "button" at bounding box center [720, 231] width 12 height 12
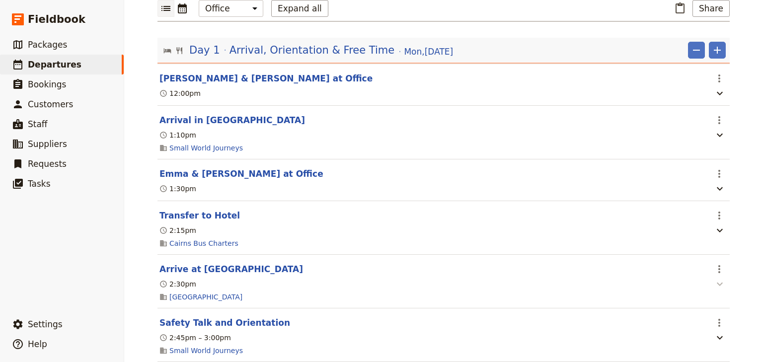
click at [716, 288] on icon "button" at bounding box center [720, 284] width 12 height 12
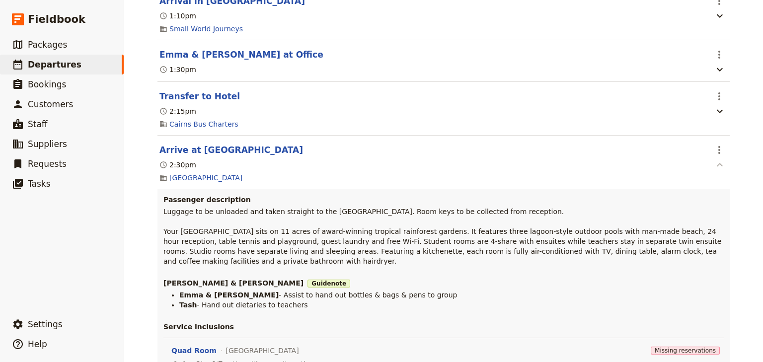
scroll to position [278, 0]
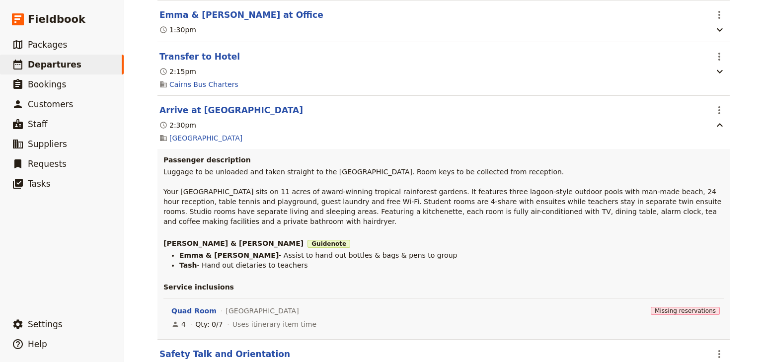
click at [303, 263] on div "Passenger description Luggage to be unloaded and taken straight to the Homestea…" at bounding box center [444, 244] width 573 height 190
drag, startPoint x: 295, startPoint y: 258, endPoint x: 177, endPoint y: 251, distance: 118.0
click at [177, 251] on ul "Emma & Eva - Assist to hand out bottles & bags & pens to group Tash - Hand out …" at bounding box center [444, 260] width 561 height 20
copy ul "Emma & Eva - Assist to hand out bottles & bags & pens to group Tash - Hand out …"
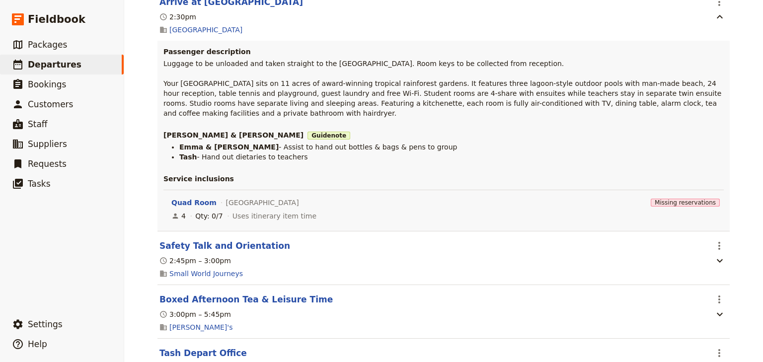
scroll to position [398, 0]
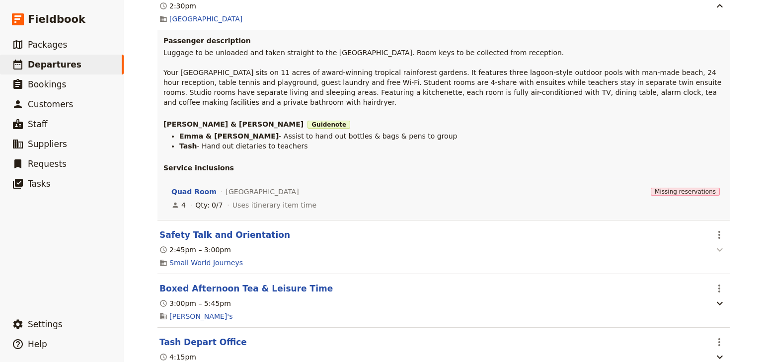
click at [714, 244] on icon "button" at bounding box center [720, 250] width 12 height 12
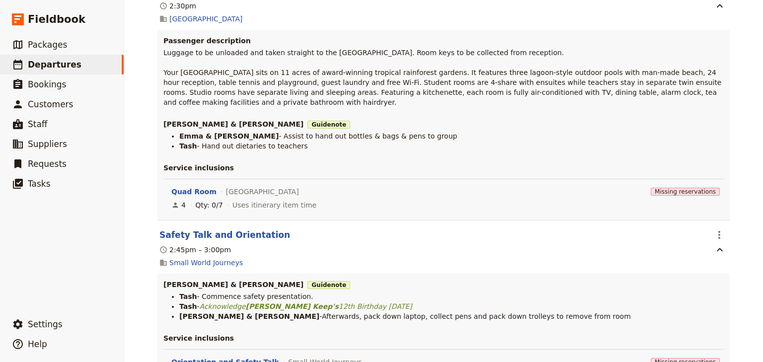
drag, startPoint x: 514, startPoint y: 311, endPoint x: 177, endPoint y: 292, distance: 337.5
click at [177, 292] on ul "Tash - Commence safety presentation. Tash - Acknowledge [PERSON_NAME] Keep's 12…" at bounding box center [444, 307] width 561 height 30
copy ul "Tash - Commence safety presentation. Tash - Acknowledge [PERSON_NAME] Keep's 12…"
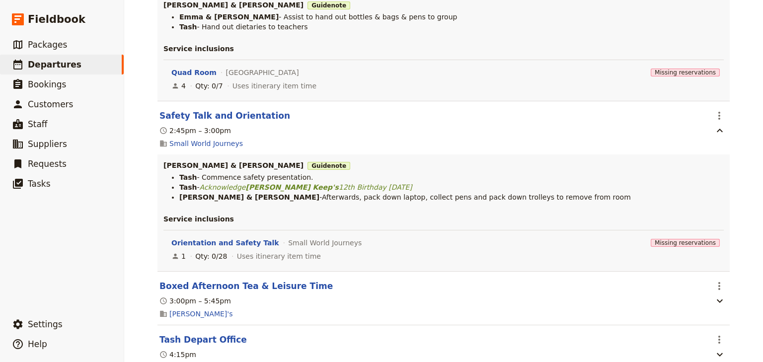
scroll to position [557, 0]
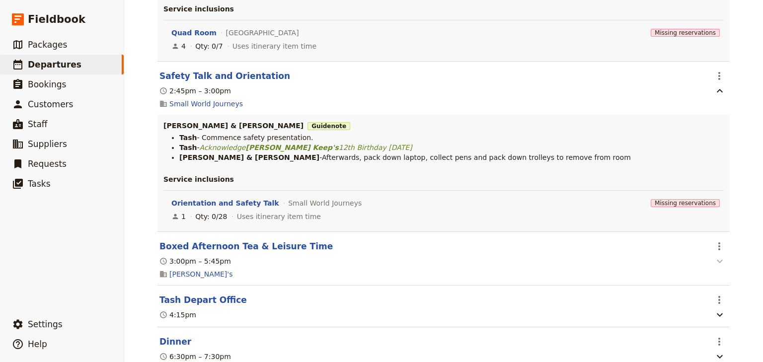
click at [719, 256] on icon "button" at bounding box center [720, 261] width 12 height 12
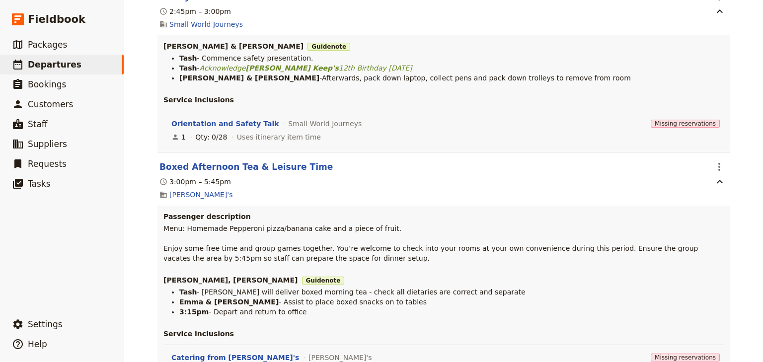
scroll to position [716, 0]
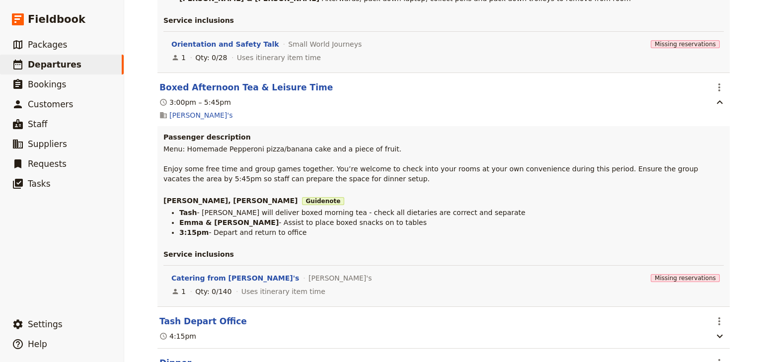
drag, startPoint x: 293, startPoint y: 228, endPoint x: 174, endPoint y: 209, distance: 120.3
click at [174, 209] on ul "Tash - Alfresco will deliver boxed morning tea - check all dietaries are correc…" at bounding box center [444, 223] width 561 height 30
copy ul "Tash - Alfresco will deliver boxed morning tea - check all dietaries are correc…"
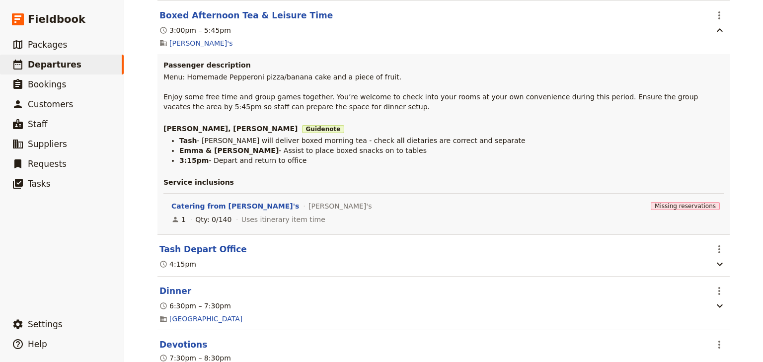
scroll to position [795, 0]
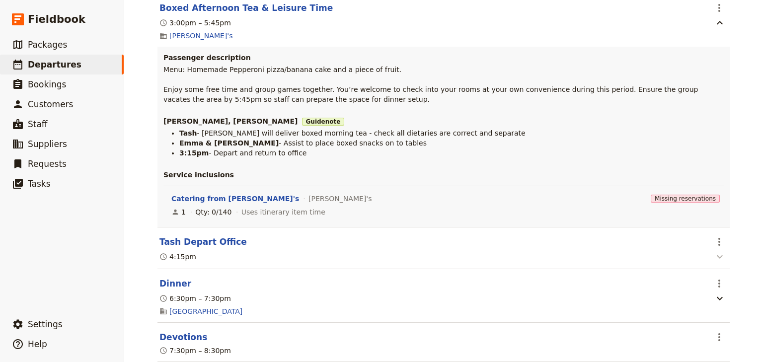
click at [718, 255] on icon "button" at bounding box center [720, 256] width 6 height 3
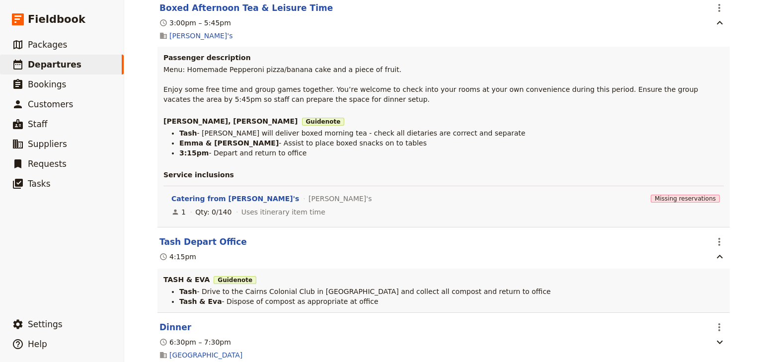
drag, startPoint x: 372, startPoint y: 299, endPoint x: 175, endPoint y: 287, distance: 197.7
click at [175, 287] on ul "Tash - Drive to the Cairns Colonial Club in Hiace and collect all compost and r…" at bounding box center [444, 297] width 561 height 20
copy ul "Tash - Drive to the Cairns Colonial Club in Hiace and collect all compost and r…"
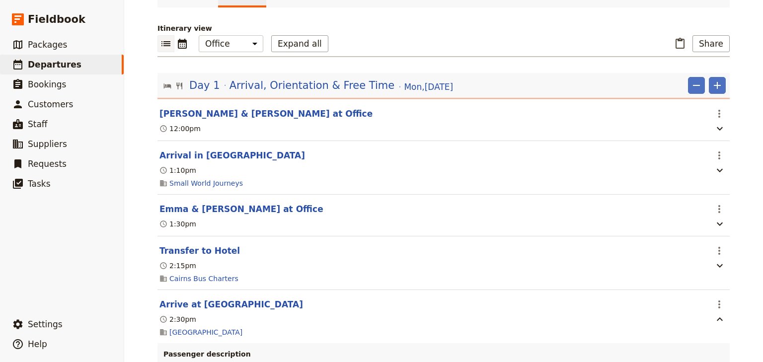
scroll to position [0, 0]
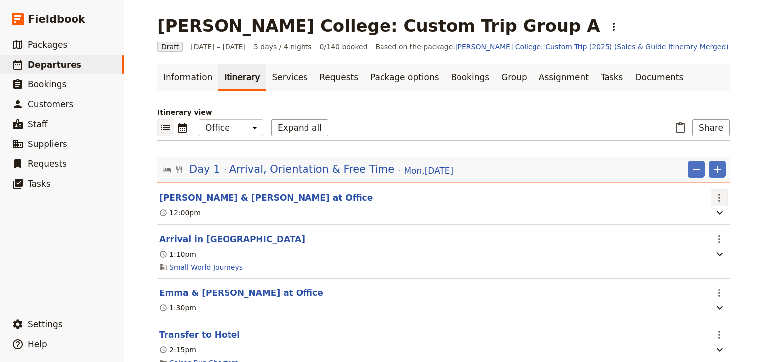
click at [719, 197] on icon "Actions" at bounding box center [720, 198] width 2 height 8
click at [700, 217] on span "Edit this itinerary item" at bounding box center [670, 219] width 78 height 10
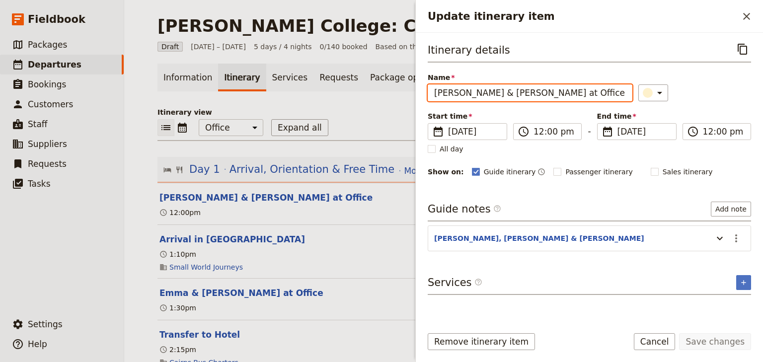
click at [489, 91] on input "Tash, Emma & Eva Arrive at Office" at bounding box center [530, 92] width 205 height 17
type input "[PERSON_NAME], [PERSON_NAME], [PERSON_NAME] at Office"
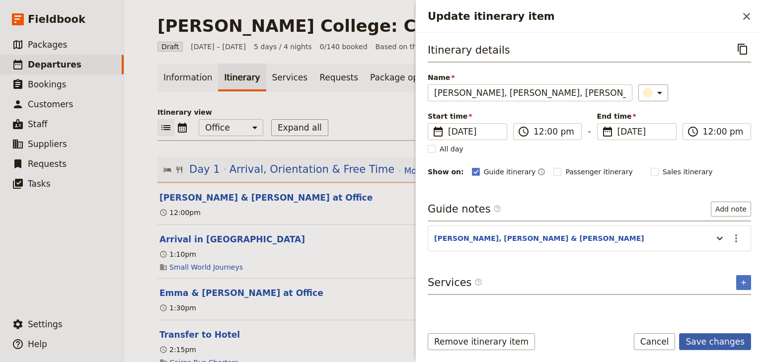
click at [706, 341] on button "Save changes" at bounding box center [715, 341] width 72 height 17
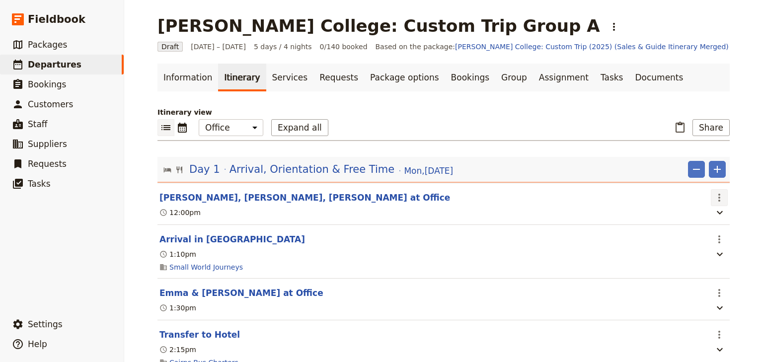
click at [719, 197] on icon "Actions" at bounding box center [720, 198] width 2 height 8
click at [709, 219] on span "Edit this itinerary item" at bounding box center [670, 219] width 78 height 10
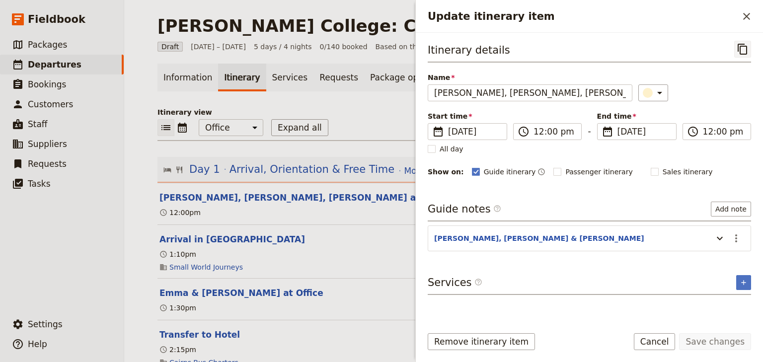
click at [744, 47] on icon "Copy itinerary item" at bounding box center [743, 49] width 12 height 12
click at [747, 16] on icon "Close drawer" at bounding box center [746, 16] width 7 height 7
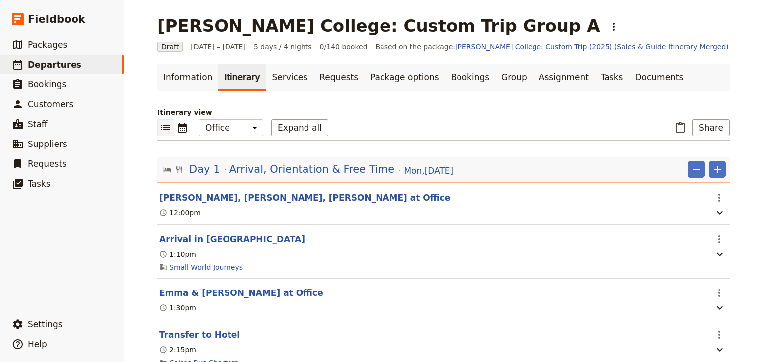
scroll to position [40, 0]
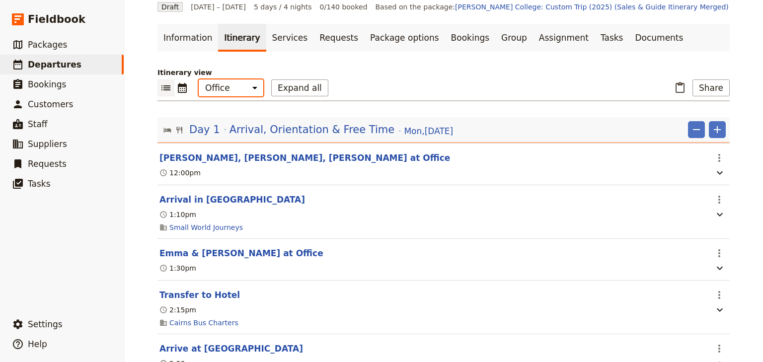
click at [244, 87] on select "Office Guide Passenger Sales" at bounding box center [231, 88] width 65 height 17
select select "STAFF"
click at [199, 80] on select "Office Guide Passenger Sales" at bounding box center [231, 88] width 65 height 17
click at [290, 88] on button "Expand all" at bounding box center [299, 88] width 57 height 17
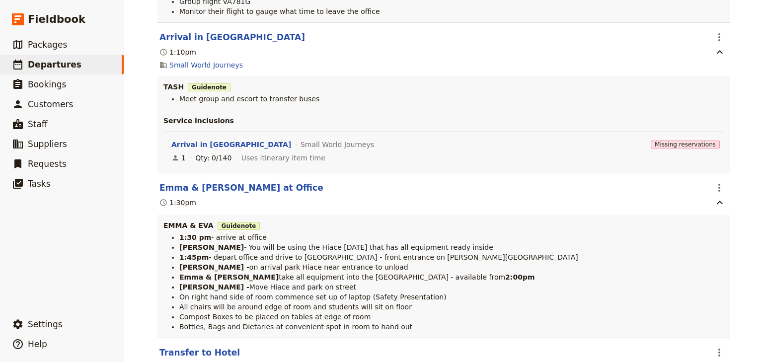
scroll to position [278, 0]
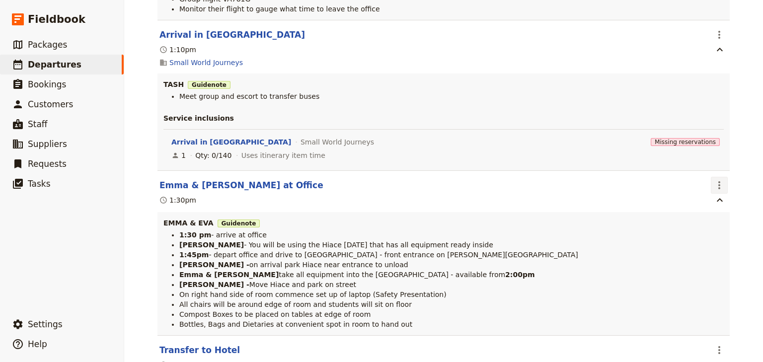
click at [719, 187] on icon "Actions" at bounding box center [720, 185] width 12 height 12
click at [712, 207] on span "Edit this itinerary item" at bounding box center [674, 207] width 87 height 10
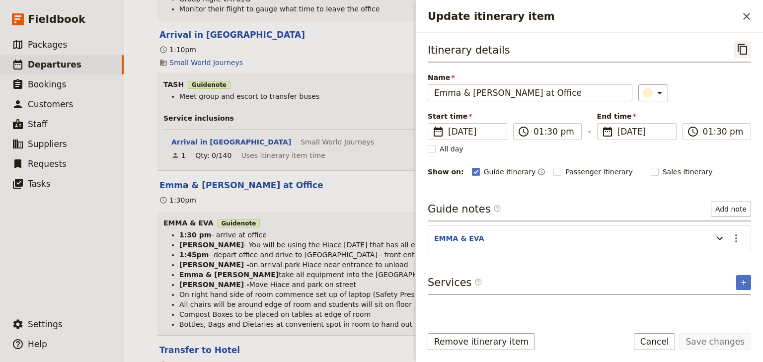
click at [749, 49] on button "​" at bounding box center [743, 49] width 17 height 17
click at [749, 18] on icon "Close drawer" at bounding box center [746, 16] width 7 height 7
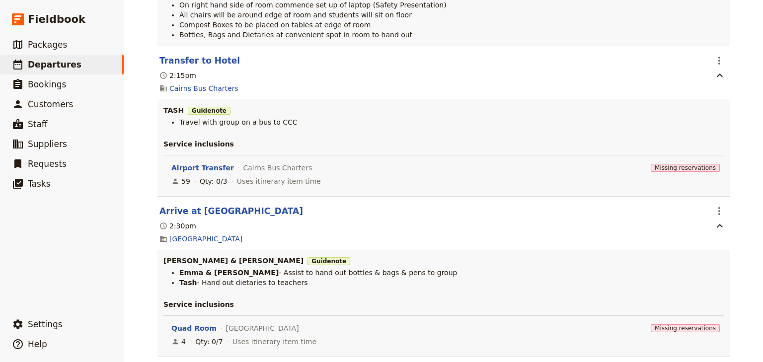
scroll to position [596, 0]
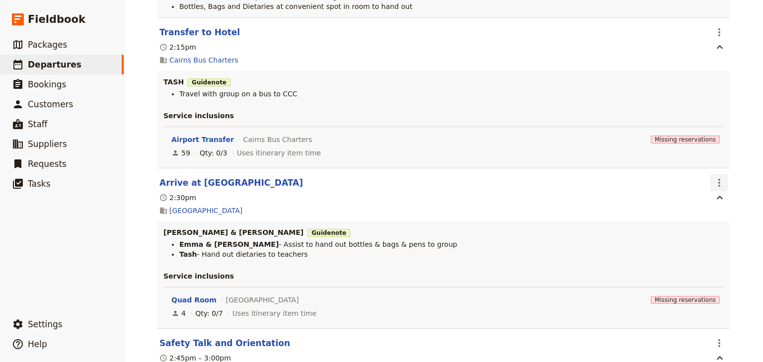
click at [714, 183] on icon "Actions" at bounding box center [720, 183] width 12 height 12
click at [701, 203] on span "Edit this itinerary item" at bounding box center [670, 206] width 78 height 10
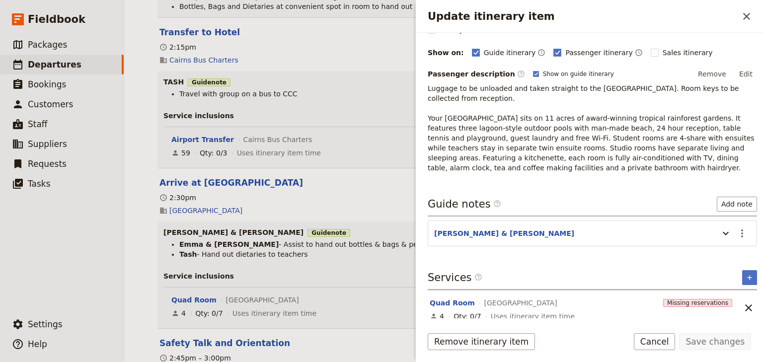
scroll to position [124, 0]
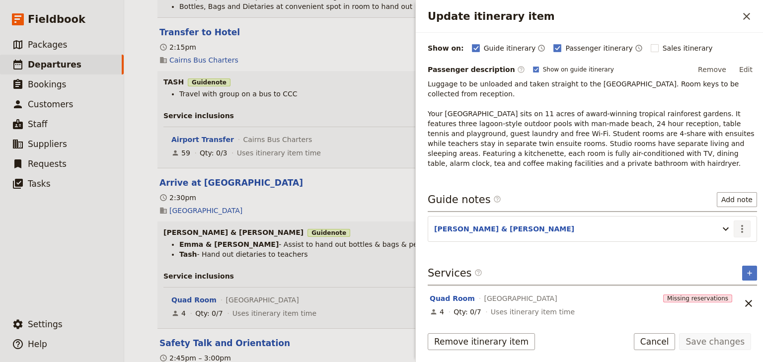
click at [741, 226] on icon "Actions" at bounding box center [742, 229] width 2 height 8
click at [712, 249] on span "Edit note" at bounding box center [707, 249] width 31 height 10
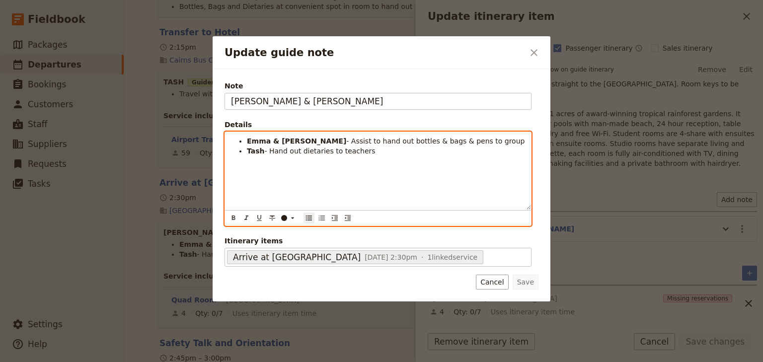
drag, startPoint x: 363, startPoint y: 153, endPoint x: 246, endPoint y: 138, distance: 117.3
click at [246, 138] on ul "Emma & Eva - Assist to hand out bottles & bags & pens to group Tash - Hand out …" at bounding box center [378, 146] width 294 height 20
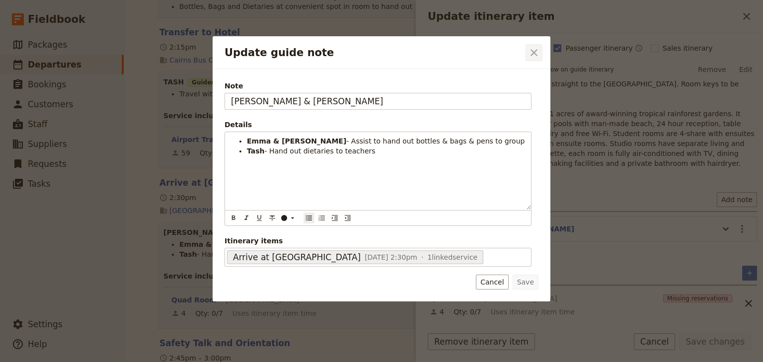
click at [531, 53] on icon "Close dialog" at bounding box center [534, 53] width 12 height 12
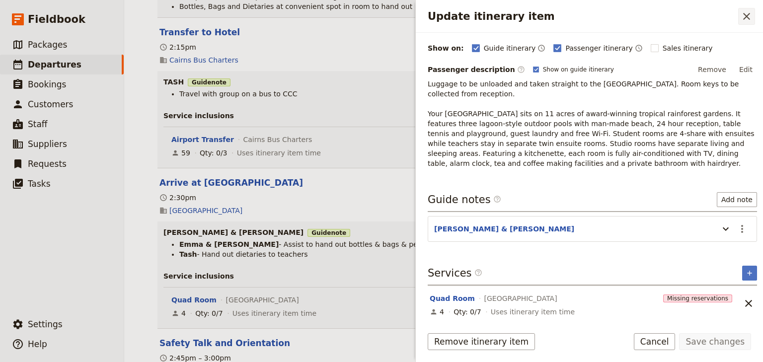
click at [745, 16] on icon "Close drawer" at bounding box center [747, 16] width 12 height 12
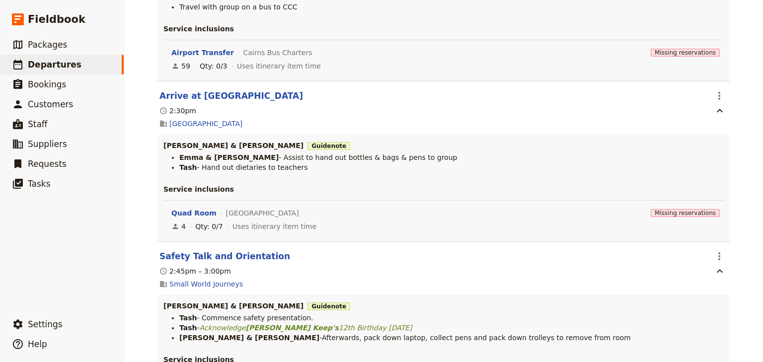
scroll to position [716, 0]
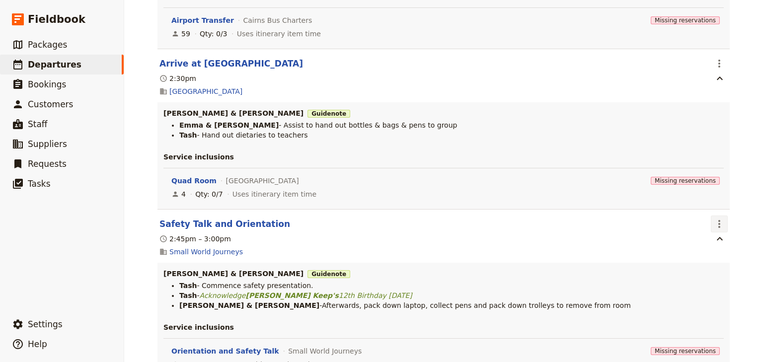
click at [717, 228] on icon "Actions" at bounding box center [720, 224] width 12 height 12
click at [709, 246] on span "Edit this itinerary item" at bounding box center [670, 248] width 78 height 10
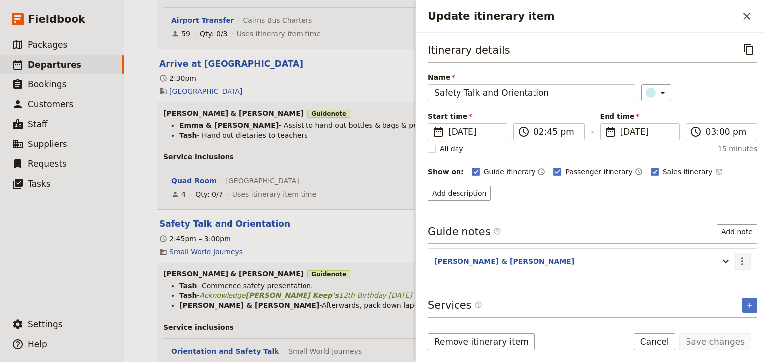
click at [741, 259] on icon "Actions" at bounding box center [742, 261] width 2 height 8
click at [724, 280] on span "Edit note" at bounding box center [707, 281] width 31 height 10
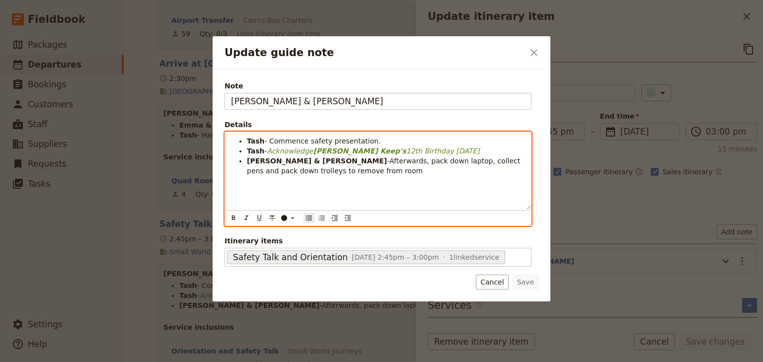
drag, startPoint x: 311, startPoint y: 172, endPoint x: 246, endPoint y: 139, distance: 72.2
click at [246, 139] on ul "Tash - Commence safety presentation. Tash - Acknowledge [PERSON_NAME] Keep's 12…" at bounding box center [378, 156] width 294 height 40
copy ul "Tash - Commence safety presentation. Tash - Acknowledge [PERSON_NAME] Keep's 12…"
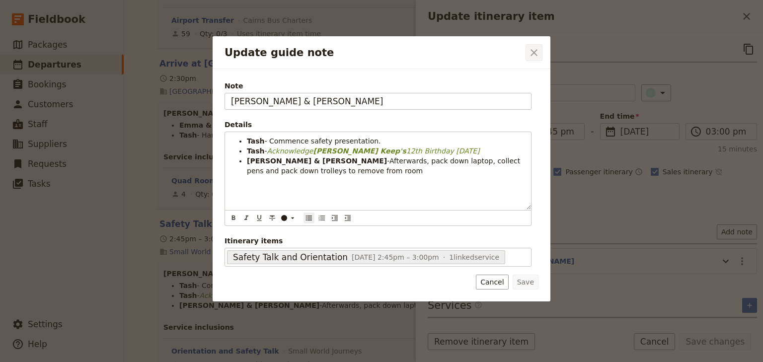
click at [533, 55] on icon "Close dialog" at bounding box center [534, 53] width 12 height 12
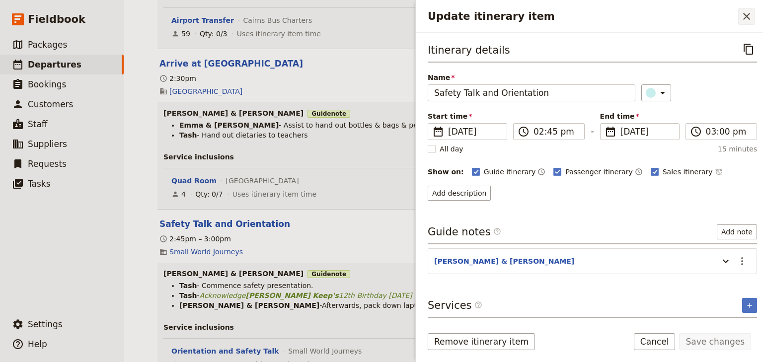
click at [750, 18] on icon "Close drawer" at bounding box center [747, 16] width 12 height 12
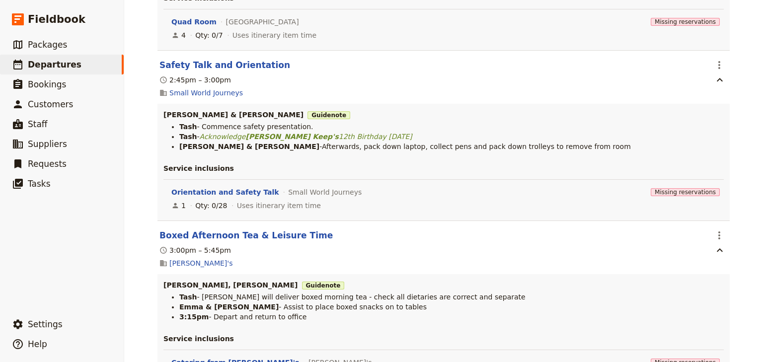
scroll to position [914, 0]
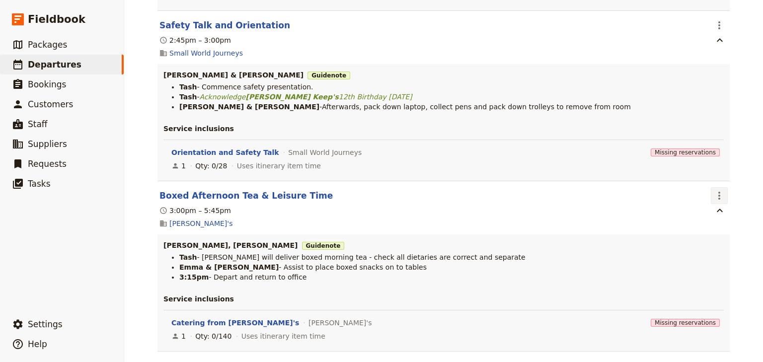
click at [718, 201] on icon "Actions" at bounding box center [720, 196] width 12 height 12
click at [709, 217] on span "Edit this itinerary item" at bounding box center [670, 220] width 78 height 10
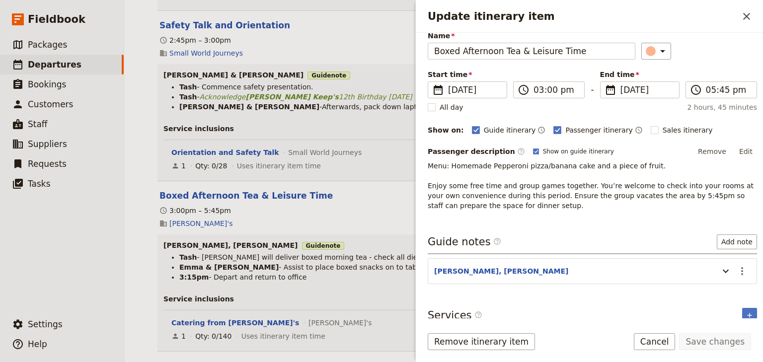
scroll to position [80, 0]
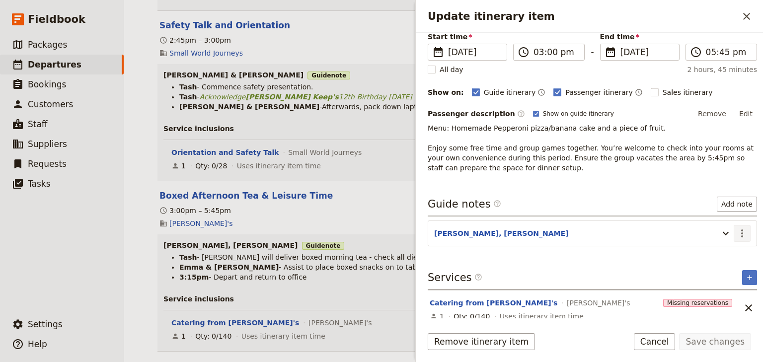
click at [737, 233] on icon "Actions" at bounding box center [743, 234] width 12 height 12
click at [714, 257] on span "Edit note" at bounding box center [707, 253] width 31 height 10
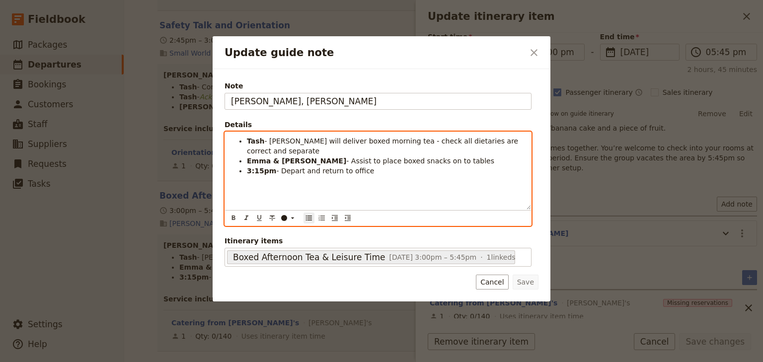
drag, startPoint x: 365, startPoint y: 159, endPoint x: 244, endPoint y: 141, distance: 122.6
click at [244, 141] on ul "Tash - Alfresco will deliver boxed morning tea - check all dietaries are correc…" at bounding box center [378, 156] width 294 height 40
copy ul "Tash - Alfresco will deliver boxed morning tea - check all dietaries are correc…"
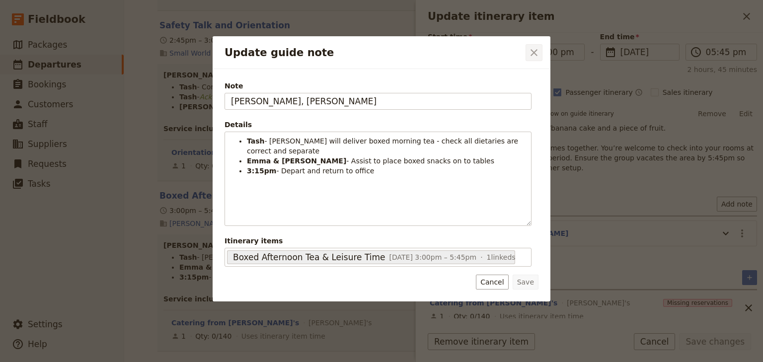
click at [535, 56] on icon "Close dialog" at bounding box center [534, 53] width 12 height 12
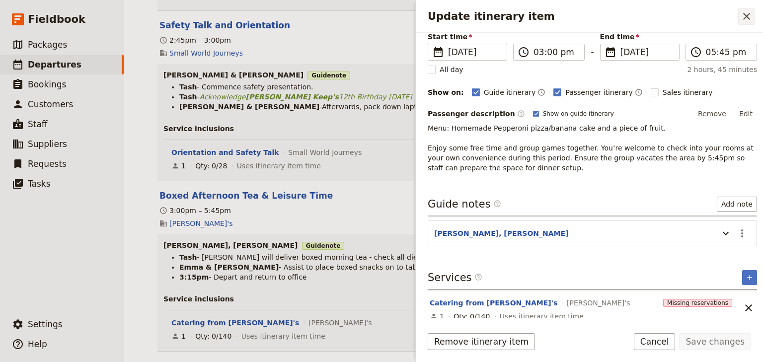
drag, startPoint x: 754, startPoint y: 14, endPoint x: 714, endPoint y: 36, distance: 45.8
click at [753, 14] on button "​" at bounding box center [746, 16] width 17 height 17
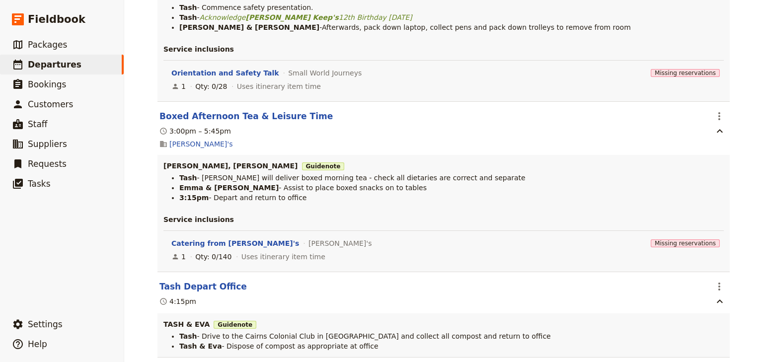
scroll to position [1113, 0]
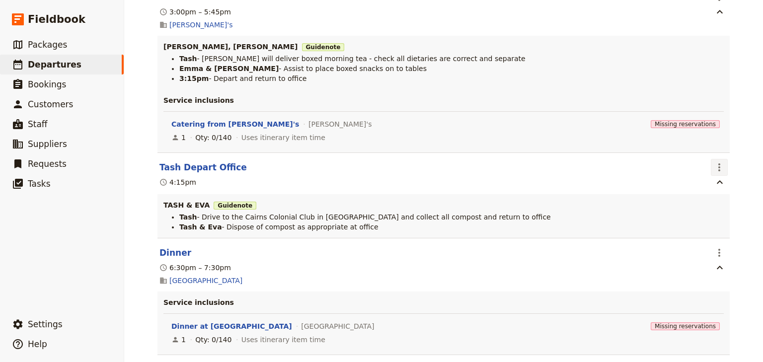
click at [720, 172] on icon "Actions" at bounding box center [720, 168] width 12 height 12
click at [691, 191] on span "Edit this itinerary item" at bounding box center [670, 192] width 78 height 10
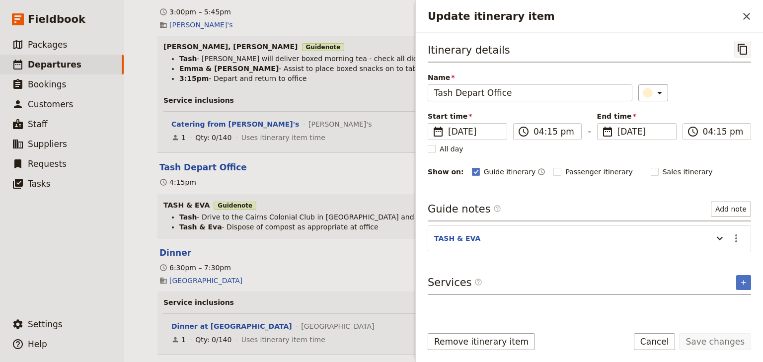
click at [741, 49] on icon "Copy itinerary item" at bounding box center [743, 49] width 12 height 12
drag, startPoint x: 747, startPoint y: 14, endPoint x: 718, endPoint y: 12, distance: 29.9
click at [747, 14] on icon "Close drawer" at bounding box center [747, 16] width 12 height 12
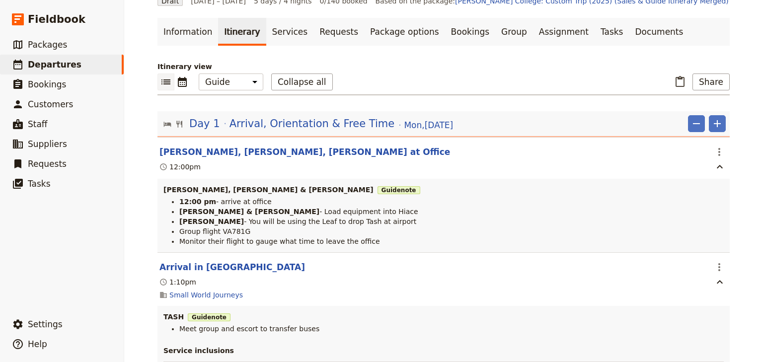
scroll to position [0, 0]
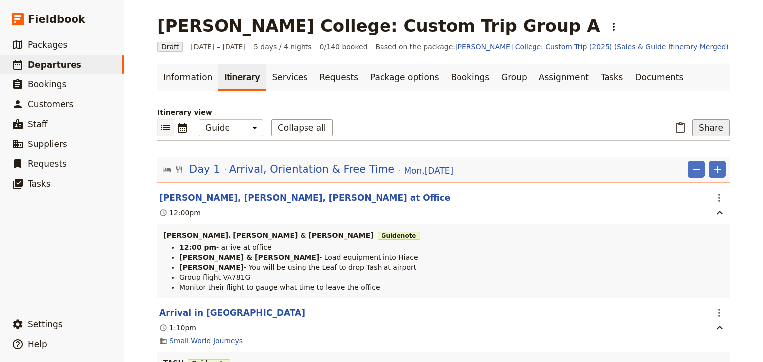
click at [707, 127] on button "Share" at bounding box center [711, 127] width 37 height 17
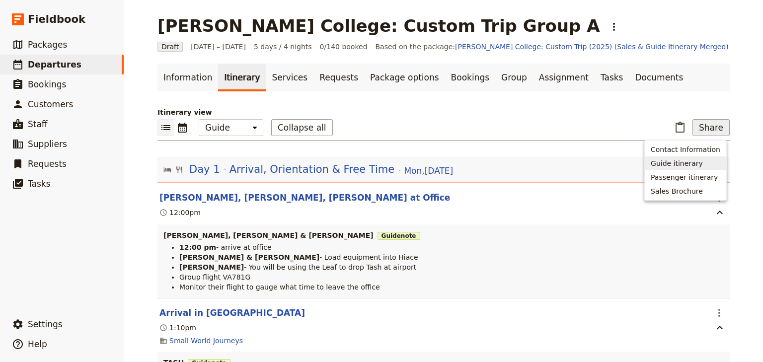
click at [681, 163] on span "Guide itinerary" at bounding box center [677, 164] width 52 height 10
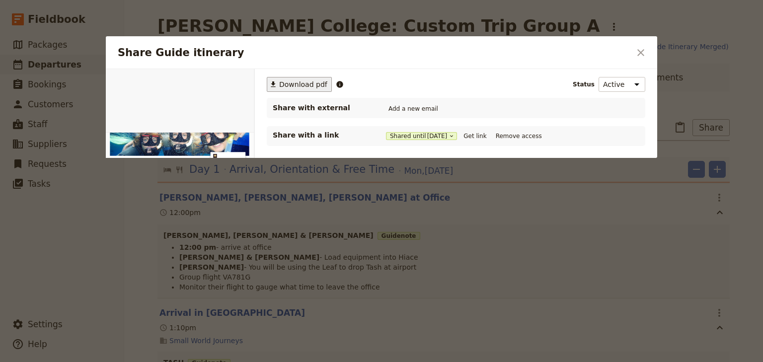
click at [306, 84] on span "Download pdf" at bounding box center [303, 85] width 48 height 10
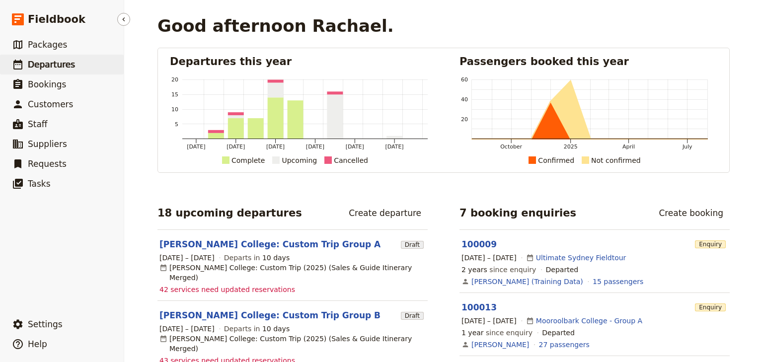
click at [65, 62] on span "Departures" at bounding box center [51, 65] width 47 height 10
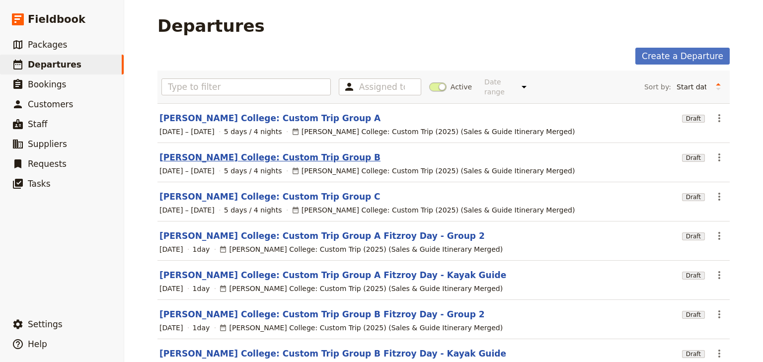
click at [195, 152] on link "[PERSON_NAME] College: Custom Trip Group B" at bounding box center [270, 158] width 221 height 12
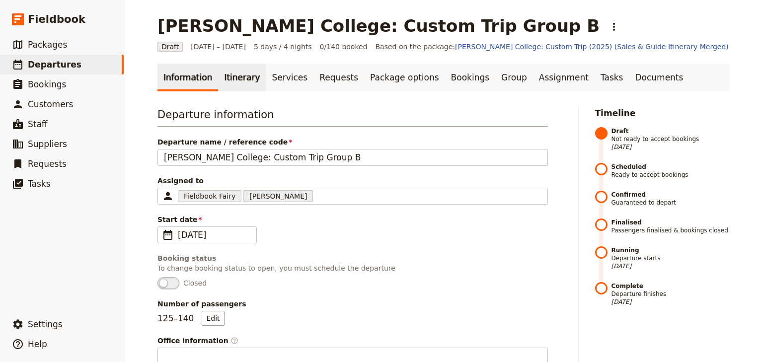
click at [221, 77] on link "Itinerary" at bounding box center [242, 78] width 48 height 28
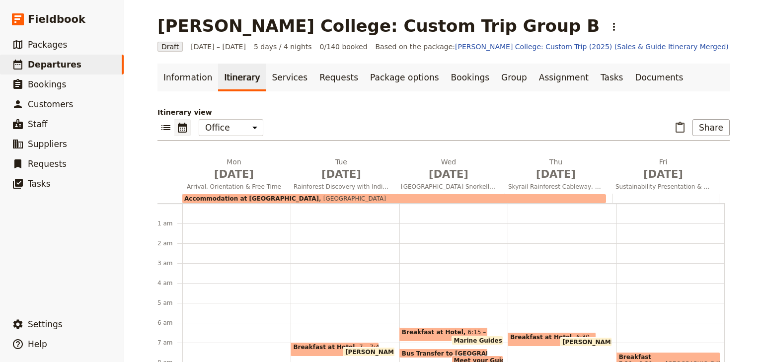
scroll to position [114, 0]
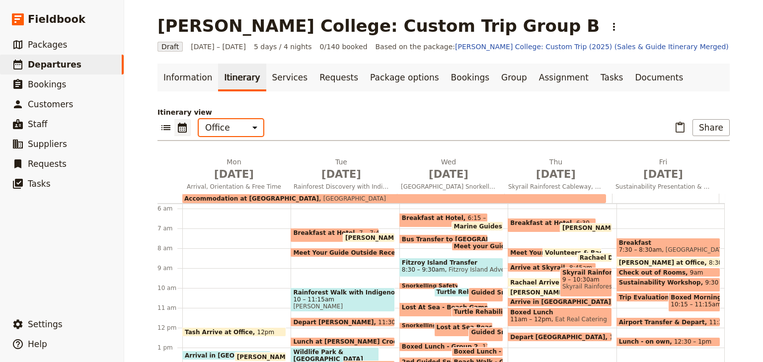
click at [220, 130] on select "Office Guide Passenger Sales" at bounding box center [231, 127] width 65 height 17
select select "STAFF"
click at [199, 119] on select "Office Guide Passenger Sales" at bounding box center [231, 127] width 65 height 17
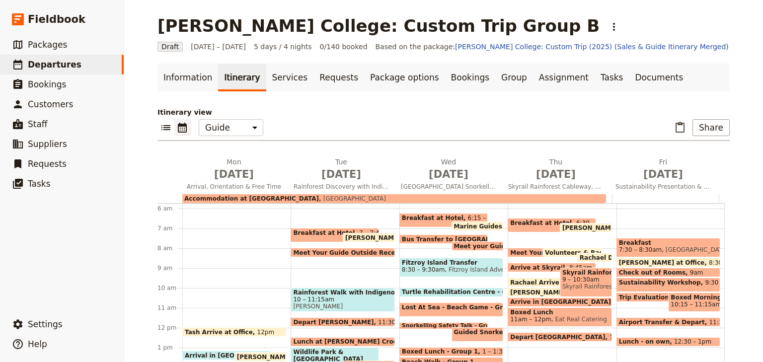
click at [180, 129] on icon "Calendar view" at bounding box center [182, 128] width 12 height 12
click at [160, 129] on icon "List view" at bounding box center [166, 128] width 12 height 12
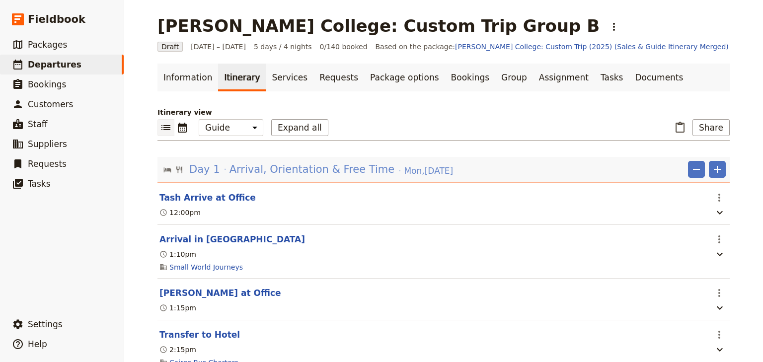
click at [316, 175] on span "Arrival, Orientation & Free Time" at bounding box center [312, 169] width 165 height 15
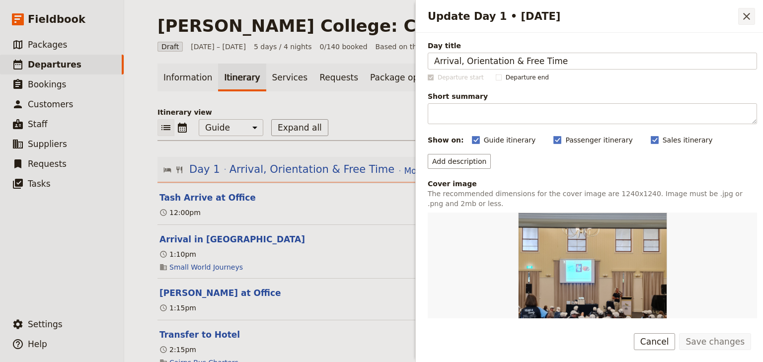
click at [744, 17] on icon "Close drawer" at bounding box center [747, 16] width 12 height 12
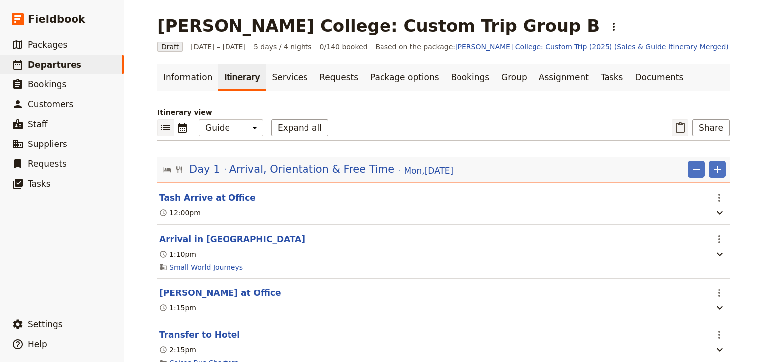
click at [680, 128] on icon "Paste itinerary item" at bounding box center [680, 128] width 12 height 12
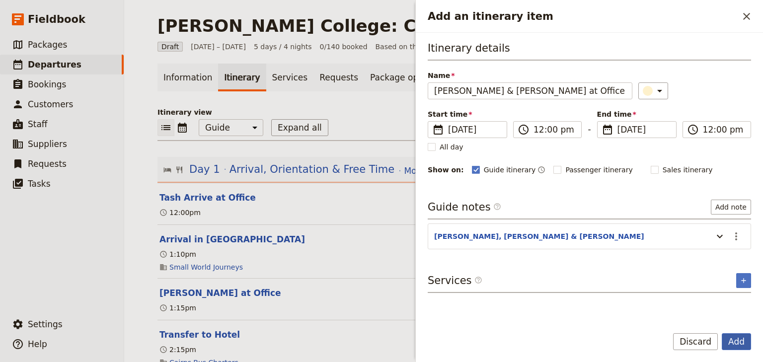
click at [736, 340] on button "Add" at bounding box center [736, 341] width 29 height 17
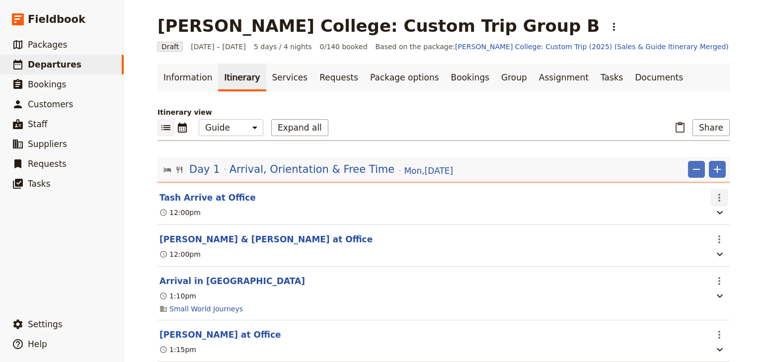
click at [721, 197] on icon "Actions" at bounding box center [720, 198] width 12 height 12
click at [706, 230] on span "Delete this itinerary item" at bounding box center [674, 233] width 87 height 10
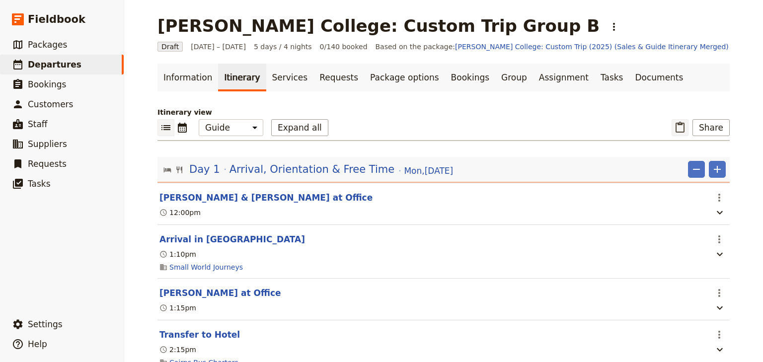
click at [680, 124] on icon "Paste itinerary item" at bounding box center [680, 127] width 9 height 11
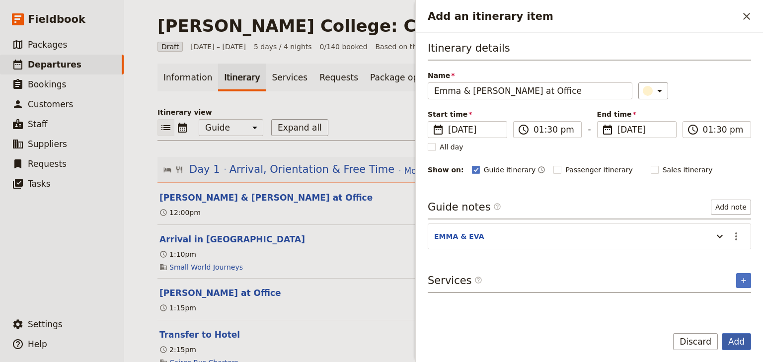
click at [735, 344] on button "Add" at bounding box center [736, 341] width 29 height 17
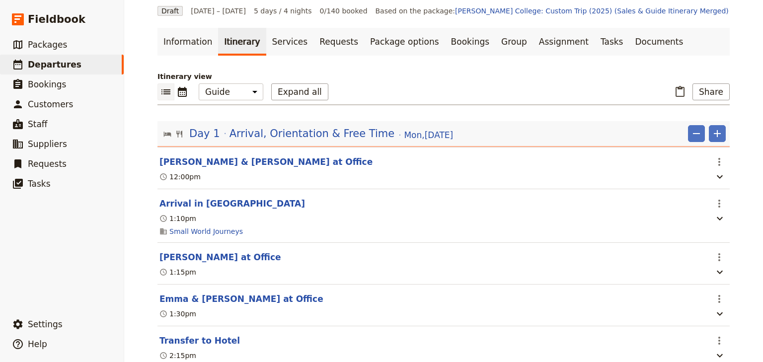
scroll to position [80, 0]
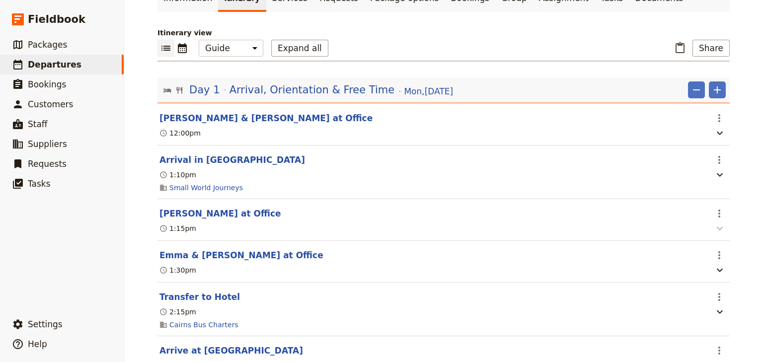
click at [718, 230] on icon "button" at bounding box center [720, 228] width 6 height 3
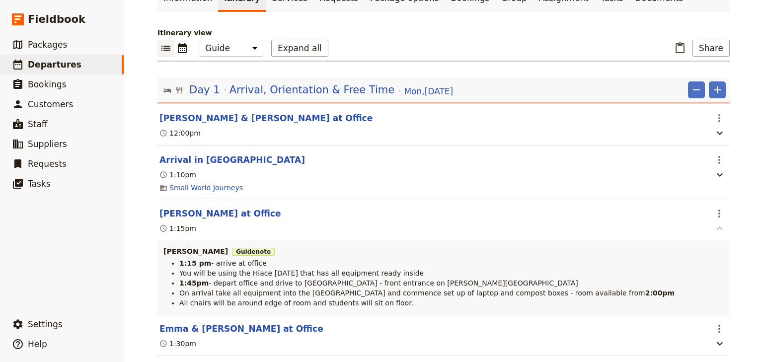
click at [718, 230] on icon "button" at bounding box center [720, 229] width 12 height 12
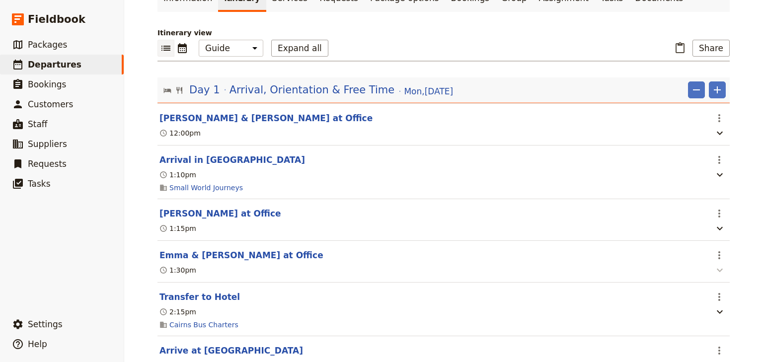
click at [719, 273] on icon "button" at bounding box center [720, 270] width 12 height 12
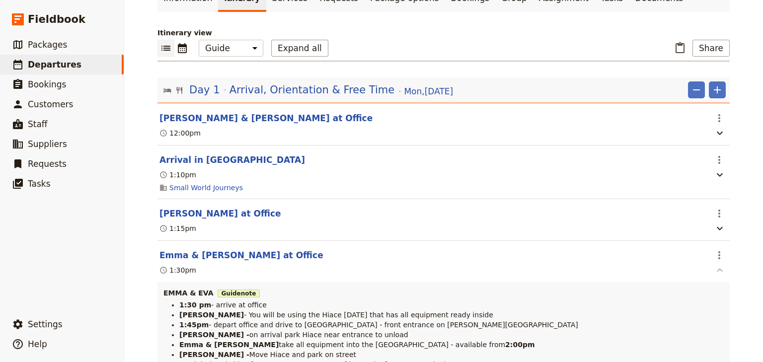
click at [719, 272] on icon "button" at bounding box center [720, 269] width 6 height 3
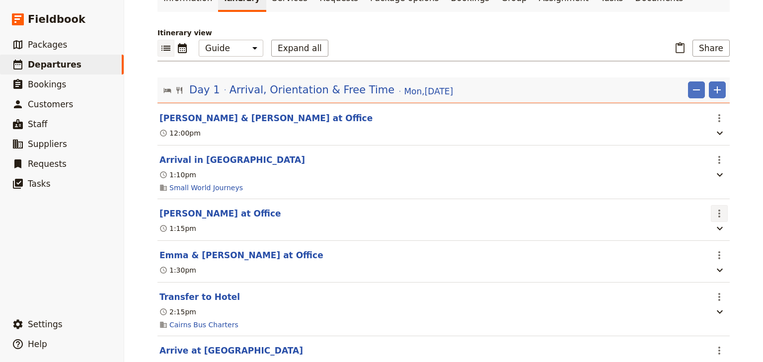
click at [715, 216] on icon "Actions" at bounding box center [720, 214] width 12 height 12
click at [696, 248] on span "Delete this itinerary item" at bounding box center [674, 250] width 87 height 10
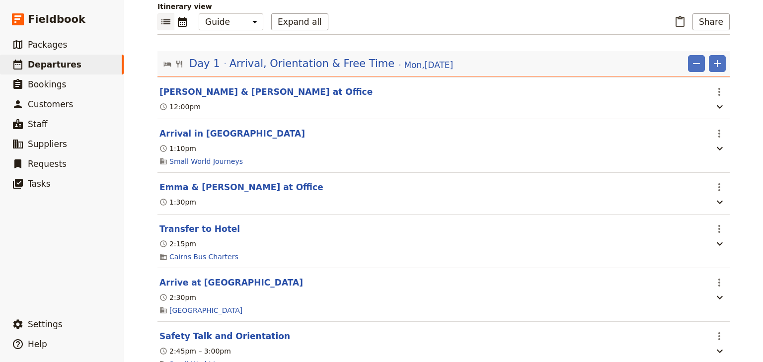
scroll to position [119, 0]
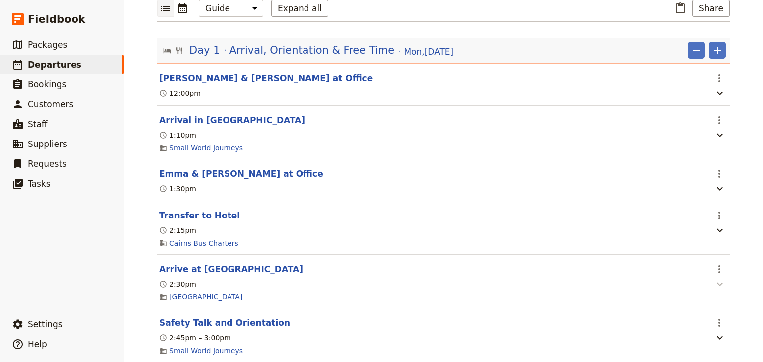
drag, startPoint x: 718, startPoint y: 271, endPoint x: 714, endPoint y: 282, distance: 12.1
click at [718, 271] on icon "Actions" at bounding box center [720, 269] width 12 height 12
click at [706, 290] on span "Edit this itinerary item" at bounding box center [670, 293] width 78 height 10
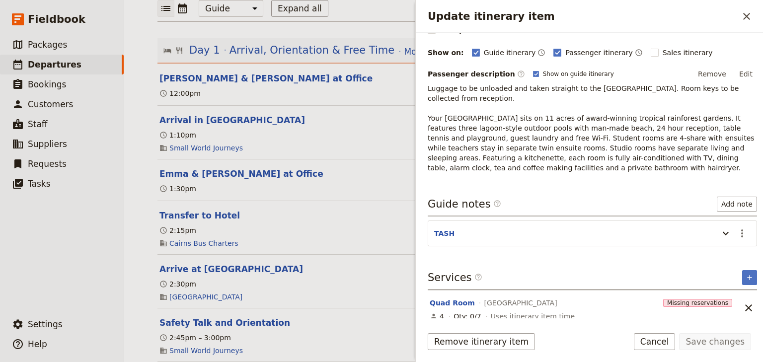
scroll to position [124, 0]
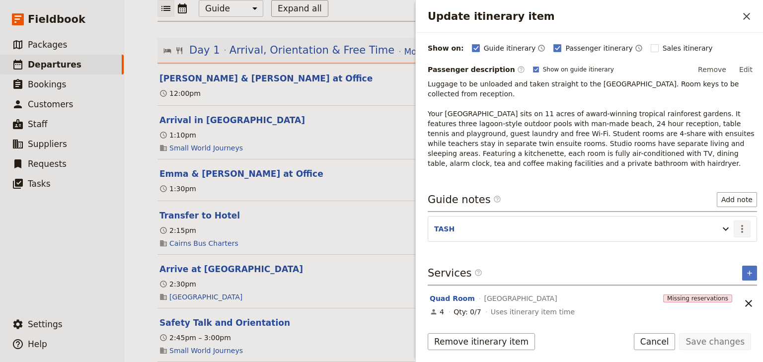
click at [742, 227] on icon "Actions" at bounding box center [743, 229] width 12 height 12
click at [721, 246] on span "Edit note" at bounding box center [707, 249] width 31 height 10
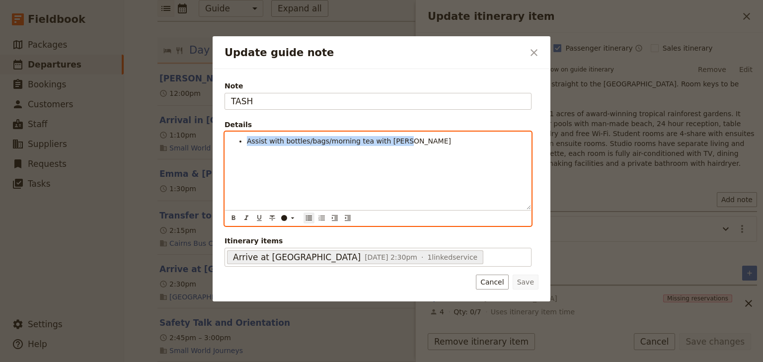
drag, startPoint x: 414, startPoint y: 143, endPoint x: 237, endPoint y: 142, distance: 177.4
click at [237, 142] on ul "Assist with bottles/bags/morning tea with [PERSON_NAME]" at bounding box center [378, 141] width 294 height 10
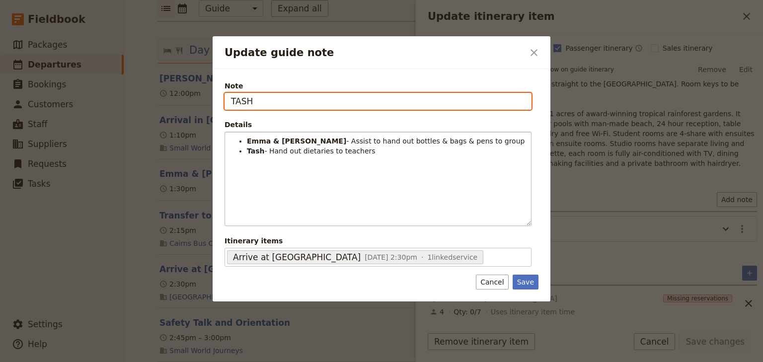
drag, startPoint x: 252, startPoint y: 101, endPoint x: 229, endPoint y: 98, distance: 23.6
click at [229, 98] on input "TASH" at bounding box center [378, 101] width 307 height 17
click at [256, 102] on input "TASH" at bounding box center [378, 101] width 307 height 17
type input "[PERSON_NAME] & [PERSON_NAME]"
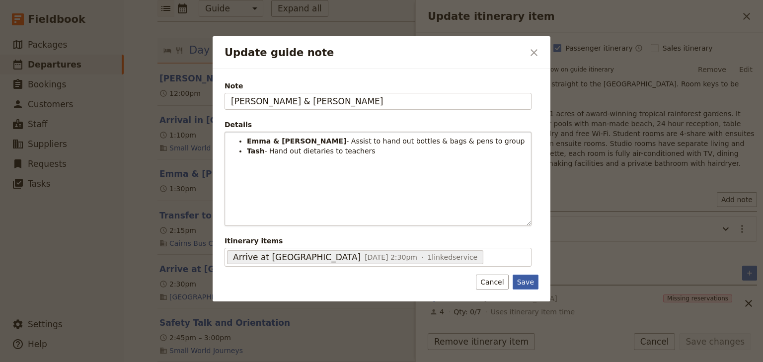
click at [523, 279] on button "Save" at bounding box center [526, 282] width 26 height 15
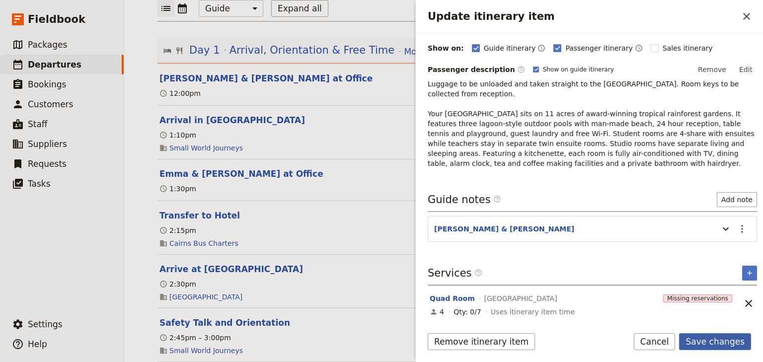
click at [717, 342] on button "Save changes" at bounding box center [715, 341] width 72 height 17
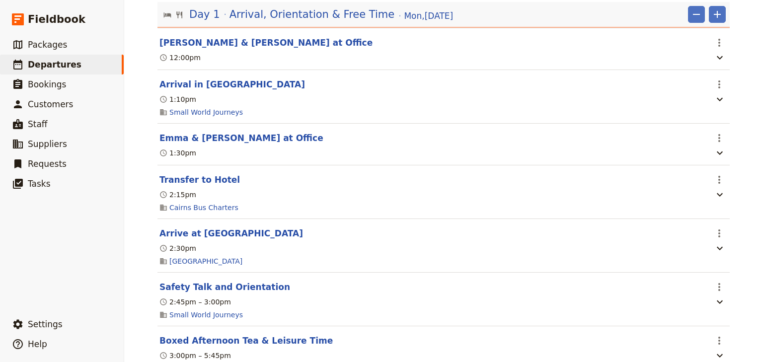
scroll to position [199, 0]
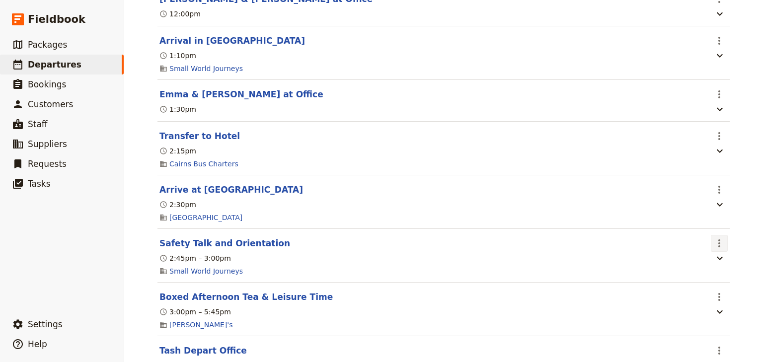
click at [716, 247] on icon "Actions" at bounding box center [720, 244] width 12 height 12
click at [714, 265] on span "Edit this itinerary item" at bounding box center [674, 268] width 87 height 10
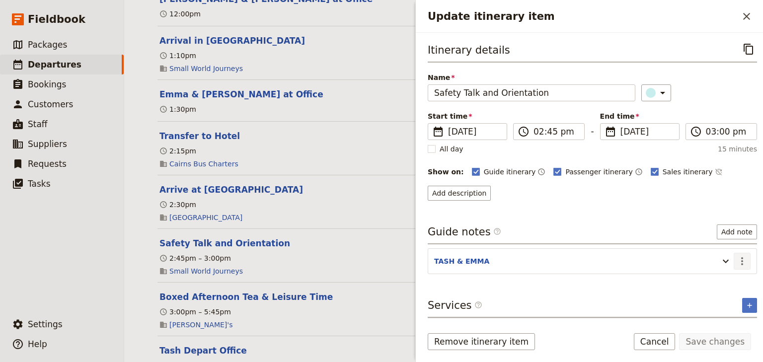
click at [742, 262] on icon "Actions" at bounding box center [743, 261] width 12 height 12
click at [704, 281] on span "Edit note" at bounding box center [707, 281] width 31 height 10
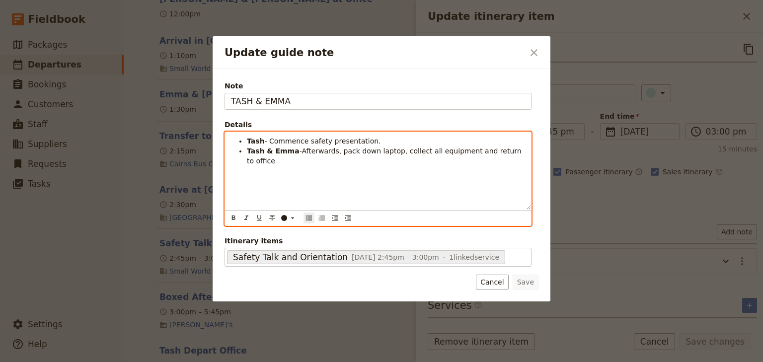
drag, startPoint x: 517, startPoint y: 154, endPoint x: 247, endPoint y: 139, distance: 270.3
click at [247, 139] on ul "Tash - Commence safety presentation. [PERSON_NAME] & [PERSON_NAME] -Afterwards,…" at bounding box center [378, 151] width 294 height 30
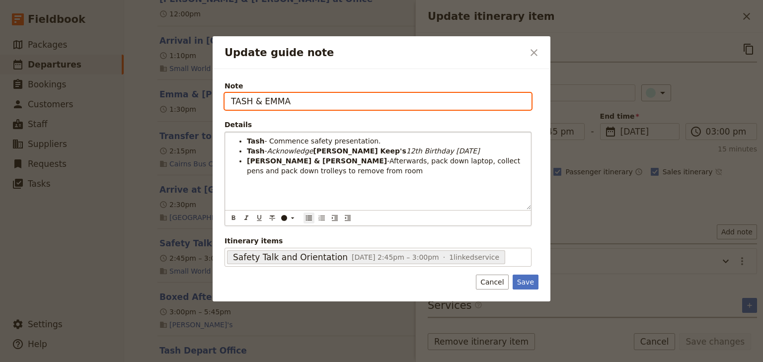
click at [263, 101] on input "TASH & EMMA" at bounding box center [378, 101] width 307 height 17
type input "TASH, EMMA, EVA"
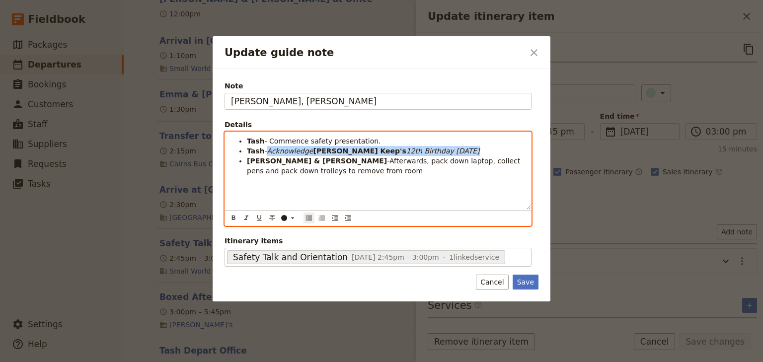
drag, startPoint x: 421, startPoint y: 149, endPoint x: 267, endPoint y: 150, distance: 154.1
click at [267, 150] on li "Tash - Acknowledge Jordan Keep's 12th Birthday today" at bounding box center [386, 151] width 278 height 10
click at [290, 219] on icon "Update guide note" at bounding box center [293, 218] width 8 height 8
click at [284, 246] on div "button" at bounding box center [285, 249] width 6 height 6
click at [325, 183] on div "Tash - Commence safety presentation. Tash - Acknowledge [PERSON_NAME] Keep's 12…" at bounding box center [378, 171] width 306 height 78
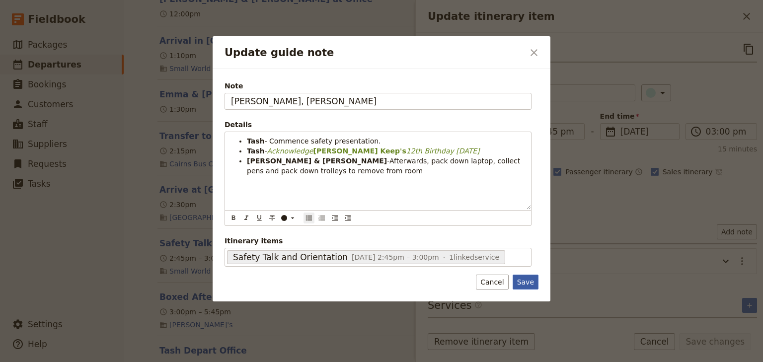
click at [527, 280] on button "Save" at bounding box center [526, 282] width 26 height 15
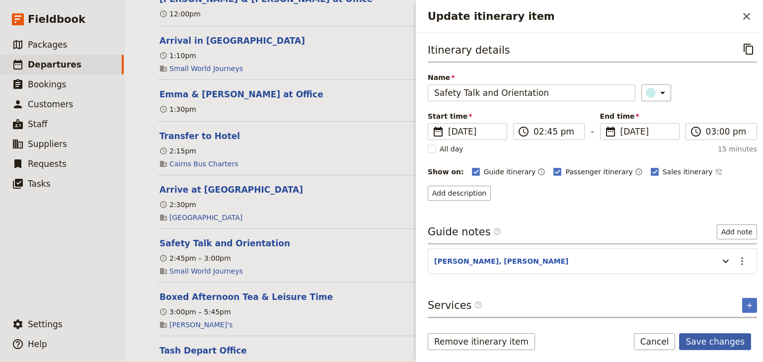
click at [704, 337] on button "Save changes" at bounding box center [715, 341] width 72 height 17
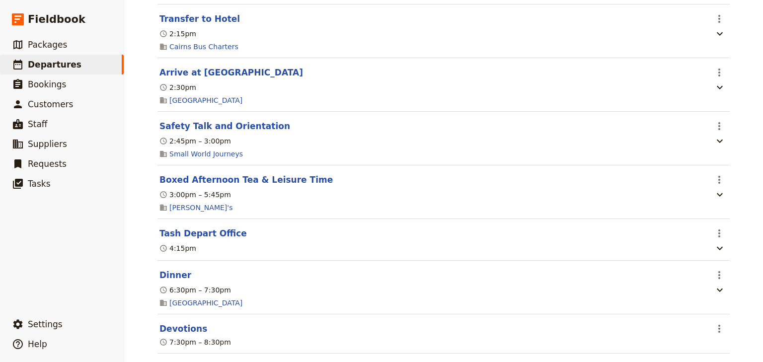
scroll to position [318, 0]
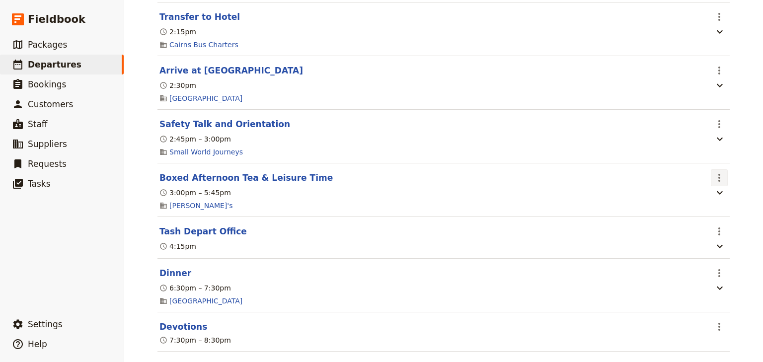
click at [719, 181] on icon "Actions" at bounding box center [720, 178] width 2 height 8
click at [701, 201] on span "Edit this itinerary item" at bounding box center [670, 203] width 78 height 10
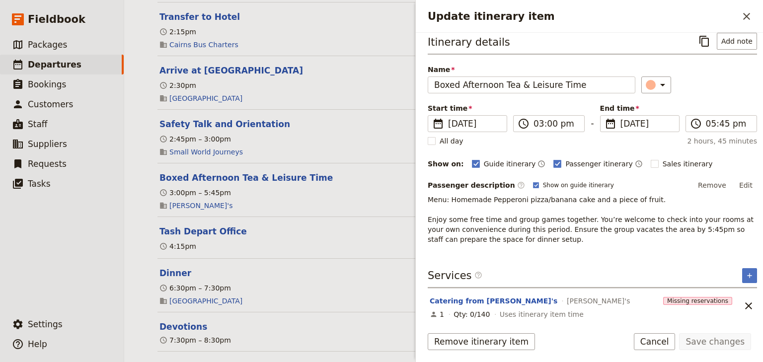
scroll to position [10, 0]
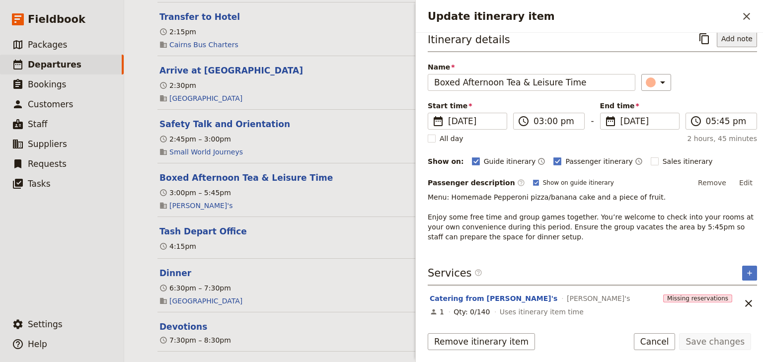
click at [730, 41] on button "Add note" at bounding box center [737, 38] width 40 height 17
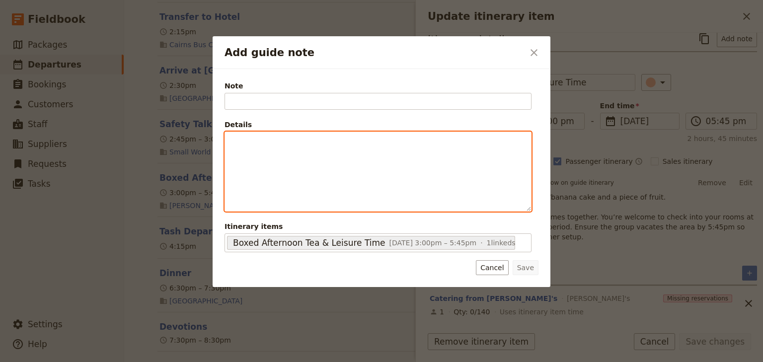
click at [374, 145] on p "Add guide note" at bounding box center [378, 141] width 294 height 10
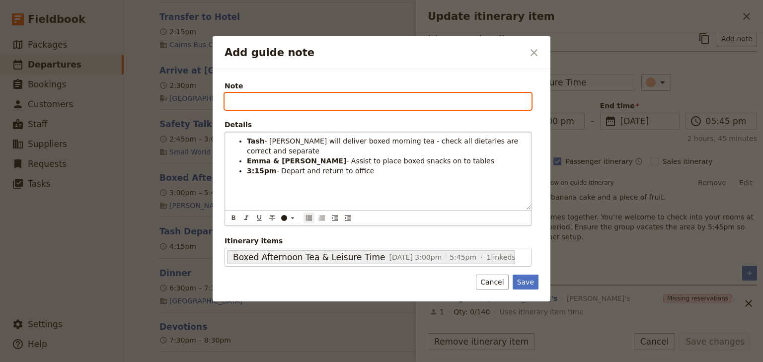
click at [250, 100] on input "Note" at bounding box center [378, 101] width 307 height 17
type input "TASH, EMMA, EVA"
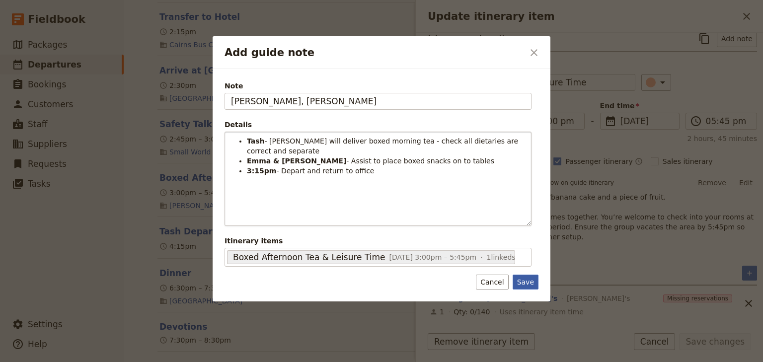
click at [526, 283] on button "Save" at bounding box center [526, 282] width 26 height 15
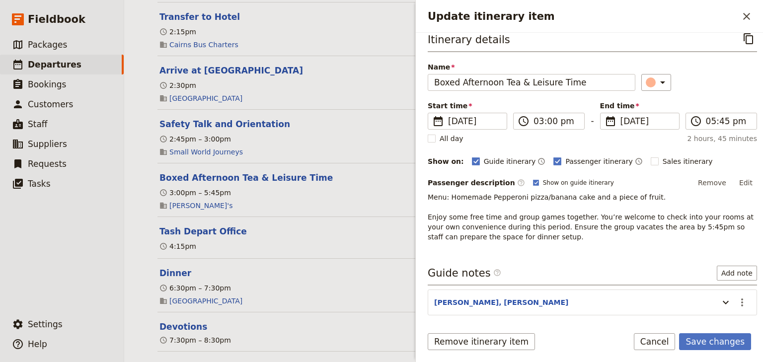
scroll to position [8, 0]
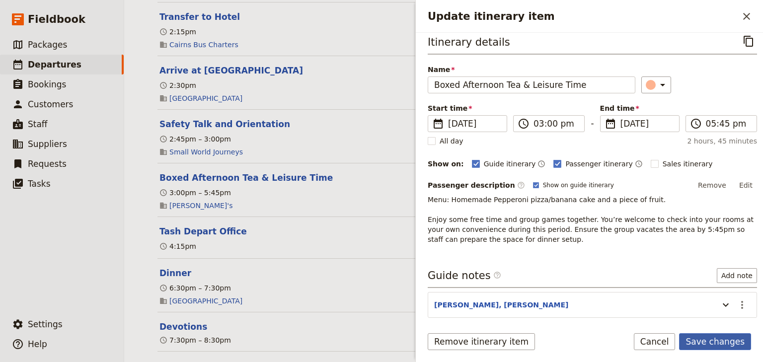
click at [705, 340] on button "Save changes" at bounding box center [715, 341] width 72 height 17
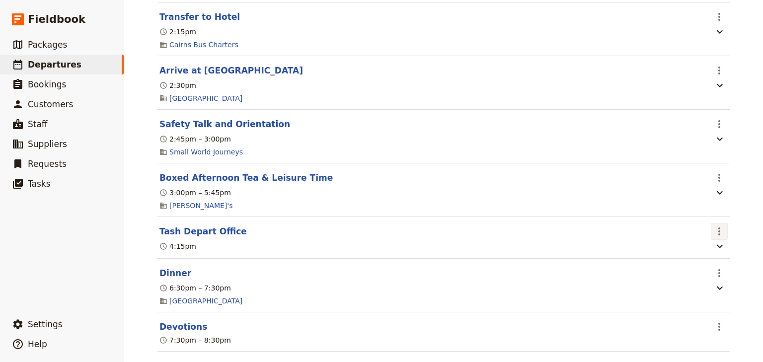
click at [719, 236] on icon "Actions" at bounding box center [720, 232] width 2 height 8
click at [708, 256] on span "Edit this itinerary item" at bounding box center [670, 257] width 78 height 10
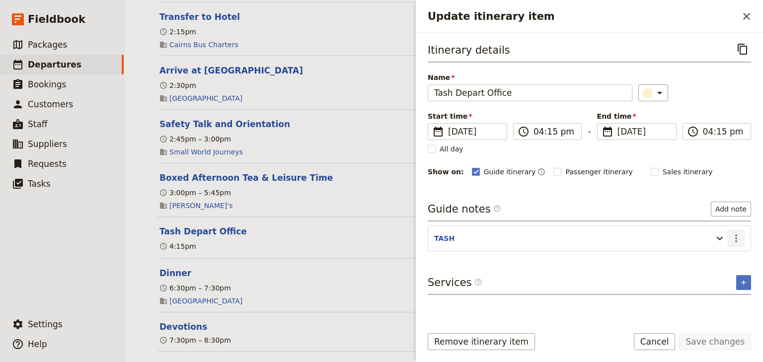
click at [737, 238] on icon "Actions" at bounding box center [737, 239] width 12 height 12
click at [716, 257] on span "Edit note" at bounding box center [707, 258] width 31 height 10
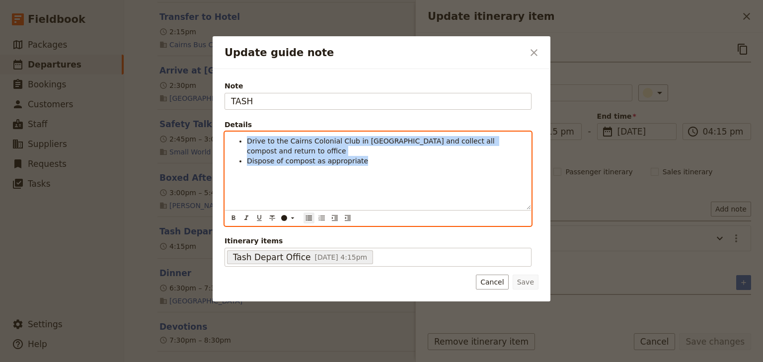
drag, startPoint x: 356, startPoint y: 151, endPoint x: 236, endPoint y: 137, distance: 121.1
click at [236, 137] on ul "Drive to the Cairns Colonial Club in Hiace and collect all compost and return t…" at bounding box center [378, 151] width 294 height 30
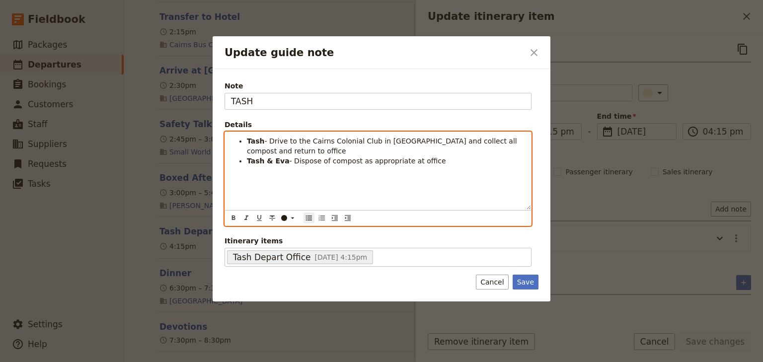
click at [336, 180] on div "Tash - Drive to the Cairns Colonial Club in Hiace and collect all compost and r…" at bounding box center [378, 171] width 306 height 78
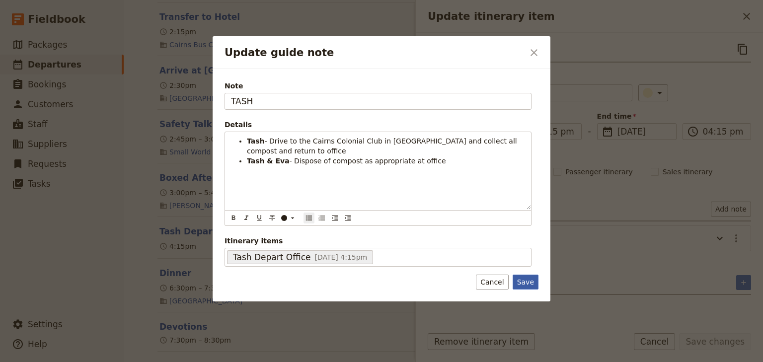
click at [523, 279] on button "Save" at bounding box center [526, 282] width 26 height 15
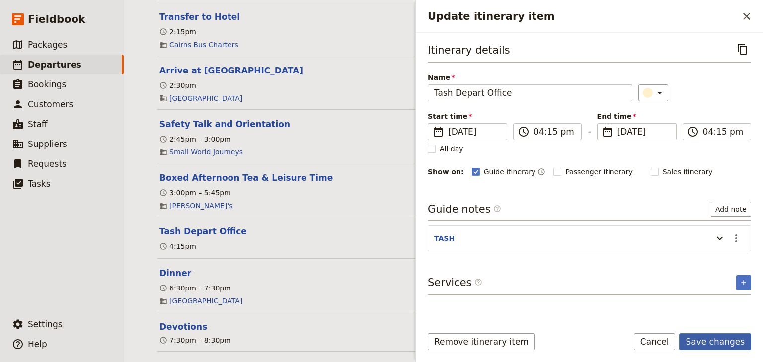
click at [720, 342] on button "Save changes" at bounding box center [715, 341] width 72 height 17
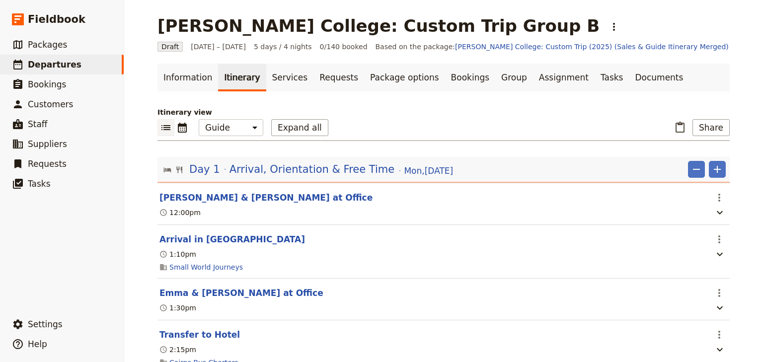
scroll to position [0, 0]
click at [239, 128] on select "Office Guide Passenger Sales" at bounding box center [231, 127] width 65 height 17
click at [199, 119] on select "Office Guide Passenger Sales" at bounding box center [231, 127] width 65 height 17
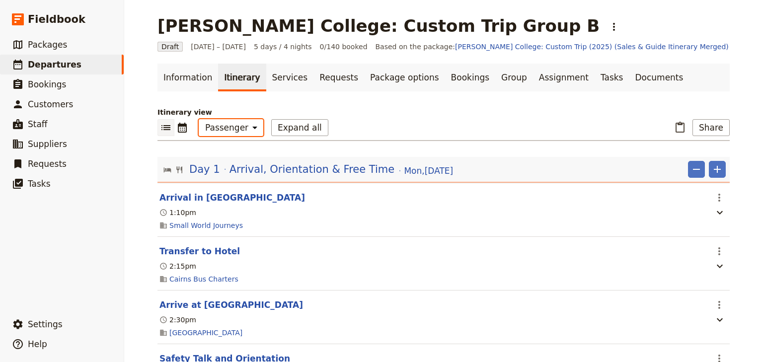
click at [248, 130] on select "Office Guide Passenger Sales" at bounding box center [231, 127] width 65 height 17
select select "STAFF"
click at [199, 119] on select "Office Guide Passenger Sales" at bounding box center [231, 127] width 65 height 17
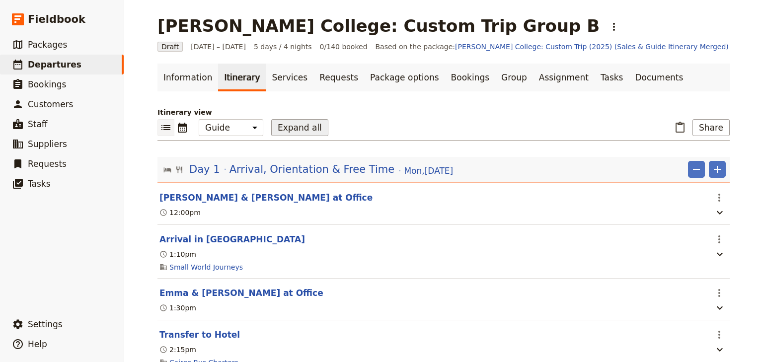
click at [272, 132] on button "Expand all" at bounding box center [299, 127] width 57 height 17
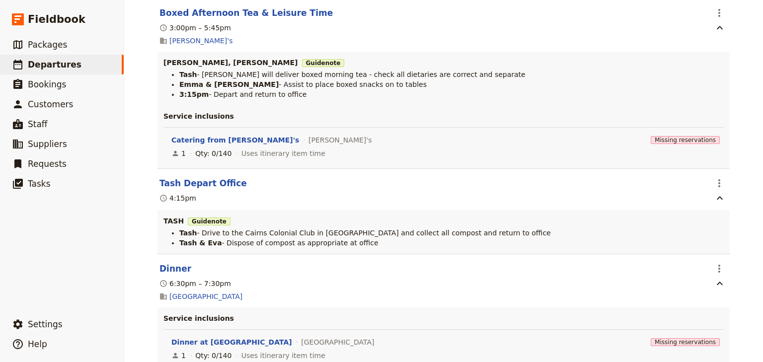
scroll to position [1113, 0]
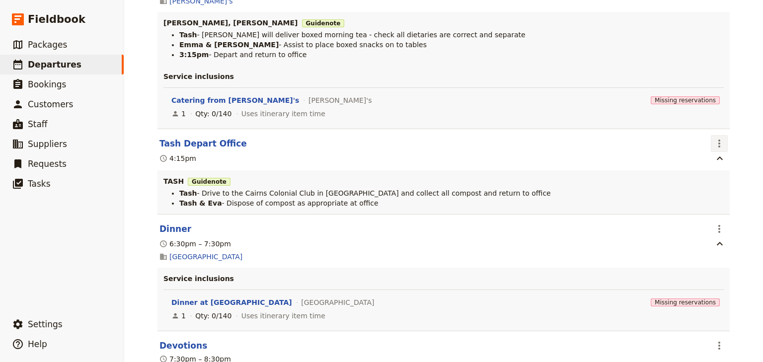
click at [715, 148] on icon "Actions" at bounding box center [720, 144] width 12 height 12
click at [709, 169] on span "Edit this itinerary item" at bounding box center [670, 169] width 78 height 10
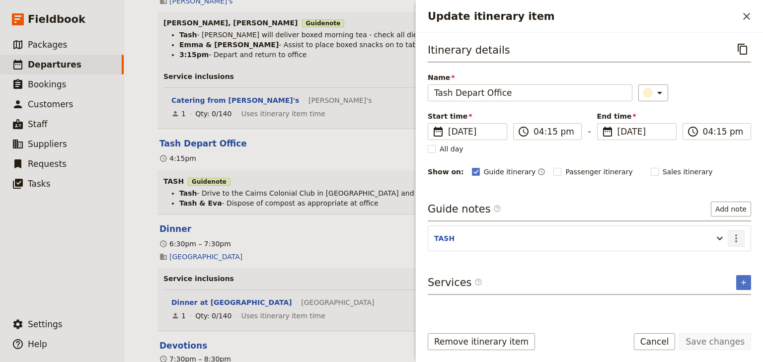
click at [736, 233] on icon "Actions" at bounding box center [737, 239] width 12 height 12
click at [710, 254] on span "Edit note" at bounding box center [707, 258] width 31 height 10
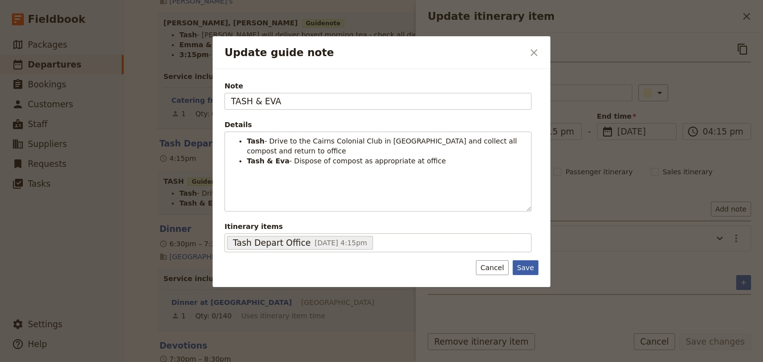
type input "TASH & EVA"
click at [526, 263] on button "Save" at bounding box center [526, 267] width 26 height 15
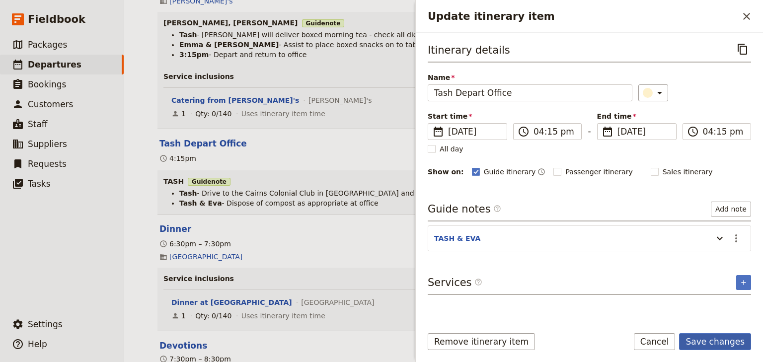
click at [704, 340] on button "Save changes" at bounding box center [715, 341] width 72 height 17
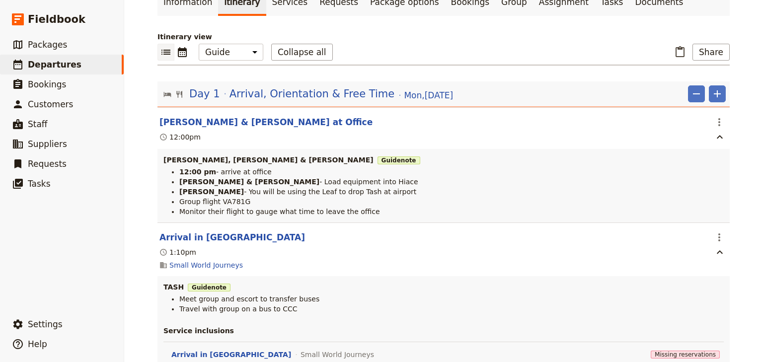
scroll to position [0, 0]
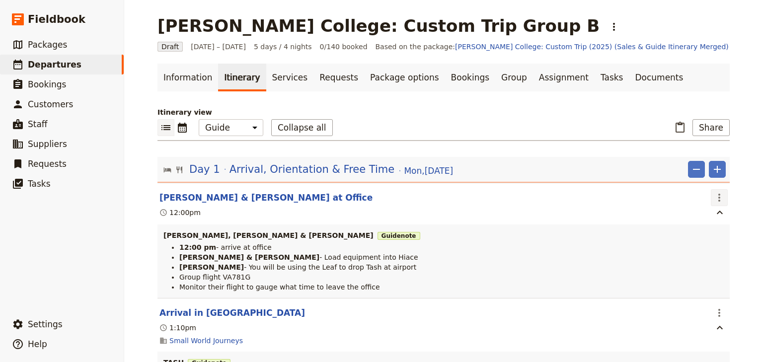
drag, startPoint x: 714, startPoint y: 200, endPoint x: 712, endPoint y: 205, distance: 5.8
click at [714, 200] on icon "Actions" at bounding box center [720, 198] width 12 height 12
click at [708, 215] on span "Edit this itinerary item" at bounding box center [670, 219] width 78 height 10
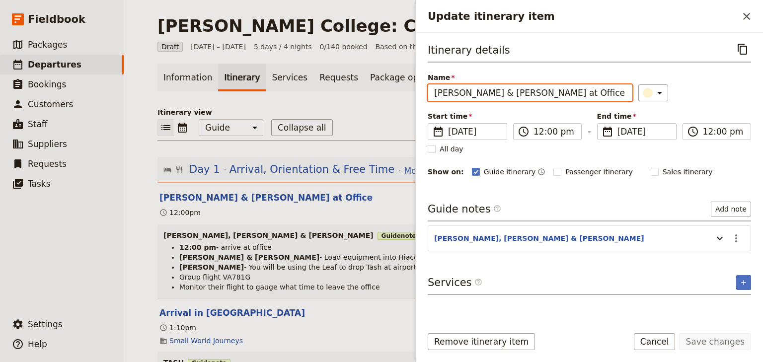
click at [491, 93] on input "Tash, Emma & Eva Arrive at Office" at bounding box center [530, 92] width 205 height 17
type input "Tash, Emma, Eva & Liz Arrive at Office"
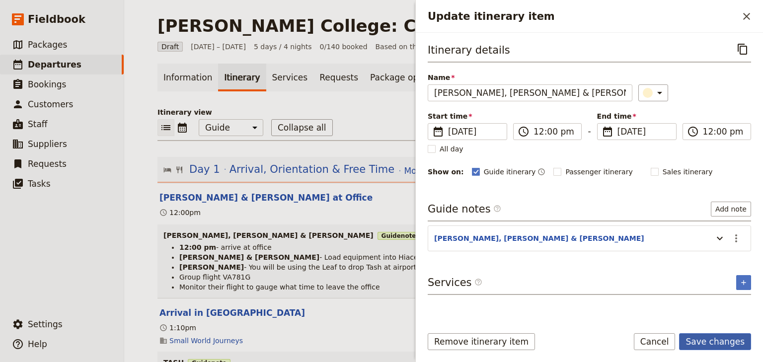
click at [708, 339] on button "Save changes" at bounding box center [715, 341] width 72 height 17
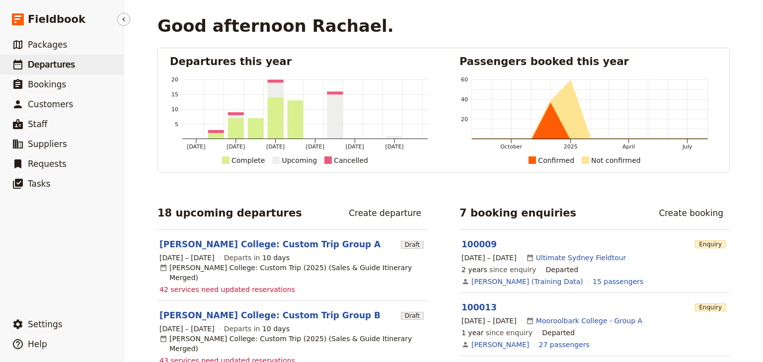
click at [62, 64] on span "Departures" at bounding box center [51, 65] width 47 height 10
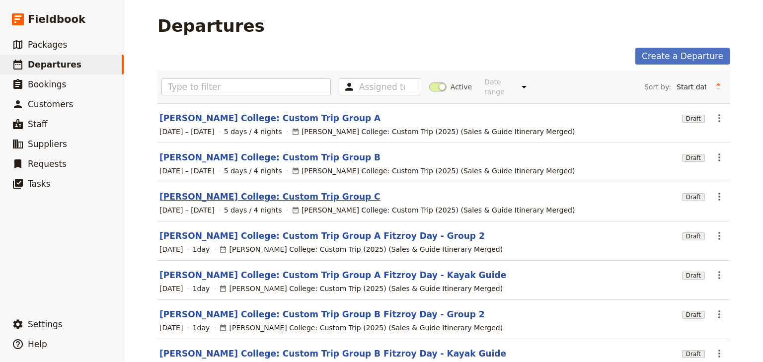
click at [263, 191] on link "[PERSON_NAME] College: Custom Trip Group C" at bounding box center [270, 197] width 221 height 12
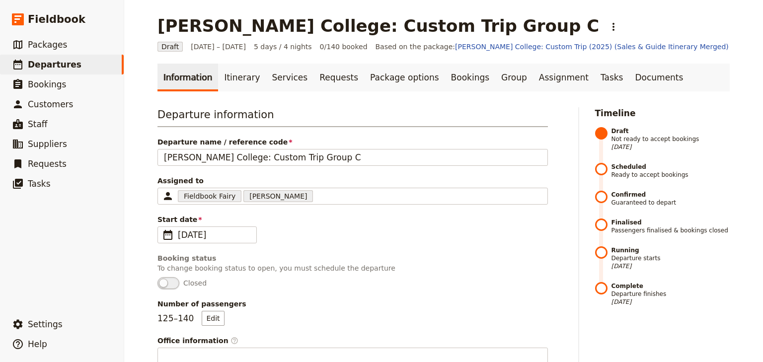
click at [234, 80] on link "Itinerary" at bounding box center [242, 78] width 48 height 28
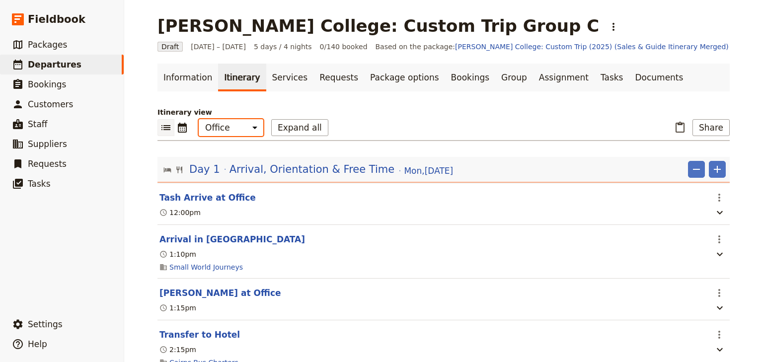
click at [227, 131] on select "Office Guide Passenger Sales" at bounding box center [231, 127] width 65 height 17
select select "STAFF"
click at [199, 119] on select "Office Guide Passenger Sales" at bounding box center [231, 127] width 65 height 17
click at [290, 126] on button "Expand all" at bounding box center [299, 127] width 57 height 17
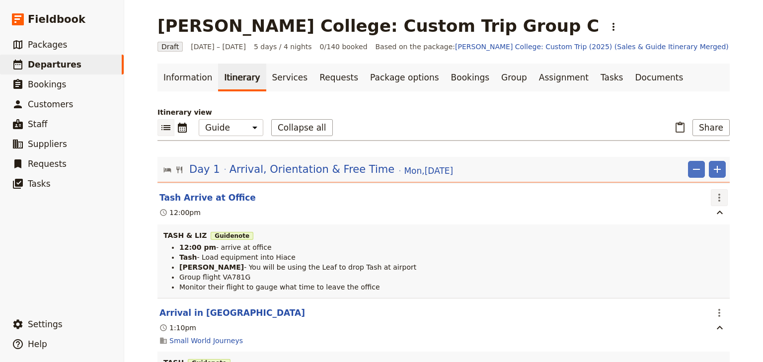
click at [720, 197] on icon "Actions" at bounding box center [720, 198] width 12 height 12
click at [702, 233] on span "Delete this itinerary item" at bounding box center [674, 233] width 87 height 10
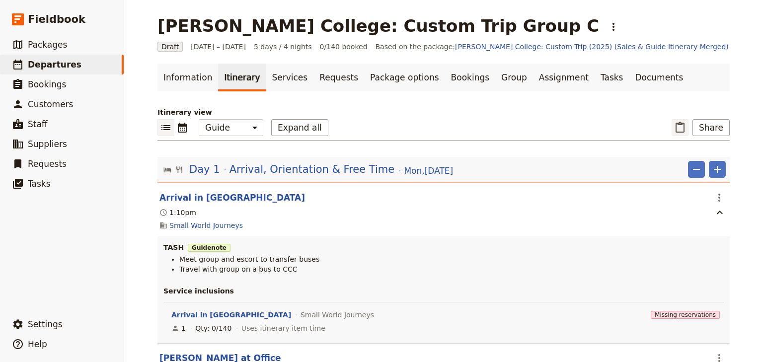
click at [678, 125] on icon "Paste itinerary item" at bounding box center [680, 128] width 12 height 12
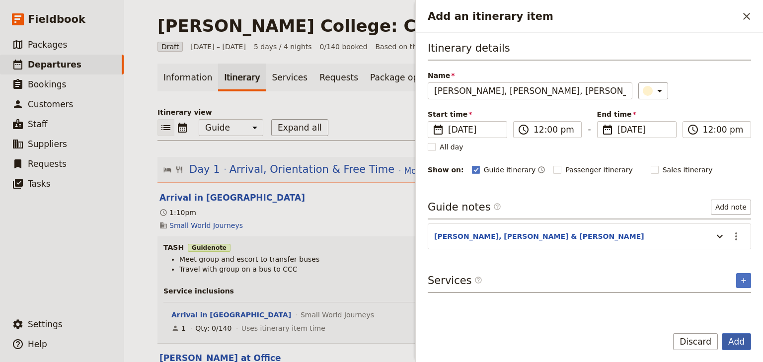
click at [742, 344] on button "Add" at bounding box center [736, 341] width 29 height 17
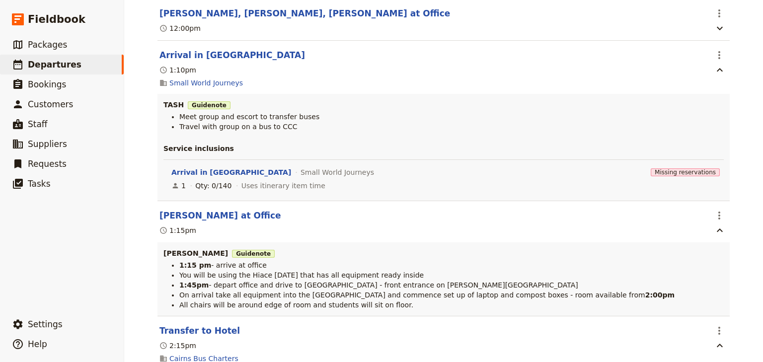
scroll to position [199, 0]
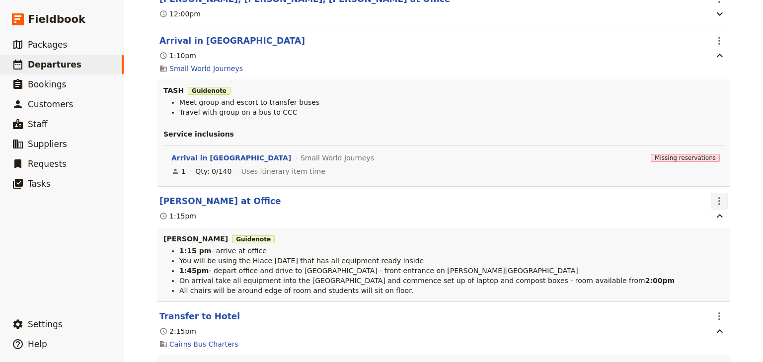
click at [720, 203] on icon "Actions" at bounding box center [720, 201] width 12 height 12
click at [694, 238] on span "Delete this itinerary item" at bounding box center [674, 237] width 87 height 10
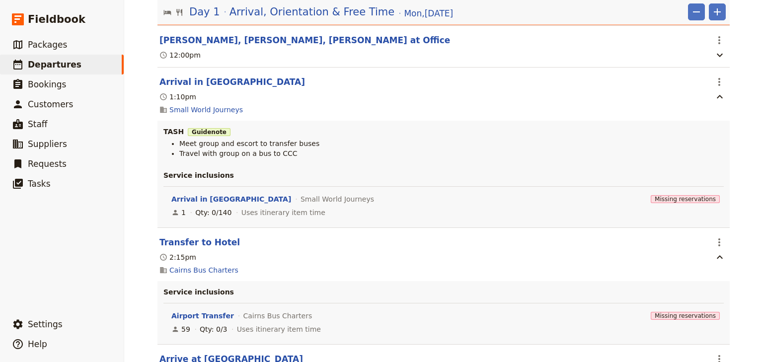
scroll to position [119, 0]
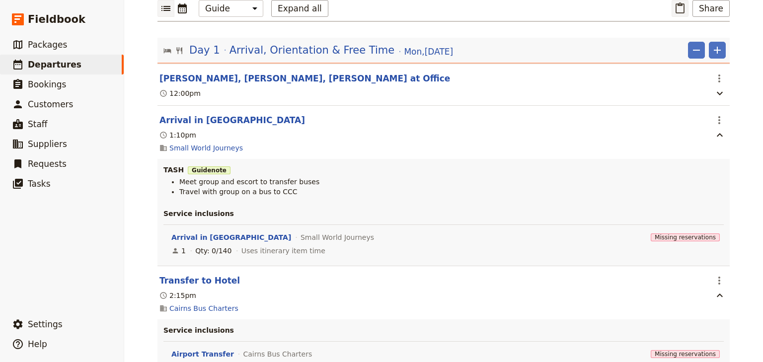
click at [682, 6] on icon "Paste itinerary item" at bounding box center [680, 8] width 12 height 12
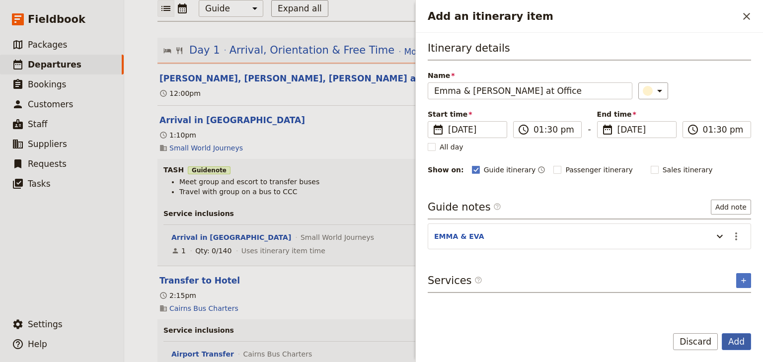
click at [735, 340] on button "Add" at bounding box center [736, 341] width 29 height 17
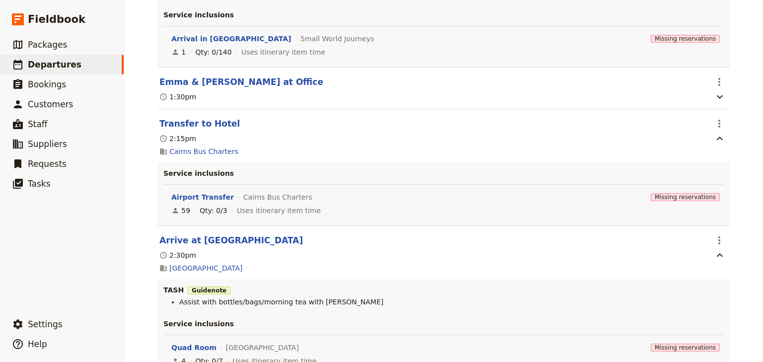
scroll to position [398, 0]
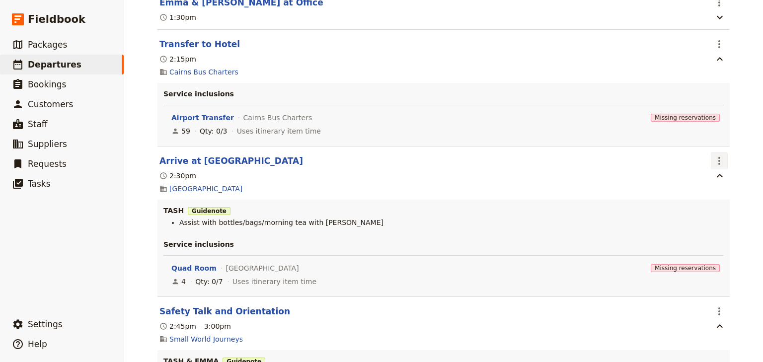
click at [715, 161] on icon "Actions" at bounding box center [720, 161] width 12 height 12
click at [695, 183] on span "Edit this itinerary item" at bounding box center [670, 184] width 78 height 10
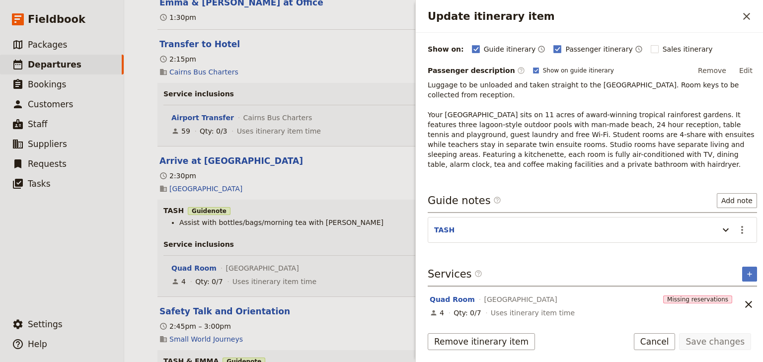
scroll to position [124, 0]
click at [737, 224] on icon "Actions" at bounding box center [743, 229] width 12 height 12
click at [708, 248] on span "Edit note" at bounding box center [707, 249] width 31 height 10
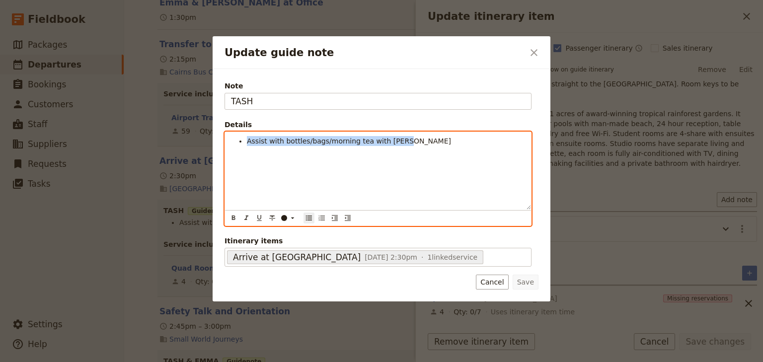
drag, startPoint x: 410, startPoint y: 141, endPoint x: 222, endPoint y: 141, distance: 187.9
click at [222, 141] on div "Note TASH Details Assist with bottles/bags/morning tea with [PERSON_NAME] ​ ​ ​…" at bounding box center [382, 185] width 338 height 233
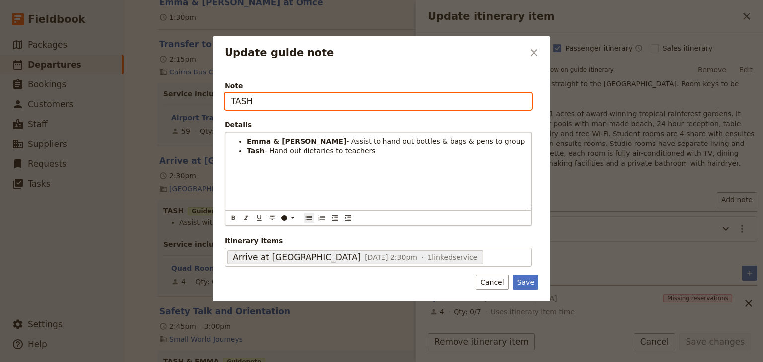
click at [254, 102] on input "TASH" at bounding box center [378, 101] width 307 height 17
type input "[PERSON_NAME] & [PERSON_NAME]"
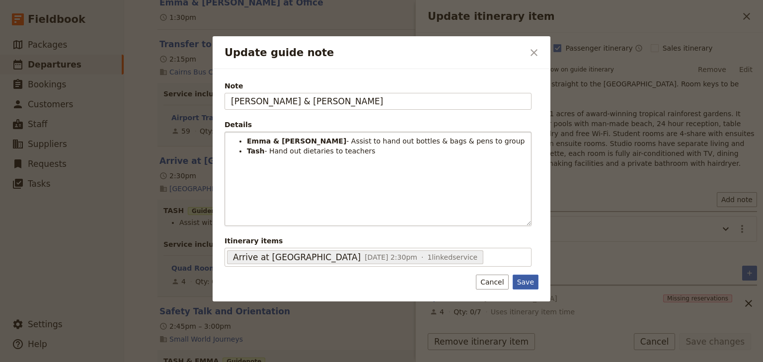
click at [534, 280] on button "Save" at bounding box center [526, 282] width 26 height 15
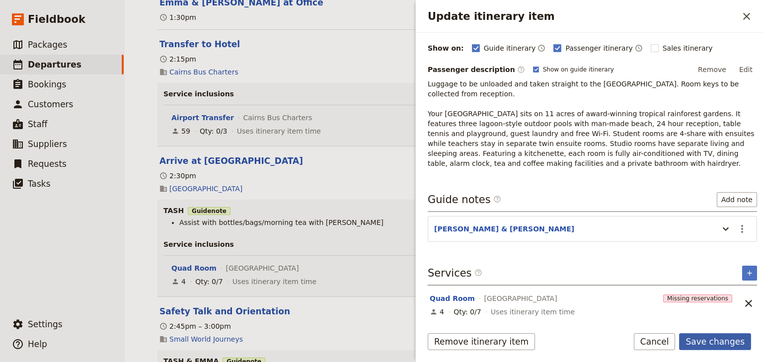
click at [721, 344] on button "Save changes" at bounding box center [715, 341] width 72 height 17
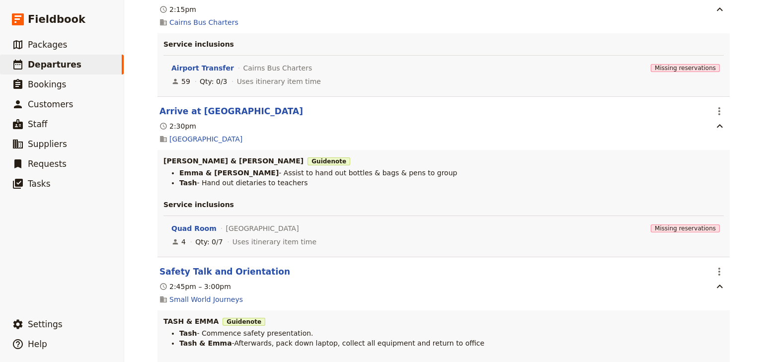
scroll to position [477, 0]
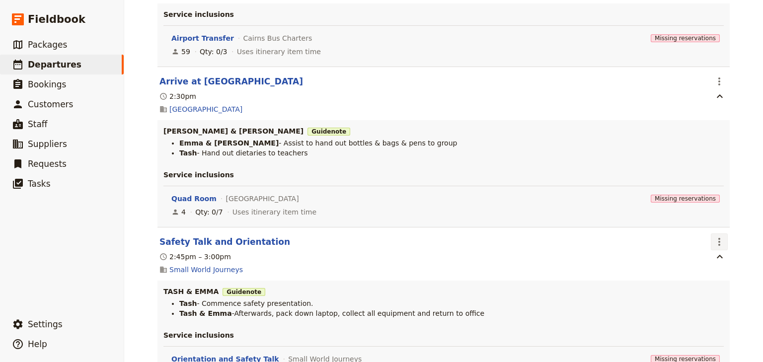
click at [718, 245] on icon "Actions" at bounding box center [720, 242] width 12 height 12
click at [695, 262] on span "Edit this itinerary item" at bounding box center [670, 266] width 78 height 10
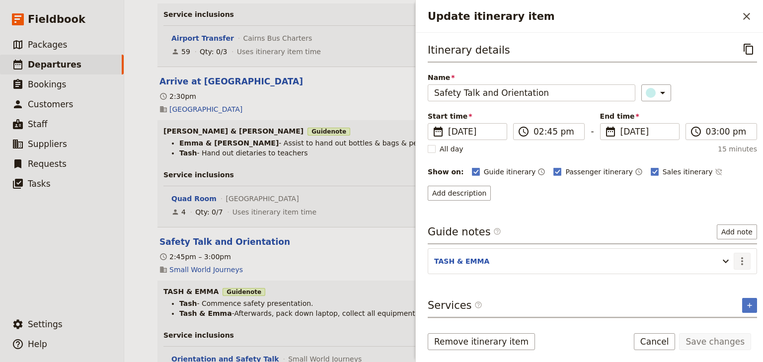
click at [740, 260] on icon "Actions" at bounding box center [743, 261] width 12 height 12
click at [715, 278] on span "Edit note" at bounding box center [707, 281] width 31 height 10
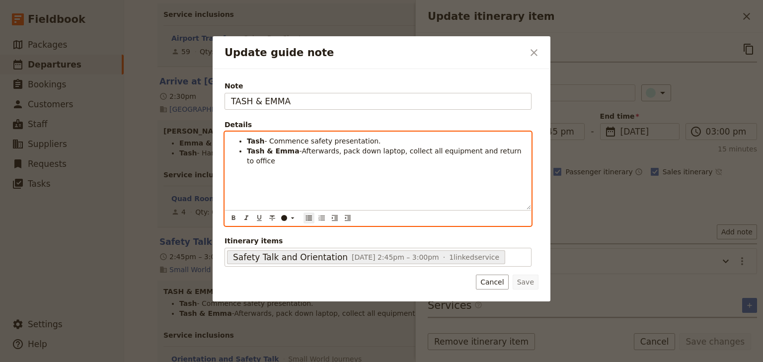
drag, startPoint x: 517, startPoint y: 152, endPoint x: 245, endPoint y: 141, distance: 273.1
click at [240, 136] on ul "Tash - Commence safety presentation. [PERSON_NAME] & [PERSON_NAME] -Afterwards,…" at bounding box center [378, 151] width 294 height 30
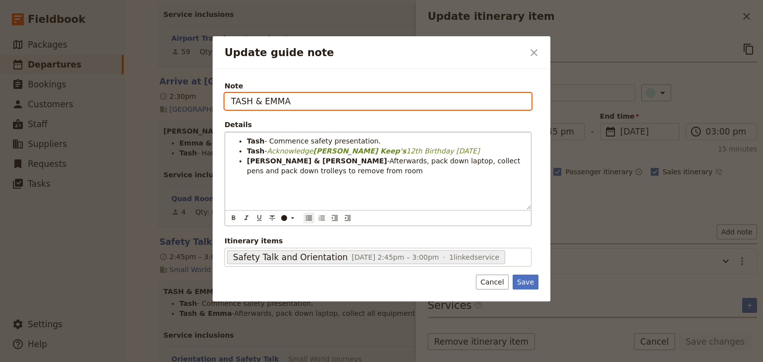
click at [261, 102] on input "TASH & EMMA" at bounding box center [378, 101] width 307 height 17
type input "[PERSON_NAME] & [PERSON_NAME]"
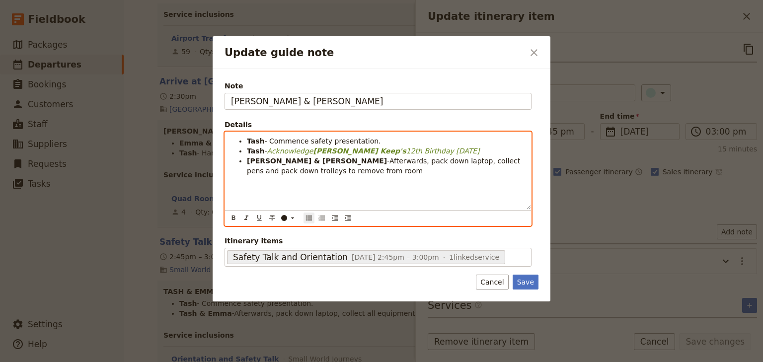
click at [338, 194] on div "Tash - Commence safety presentation. Tash - Acknowledge [PERSON_NAME] Keep's 12…" at bounding box center [378, 171] width 306 height 78
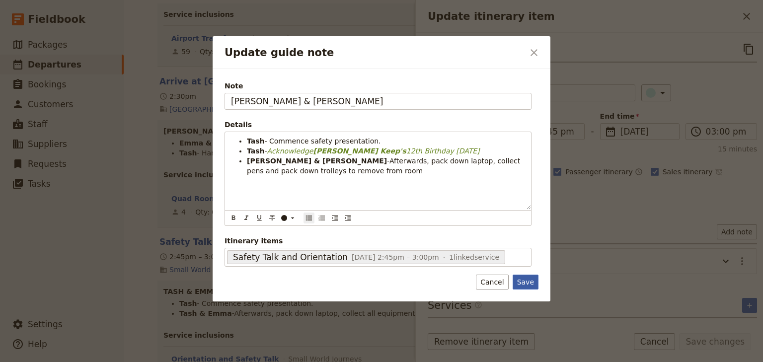
click at [525, 282] on button "Save" at bounding box center [526, 282] width 26 height 15
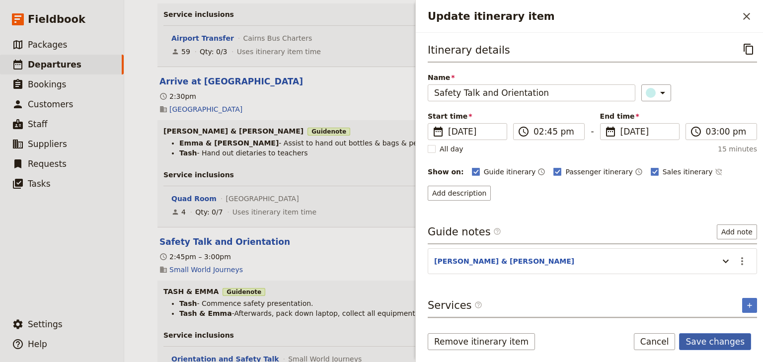
click at [708, 342] on button "Save changes" at bounding box center [715, 341] width 72 height 17
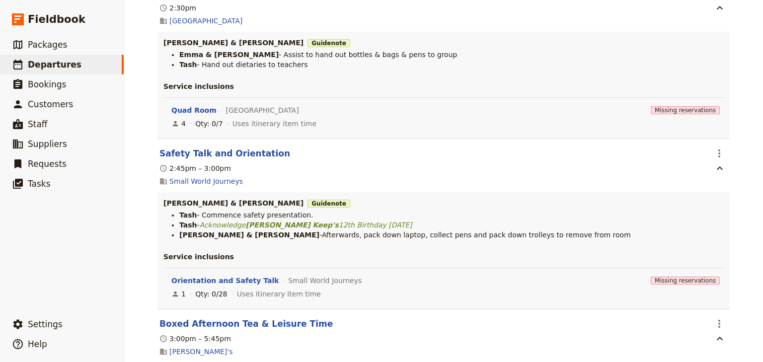
scroll to position [636, 0]
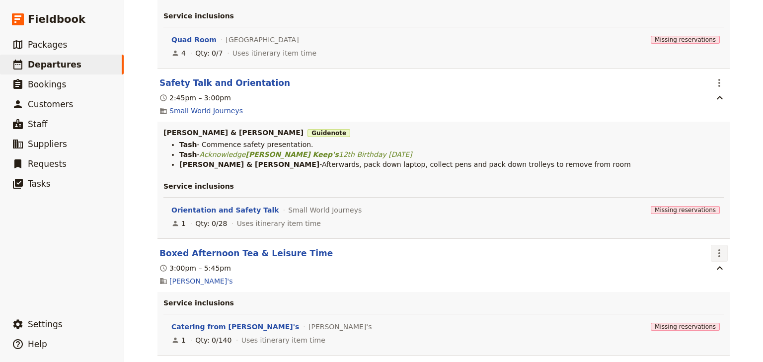
click at [721, 257] on icon "Actions" at bounding box center [720, 253] width 12 height 12
click at [693, 275] on span "Edit this itinerary item" at bounding box center [670, 278] width 78 height 10
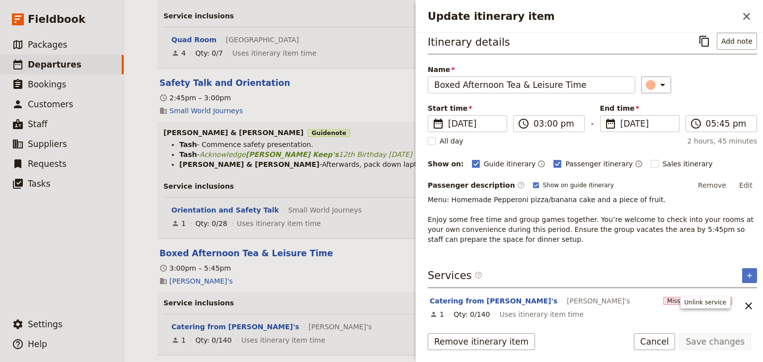
scroll to position [10, 0]
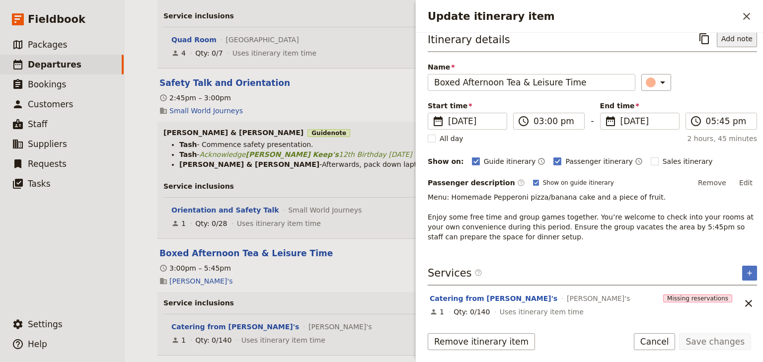
click at [729, 38] on button "Add note" at bounding box center [737, 38] width 40 height 17
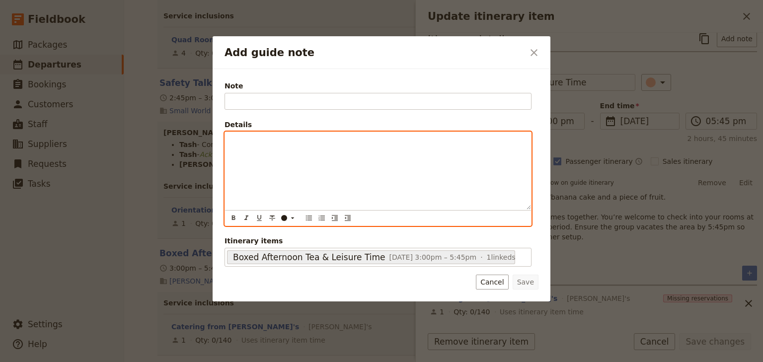
click at [286, 160] on div "Add guide note" at bounding box center [378, 171] width 306 height 78
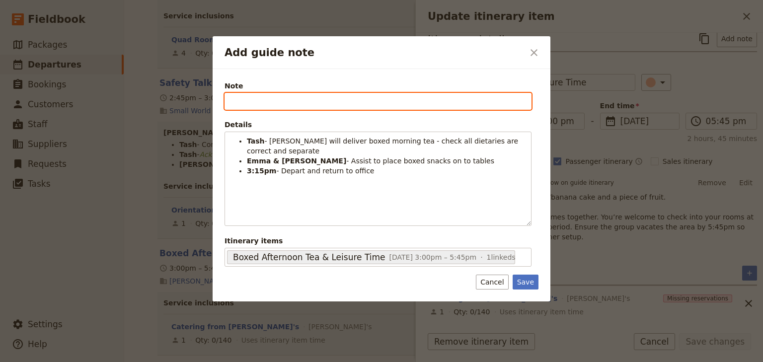
click at [238, 103] on input "Note" at bounding box center [378, 101] width 307 height 17
type input "[PERSON_NAME] & [PERSON_NAME]"
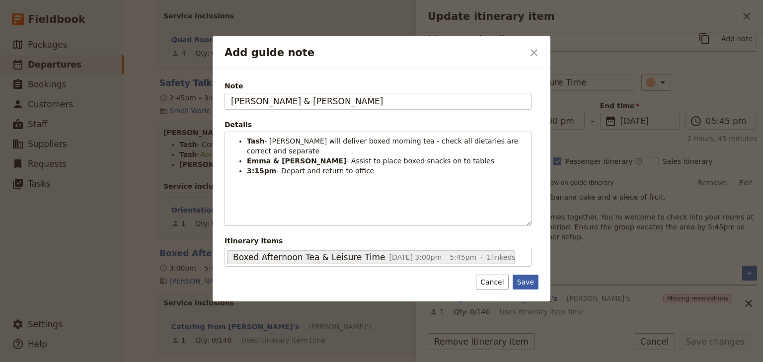
click at [527, 282] on button "Save" at bounding box center [526, 282] width 26 height 15
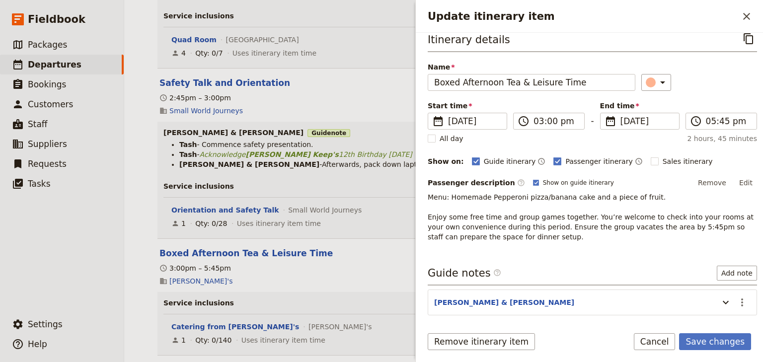
scroll to position [8, 0]
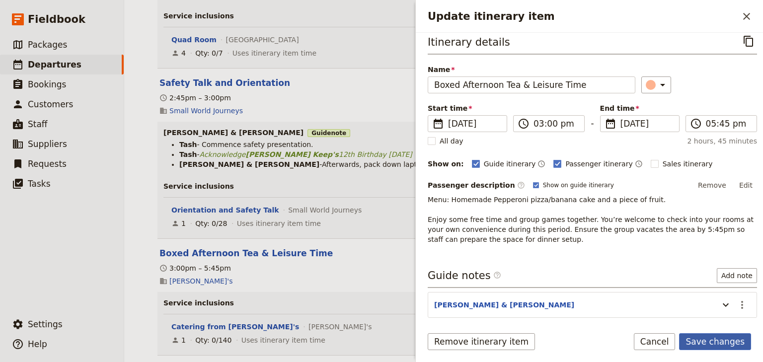
click at [703, 343] on button "Save changes" at bounding box center [715, 341] width 72 height 17
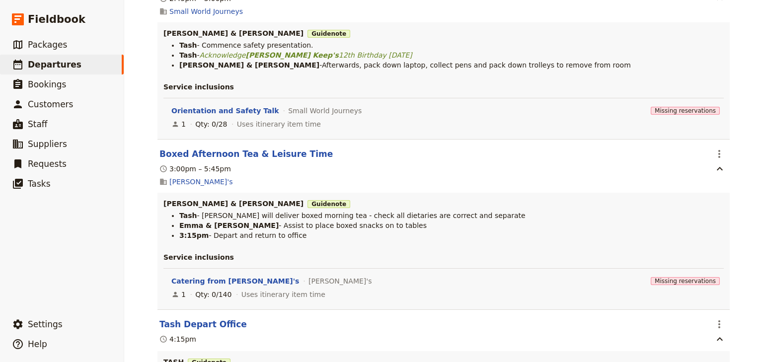
scroll to position [795, 0]
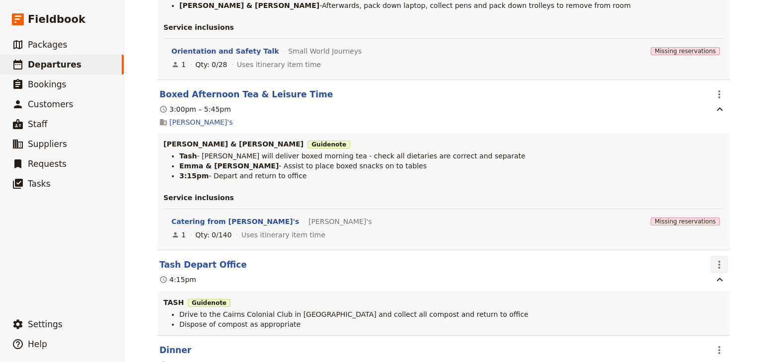
click at [714, 265] on icon "Actions" at bounding box center [720, 265] width 12 height 12
click at [703, 301] on span "Delete this itinerary item" at bounding box center [674, 304] width 87 height 10
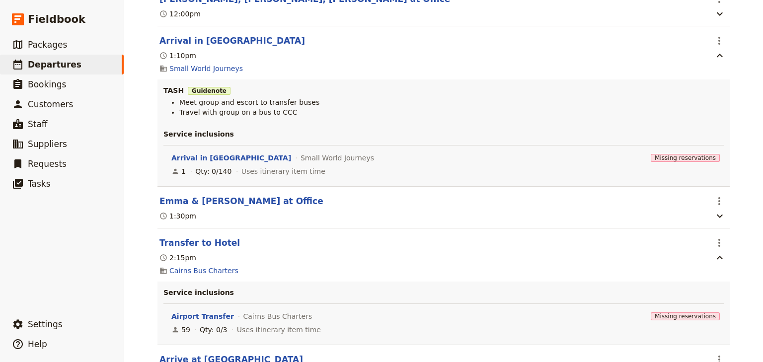
scroll to position [0, 0]
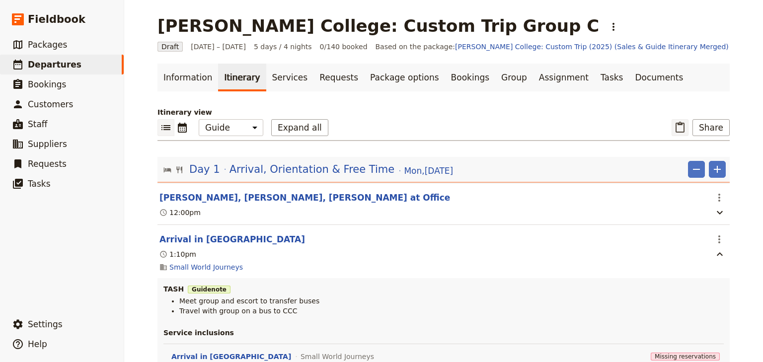
click at [676, 126] on icon "Paste itinerary item" at bounding box center [680, 127] width 9 height 11
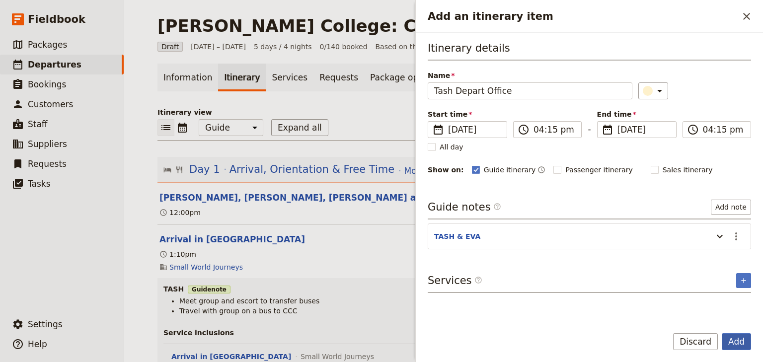
click at [739, 337] on button "Add" at bounding box center [736, 341] width 29 height 17
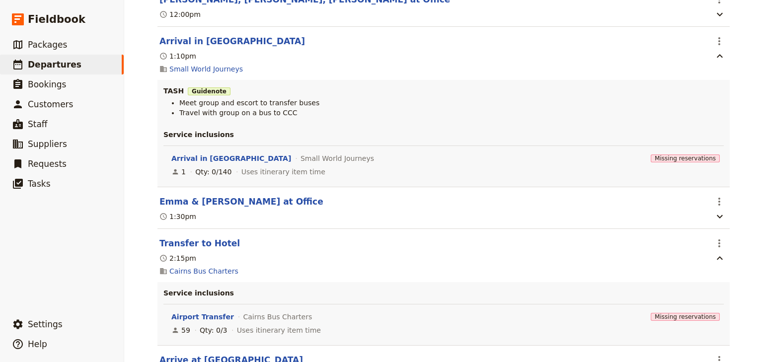
scroll to position [199, 0]
click at [718, 220] on icon "button" at bounding box center [720, 216] width 12 height 12
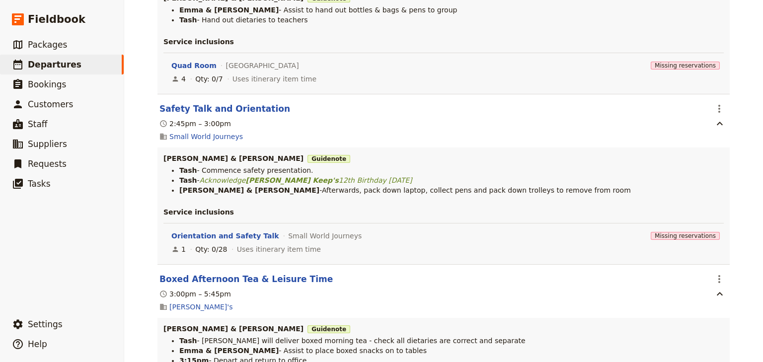
scroll to position [755, 0]
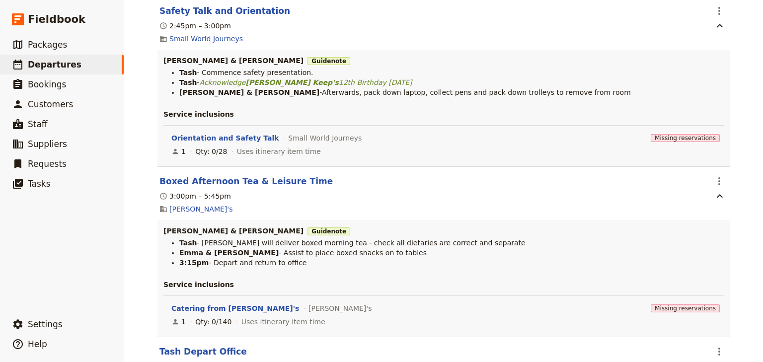
scroll to position [835, 0]
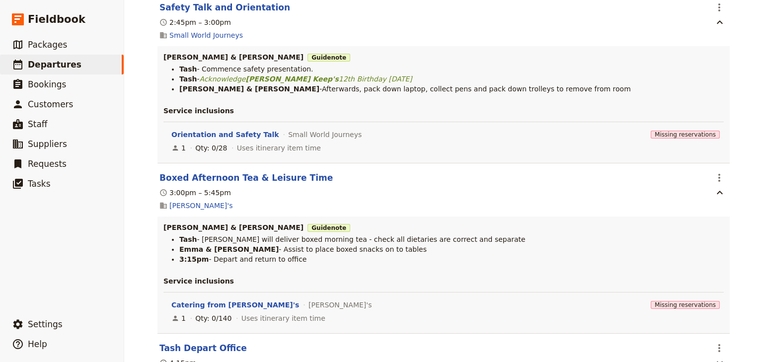
click at [740, 221] on div "[PERSON_NAME] College: Custom Trip Group C ​ Draft [DATE] – [DATE] 5 days / 4 n…" at bounding box center [443, 181] width 639 height 362
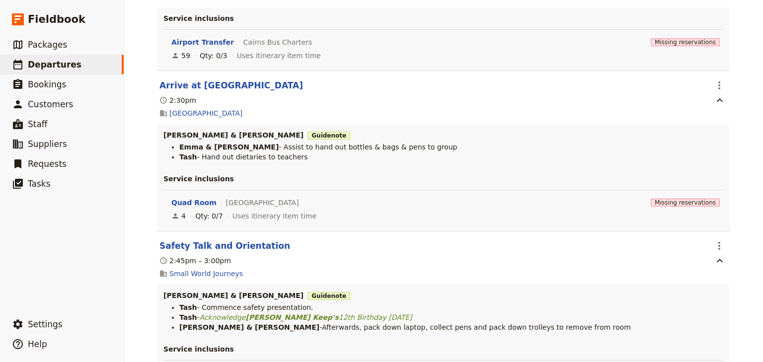
scroll to position [0, 0]
